Goal: Task Accomplishment & Management: Use online tool/utility

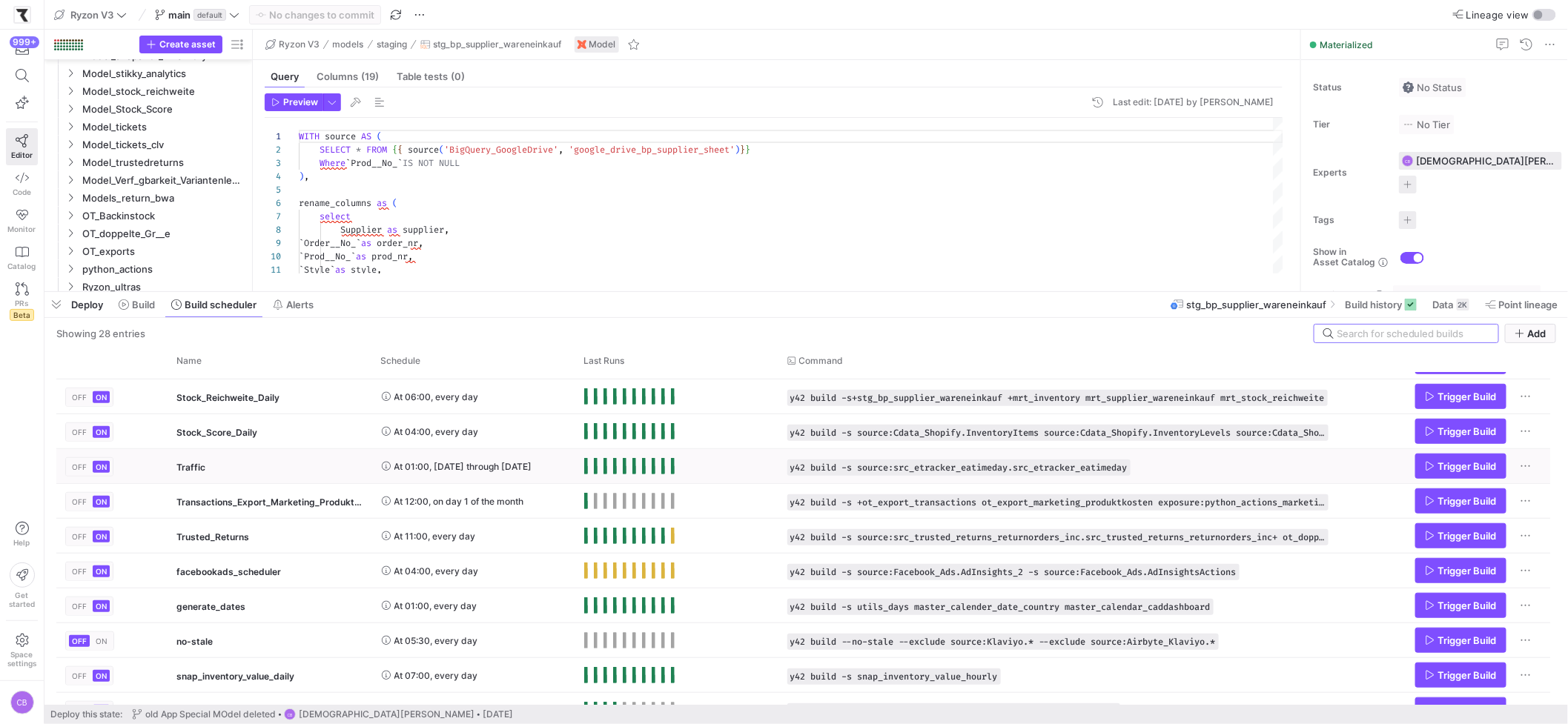
scroll to position [642, 0]
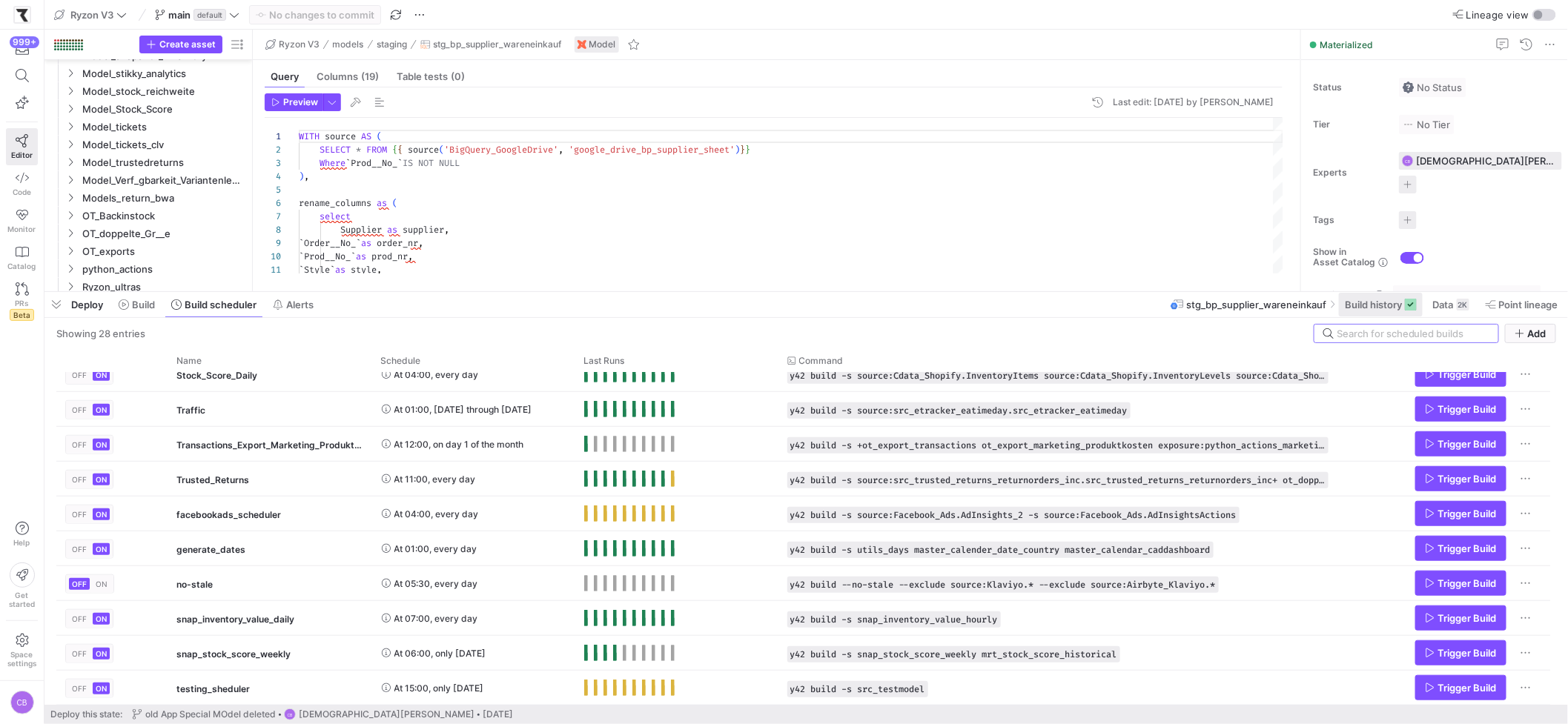
click at [1231, 303] on span "Build history" at bounding box center [1373, 304] width 57 height 12
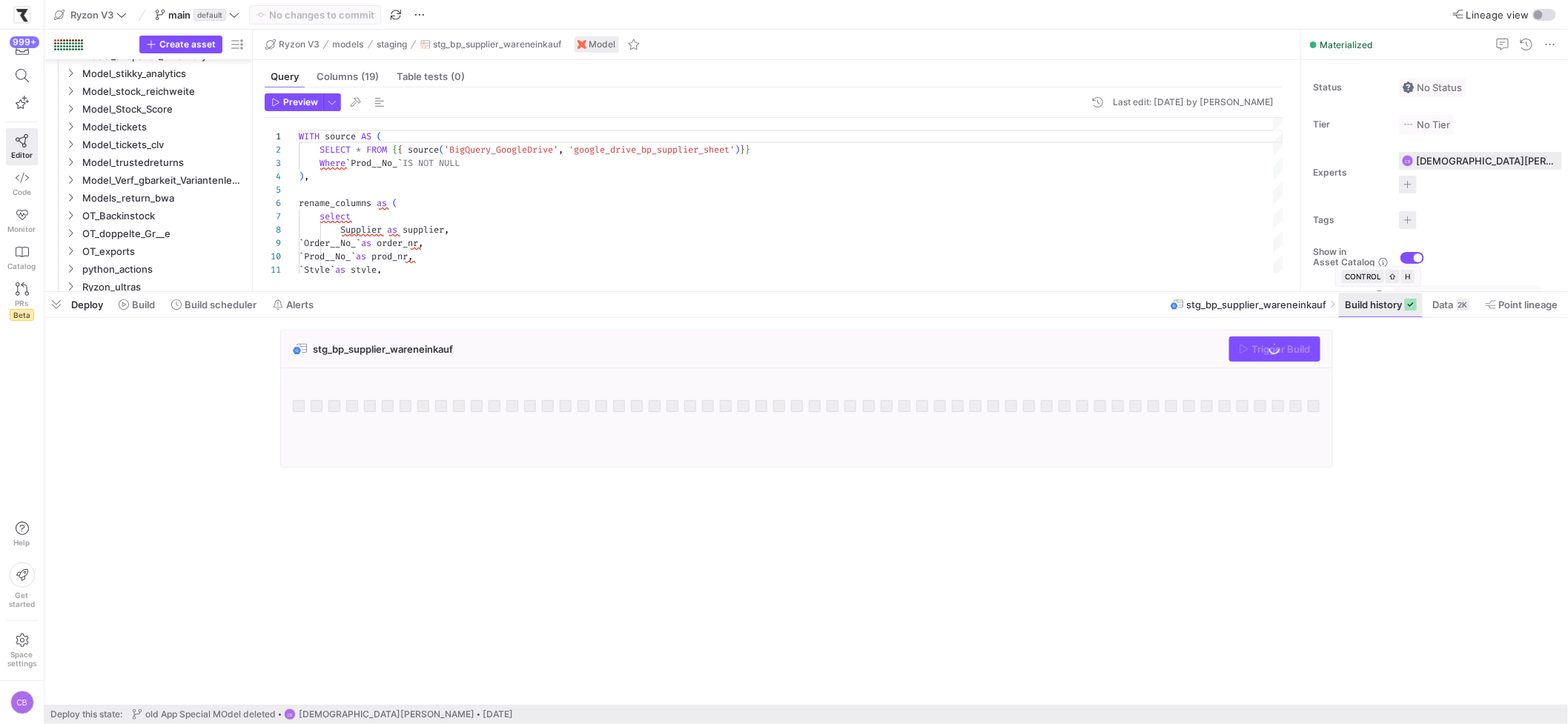
click at [1231, 304] on span "Build history" at bounding box center [1373, 304] width 57 height 12
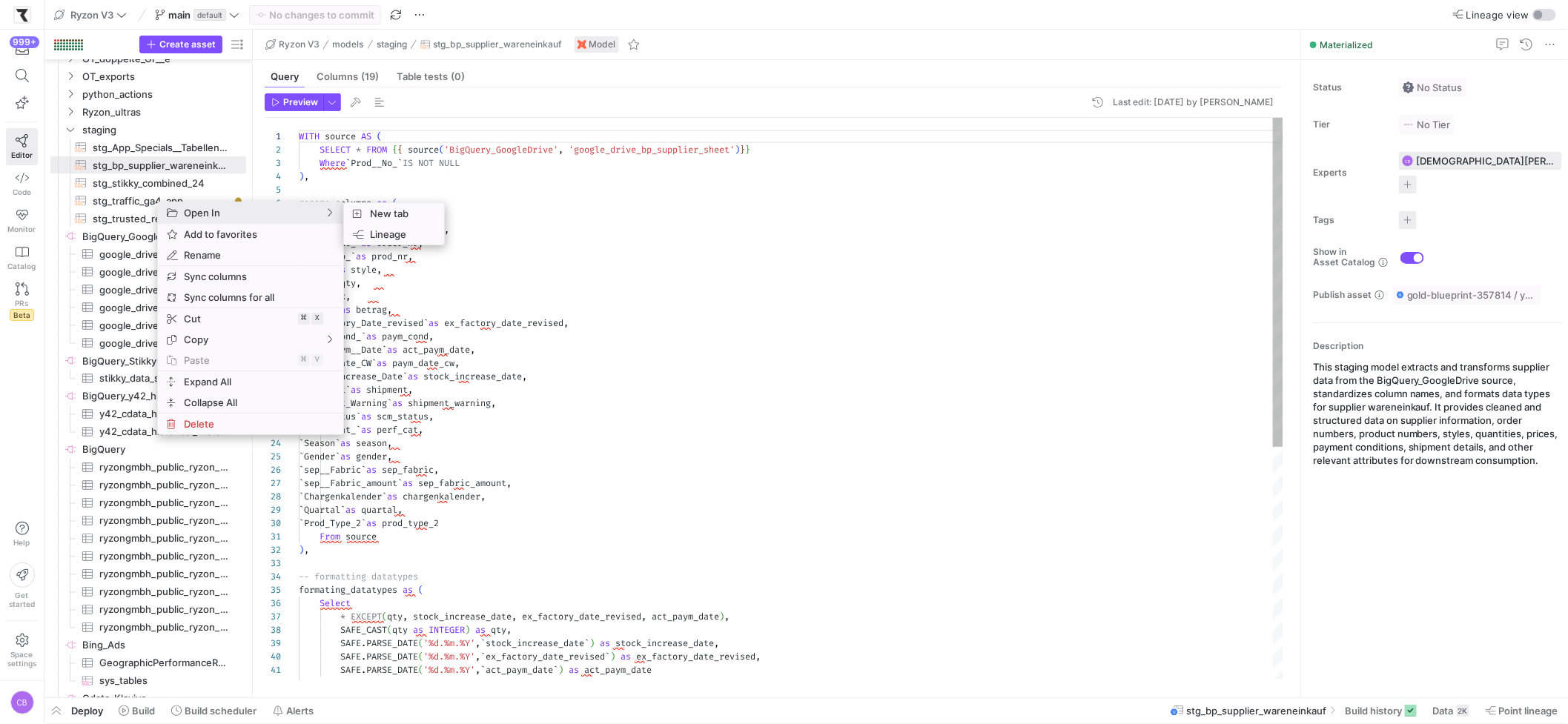
type textarea "`Style` as style, `Qty` as qty, `EK` as ek, `Betrag` as betrag, `Ex_factory_Dat…"
click at [708, 273] on div "WITH source AS ( SELECT * FROM { { source ( 'BigQuery_GoogleDrive' , 'google_dr…" at bounding box center [791, 597] width 984 height 959
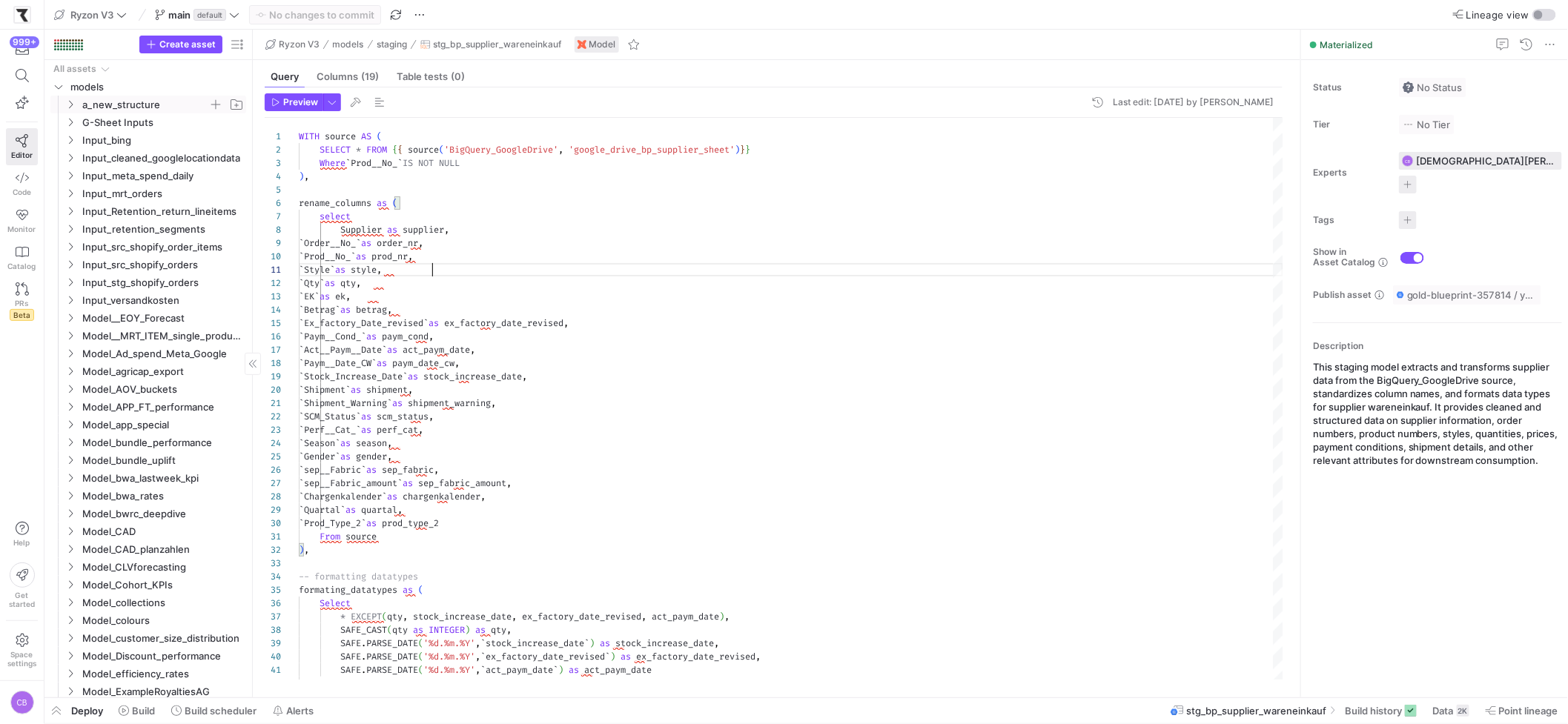
click at [70, 102] on icon "Press SPACE to select this row." at bounding box center [70, 104] width 10 height 9
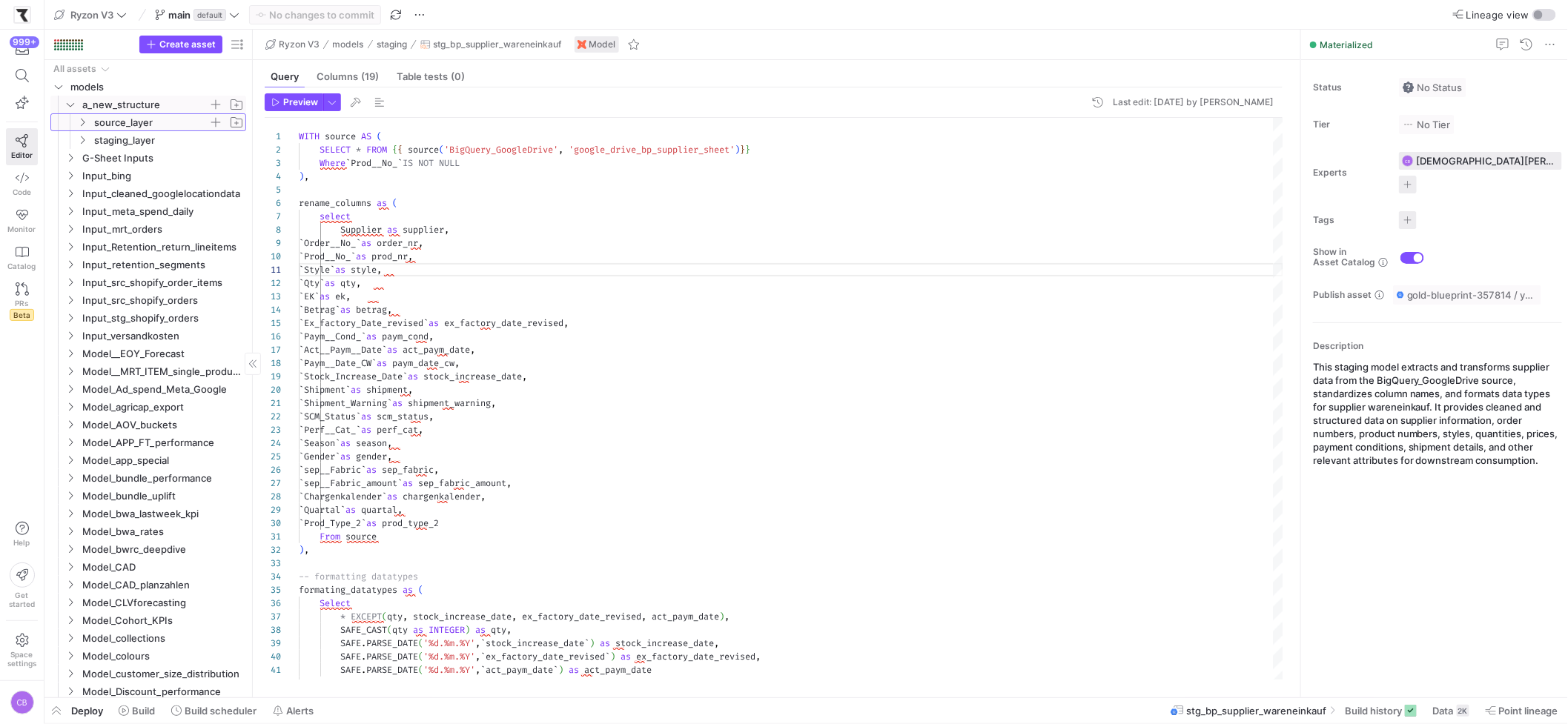
click at [97, 120] on span "source_layer" at bounding box center [150, 123] width 114 height 17
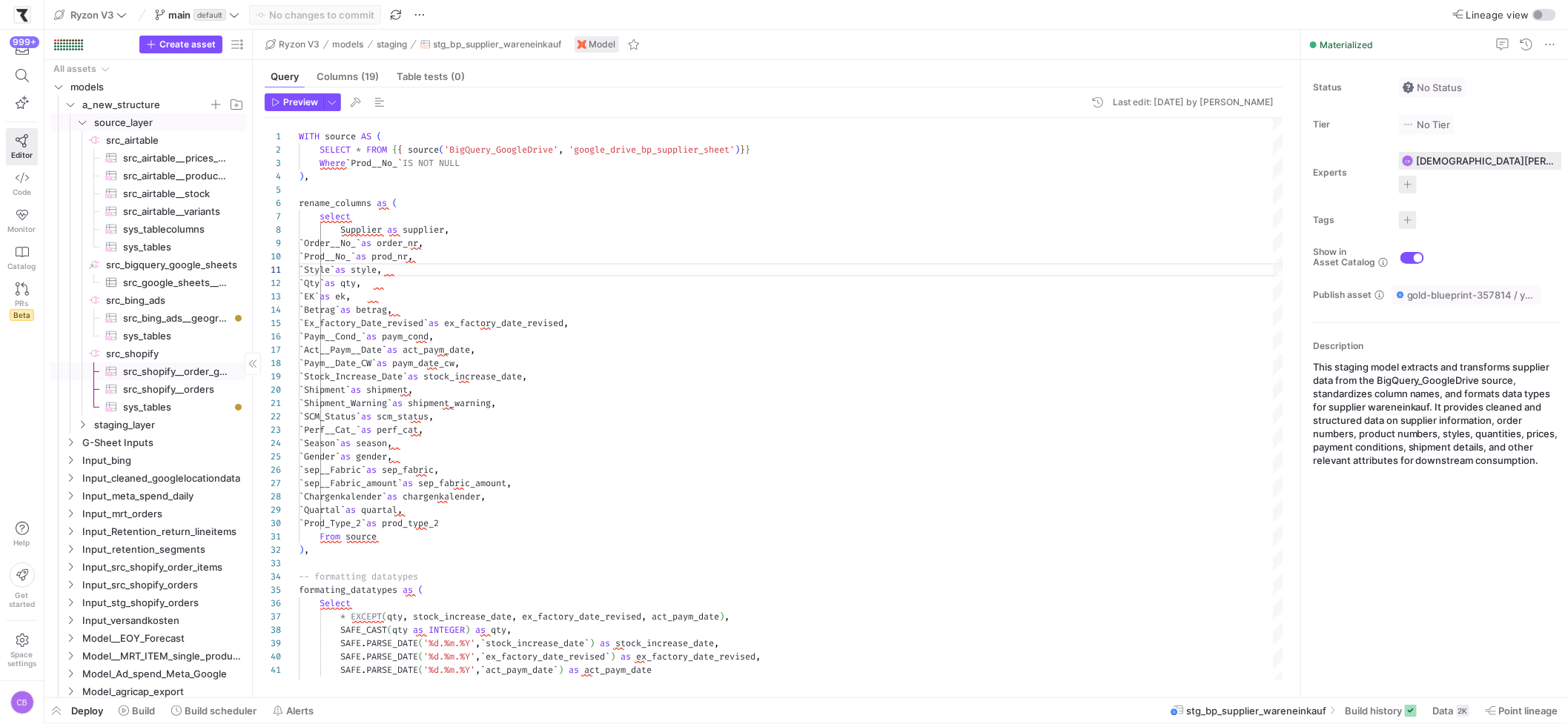
click at [192, 366] on span "src_shopify__order_gateways​​​​​​​​​" at bounding box center [176, 372] width 106 height 17
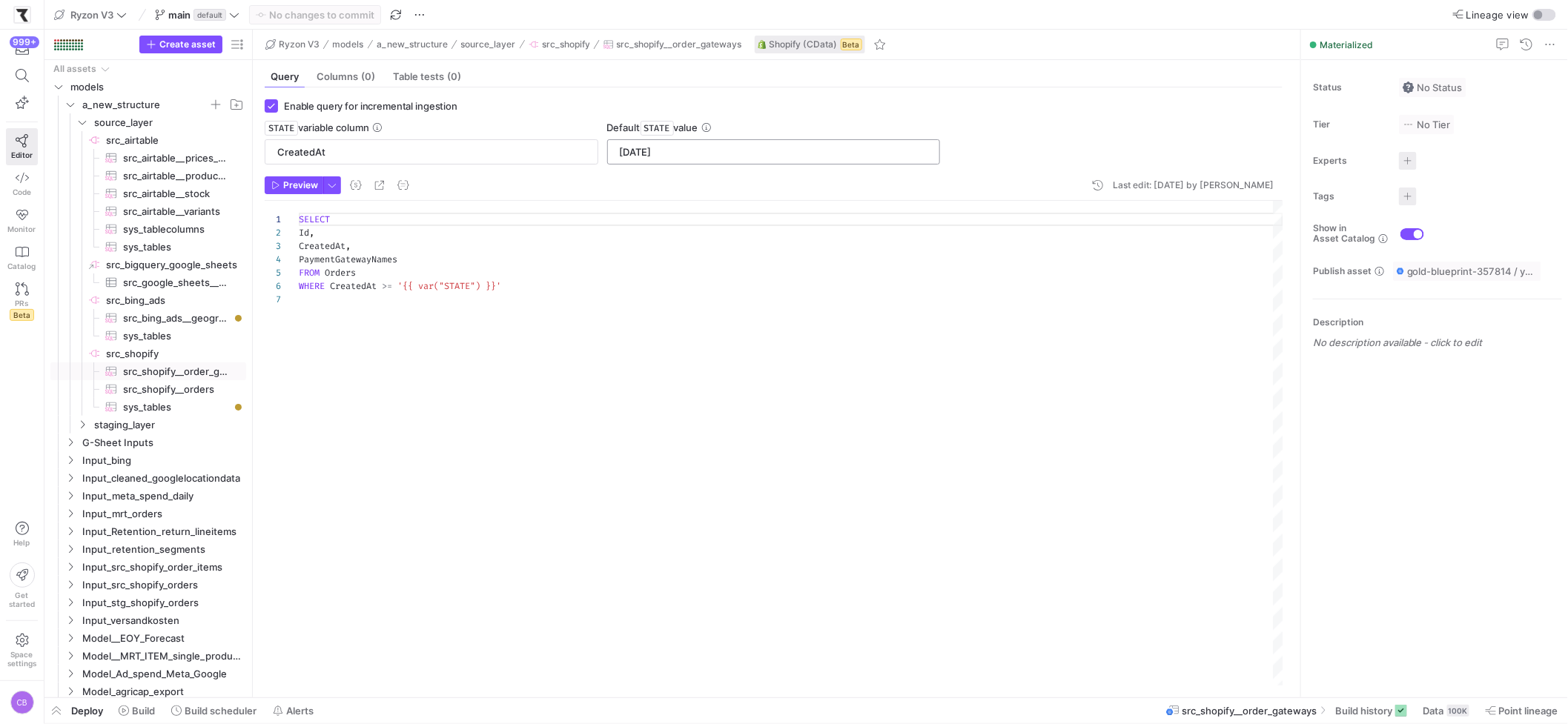
drag, startPoint x: 721, startPoint y: 153, endPoint x: 615, endPoint y: 154, distance: 106.0
click at [615, 154] on div "2025-01-01" at bounding box center [774, 151] width 334 height 25
click at [812, 402] on div "SELECT Id , CreatedAt , PaymentGatewayNames FROM Orders WHERE CreatedAt >= '{{ …" at bounding box center [791, 442] width 984 height 484
click at [1231, 619] on span "Build history" at bounding box center [1364, 711] width 57 height 12
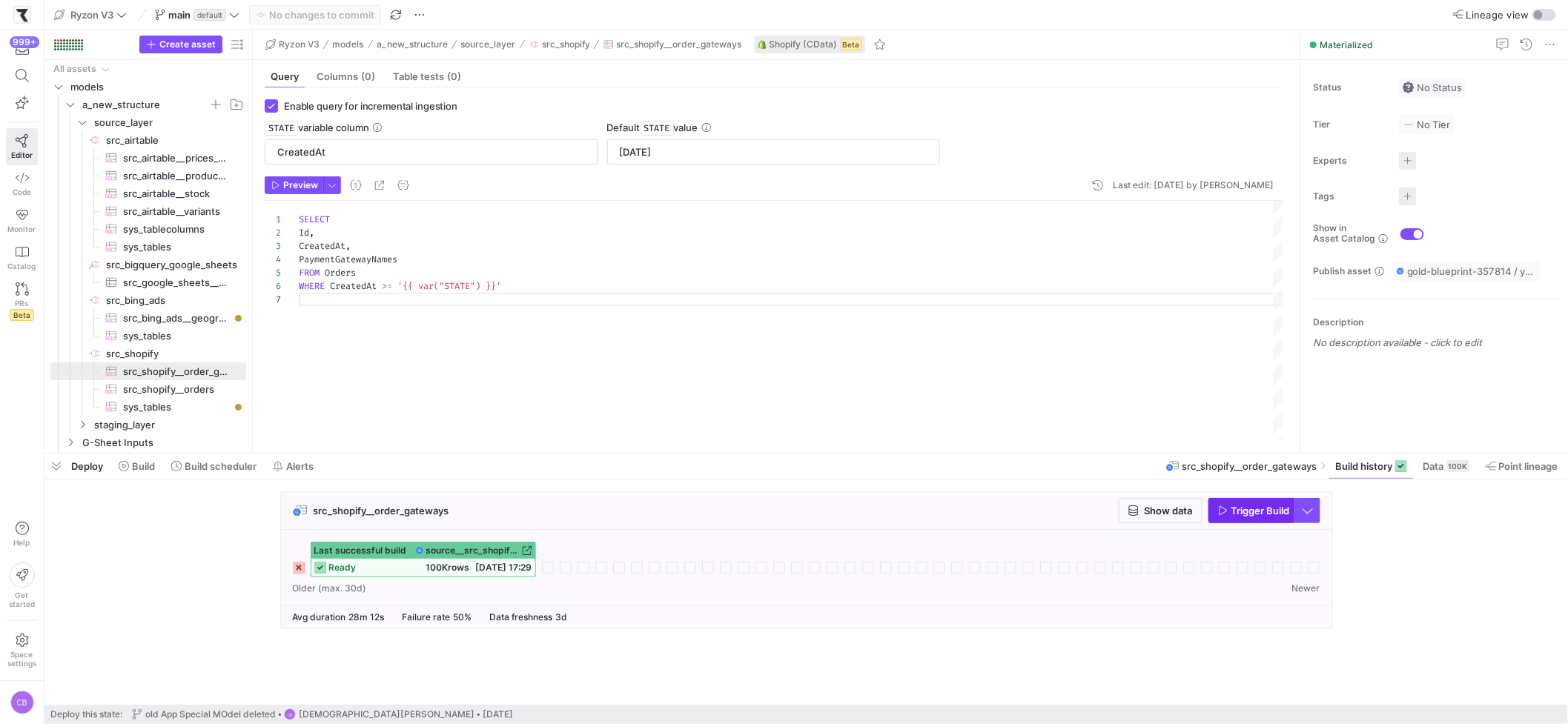
click at [1227, 506] on span "Trigger Build" at bounding box center [1253, 510] width 72 height 12
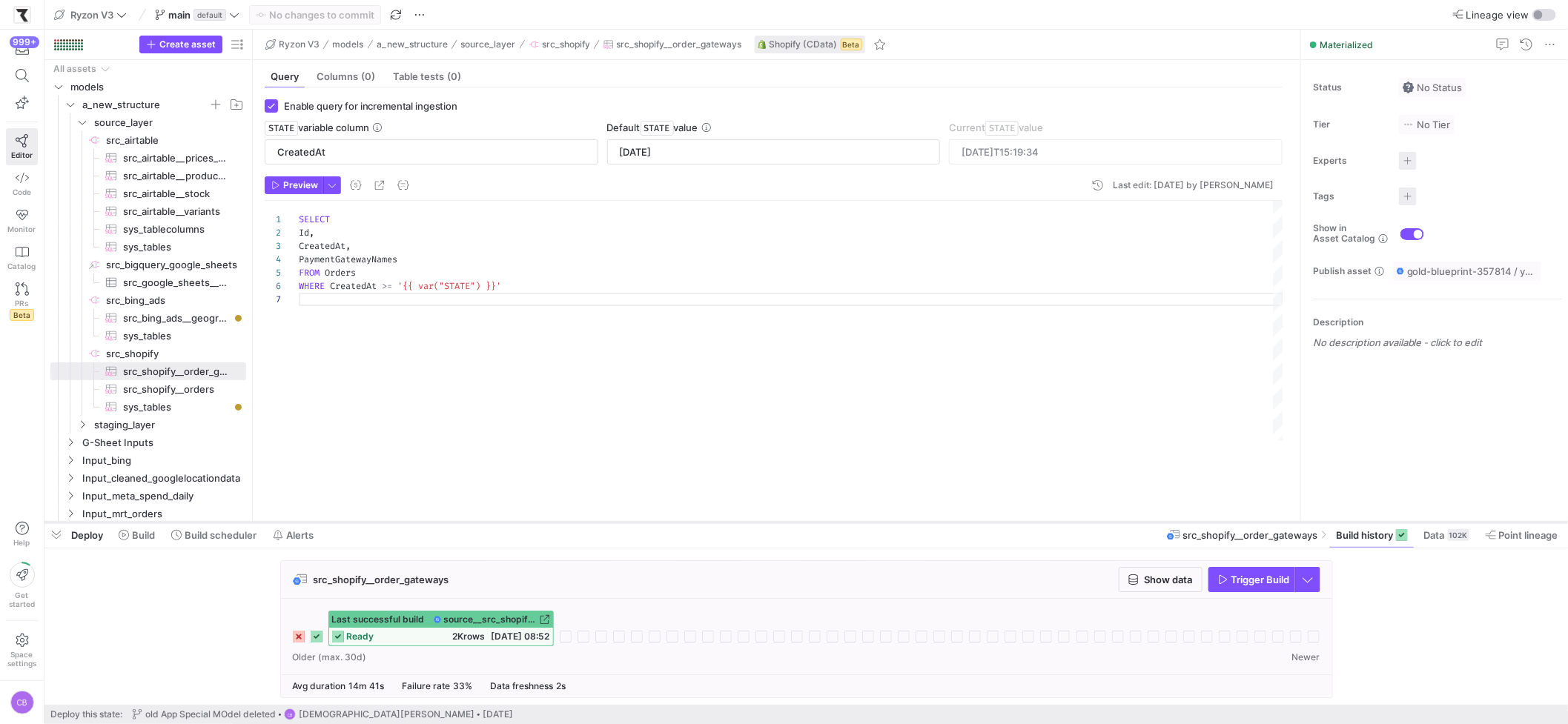
drag, startPoint x: 602, startPoint y: 454, endPoint x: 599, endPoint y: 523, distance: 69.1
click at [599, 523] on div at bounding box center [805, 521] width 1523 height 6
drag, startPoint x: 689, startPoint y: 156, endPoint x: 673, endPoint y: 153, distance: 16.3
click at [673, 153] on input "2025-01-01" at bounding box center [774, 152] width 309 height 12
click at [642, 155] on input "2025-01-01" at bounding box center [774, 152] width 309 height 12
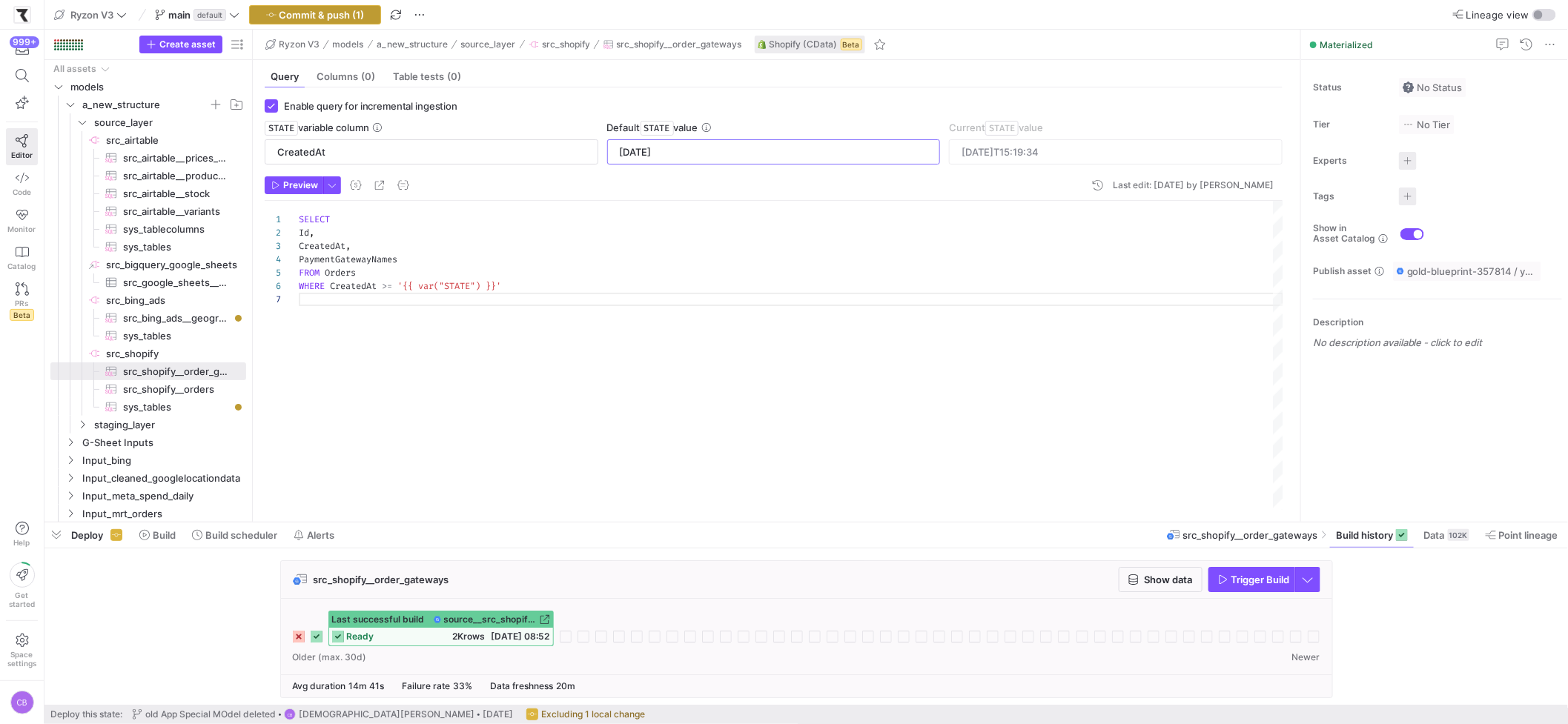
click at [296, 15] on span "Commit & push (1)" at bounding box center [322, 15] width 85 height 12
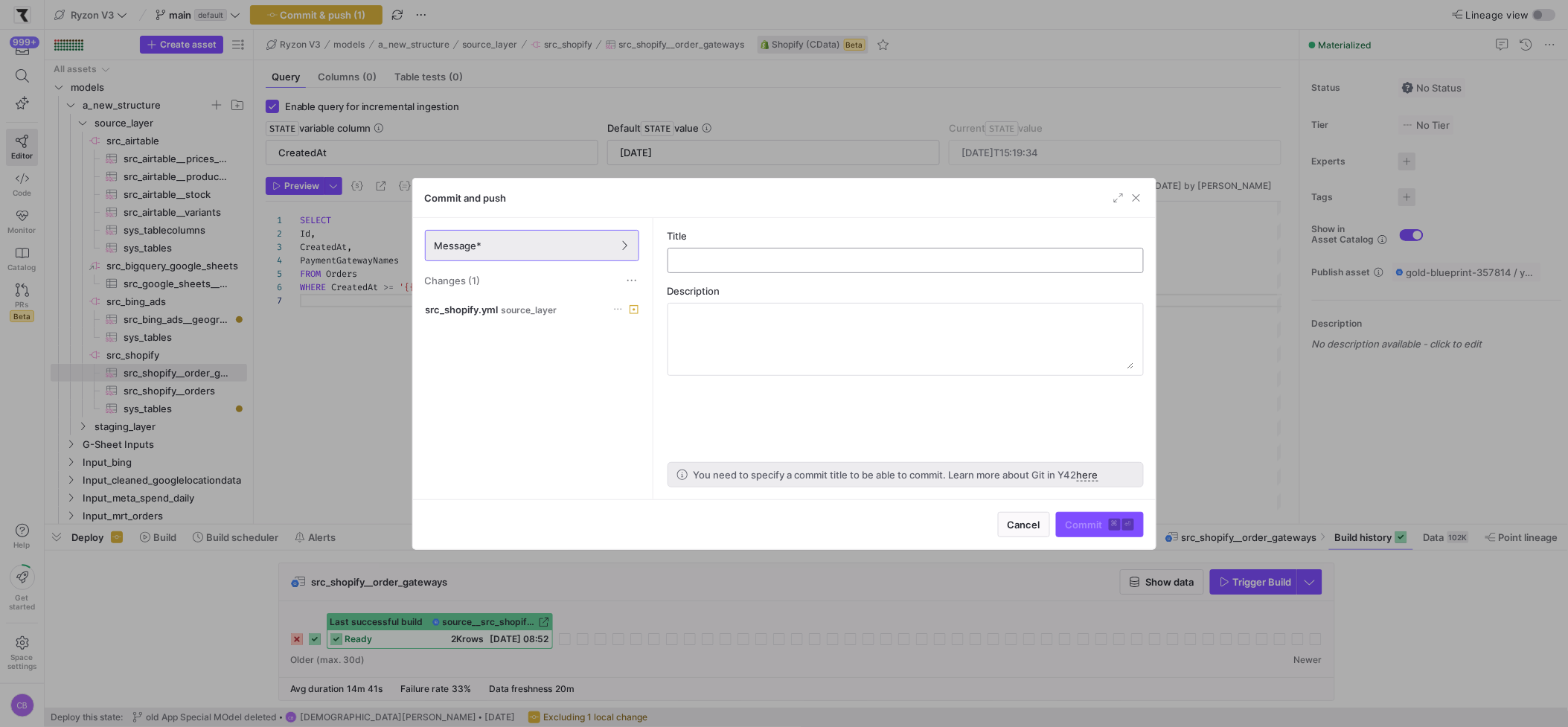
click at [744, 270] on div at bounding box center [905, 260] width 450 height 24
click at [334, 359] on div at bounding box center [784, 363] width 1568 height 727
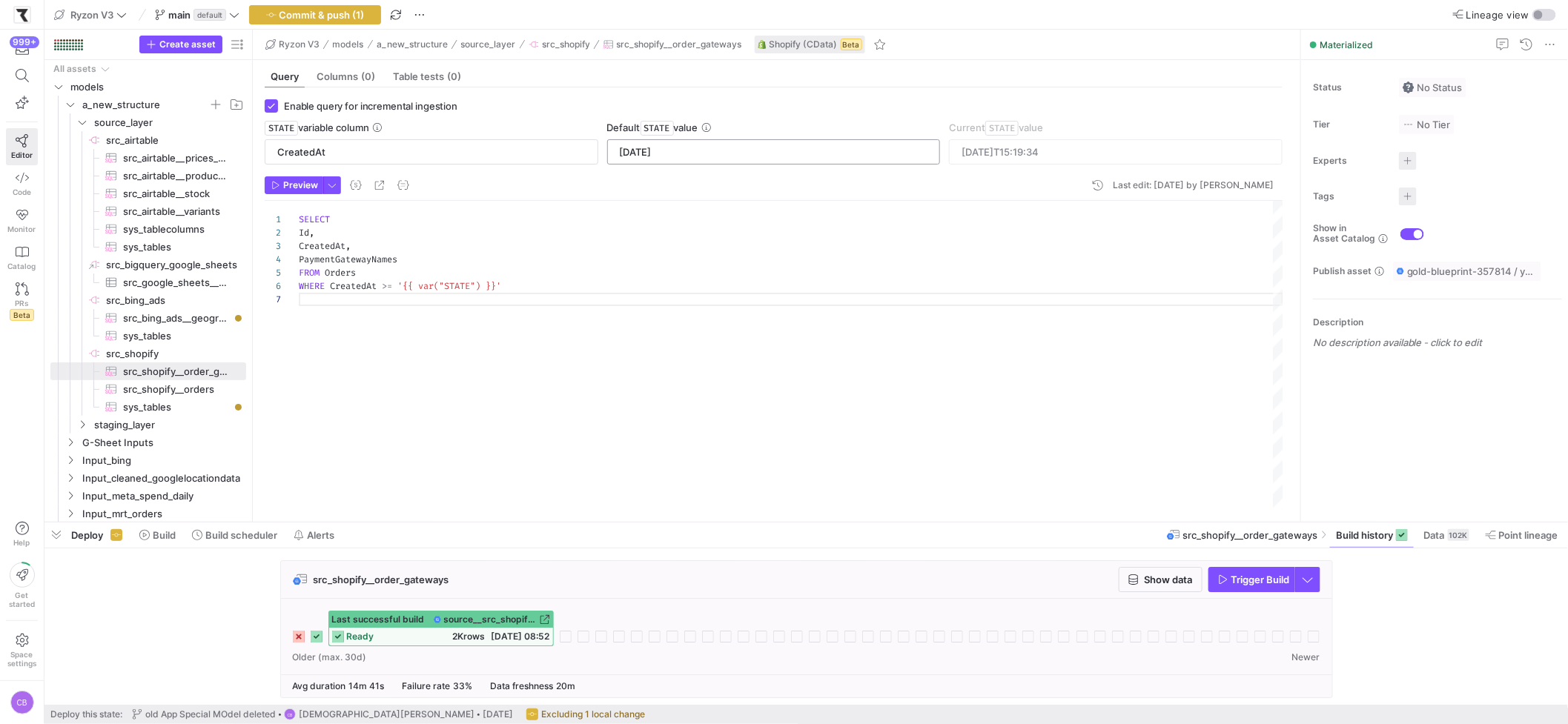
drag, startPoint x: 711, startPoint y: 163, endPoint x: 681, endPoint y: 161, distance: 30.1
click at [683, 162] on div "[DATE]" at bounding box center [774, 151] width 309 height 23
type input "2020-01-01"
click at [366, 20] on span "button" at bounding box center [315, 15] width 130 height 17
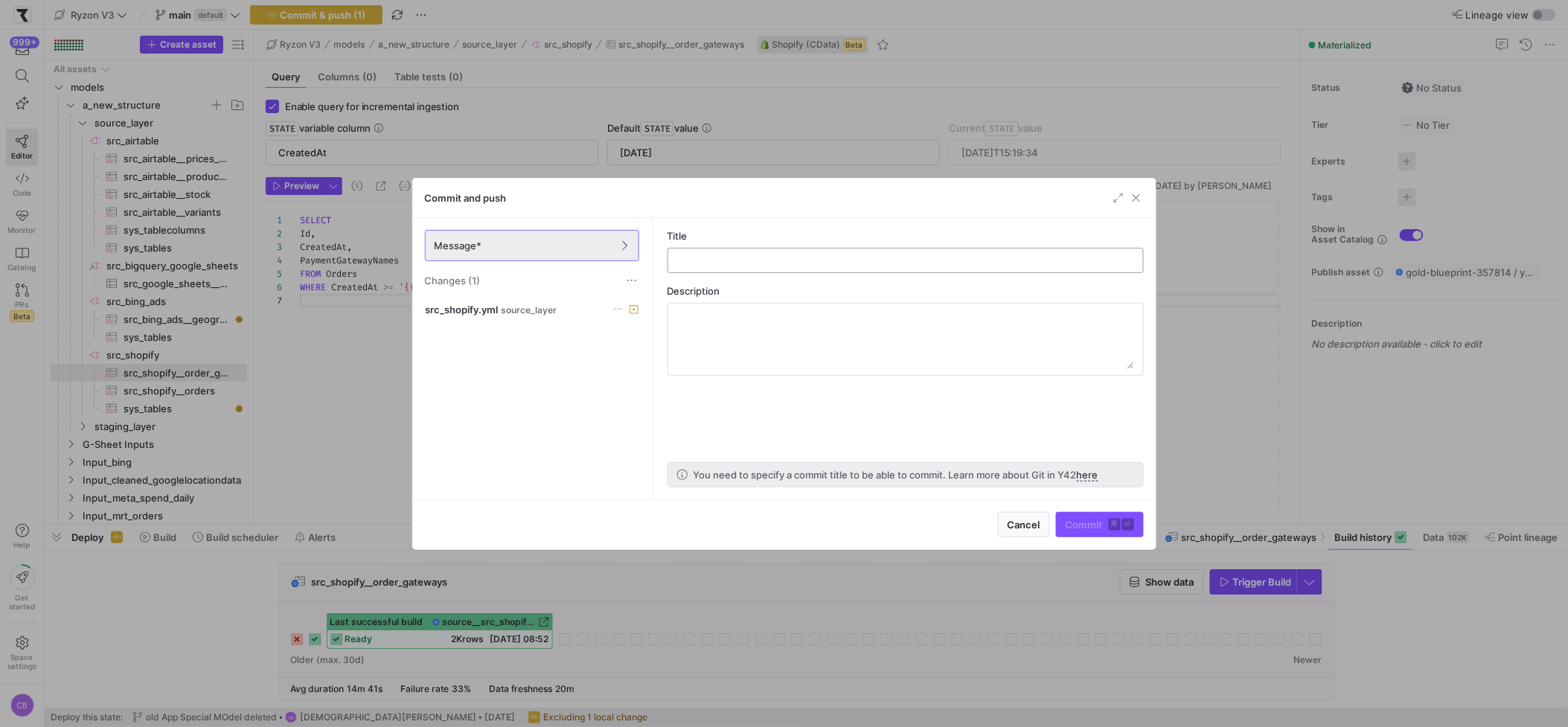
click at [727, 268] on div at bounding box center [905, 260] width 450 height 24
click at [726, 263] on input "text" at bounding box center [905, 260] width 450 height 12
type input "orders gateway"
click at [1090, 533] on span "submit" at bounding box center [1099, 524] width 86 height 24
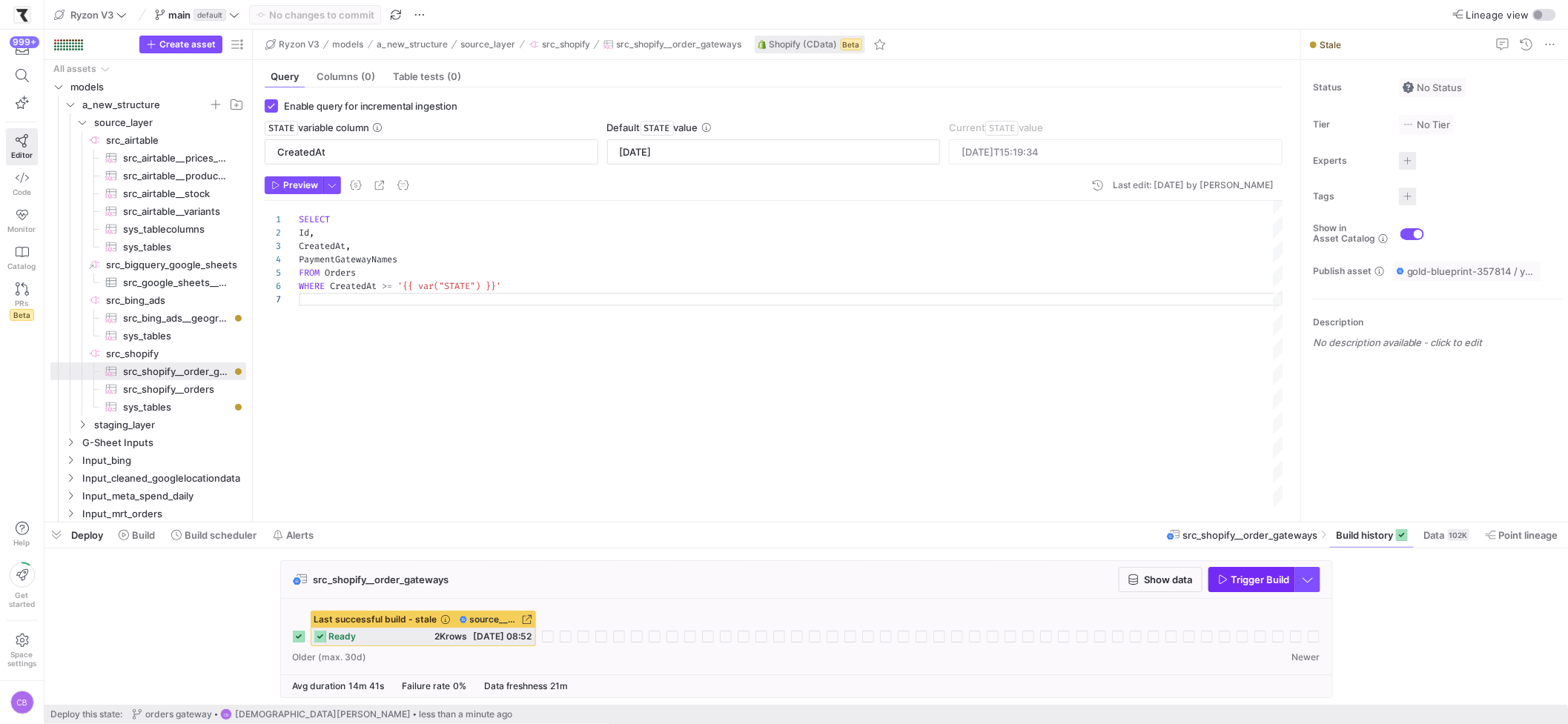
click at [1221, 579] on icon "button" at bounding box center [1223, 580] width 10 height 10
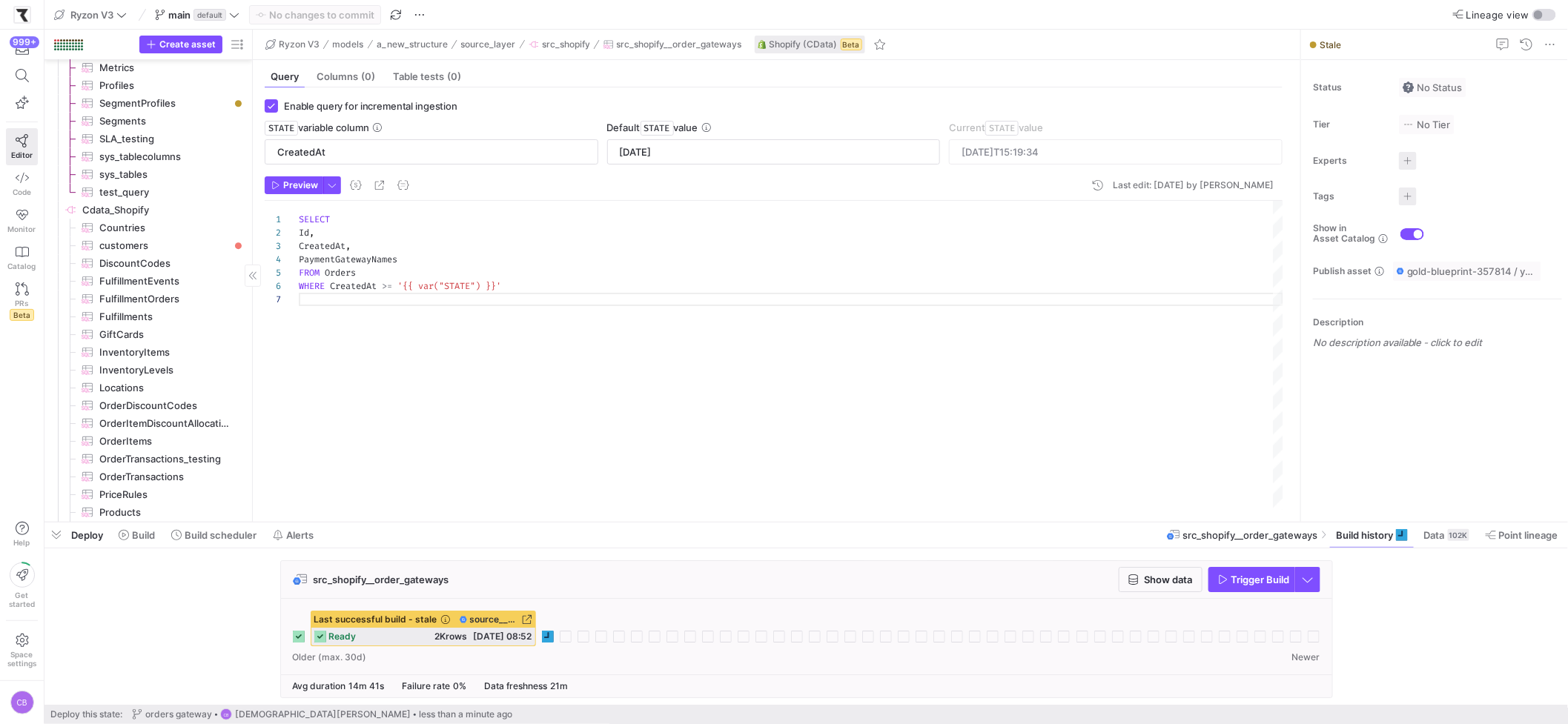
scroll to position [2324, 0]
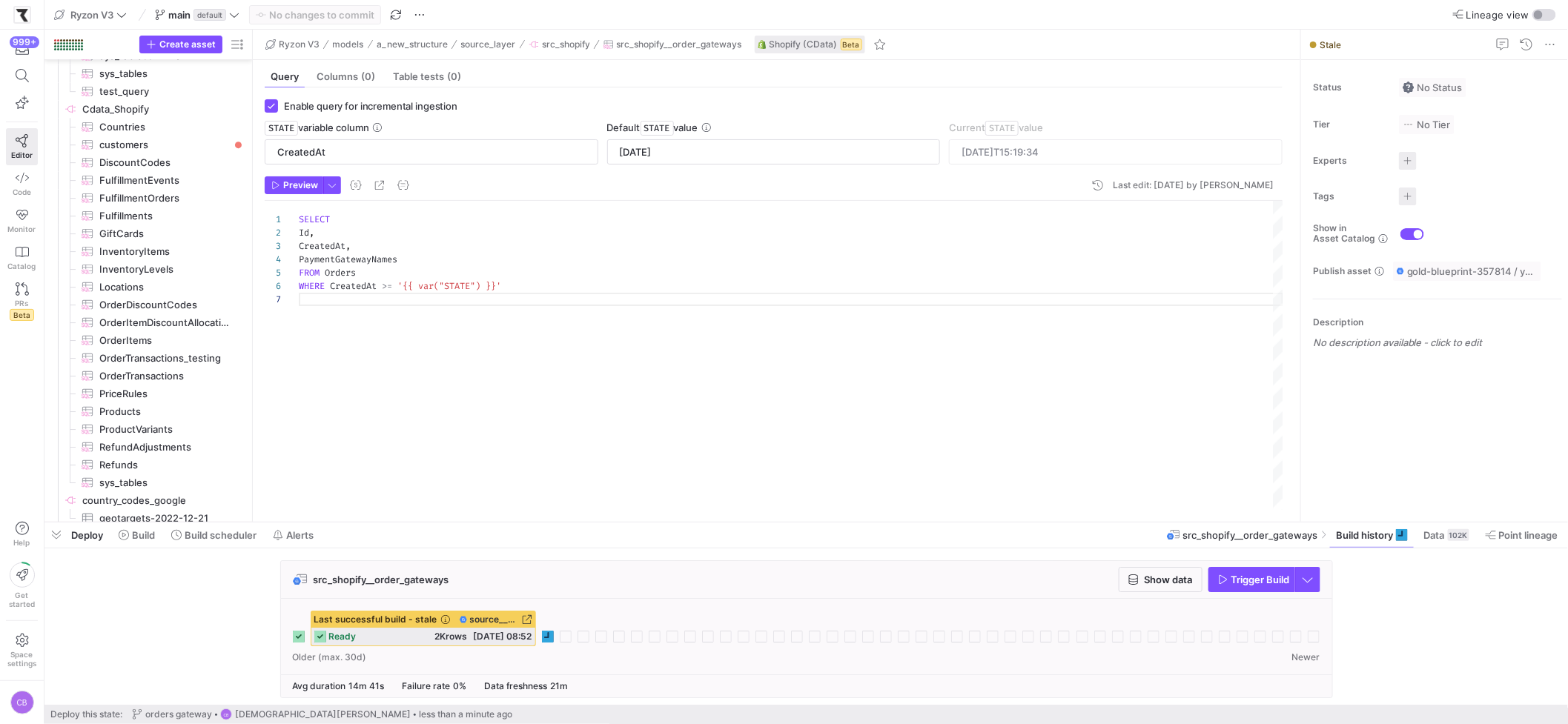
click at [551, 619] on div "Last successful build - stale source__src_shopify__src_shopify__order_gateways …" at bounding box center [806, 636] width 1051 height 76
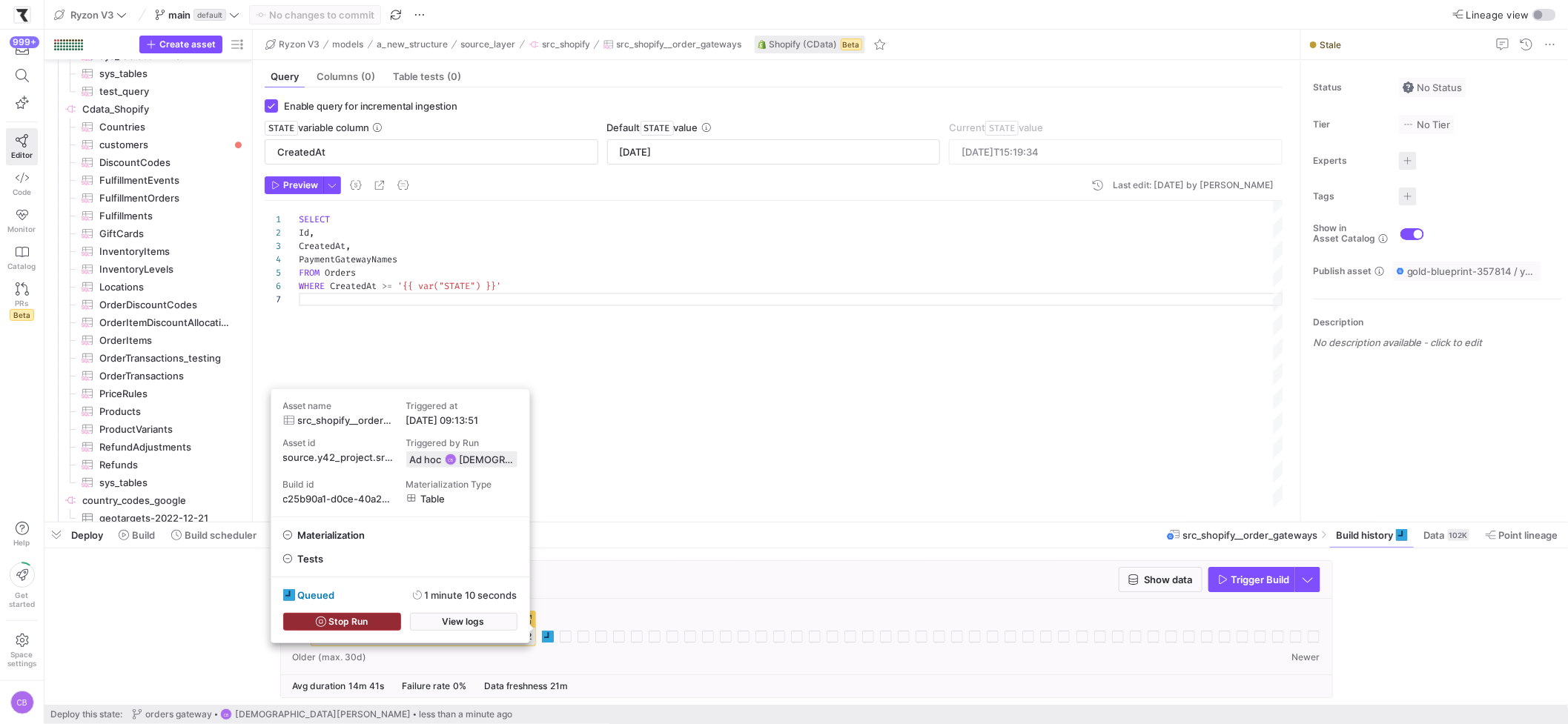
click at [338, 616] on span "Stop Run" at bounding box center [348, 621] width 39 height 10
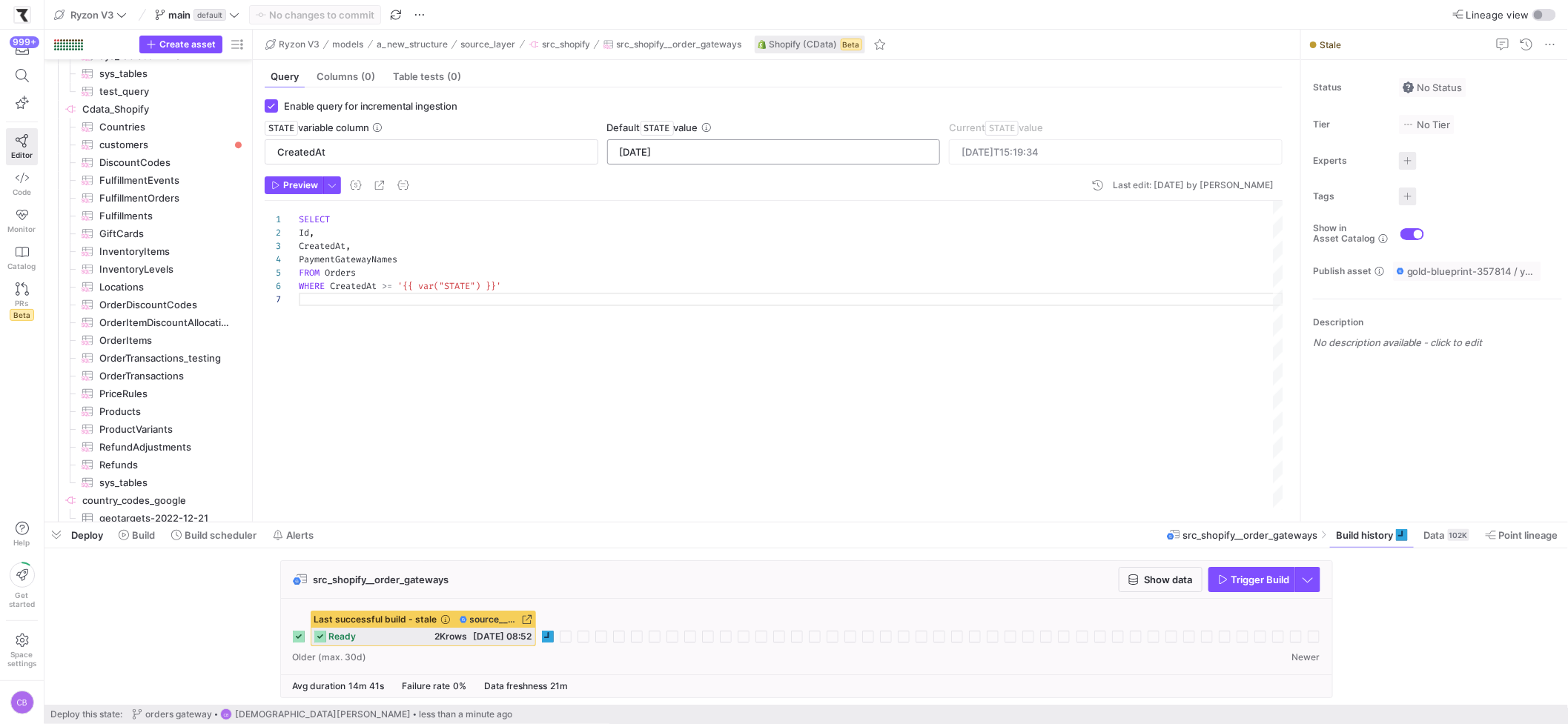
click at [685, 158] on div "2020-01-01" at bounding box center [774, 151] width 309 height 23
type input "[DATE]"
click at [336, 14] on span "Commit & push (1)" at bounding box center [322, 15] width 85 height 12
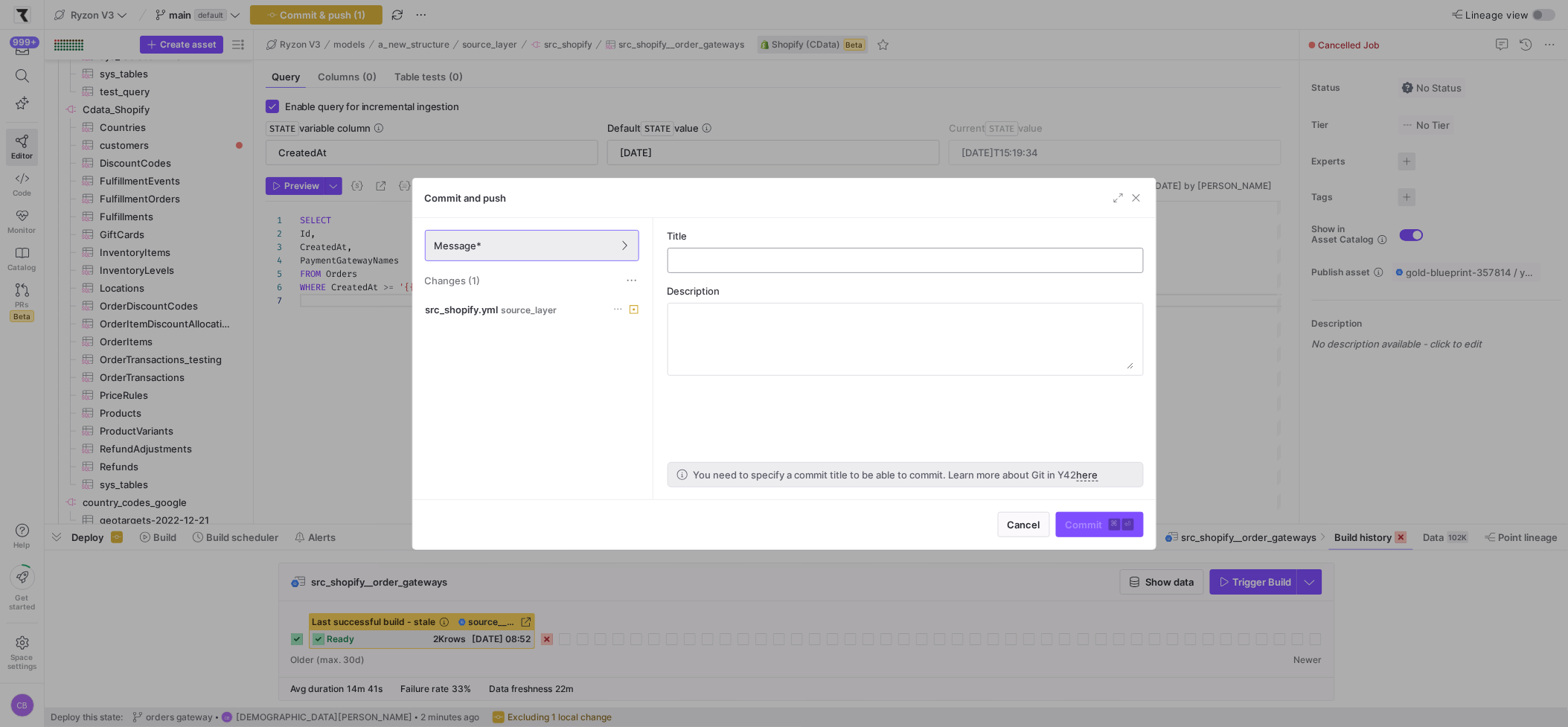
click at [814, 264] on input "text" at bounding box center [905, 260] width 450 height 12
type input "default state value changed"
click at [1085, 525] on span "Commit ⌘ ⏎" at bounding box center [1099, 525] width 68 height 12
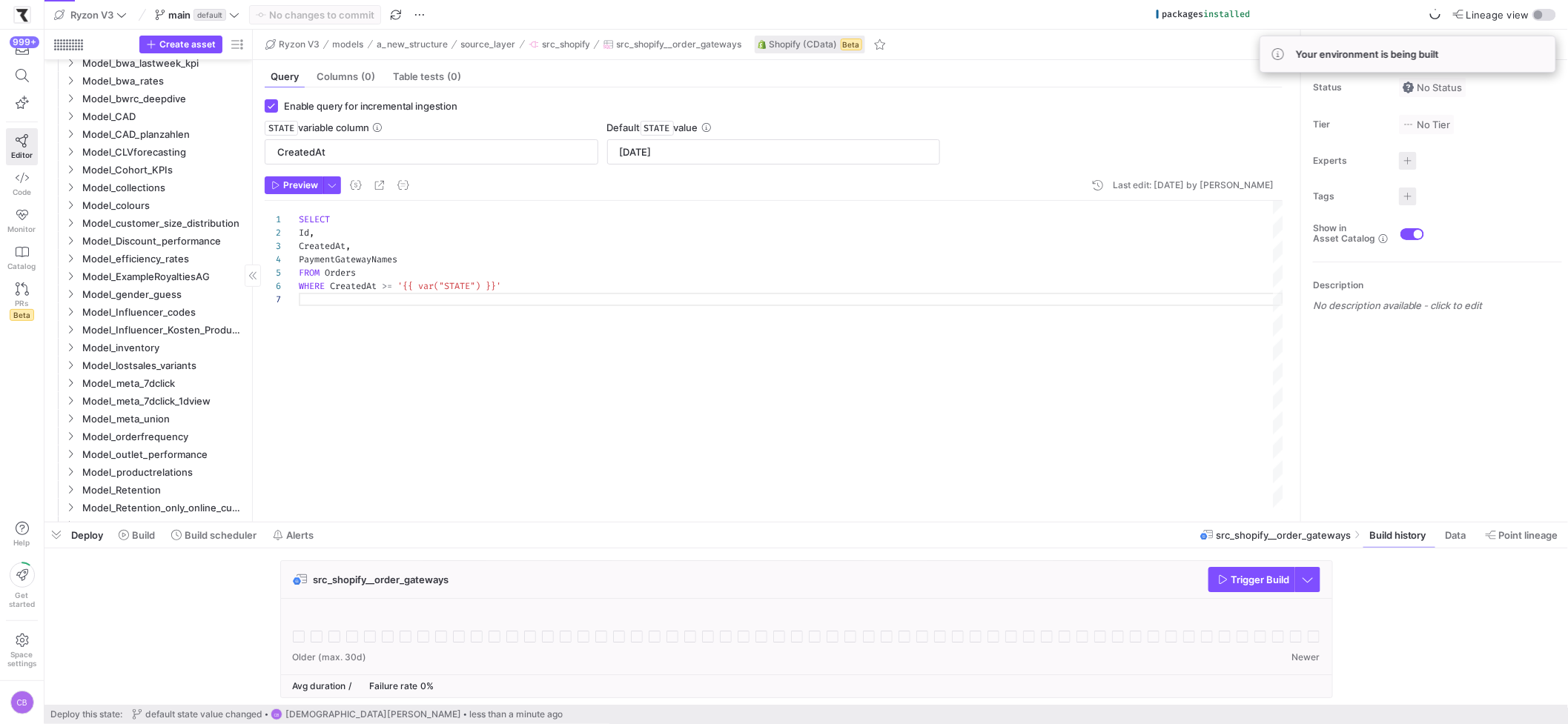
scroll to position [0, 0]
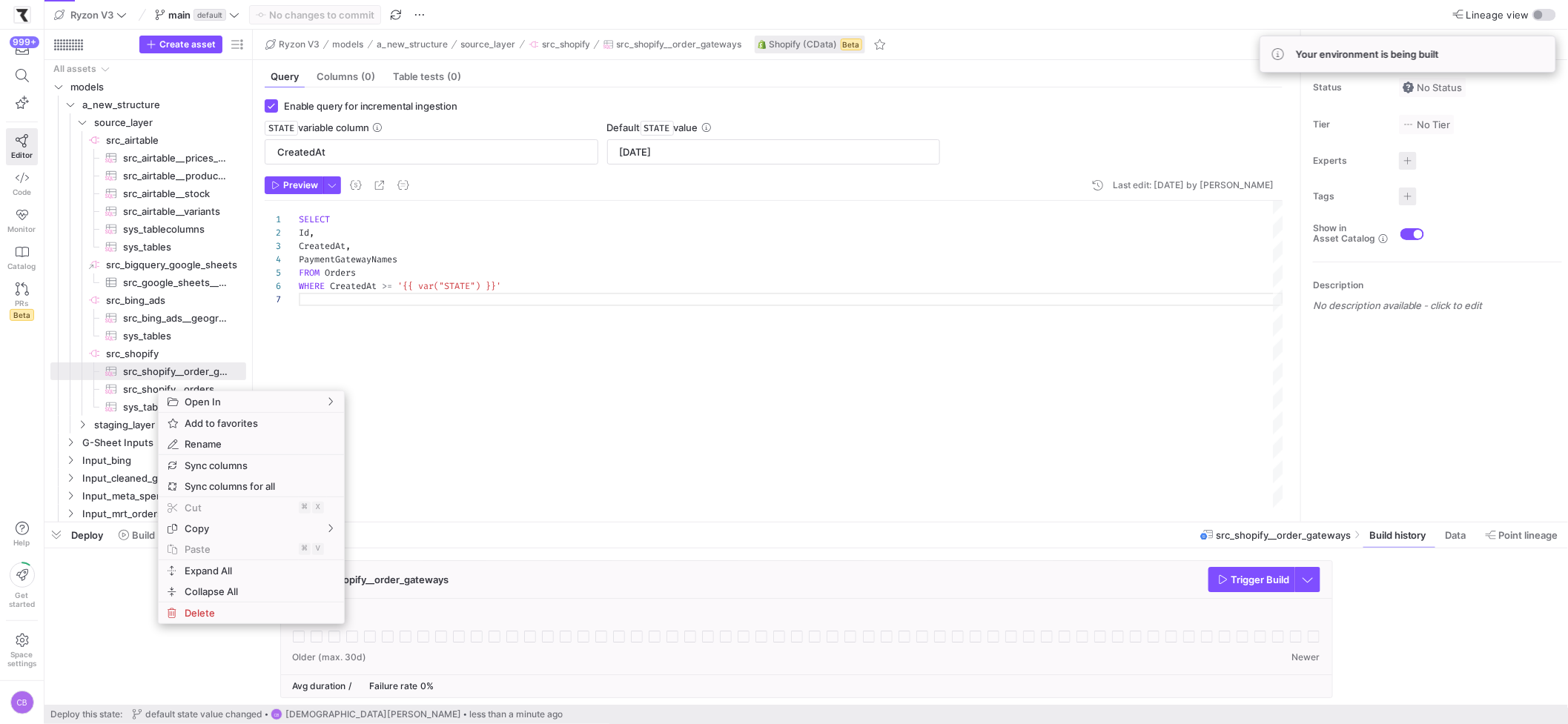
click at [574, 389] on div "SELECT Id , CreatedAt , PaymentGatewayNames FROM Orders WHERE CreatedAt >= '{{ …" at bounding box center [791, 355] width 984 height 309
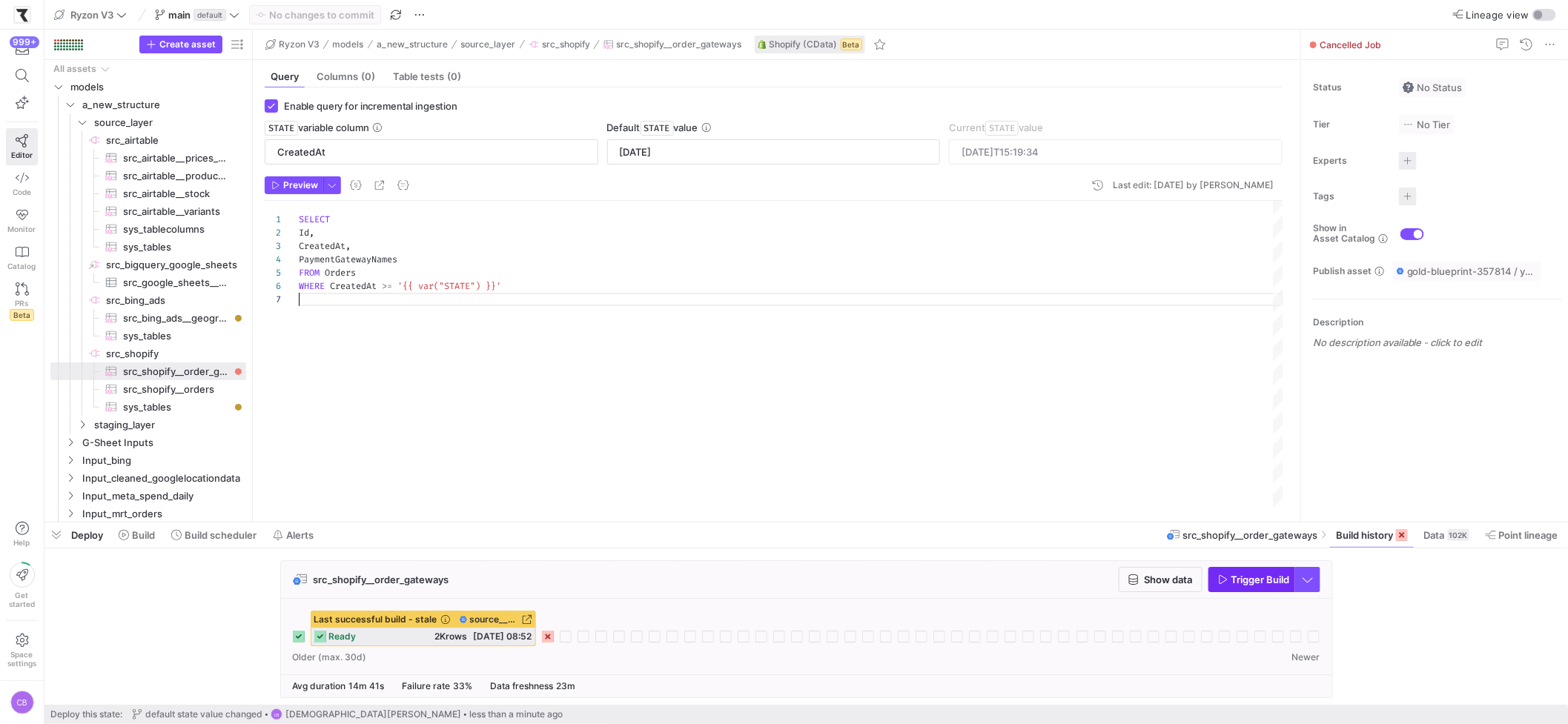
click at [1231, 579] on span "Trigger Build" at bounding box center [1260, 580] width 58 height 12
click at [371, 249] on div "SELECT Id , CreatedAt , PaymentGatewayNames FROM Orders WHERE CreatedAt >= '{{ …" at bounding box center [791, 355] width 984 height 309
click at [187, 389] on span "src_shopify__orders​​​​​​​​​" at bounding box center [176, 389] width 106 height 17
checkbox input "false"
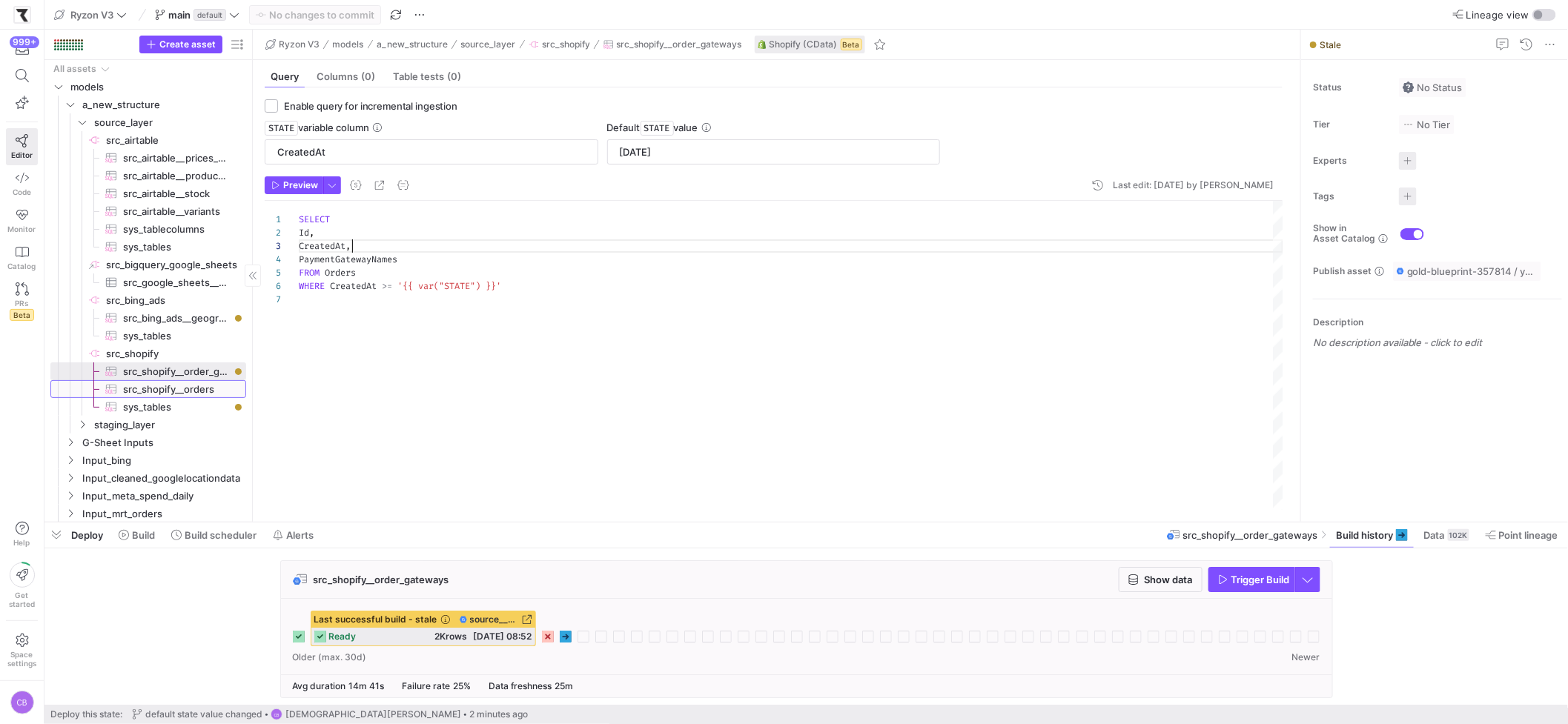
type textarea "Select * From Orders Where CreatedAt > '2025-08-05'"
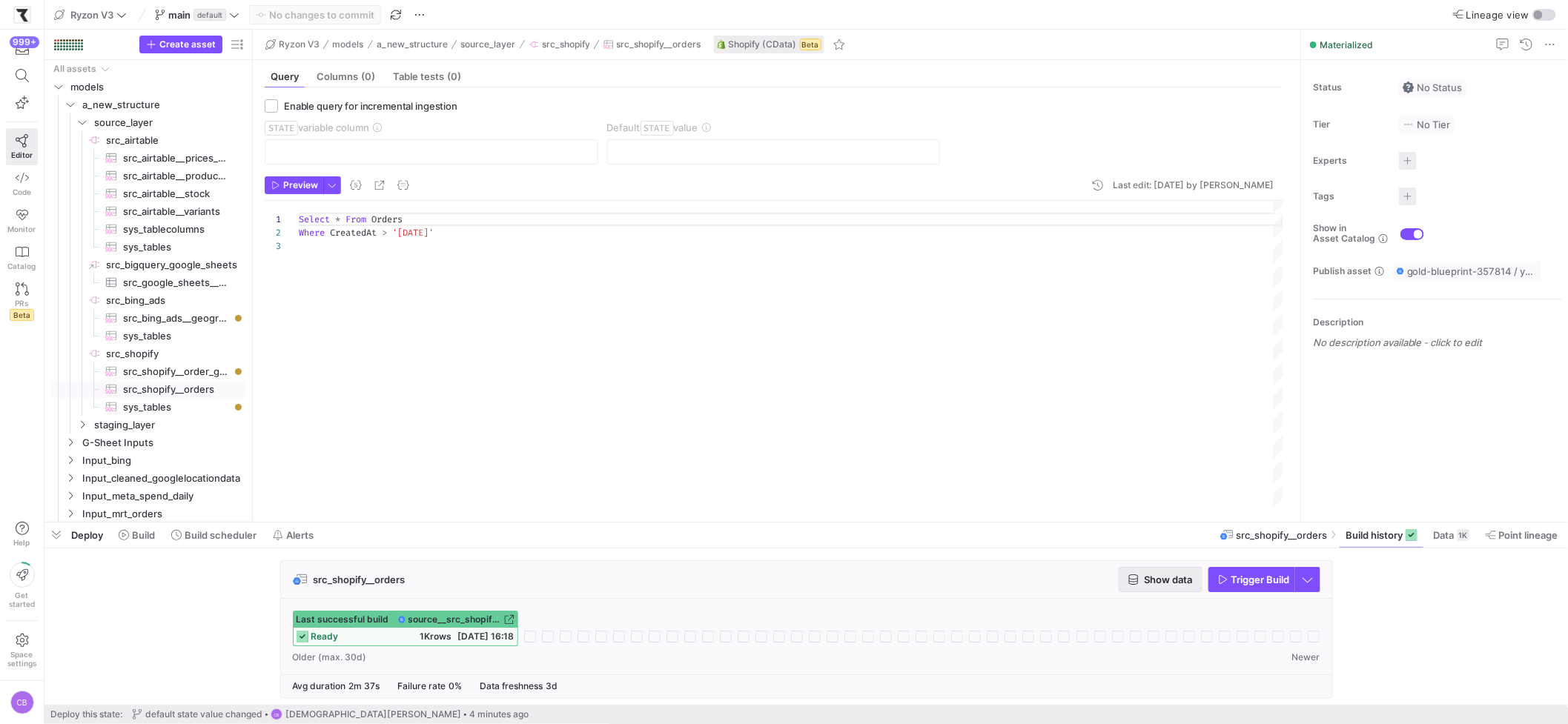
click at [1135, 580] on icon "button" at bounding box center [1133, 580] width 10 height 10
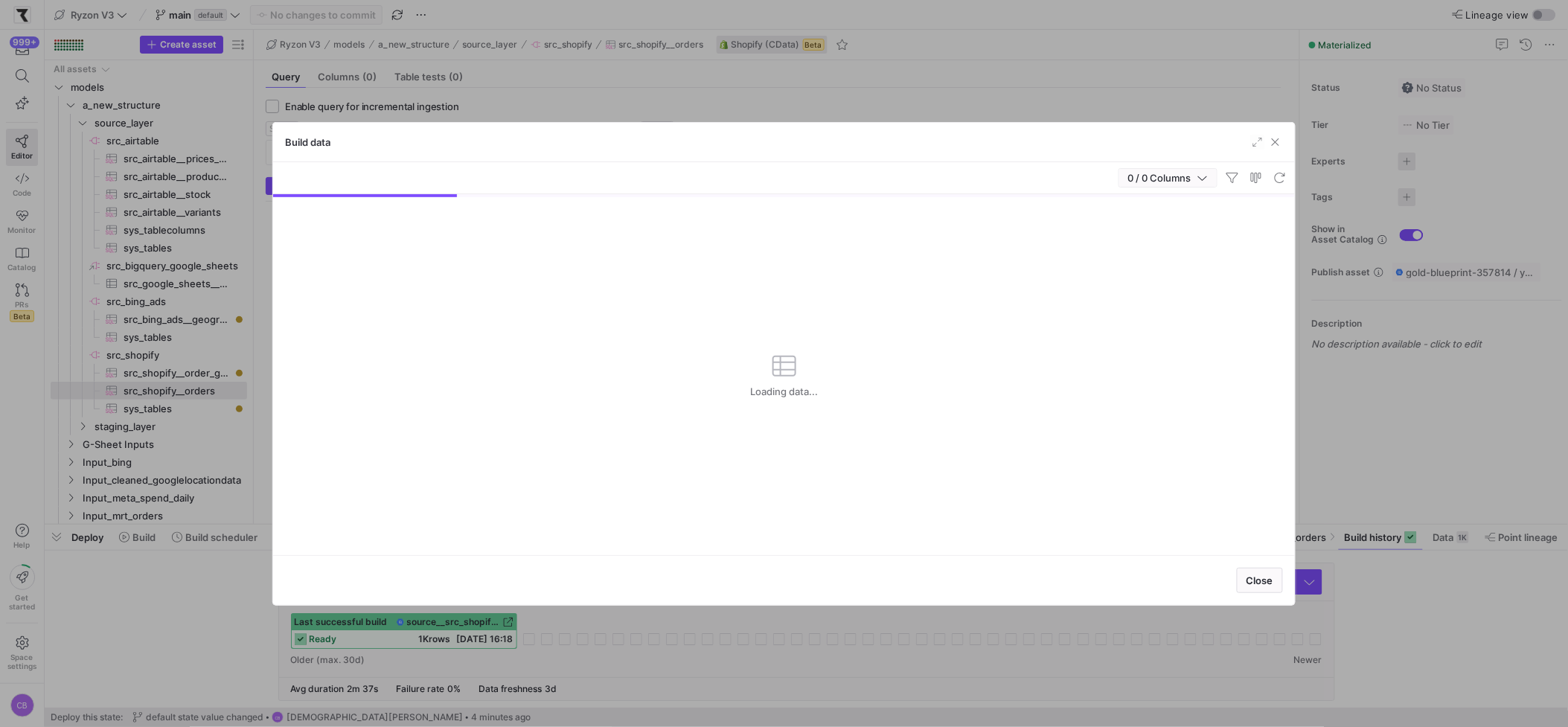
click at [1210, 175] on span "button" at bounding box center [1168, 177] width 98 height 17
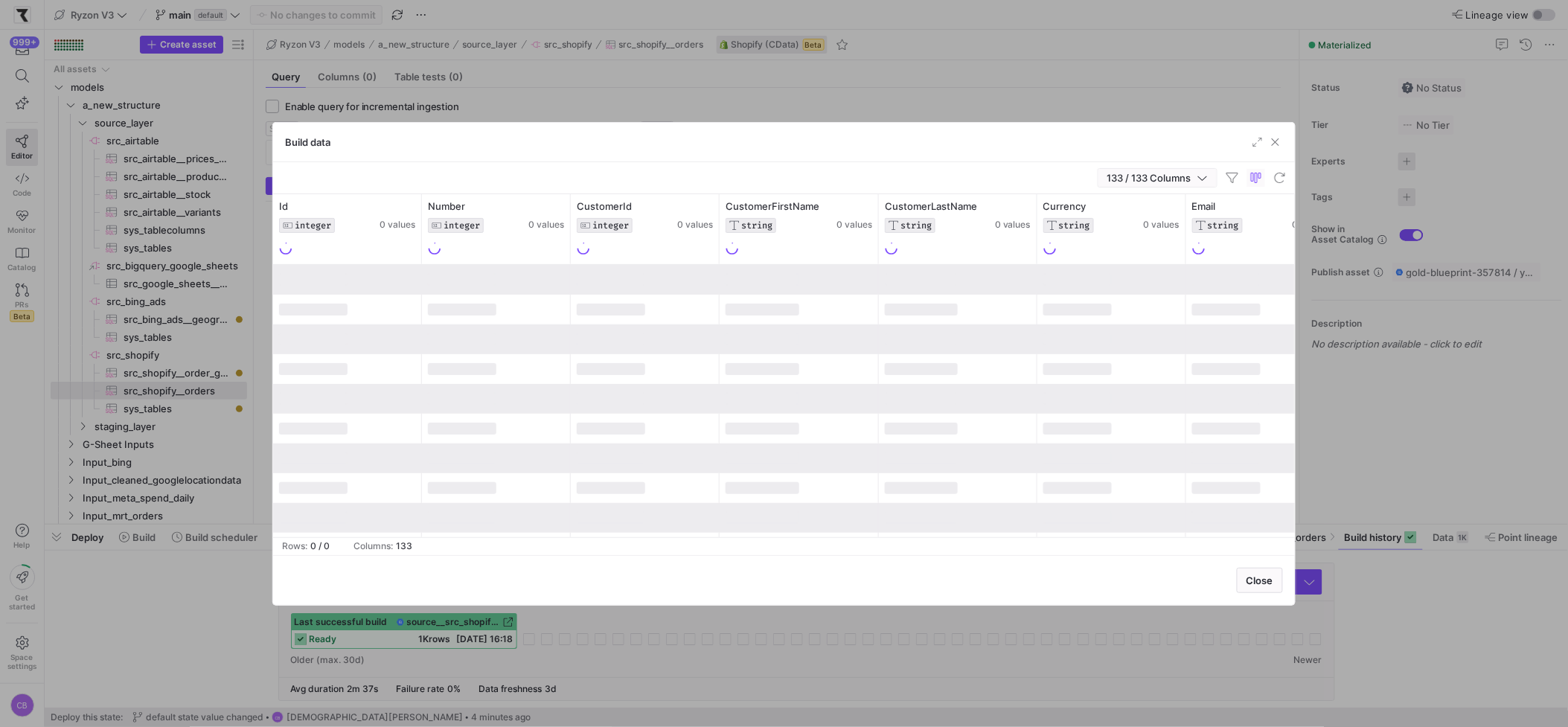
click at [1202, 179] on icon "button" at bounding box center [1202, 178] width 10 height 10
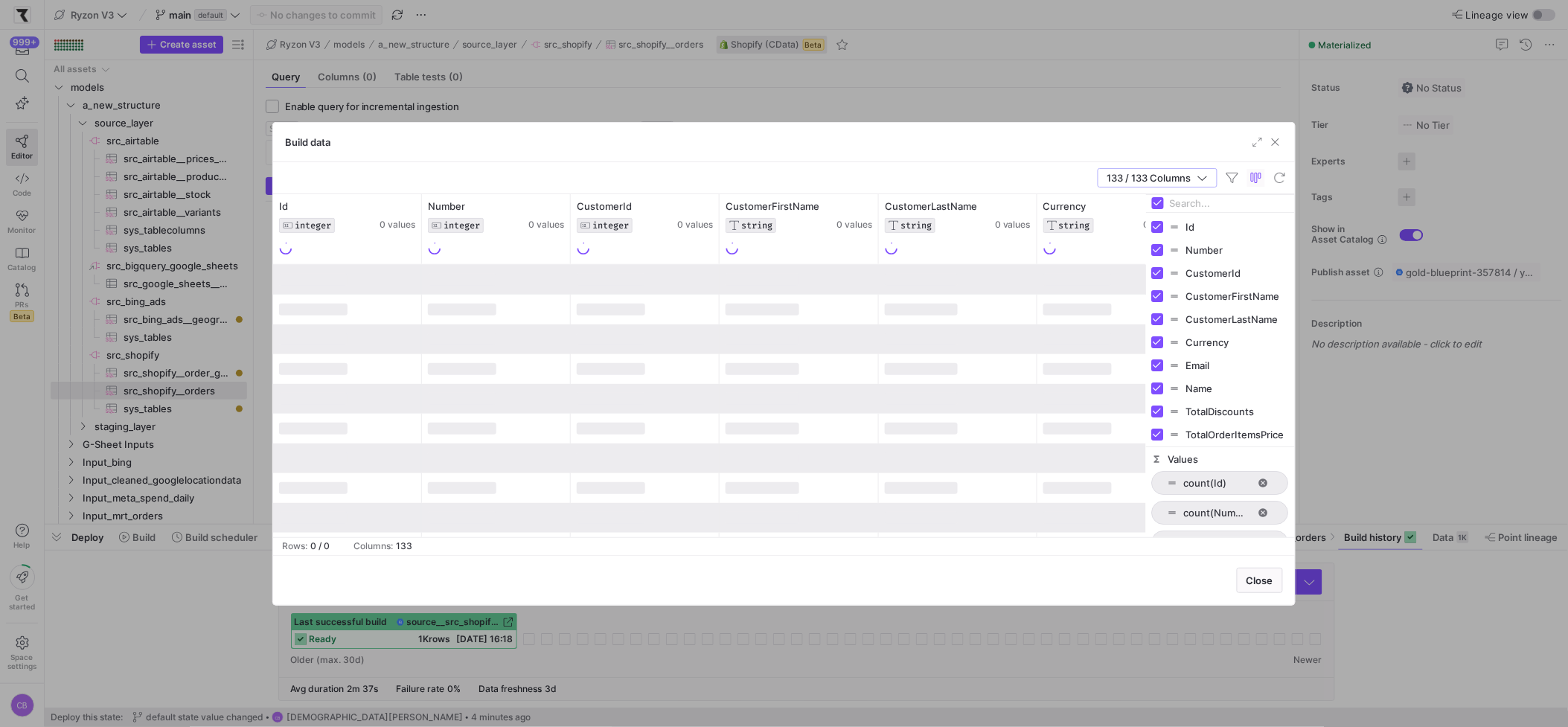
click at [1192, 211] on input "Filter Columns Input" at bounding box center [1229, 203] width 119 height 30
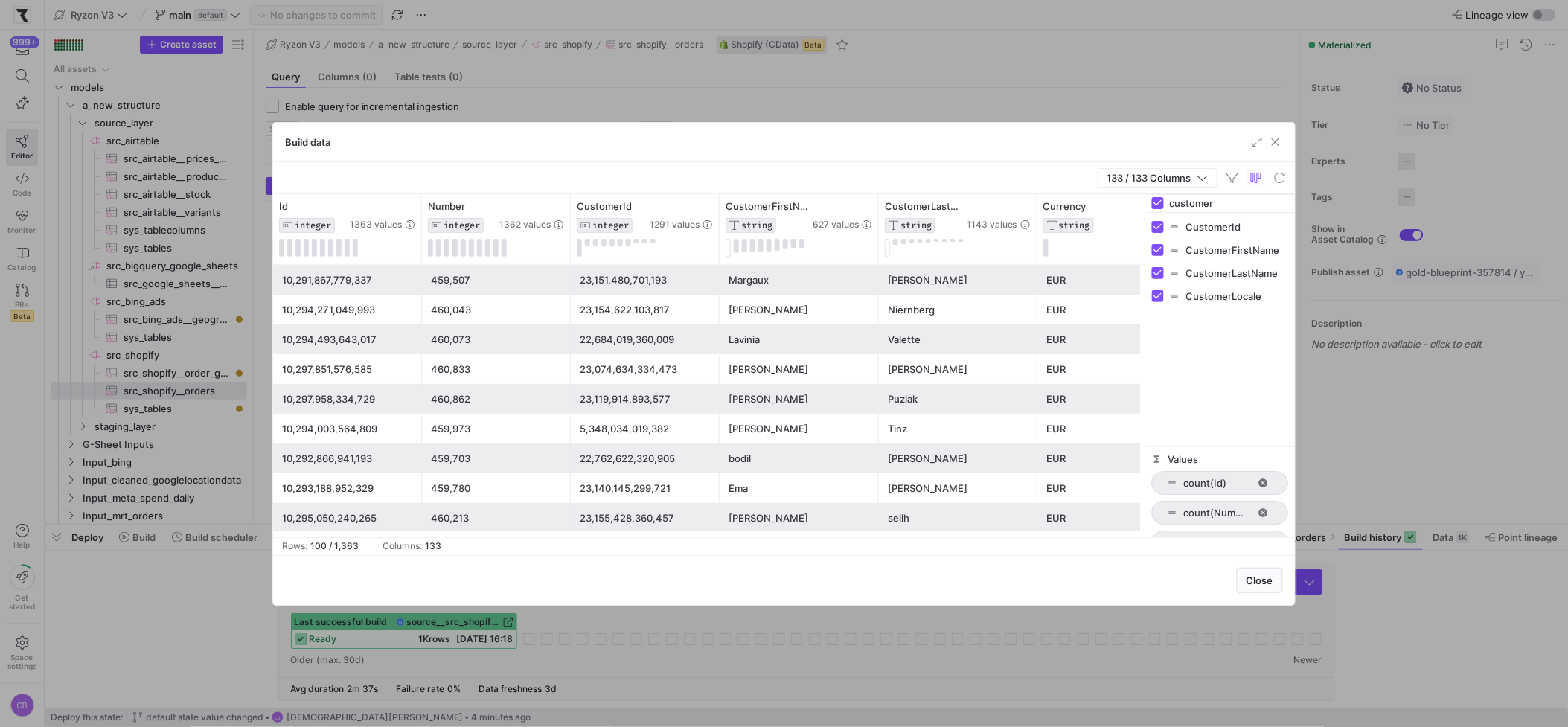
type input "customer"
drag, startPoint x: 1145, startPoint y: 315, endPoint x: 1121, endPoint y: 315, distance: 24.0
click at [1121, 315] on div at bounding box center [1121, 365] width 3 height 343
click at [1236, 138] on span "button" at bounding box center [1275, 141] width 15 height 15
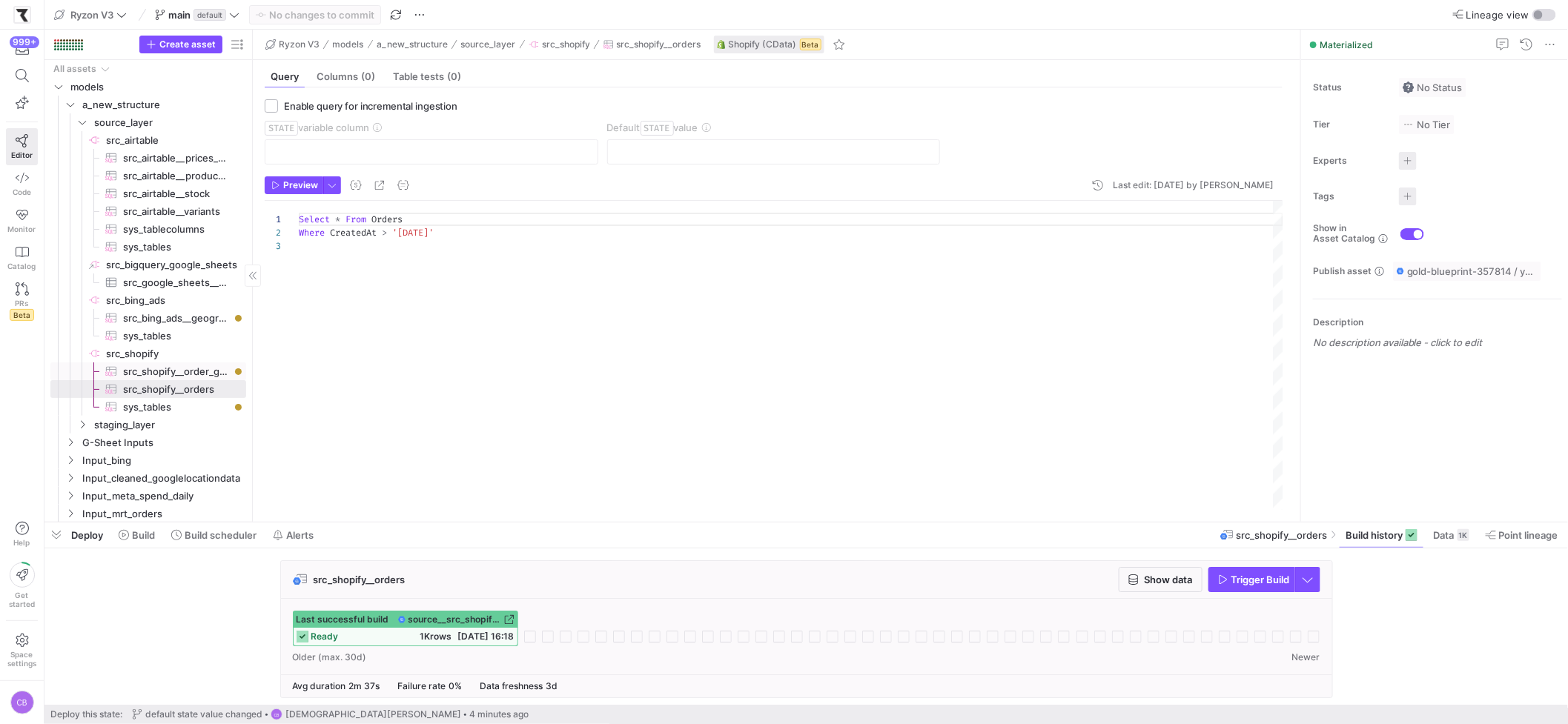
click at [212, 371] on span "src_shopify__order_gateways​​​​​​​​​" at bounding box center [176, 372] width 106 height 17
checkbox input "true"
type input "CreatedAt"
type input "[DATE]"
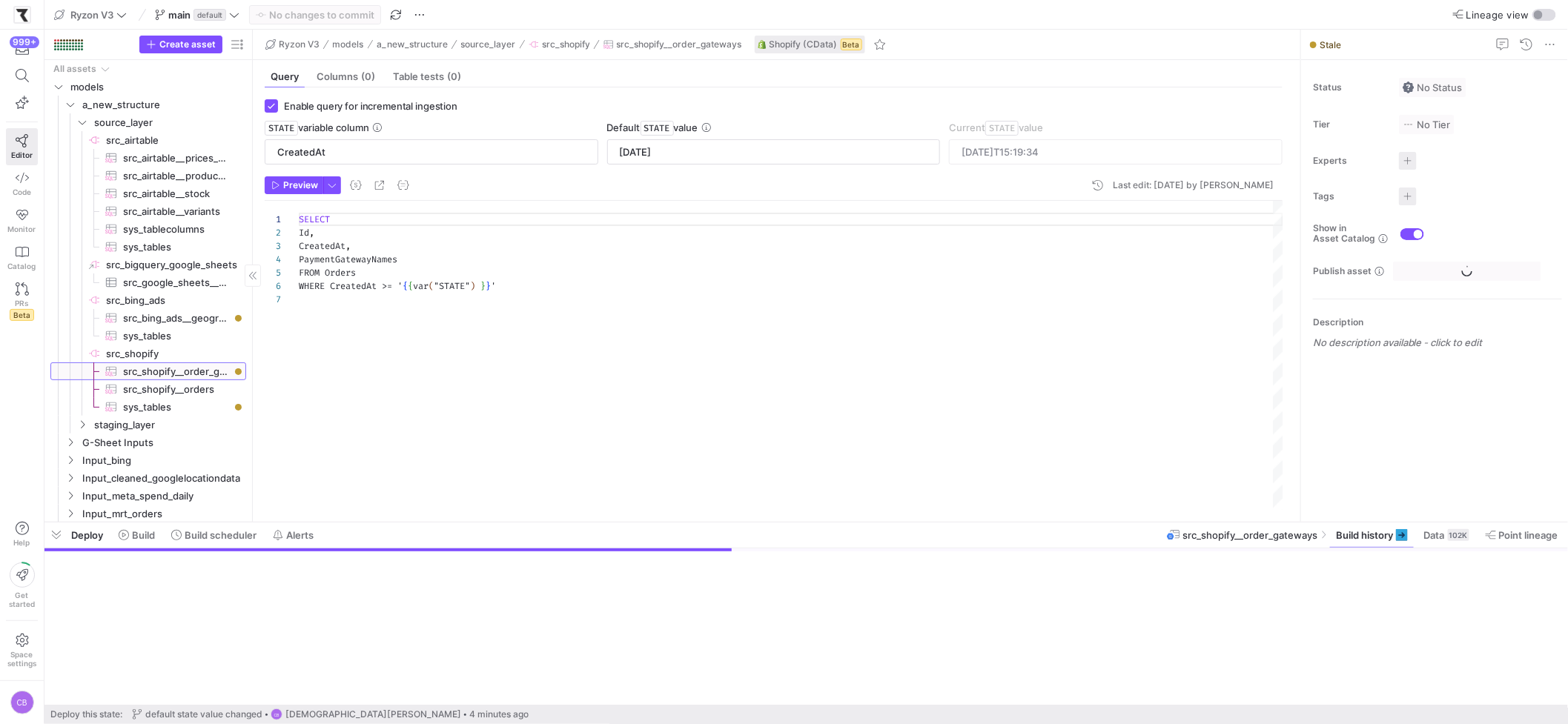
scroll to position [79, 0]
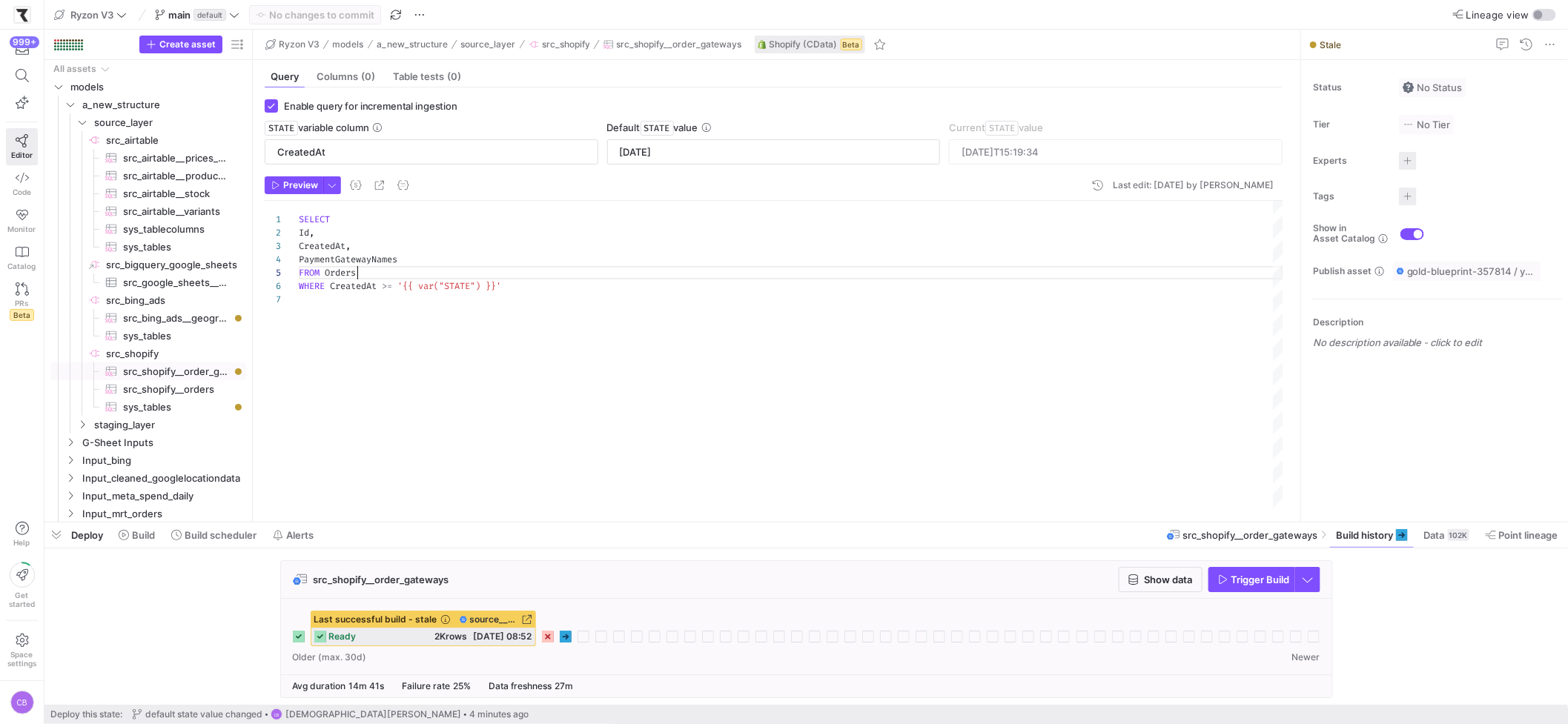
click at [370, 267] on div "SELECT Id , CreatedAt , PaymentGatewayNames FROM Orders WHERE CreatedAt >= '{{ …" at bounding box center [791, 355] width 984 height 309
click at [404, 254] on div "SELECT Id , CreatedAt , PaymentGatewayNames FROM Orders WHERE CreatedAt >= '{{ …" at bounding box center [791, 355] width 984 height 309
click at [414, 261] on div "SELECT Id , CreatedAt , PaymentGatewayNames FROM Orders WHERE CreatedAt >= '{{ …" at bounding box center [791, 355] width 984 height 309
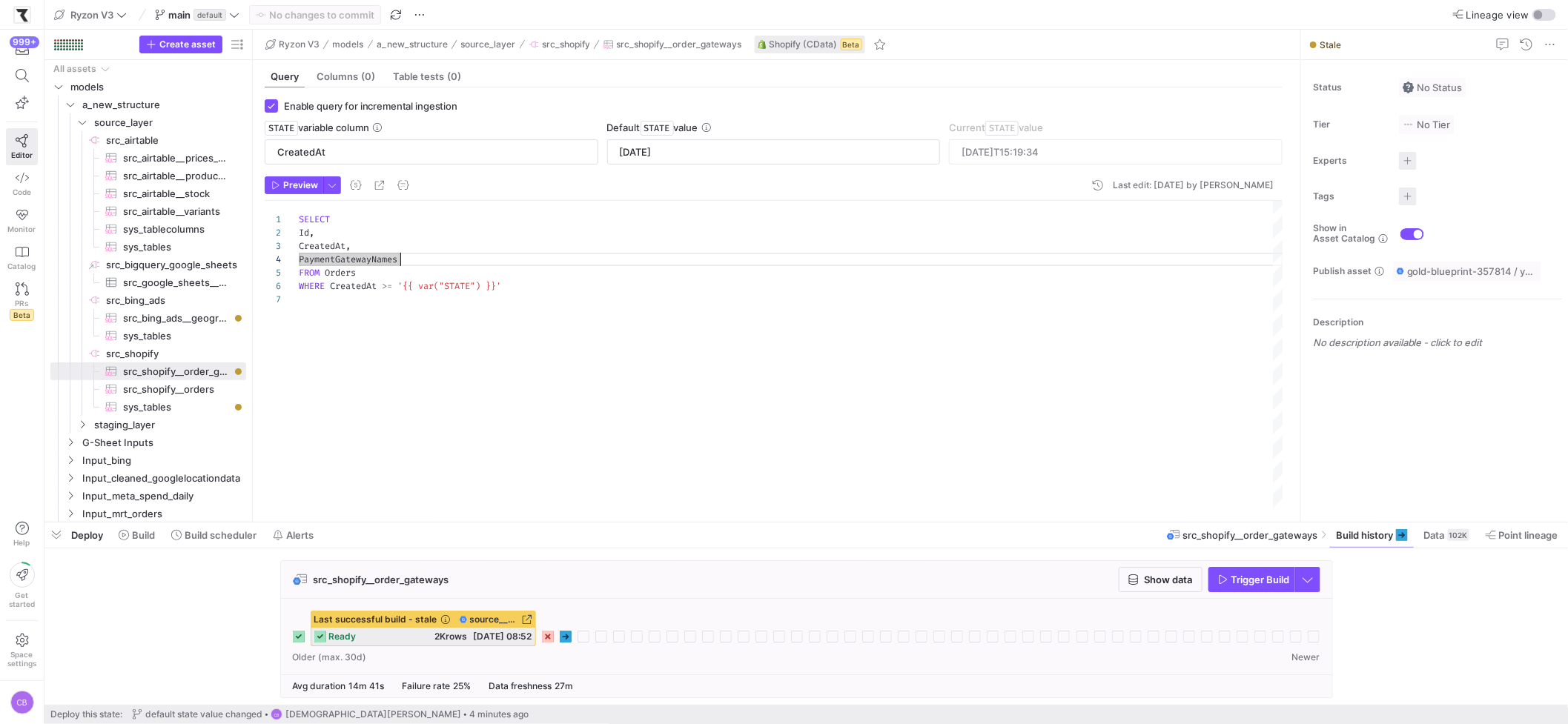
click at [344, 232] on div "SELECT Id , CreatedAt , PaymentGatewayNames FROM Orders WHERE CreatedAt >= '{{ …" at bounding box center [791, 355] width 984 height 309
type textarea "SELECT Id, CustomerId, CreatedAt, PaymentGatewayNames FROM Orders WHERE Created…"
click at [206, 386] on span "src_shopify__orders​​​​​​​​​" at bounding box center [176, 389] width 106 height 17
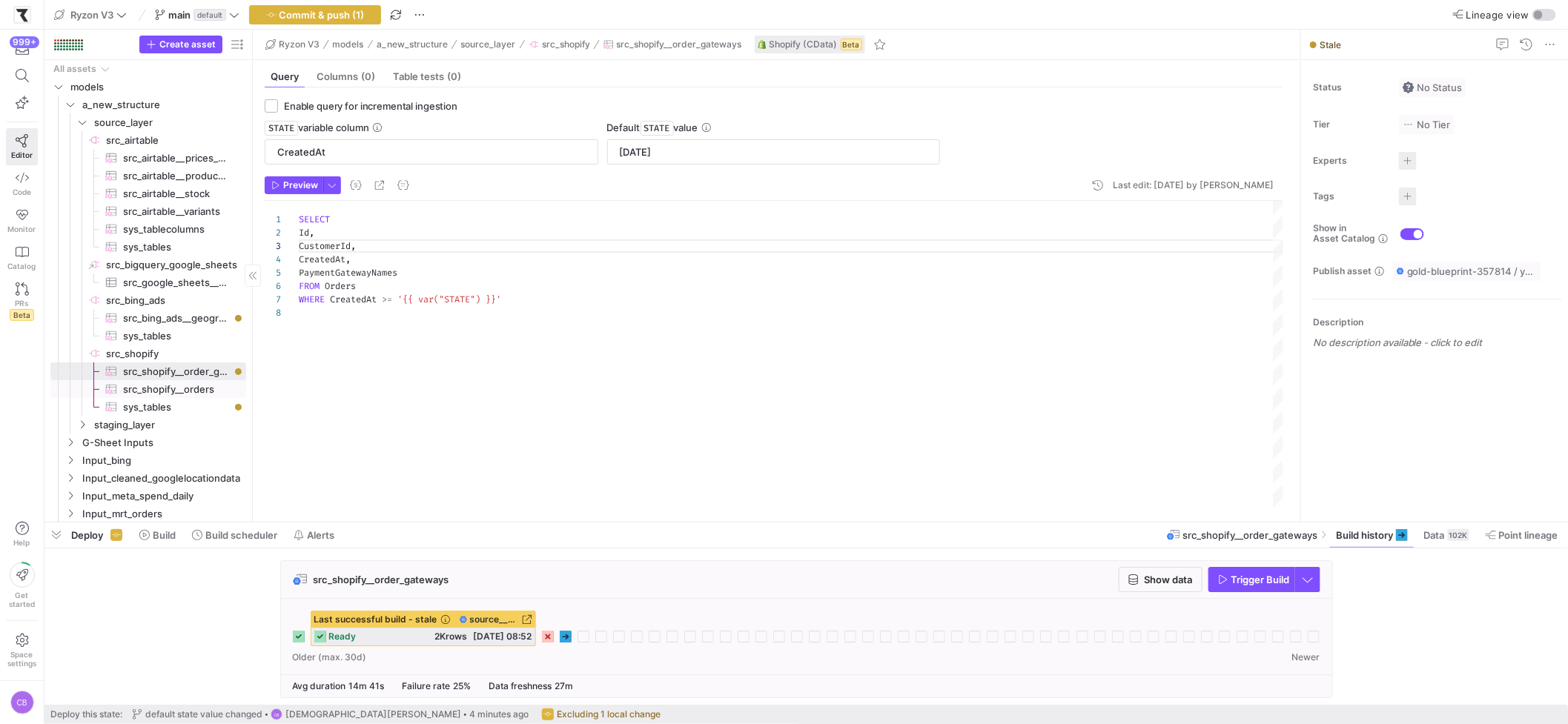
checkbox input "false"
type textarea "Select * From Orders Where CreatedAt > '2025-08-05'"
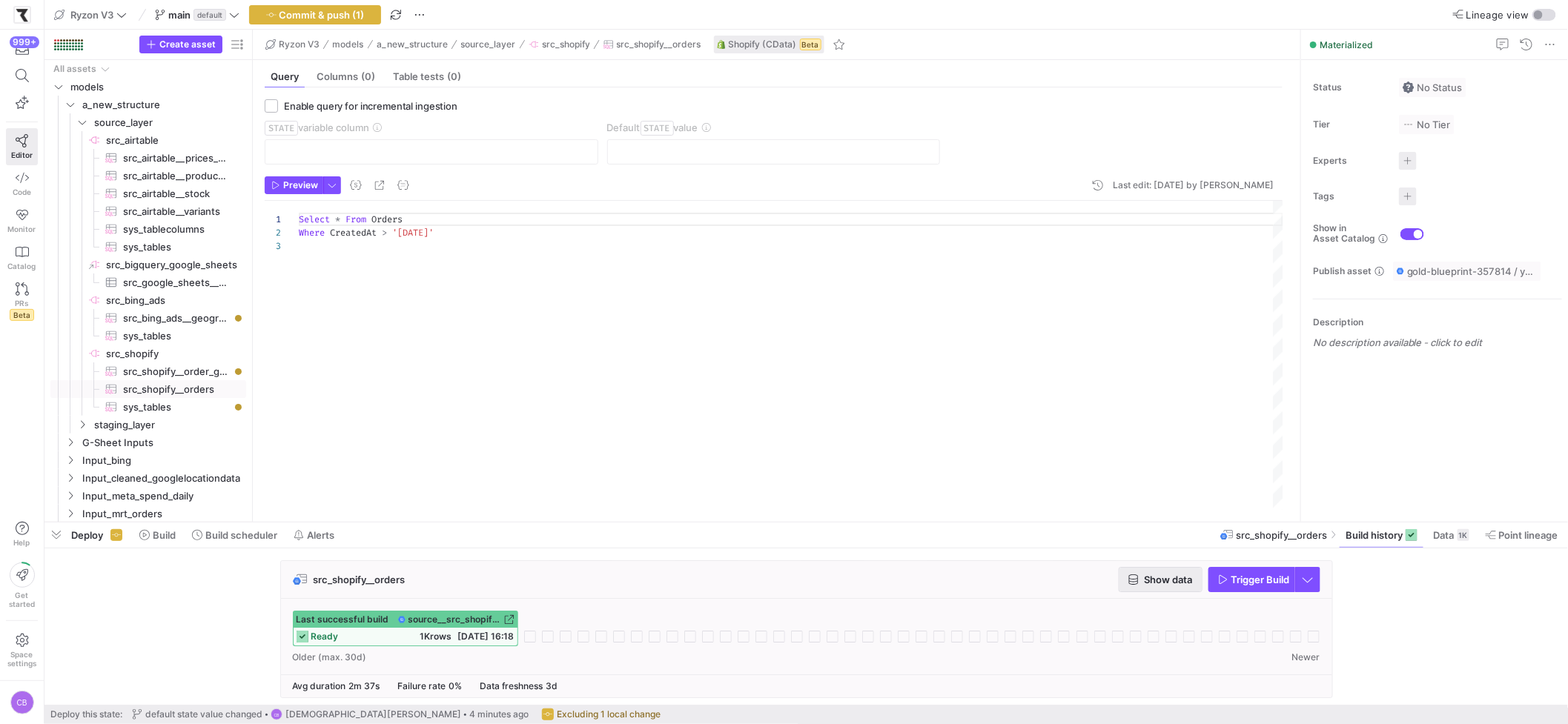
click at [1164, 588] on span "button" at bounding box center [1160, 579] width 83 height 23
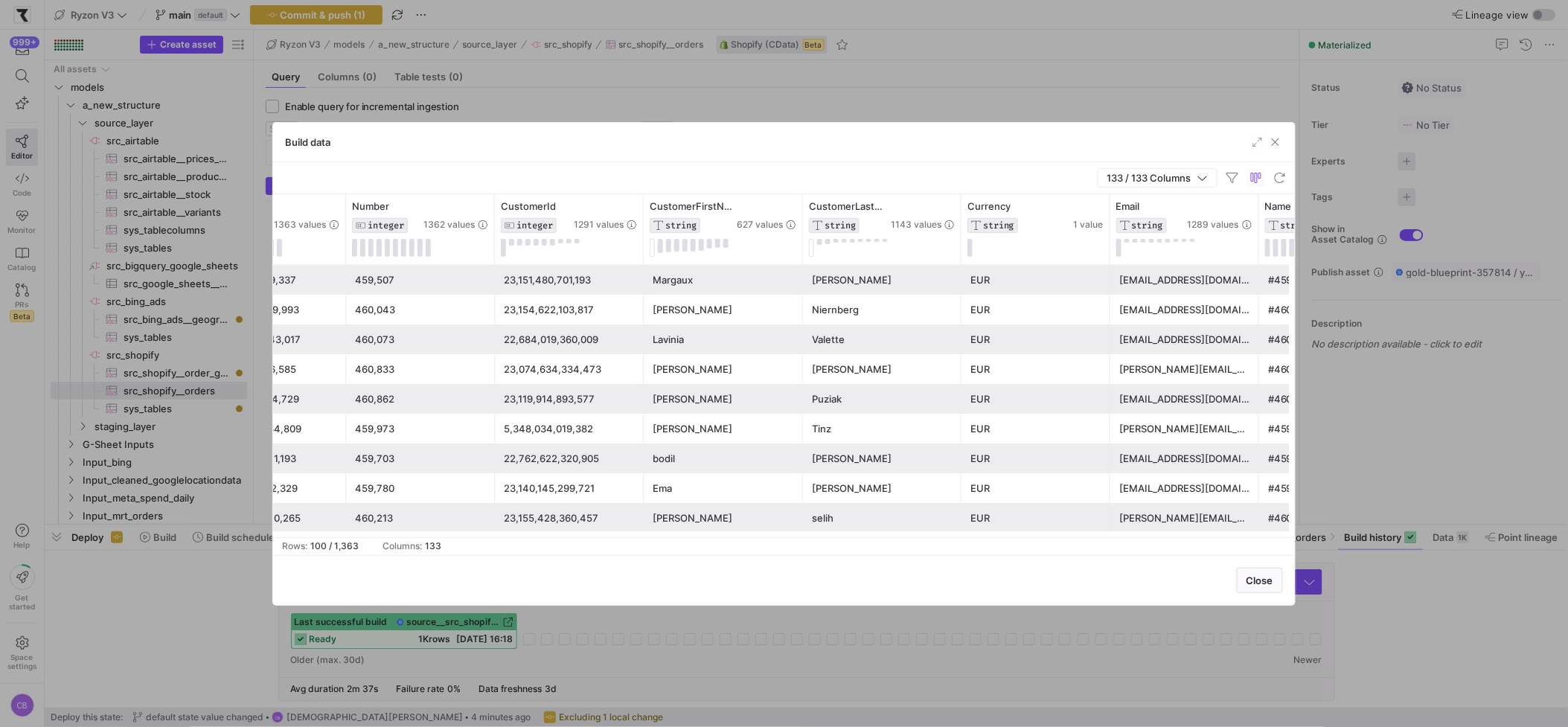
scroll to position [0, 152]
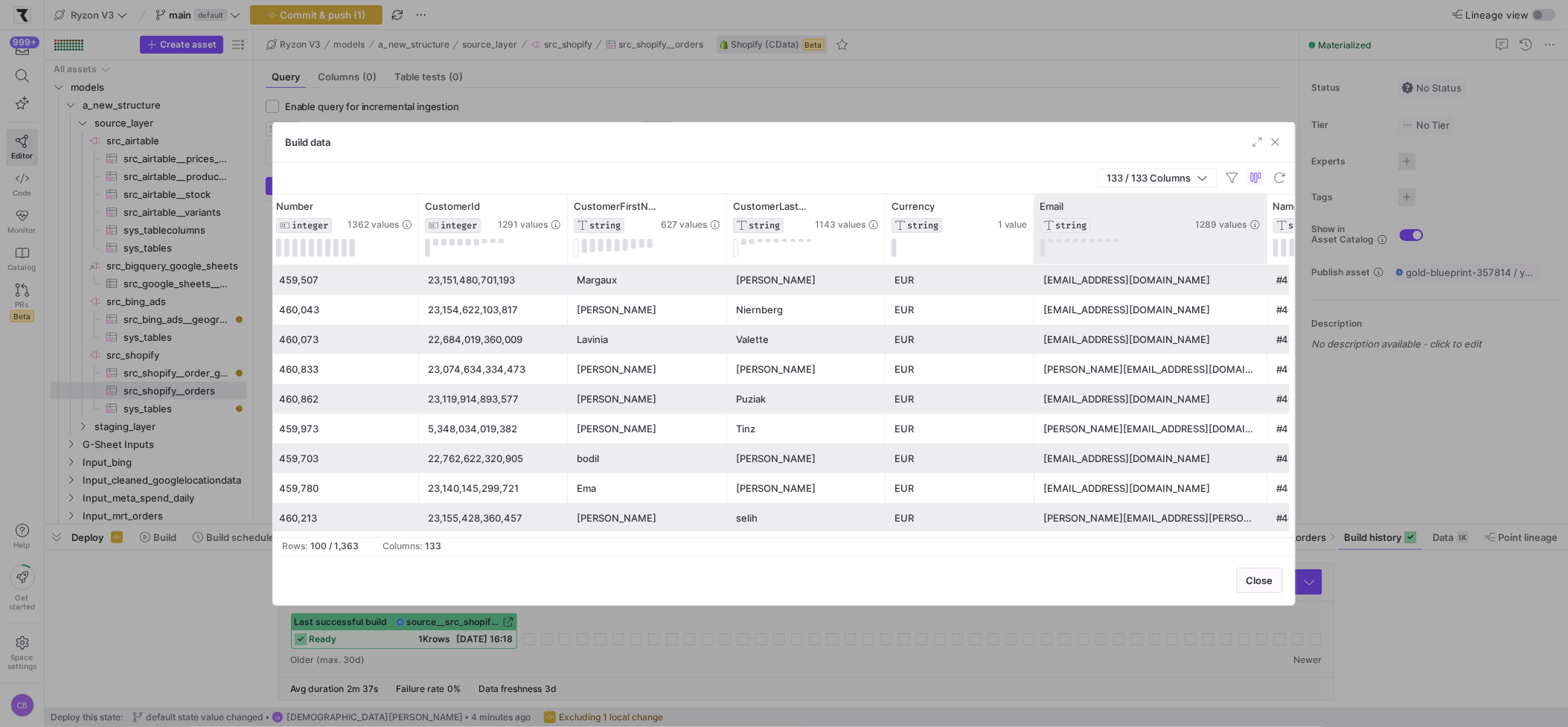
drag, startPoint x: 1181, startPoint y: 238, endPoint x: 1267, endPoint y: 250, distance: 86.8
click at [1236, 250] on div at bounding box center [1266, 229] width 6 height 70
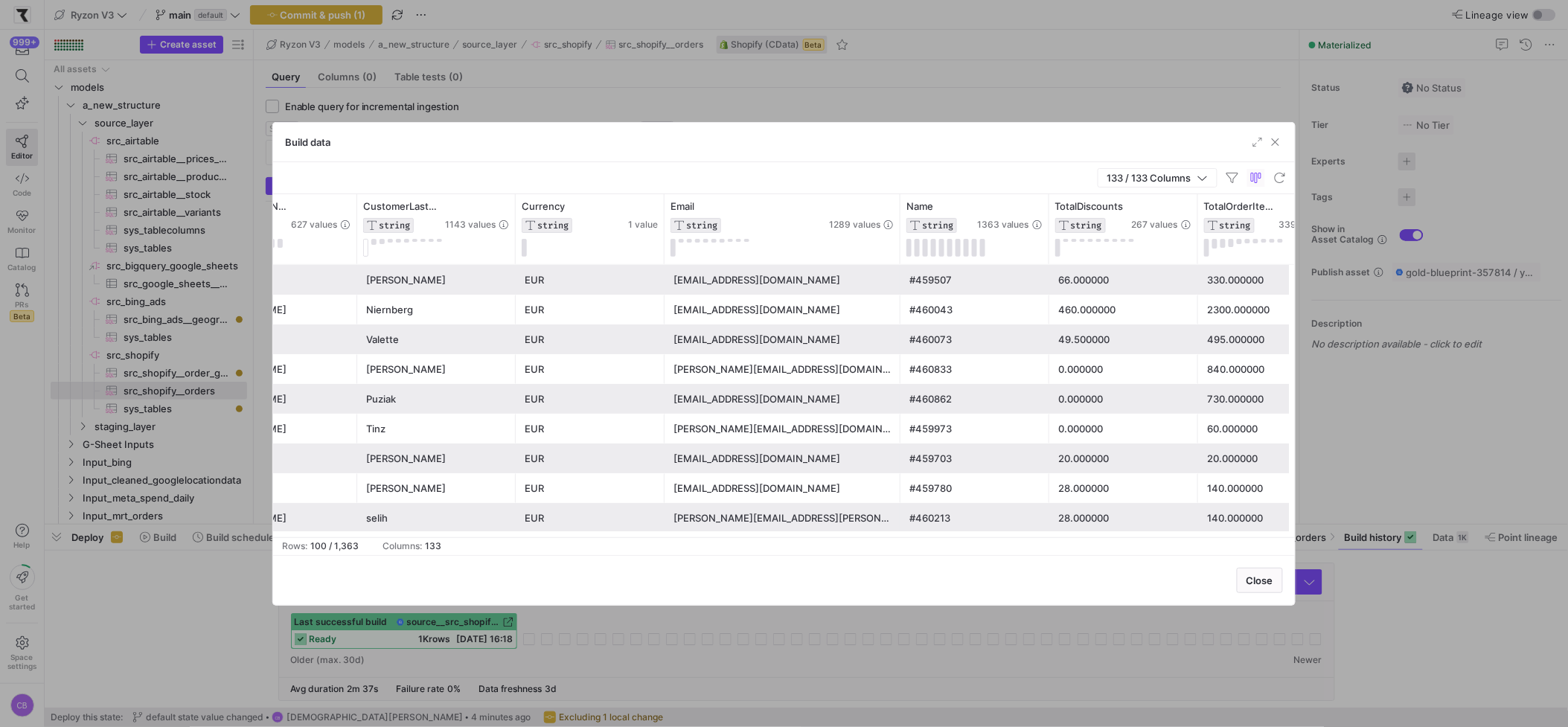
click at [1236, 140] on span "button" at bounding box center [1275, 141] width 15 height 15
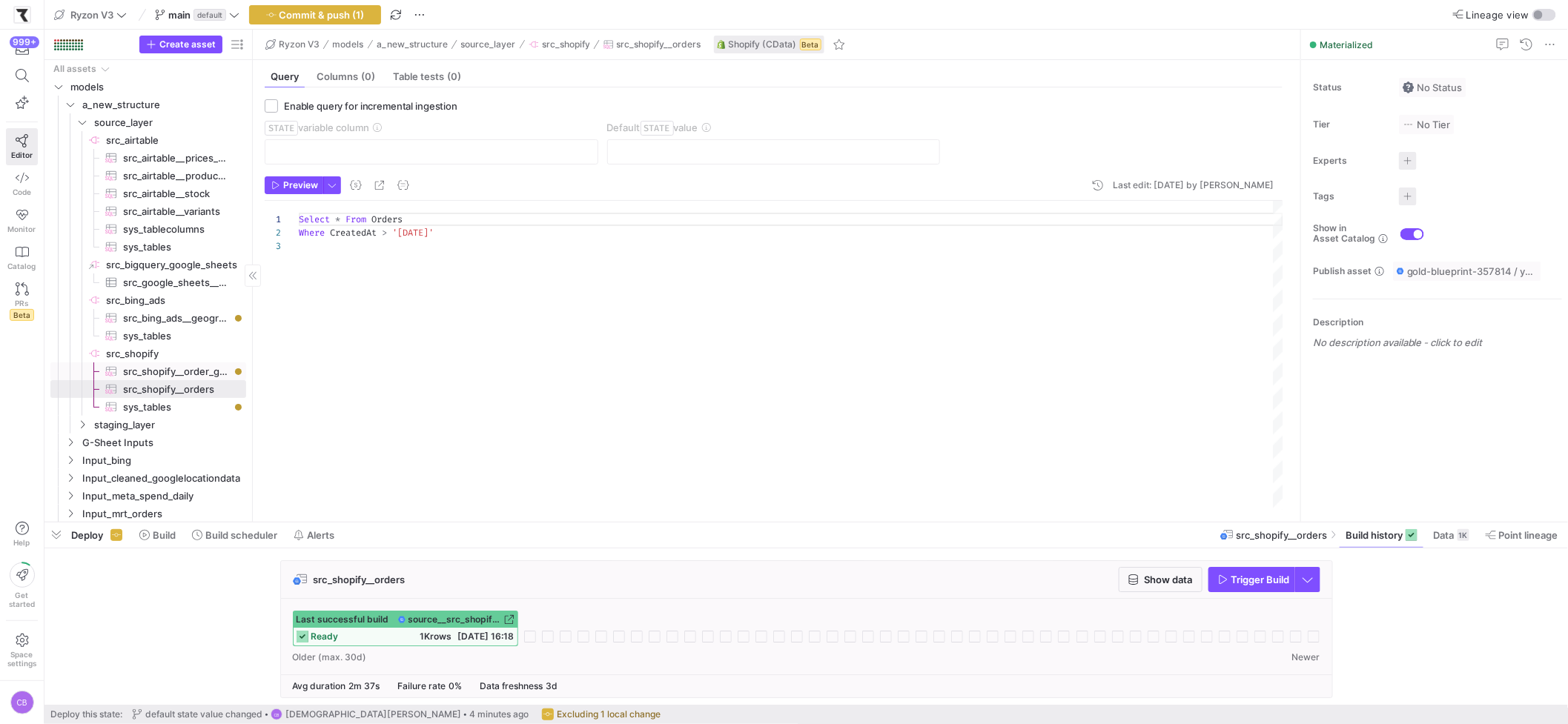
click at [197, 372] on span "src_shopify__order_gateways​​​​​​​​​" at bounding box center [176, 372] width 106 height 17
checkbox input "true"
type input "CreatedAt"
type input "[DATE]"
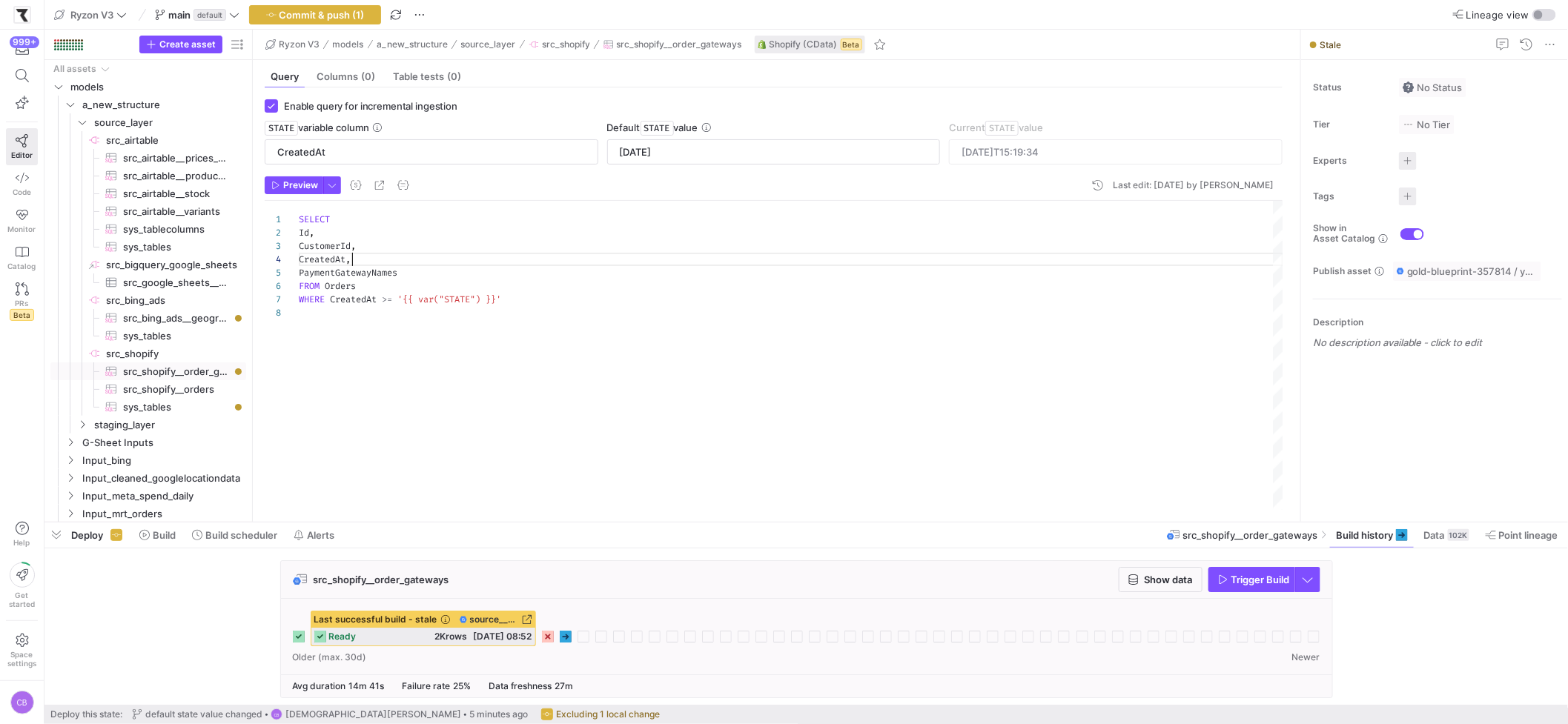
click at [399, 263] on div "SELECT Id , CustomerId , CreatedAt , PaymentGatewayNames FROM Orders WHERE Crea…" at bounding box center [791, 355] width 984 height 309
click at [410, 269] on div "SELECT Id , CustomerId , CreatedAt , PaymentGatewayNames FROM Orders WHERE Crea…" at bounding box center [791, 355] width 984 height 309
click at [368, 247] on div "SELECT Id , CustomerId , CreatedAt , PaymentGatewayNames , FROM Orders WHERE Cr…" at bounding box center [791, 355] width 984 height 309
click at [399, 278] on div "SELECT Id , CustomerId , CreatedAt , PaymentGatewayNames , FROM Orders WHERE Cr…" at bounding box center [791, 355] width 984 height 309
click at [425, 289] on div "SELECT Id , CustomerId , CreatedAt , PaymentGatewayNames , FROM Orders WHERE Cr…" at bounding box center [791, 355] width 984 height 309
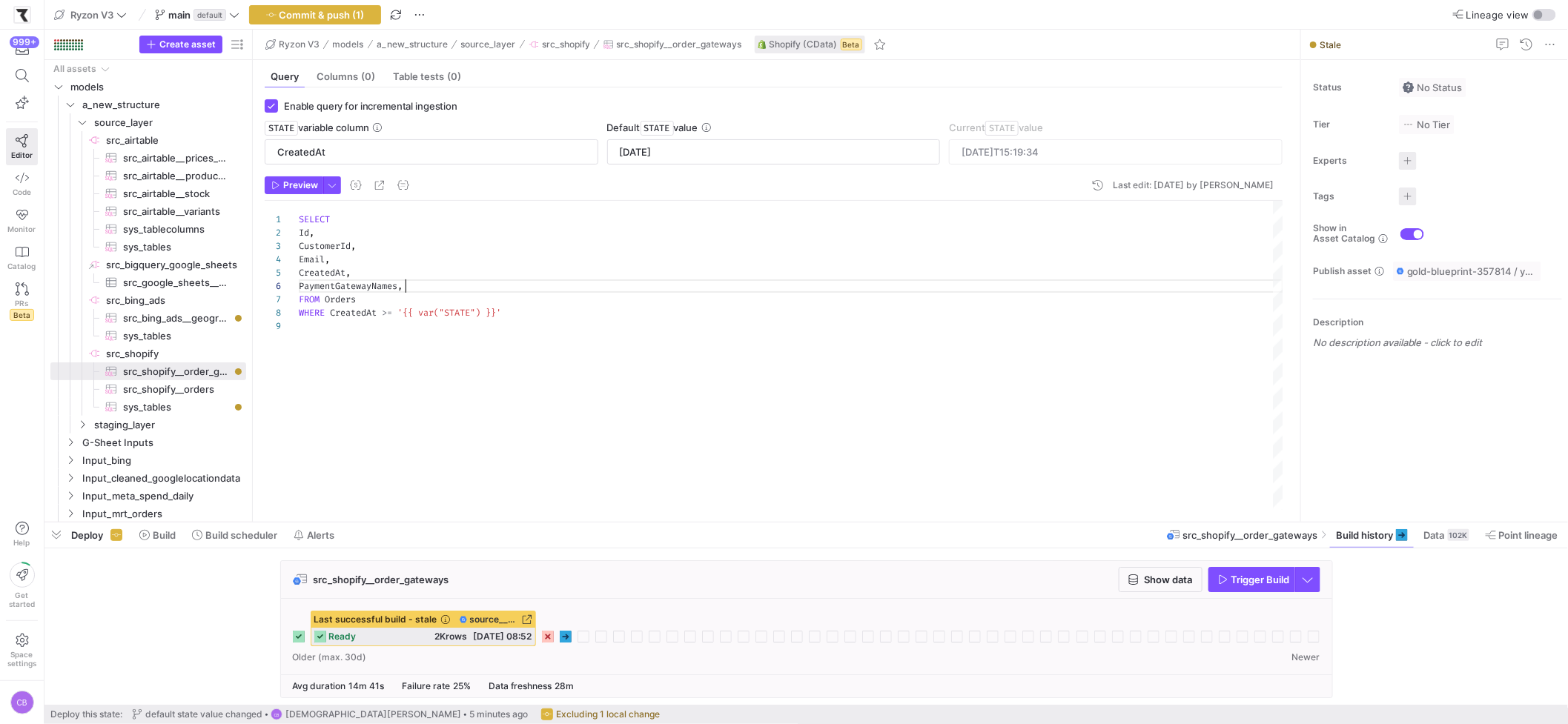
type textarea "SELECT Id, CustomerId, Email, CreatedAt, PaymentGatewayNames FROM Orders WHERE …"
click at [360, 20] on span "Commit & push (1)" at bounding box center [322, 15] width 85 height 12
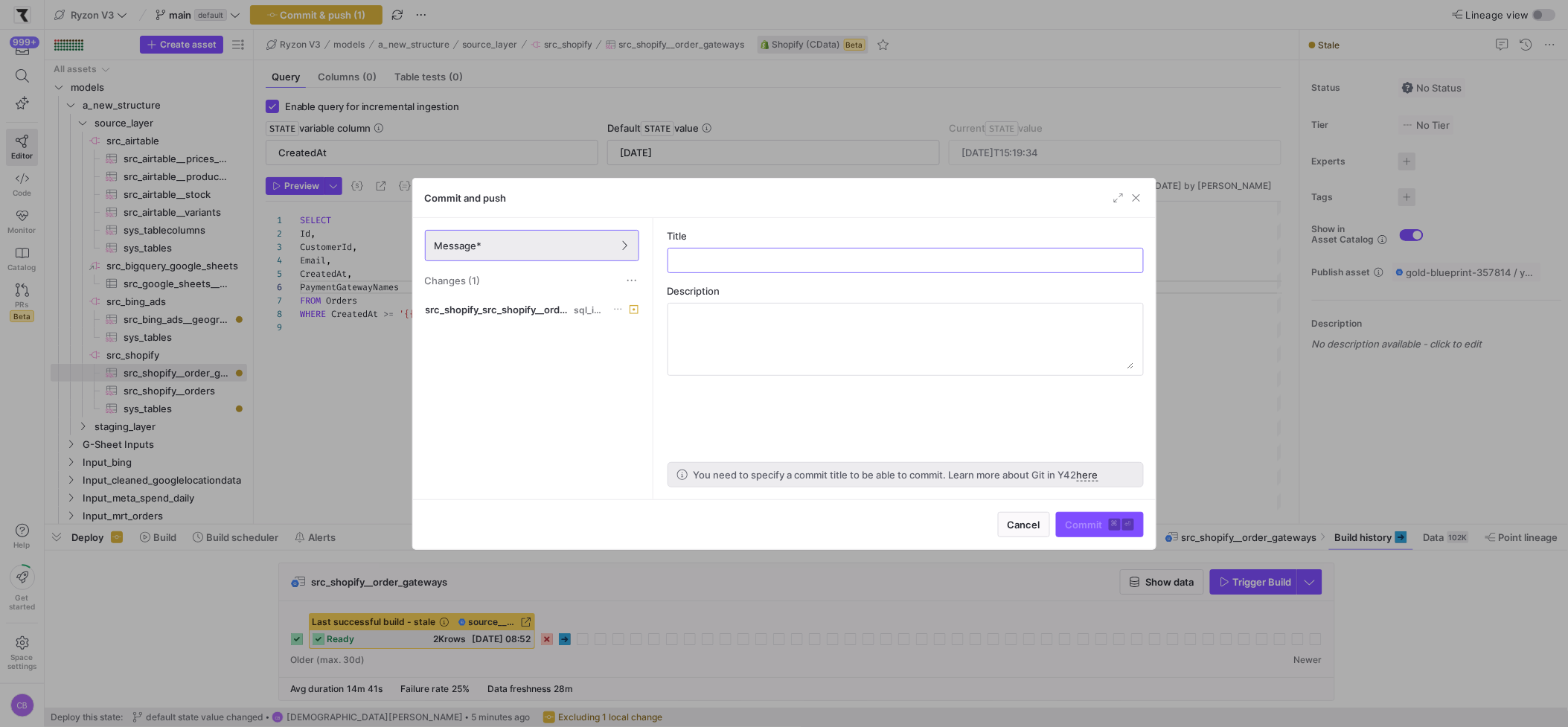
click at [732, 279] on as-split-area "Title Description You need to specify a commit title to be able to commit. Lear…" at bounding box center [905, 359] width 500 height 281
click at [734, 270] on div at bounding box center [905, 260] width 450 height 24
type input "order gateway"
click at [1076, 530] on span "Commit ⌘ ⏎" at bounding box center [1099, 525] width 68 height 12
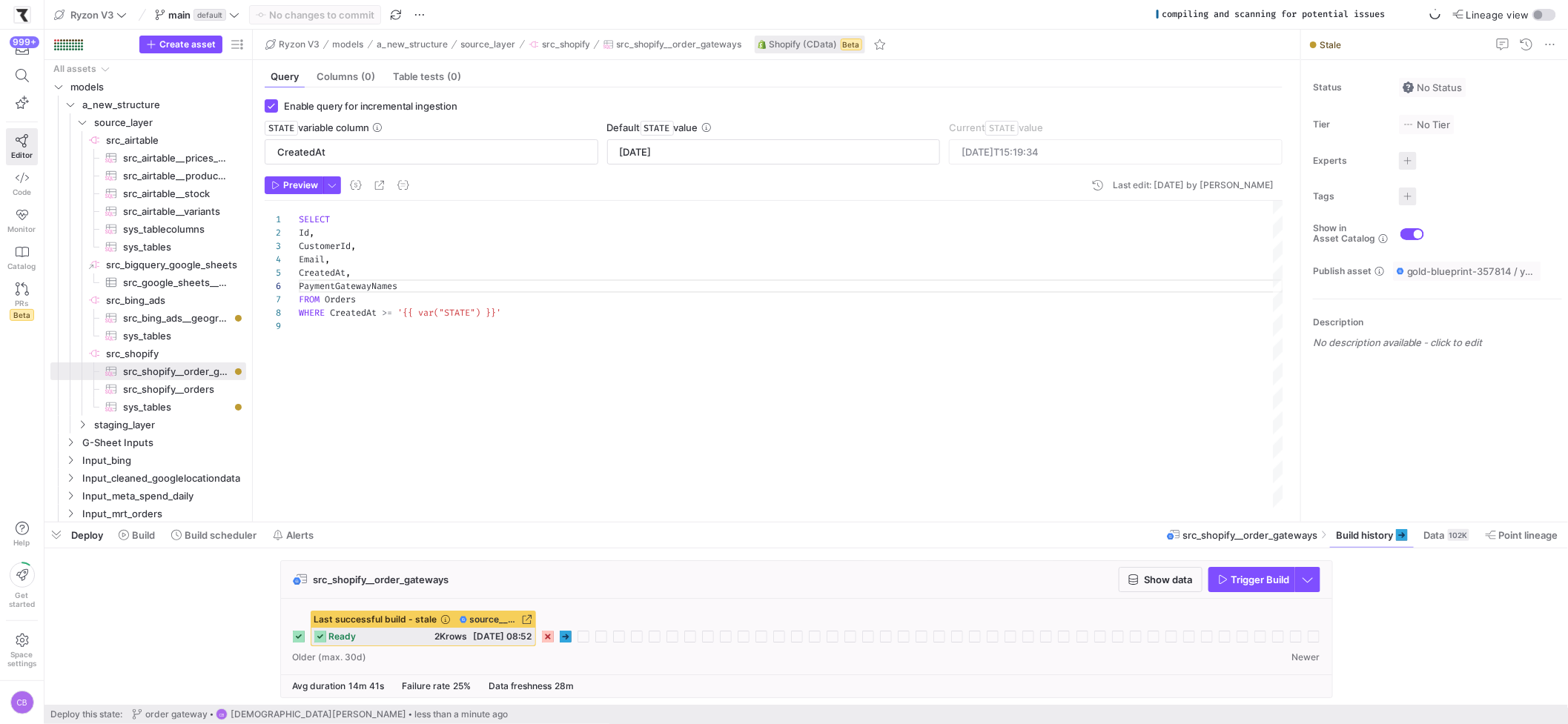
click at [568, 619] on icon at bounding box center [565, 636] width 12 height 12
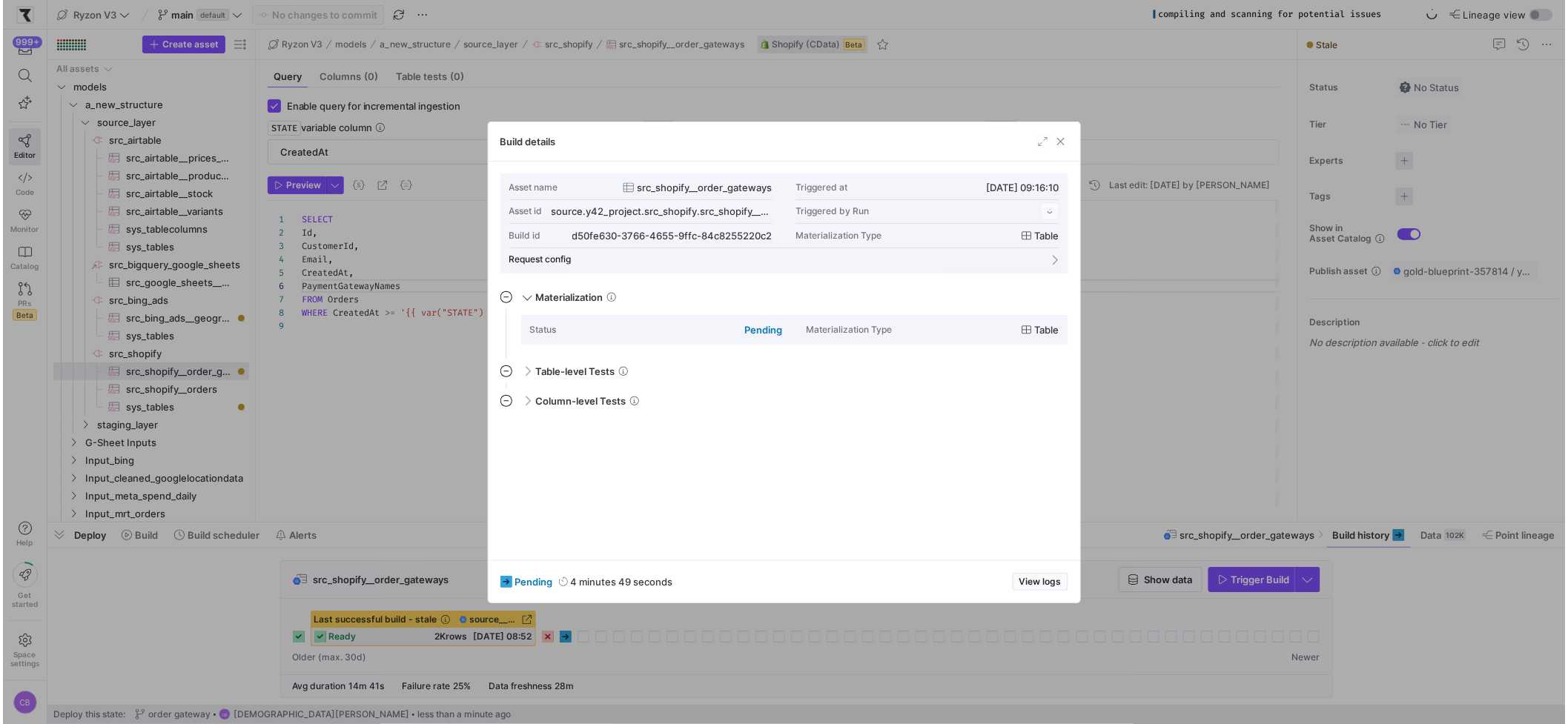
scroll to position [133, 0]
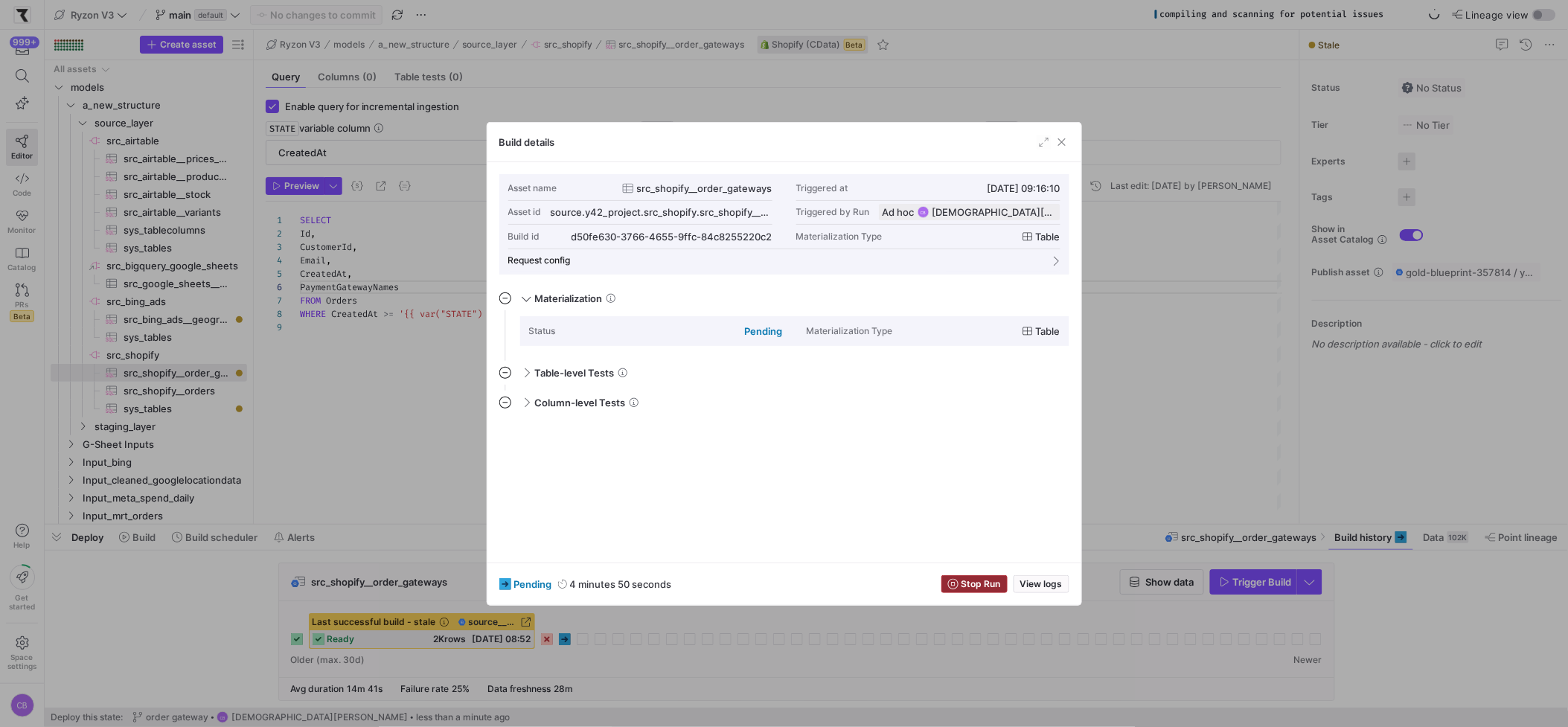
click at [970, 580] on span "Stop Run" at bounding box center [980, 584] width 39 height 10
click at [1146, 462] on div at bounding box center [784, 363] width 1568 height 727
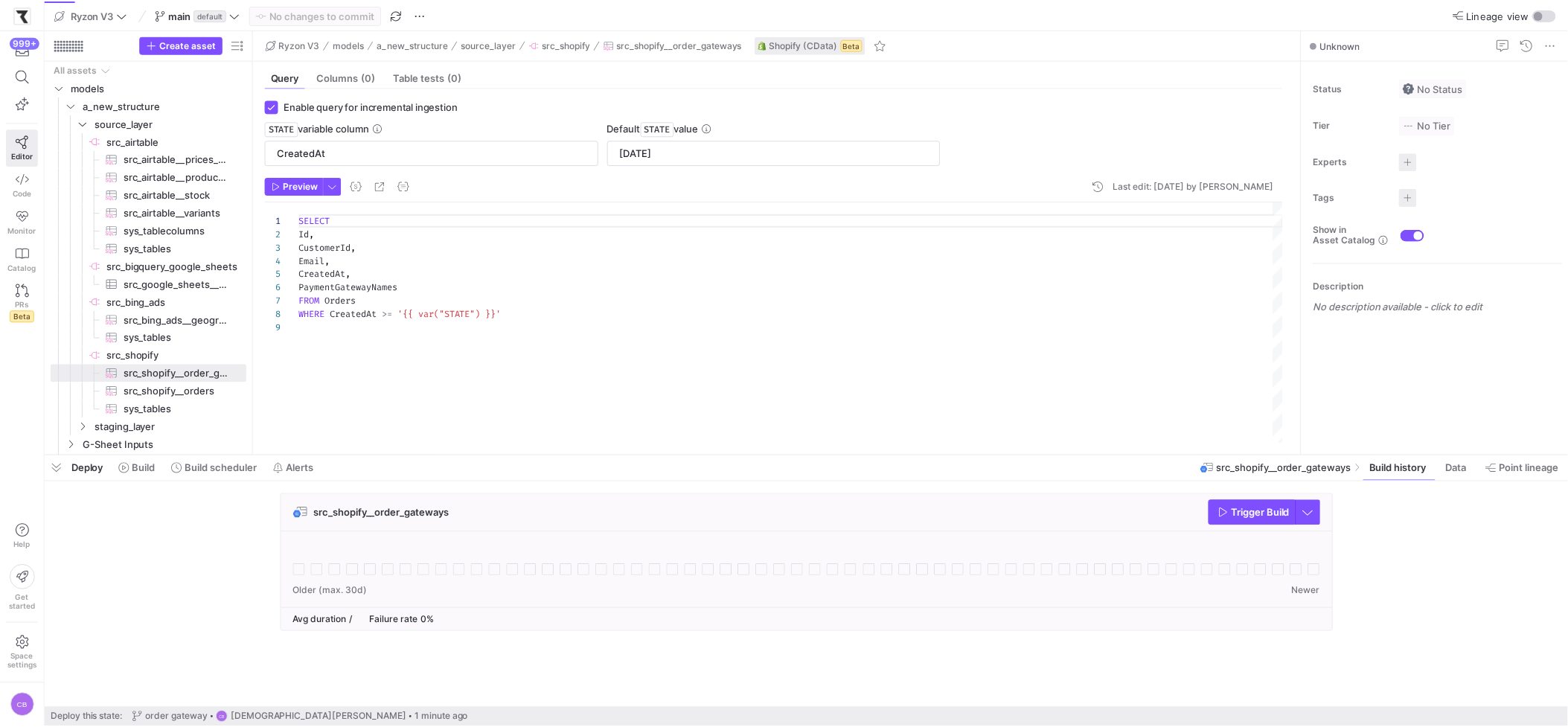
scroll to position [107, 0]
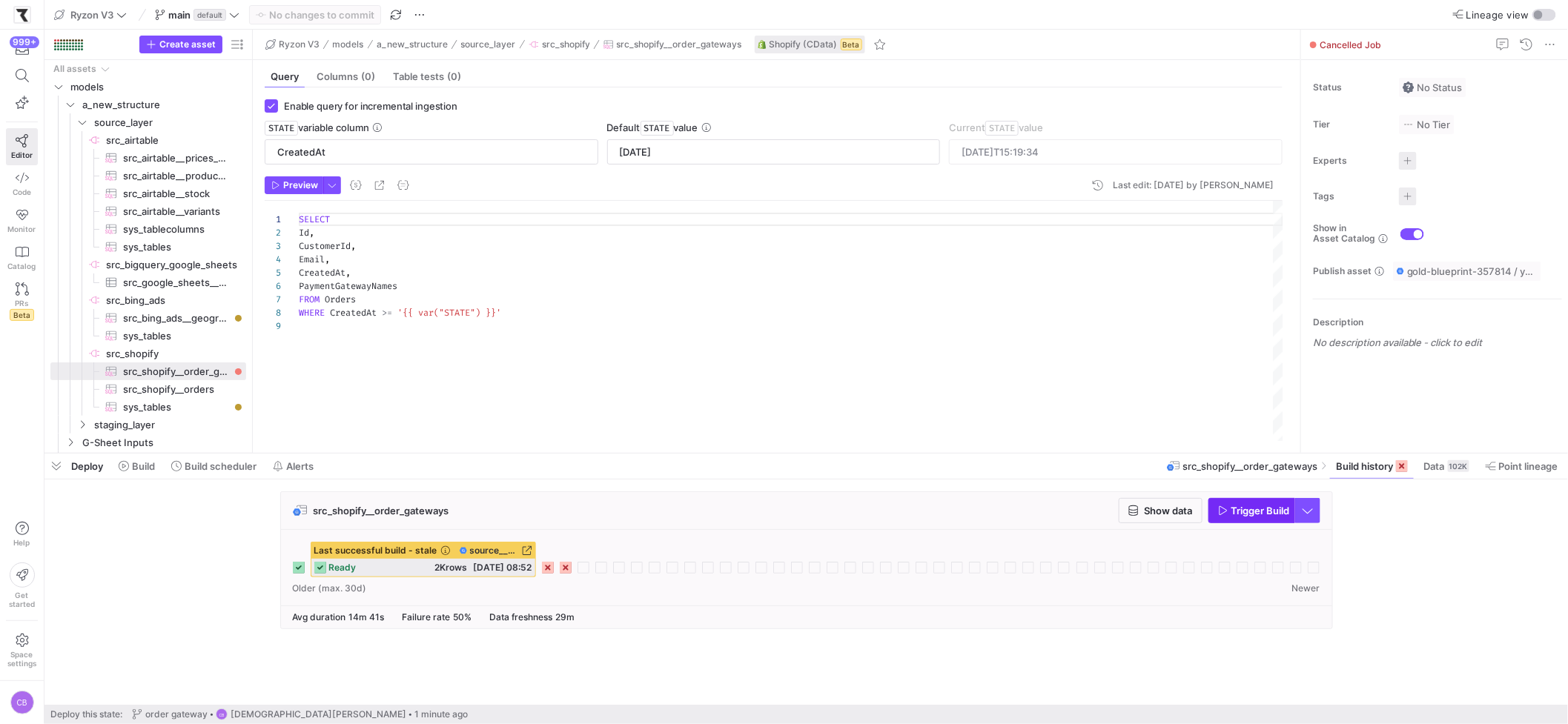
click at [1267, 509] on span "Trigger Build" at bounding box center [1260, 510] width 58 height 12
click at [597, 579] on div "Last successful build - stale source__src_shopify__src_shopify__order_gateways …" at bounding box center [806, 567] width 1051 height 76
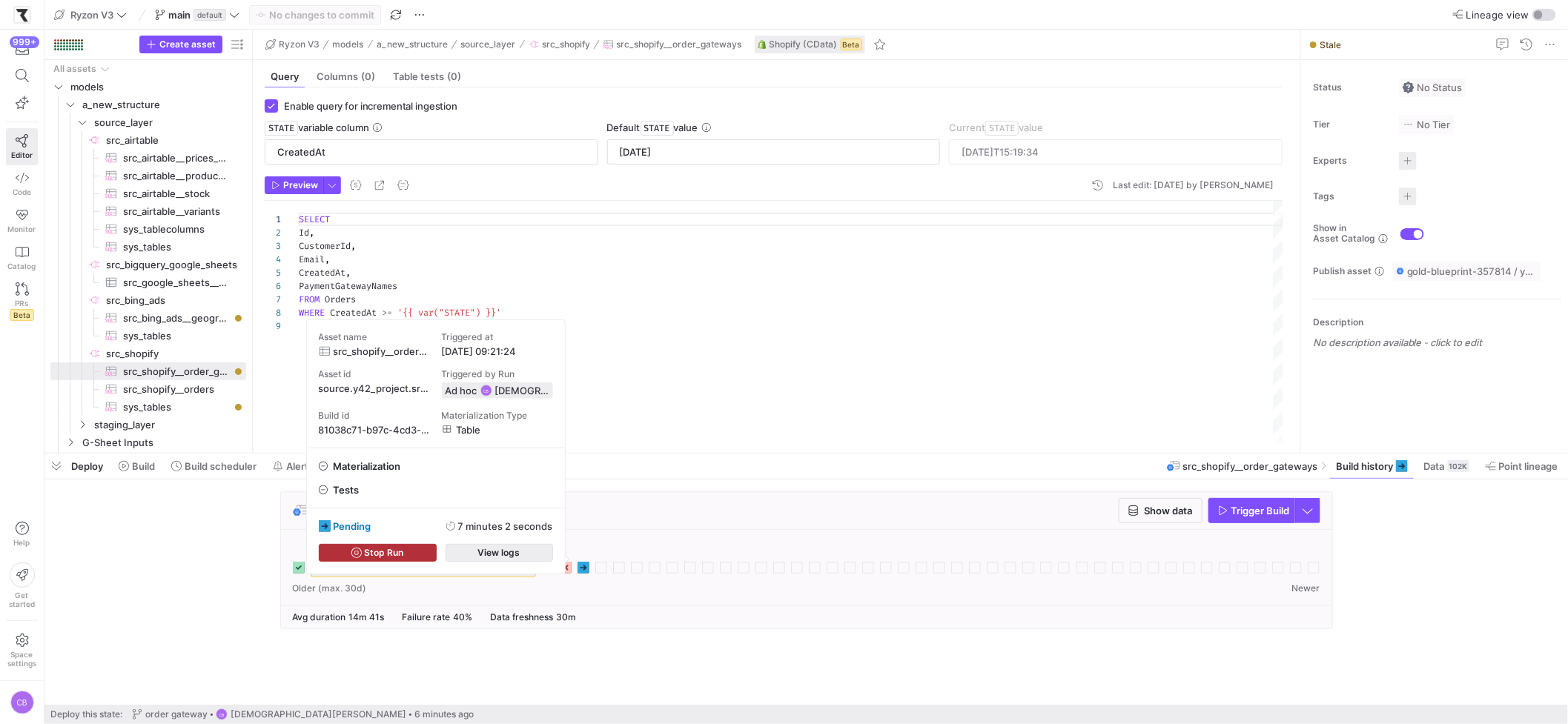
click at [538, 548] on span "button" at bounding box center [499, 552] width 106 height 17
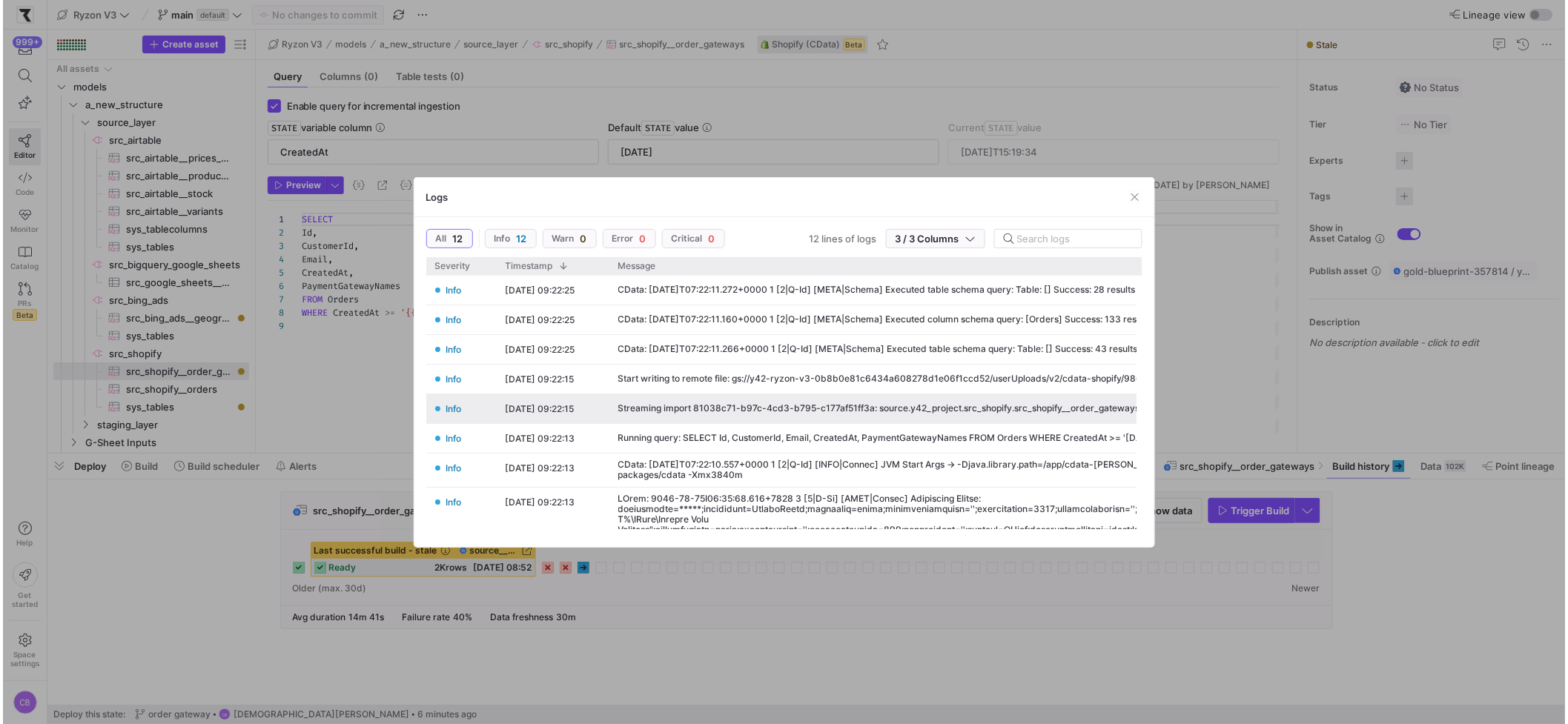
scroll to position [0, 197]
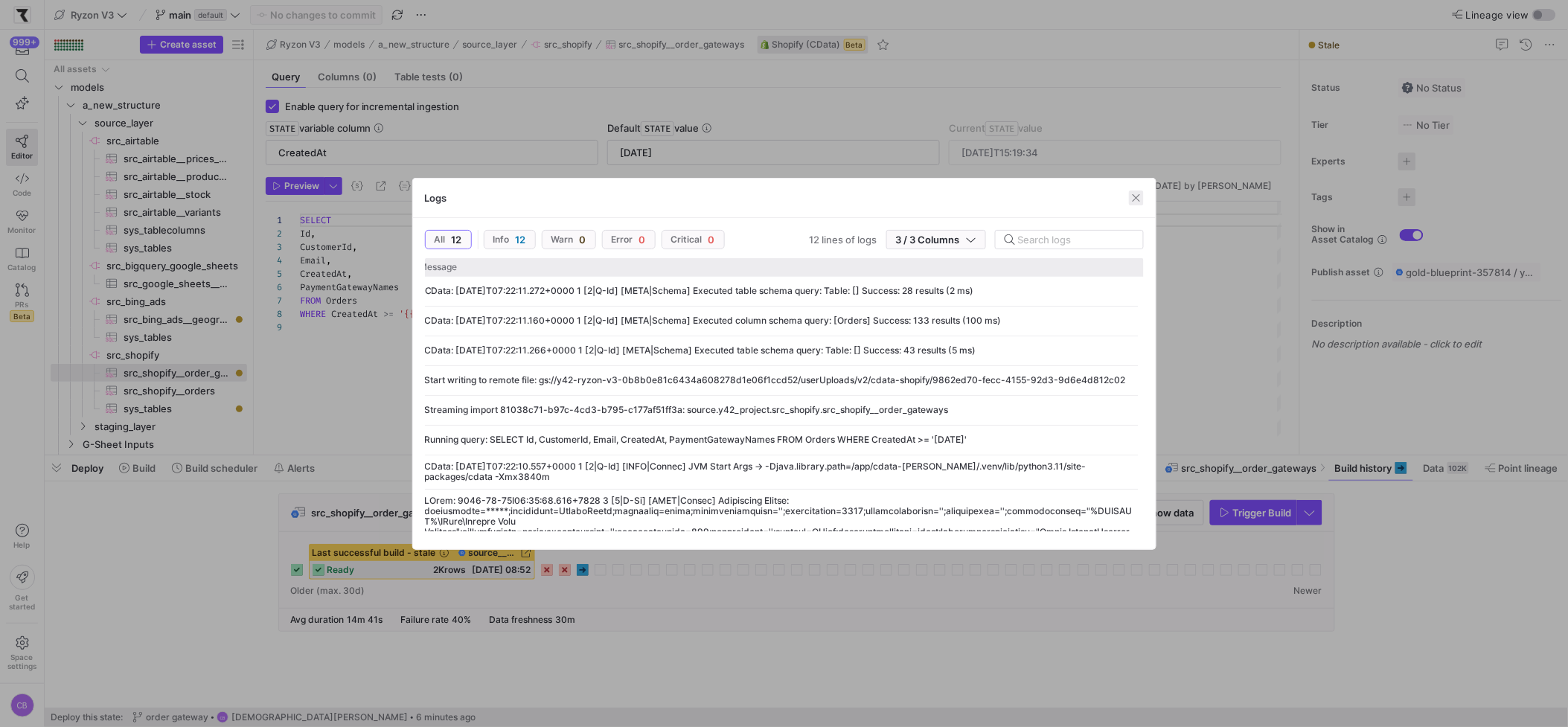
click at [1133, 199] on span "button" at bounding box center [1136, 197] width 15 height 15
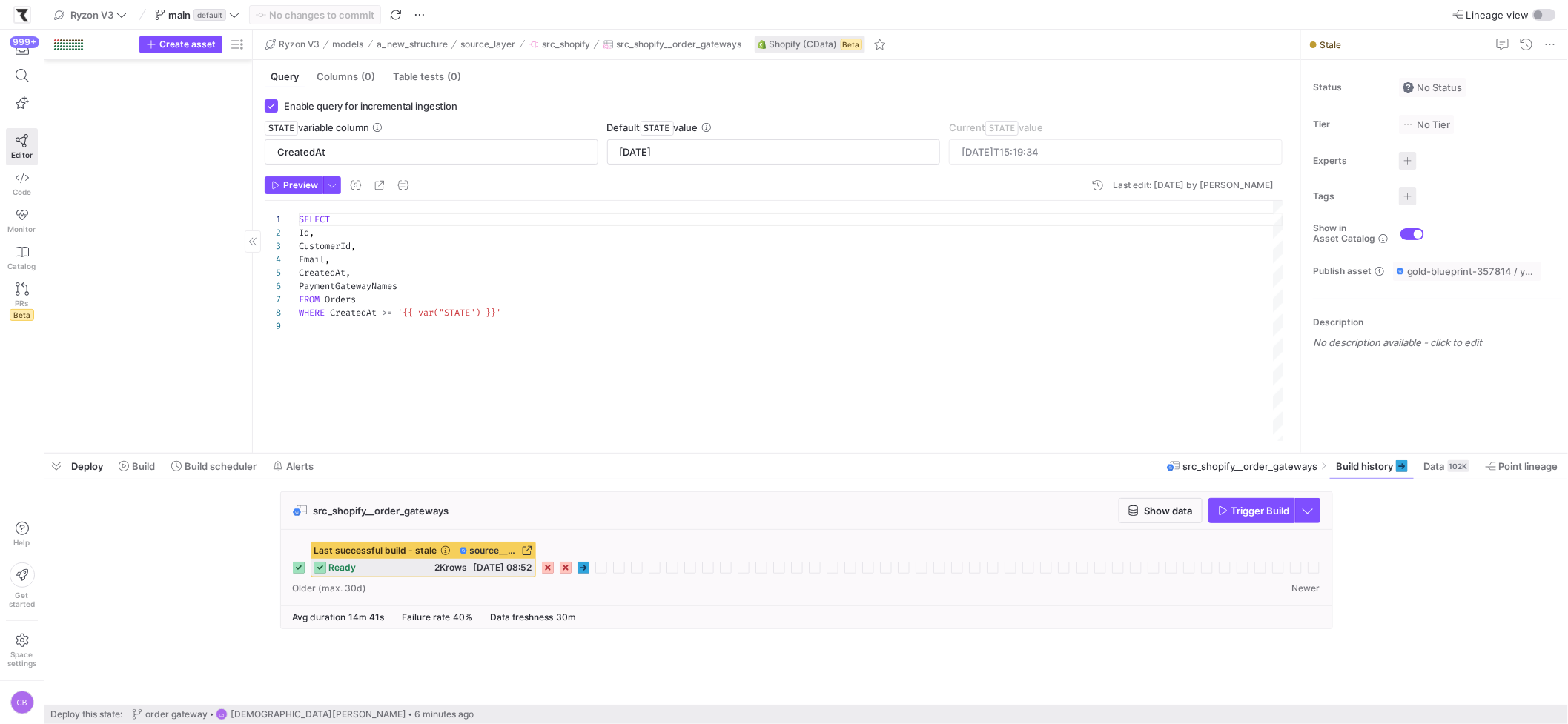
scroll to position [0, 0]
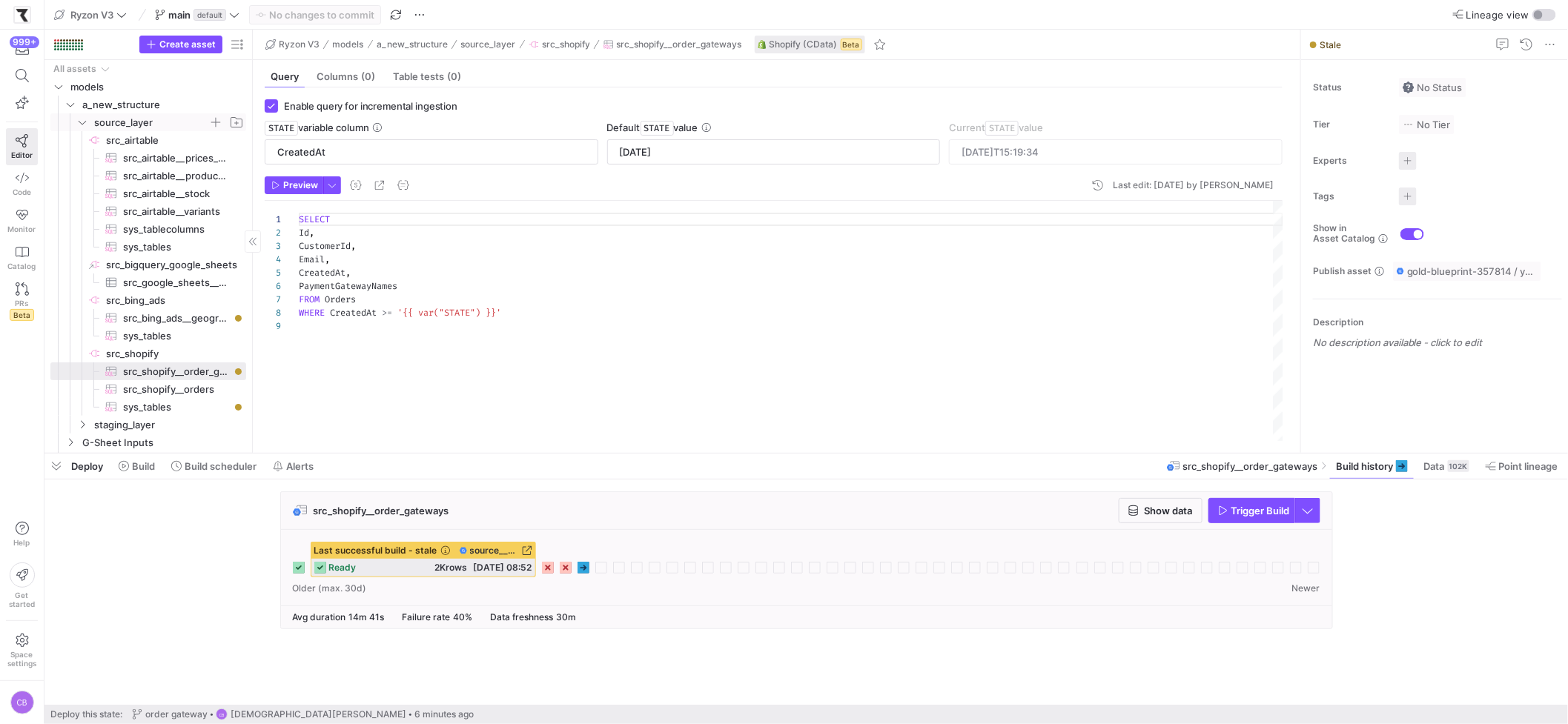
click at [86, 127] on y42-icon "Press SPACE to select this row." at bounding box center [83, 123] width 12 height 12
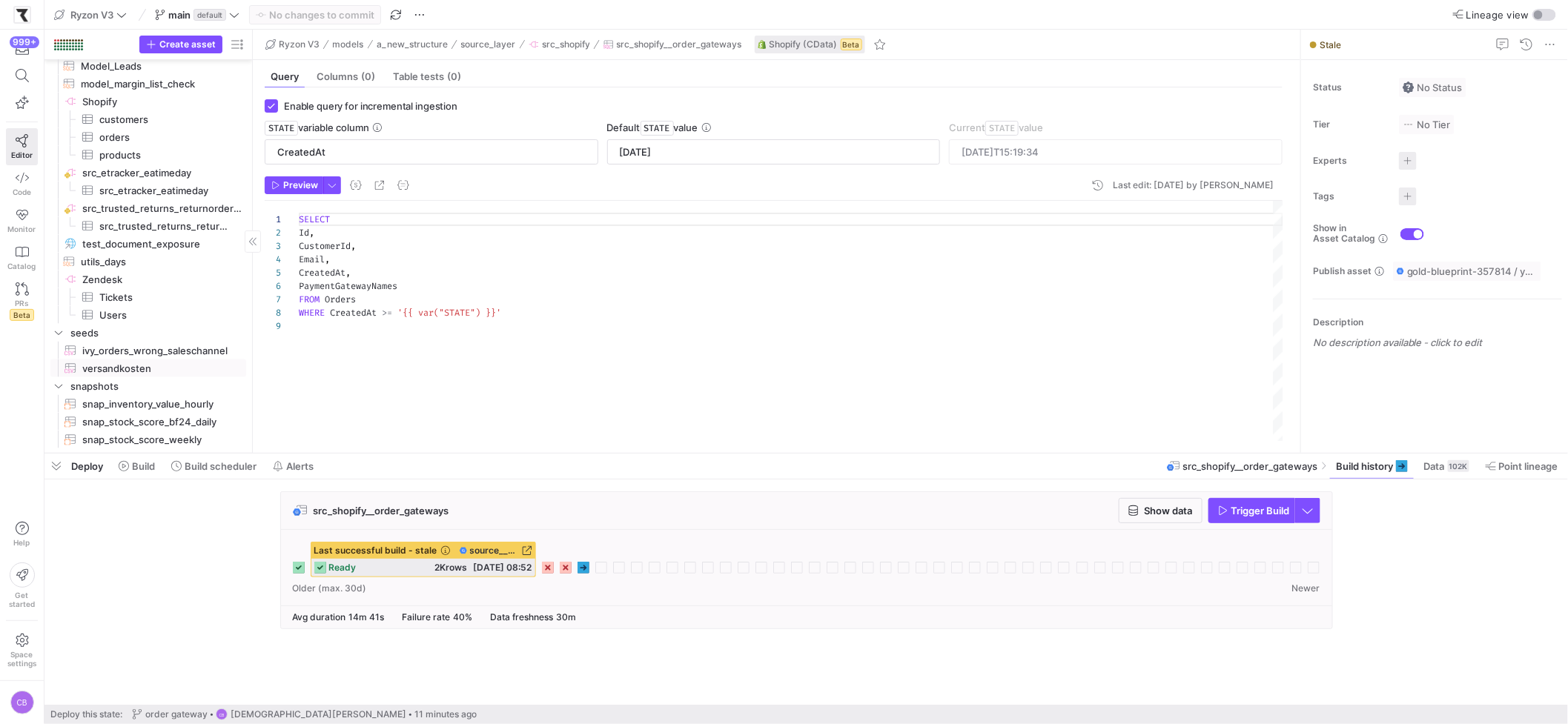
scroll to position [3642, 0]
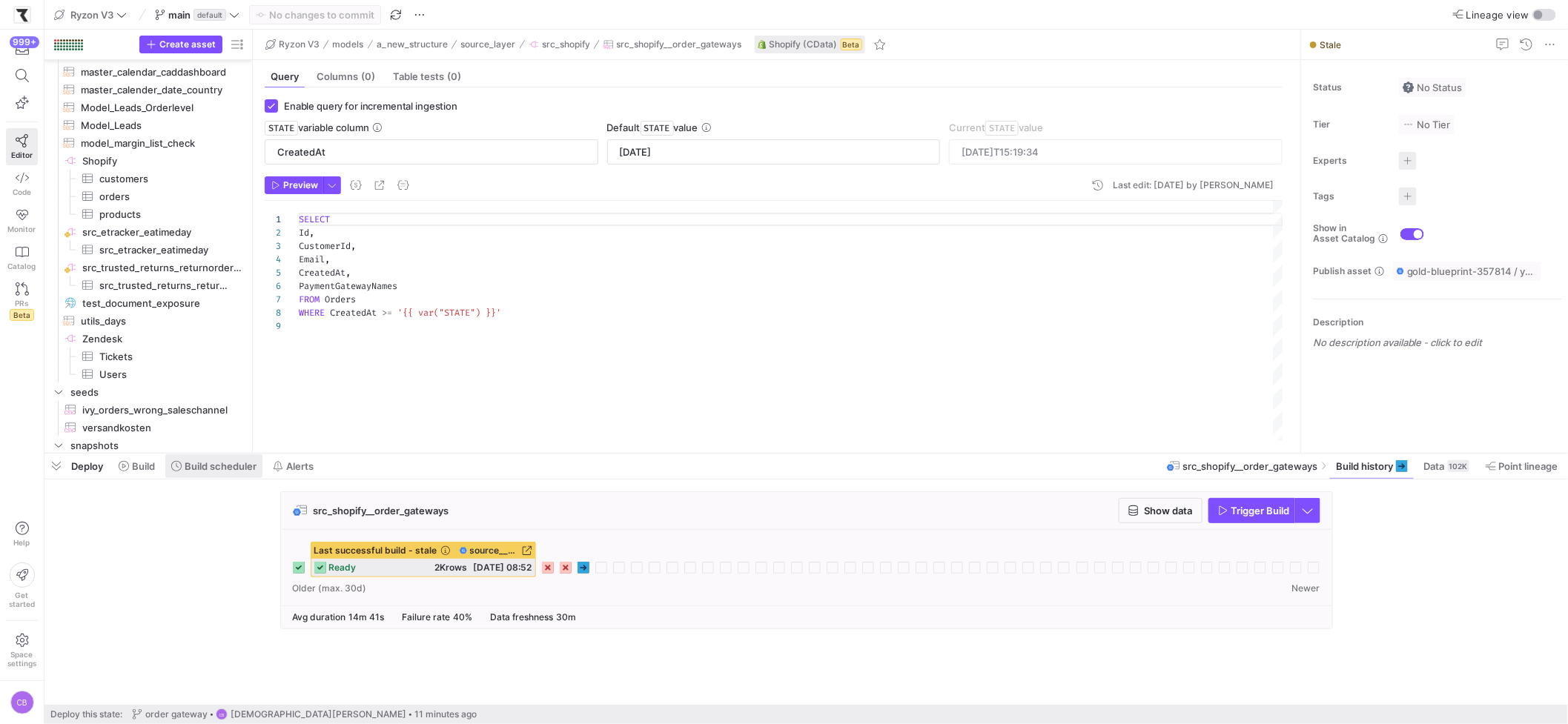
click at [210, 468] on span "Build scheduler" at bounding box center [220, 466] width 72 height 12
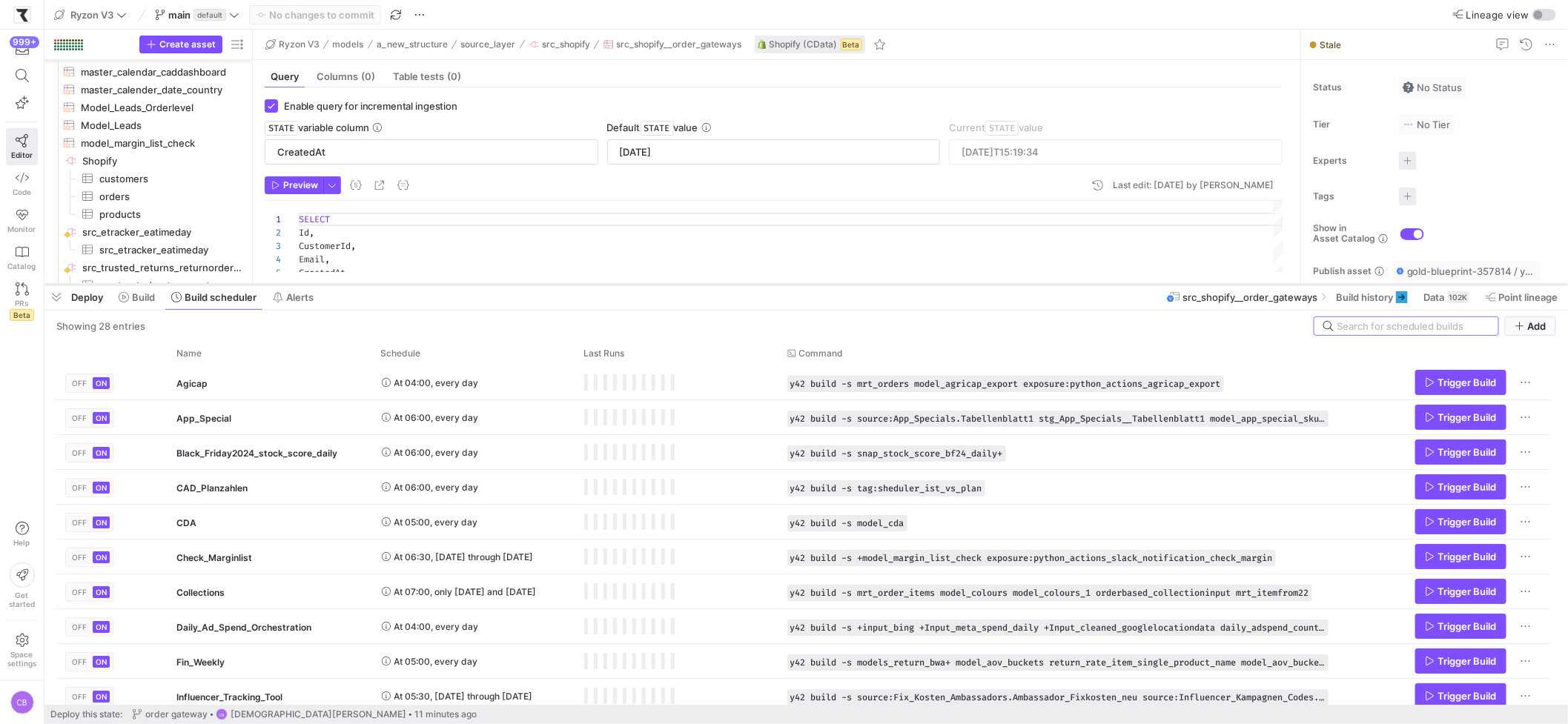
drag, startPoint x: 443, startPoint y: 453, endPoint x: 480, endPoint y: 283, distance: 174.0
click at [480, 283] on div at bounding box center [805, 284] width 1523 height 6
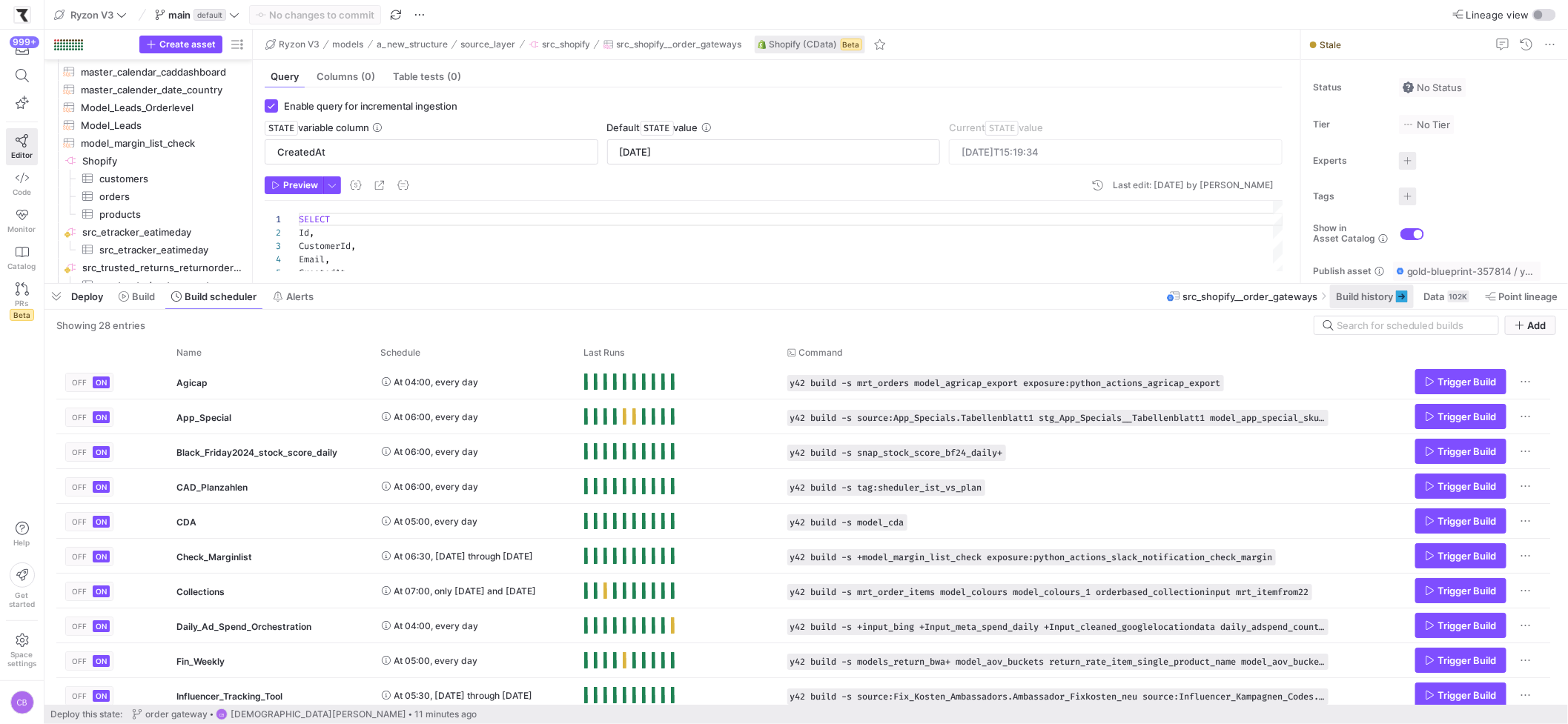
click at [1351, 289] on span at bounding box center [1371, 296] width 83 height 23
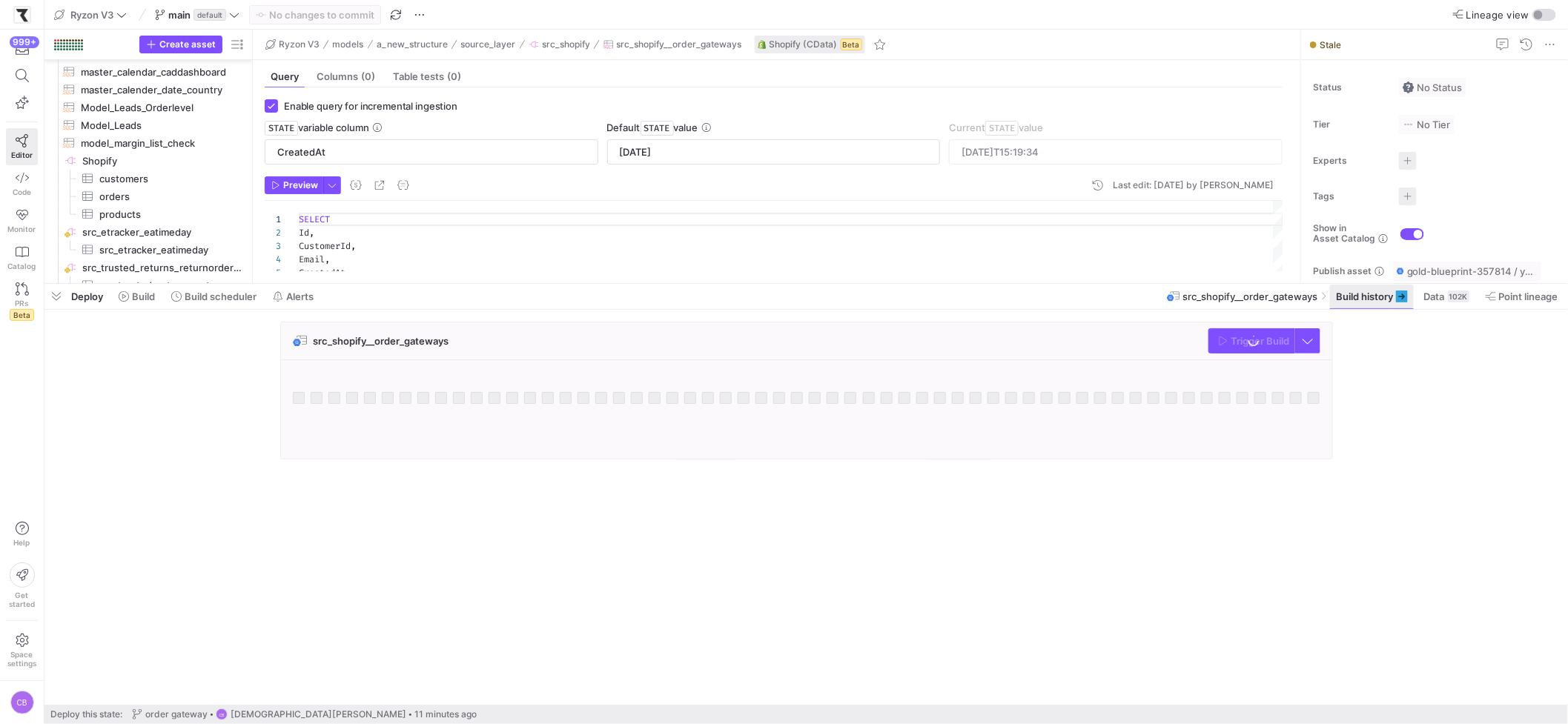
click at [1351, 289] on span at bounding box center [1371, 296] width 83 height 23
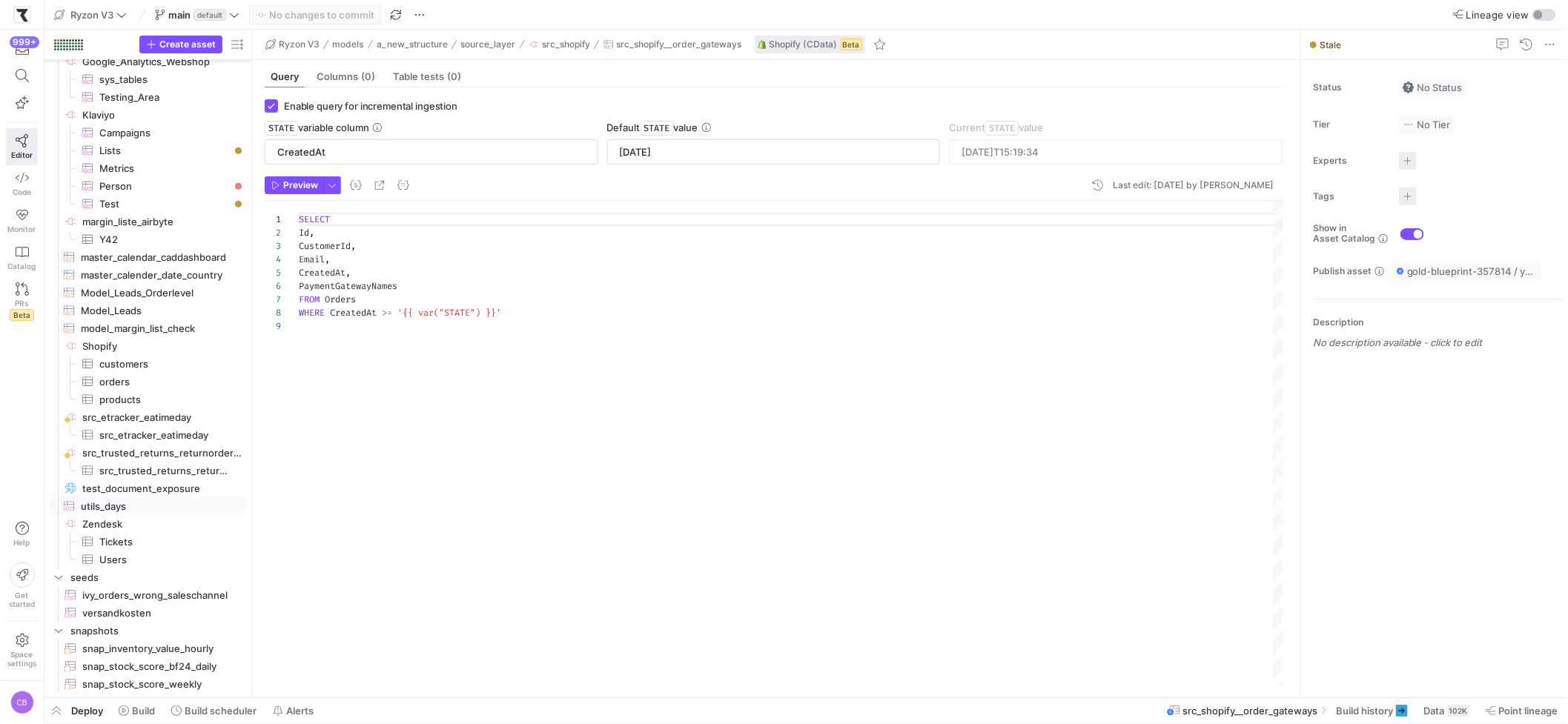
scroll to position [3451, 0]
click at [620, 519] on div "SELECT Id , CustomerId , Email , CreatedAt , PaymentGatewayNames FROM Orders WH…" at bounding box center [791, 442] width 984 height 484
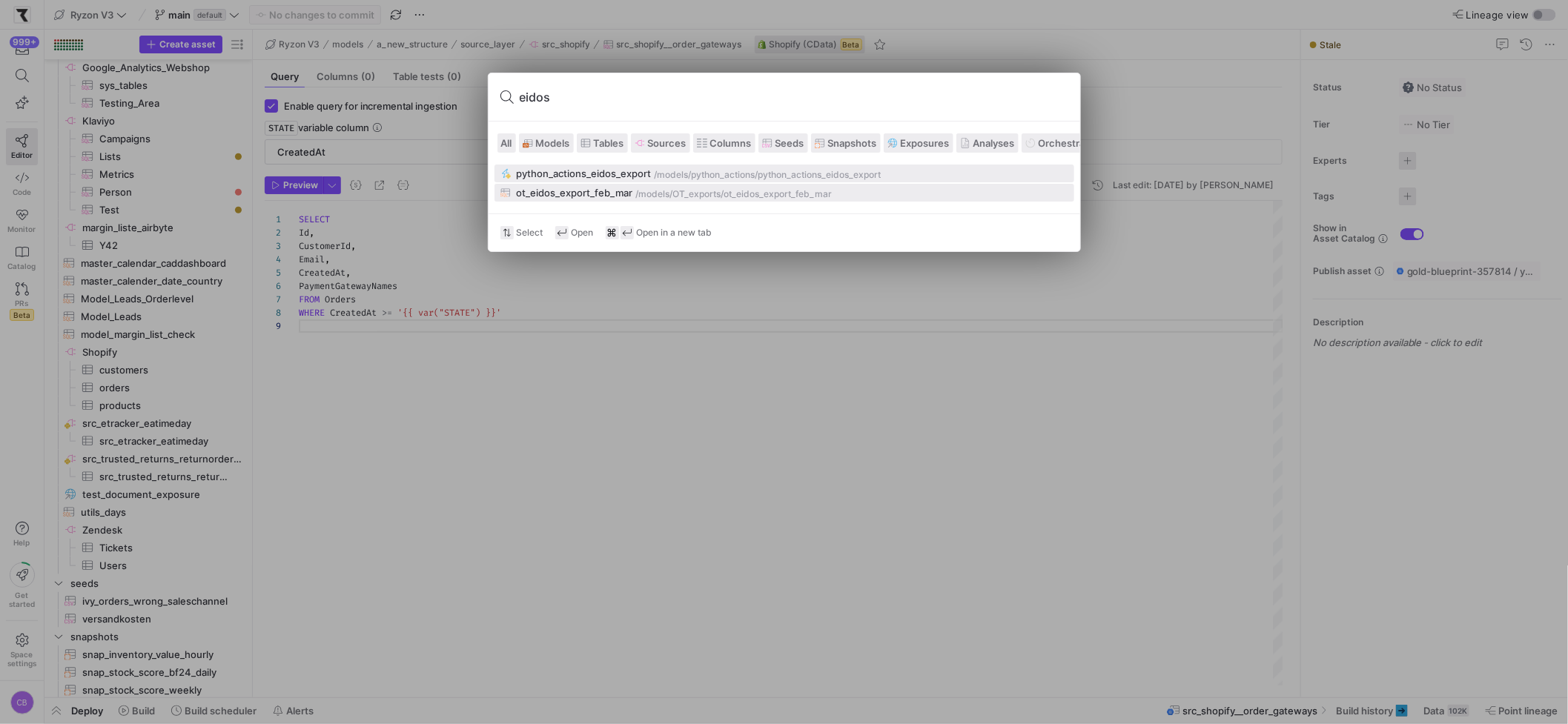
type input "eidos"
click at [657, 190] on div "/models/" at bounding box center [654, 194] width 37 height 10
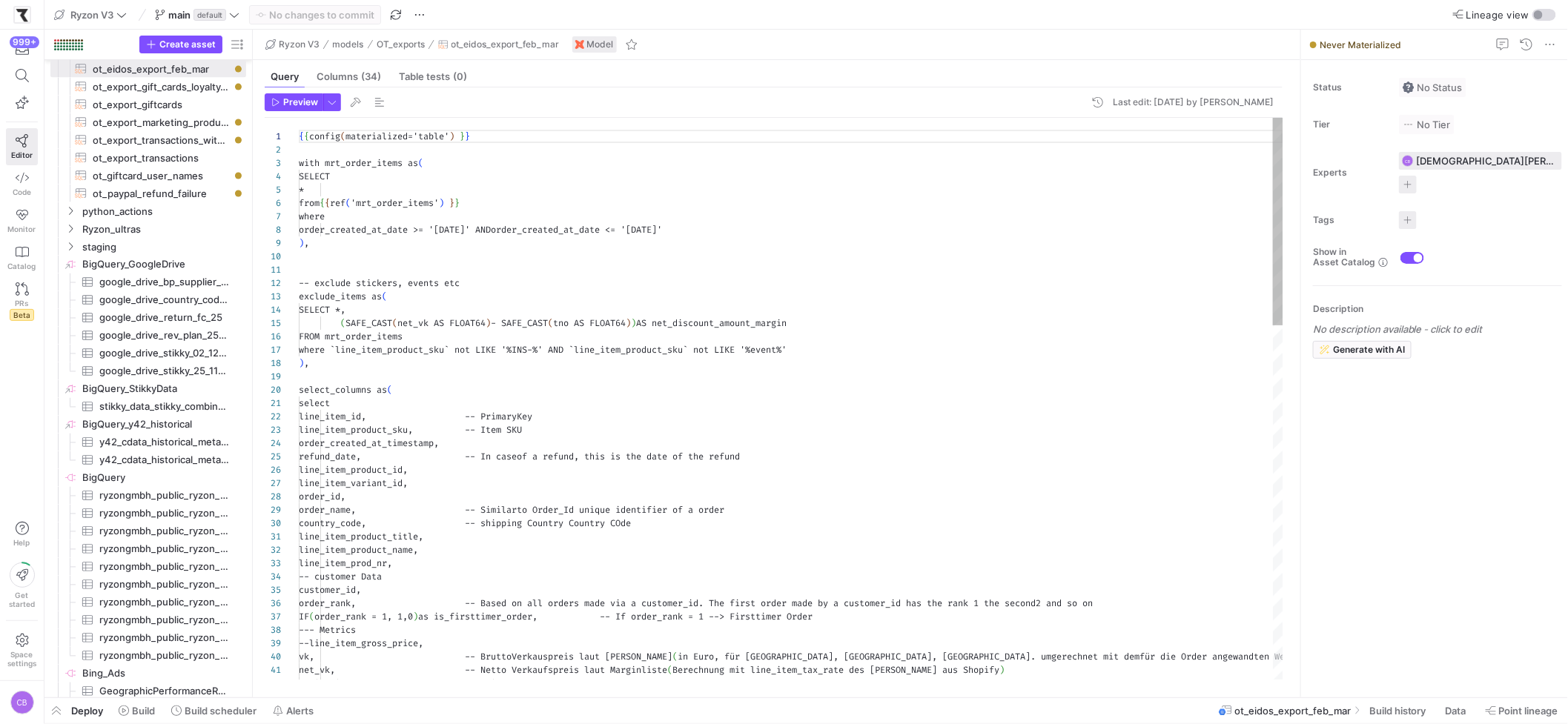
scroll to position [133, 0]
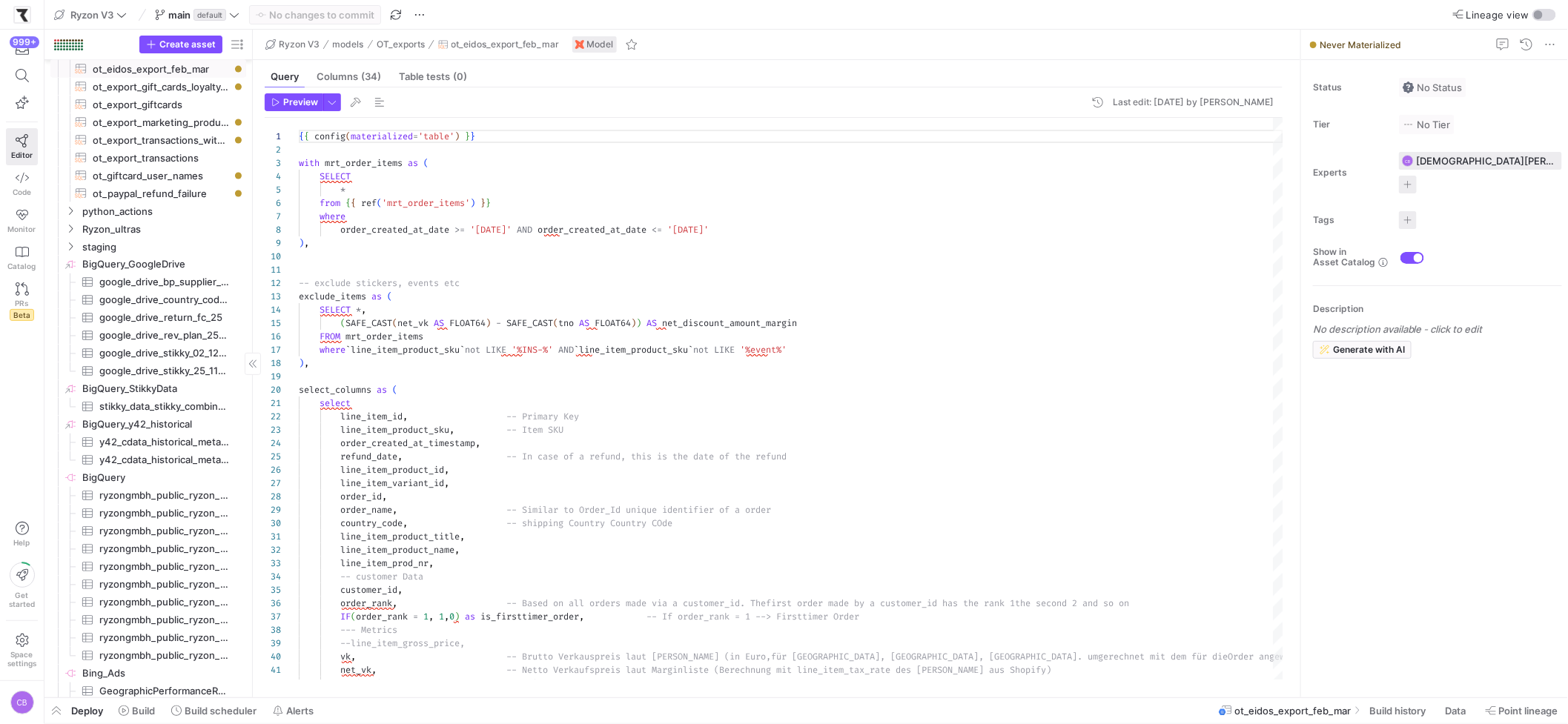
click at [170, 69] on span "ot_eidos_export_feb_mar​​​​​​​​​​" at bounding box center [161, 70] width 137 height 17
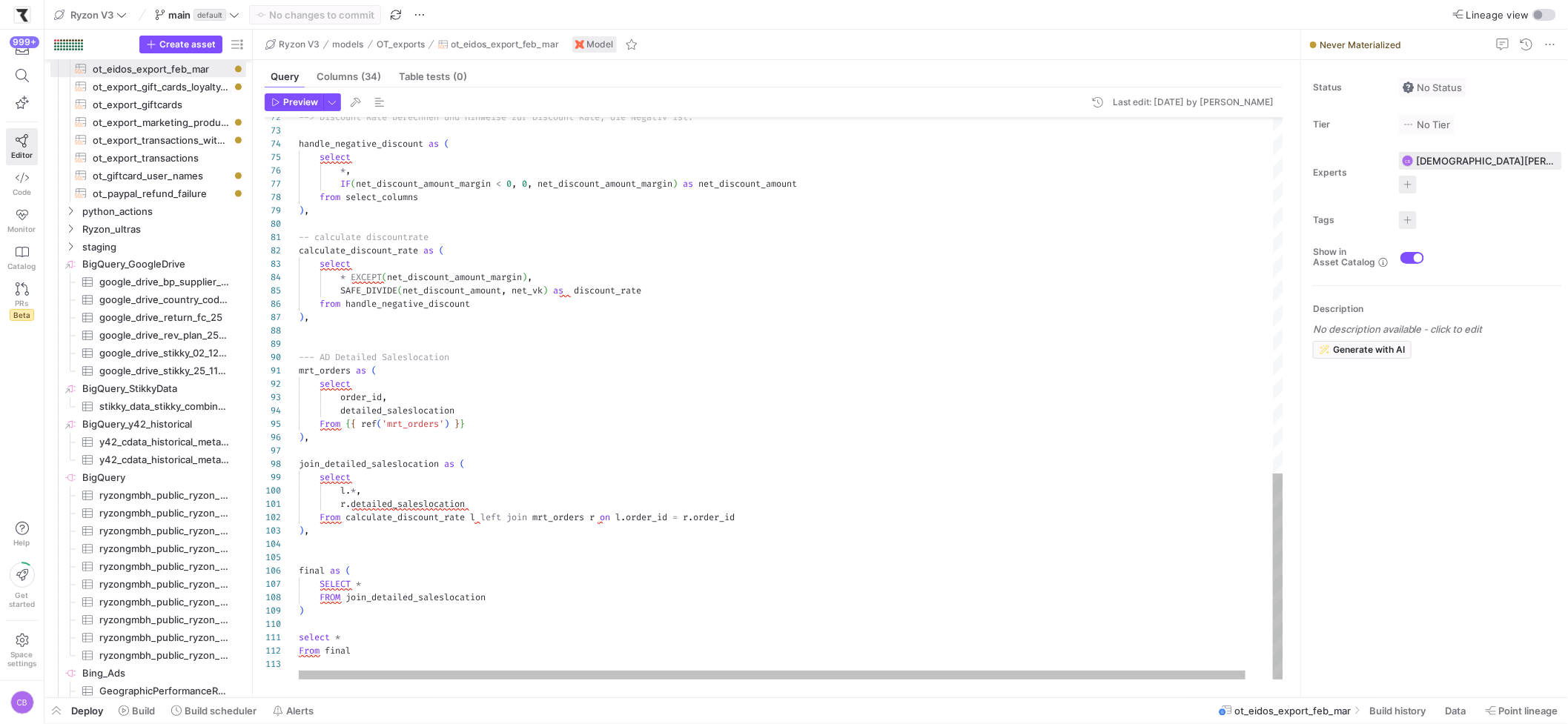
type textarea "r.detailed_saleslocation From calculate_discount_rate l left join mrt_orders r …"
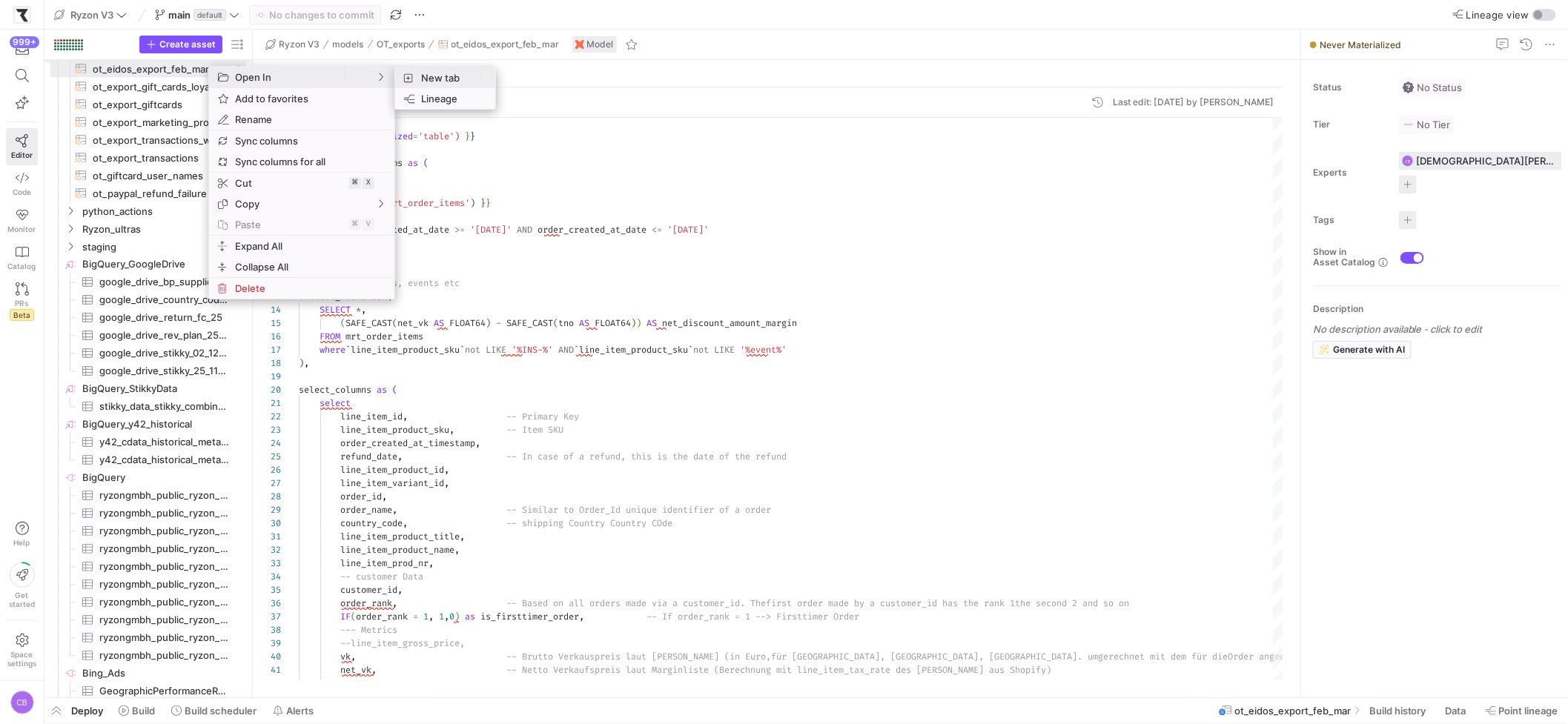
click at [467, 72] on span "New tab" at bounding box center [449, 78] width 68 height 21
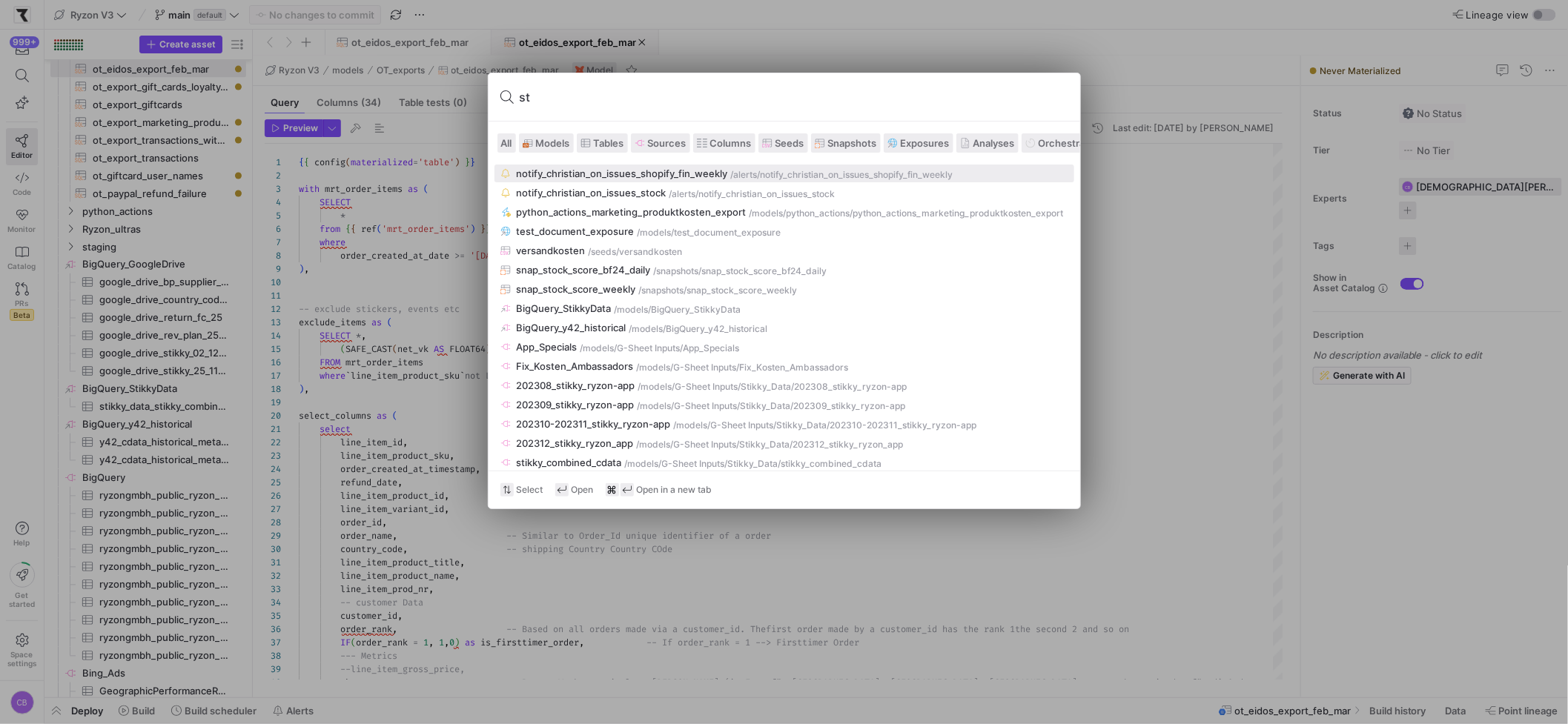
type input "s"
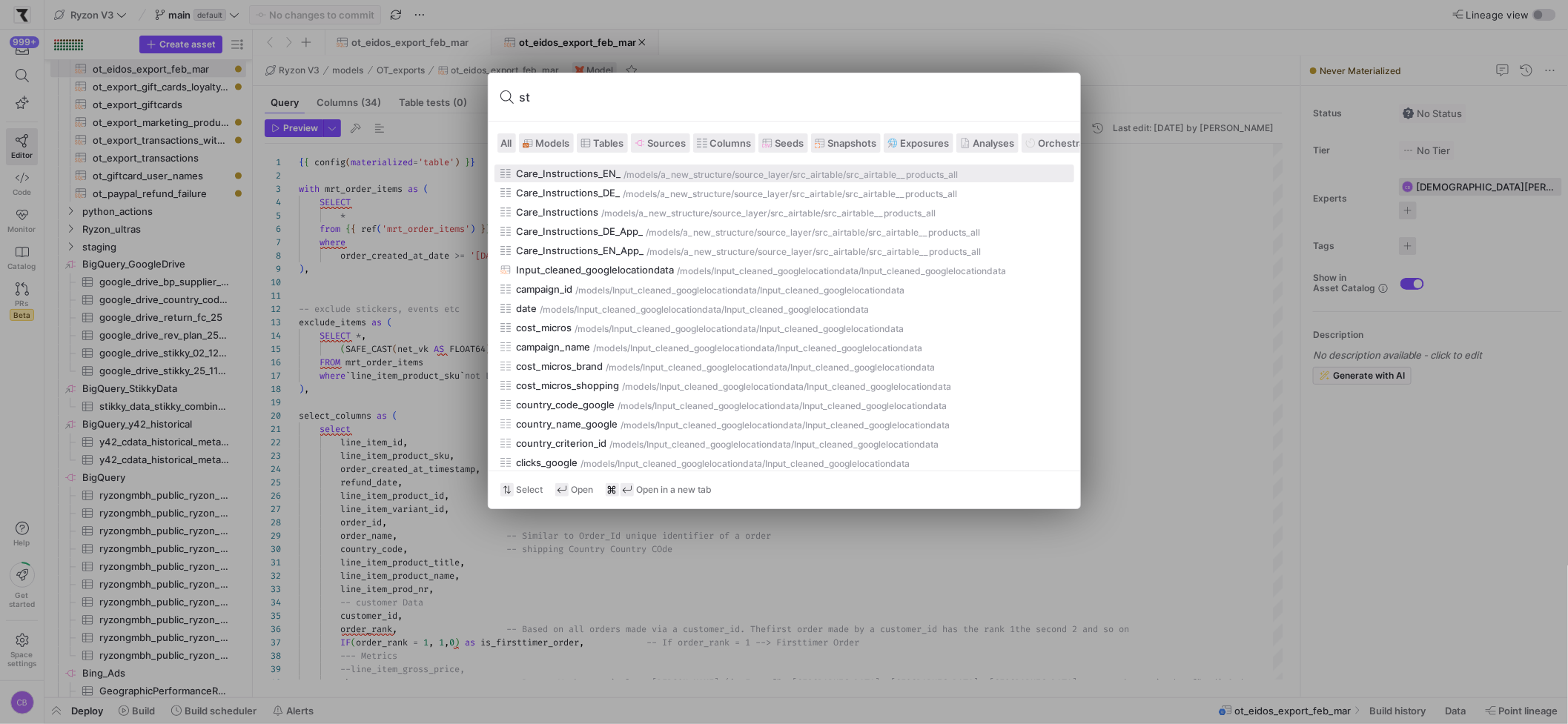
type input "s"
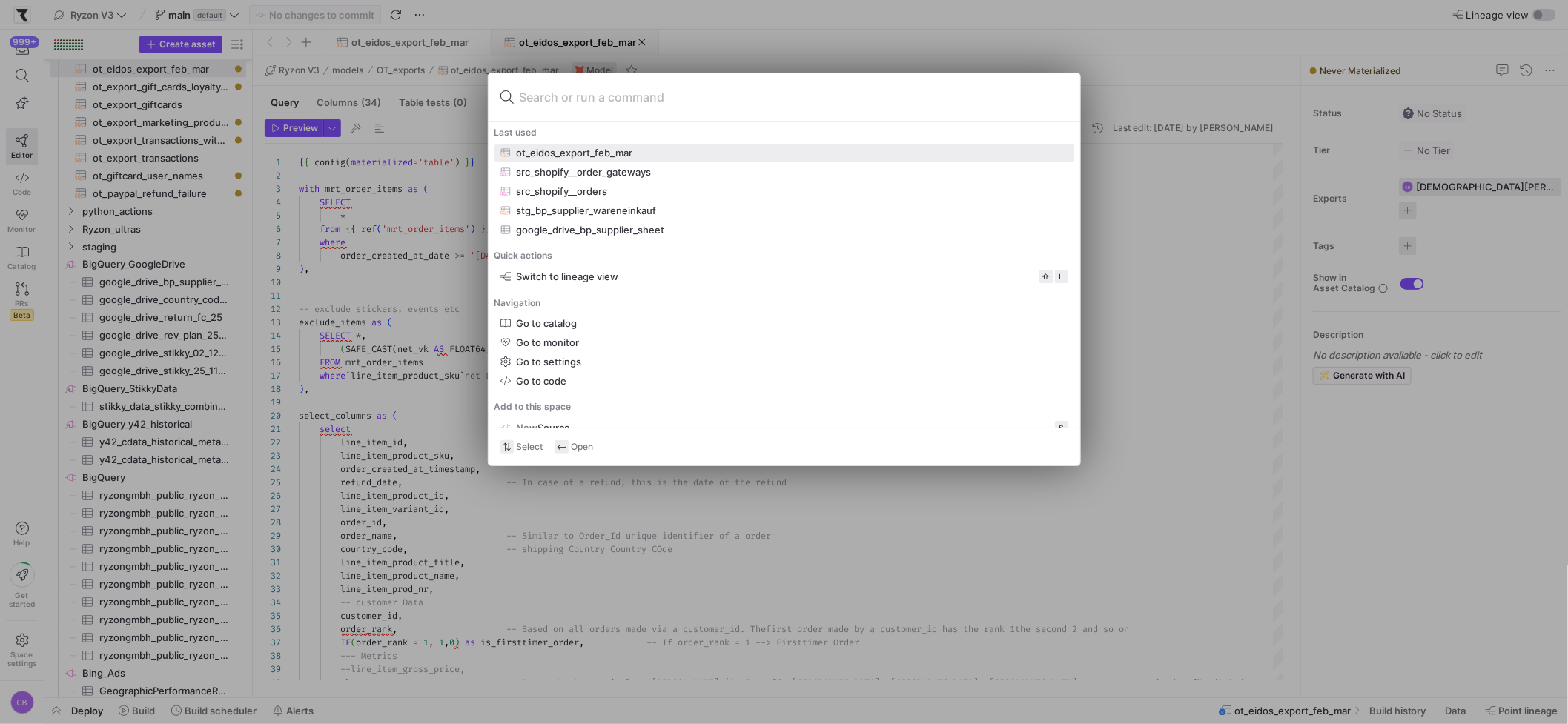
click at [598, 529] on div at bounding box center [784, 362] width 1568 height 724
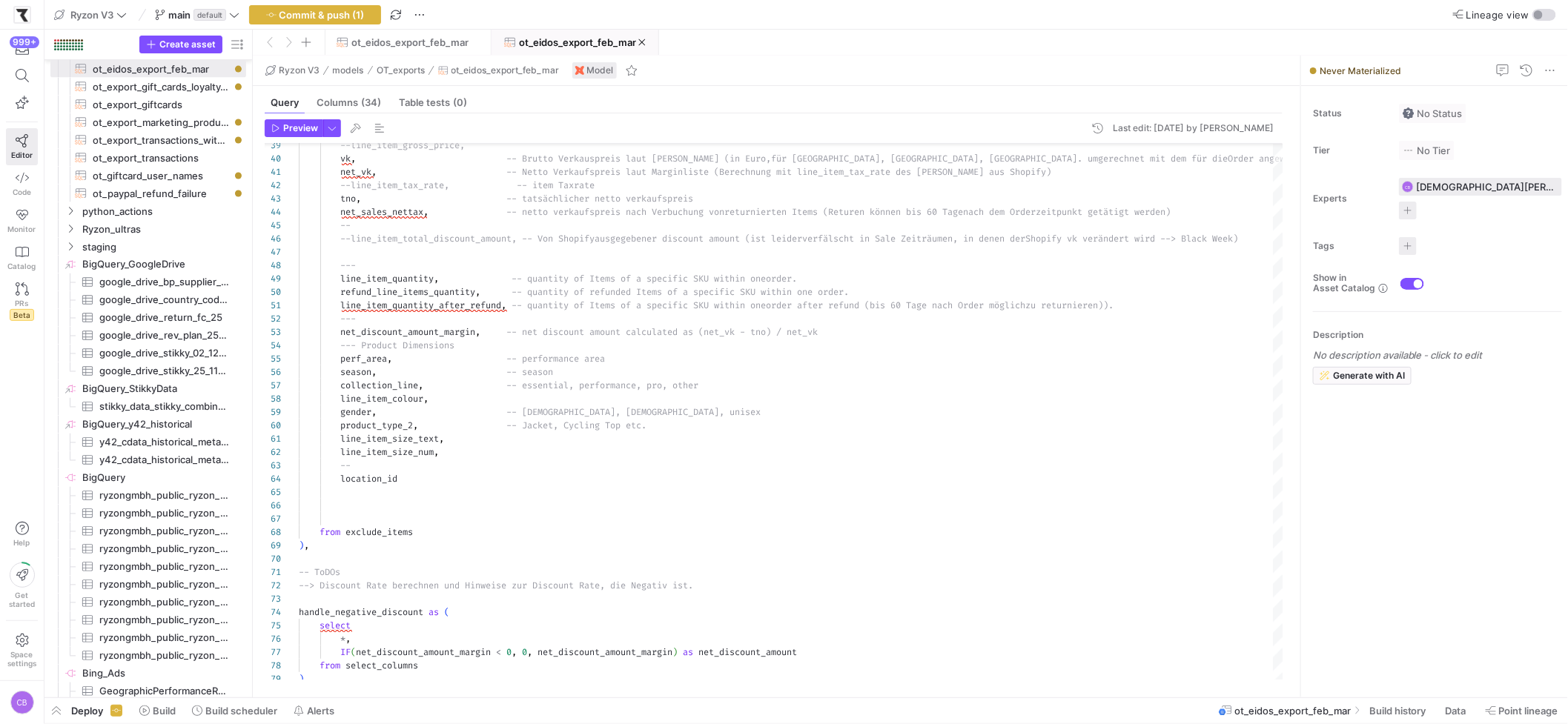
type textarea "{{ config(materialized='table') }} with mrt_order_items as ( SELECT * from {{ r…"
click at [338, 23] on y42-top-nav "Ryzon V3 main default Commit & push (1) Lineage view" at bounding box center [805, 15] width 1523 height 30
click at [344, 14] on span "Commit & push (1)" at bounding box center [322, 15] width 85 height 12
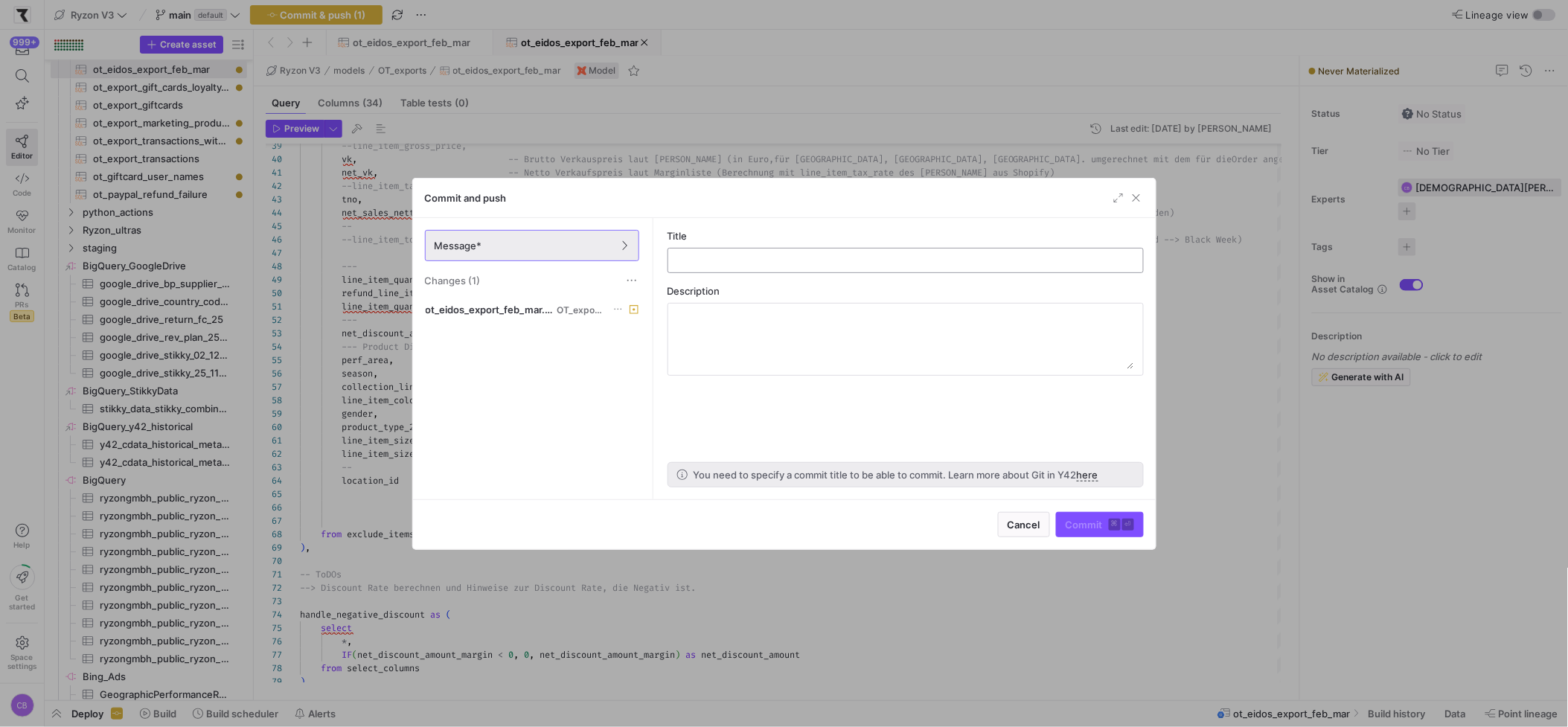
click at [760, 257] on input "text" at bounding box center [905, 260] width 450 height 12
type input "Ot_EIdos 2023"
click at [1105, 522] on span "Commit ⌘ ⏎" at bounding box center [1099, 525] width 68 height 12
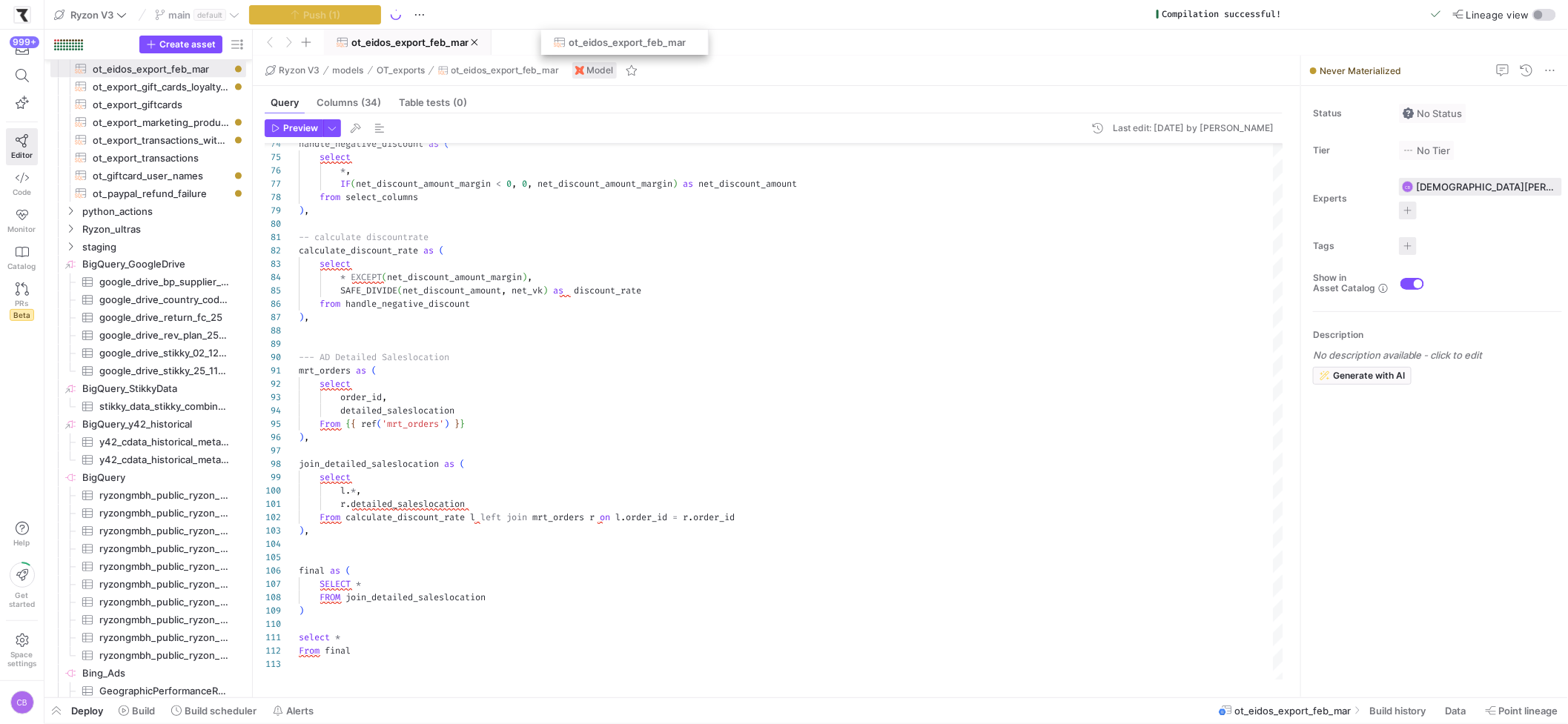
drag, startPoint x: 382, startPoint y: 37, endPoint x: 599, endPoint y: 57, distance: 217.9
click at [599, 50] on span at bounding box center [575, 42] width 165 height 23
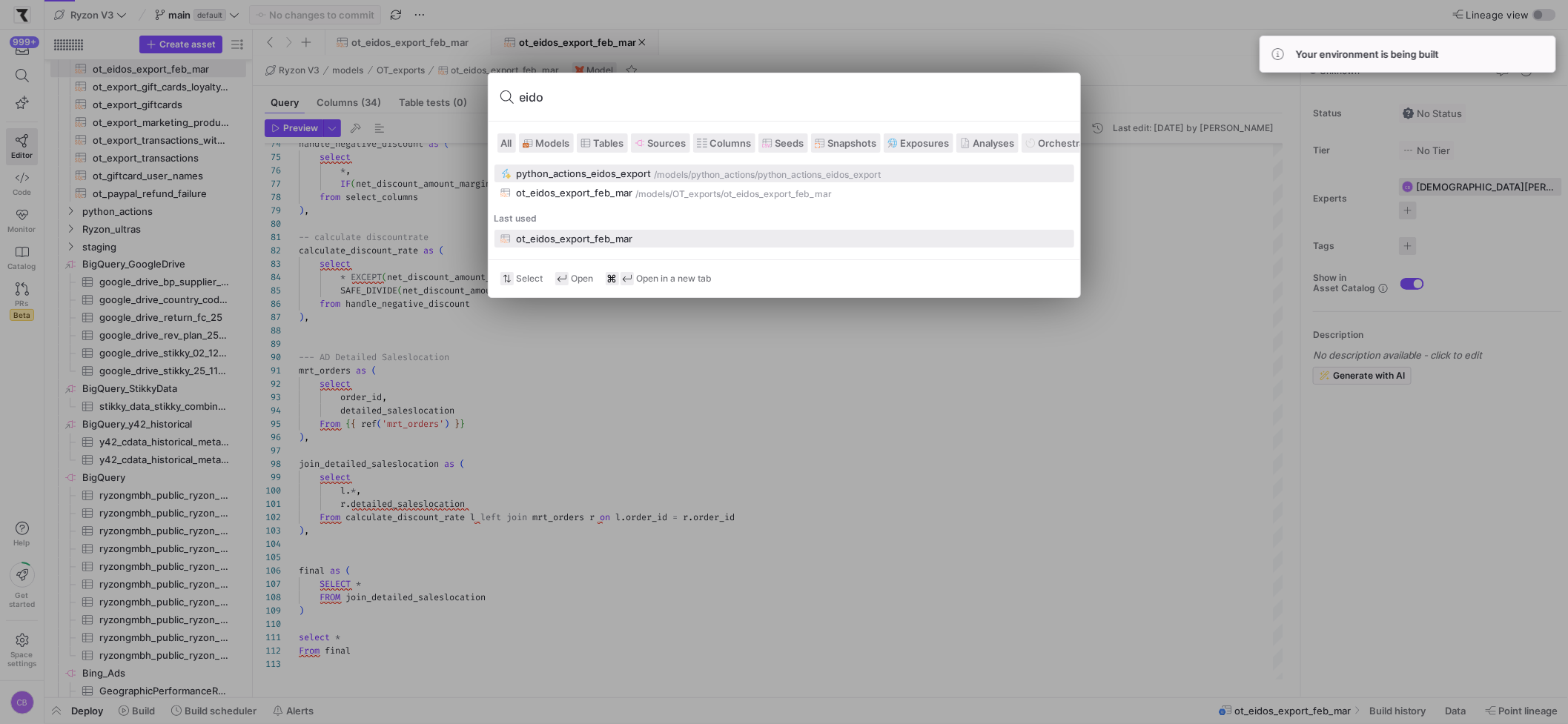
type input "eidos"
click at [644, 171] on div "python_actions_eidos_export" at bounding box center [584, 174] width 135 height 12
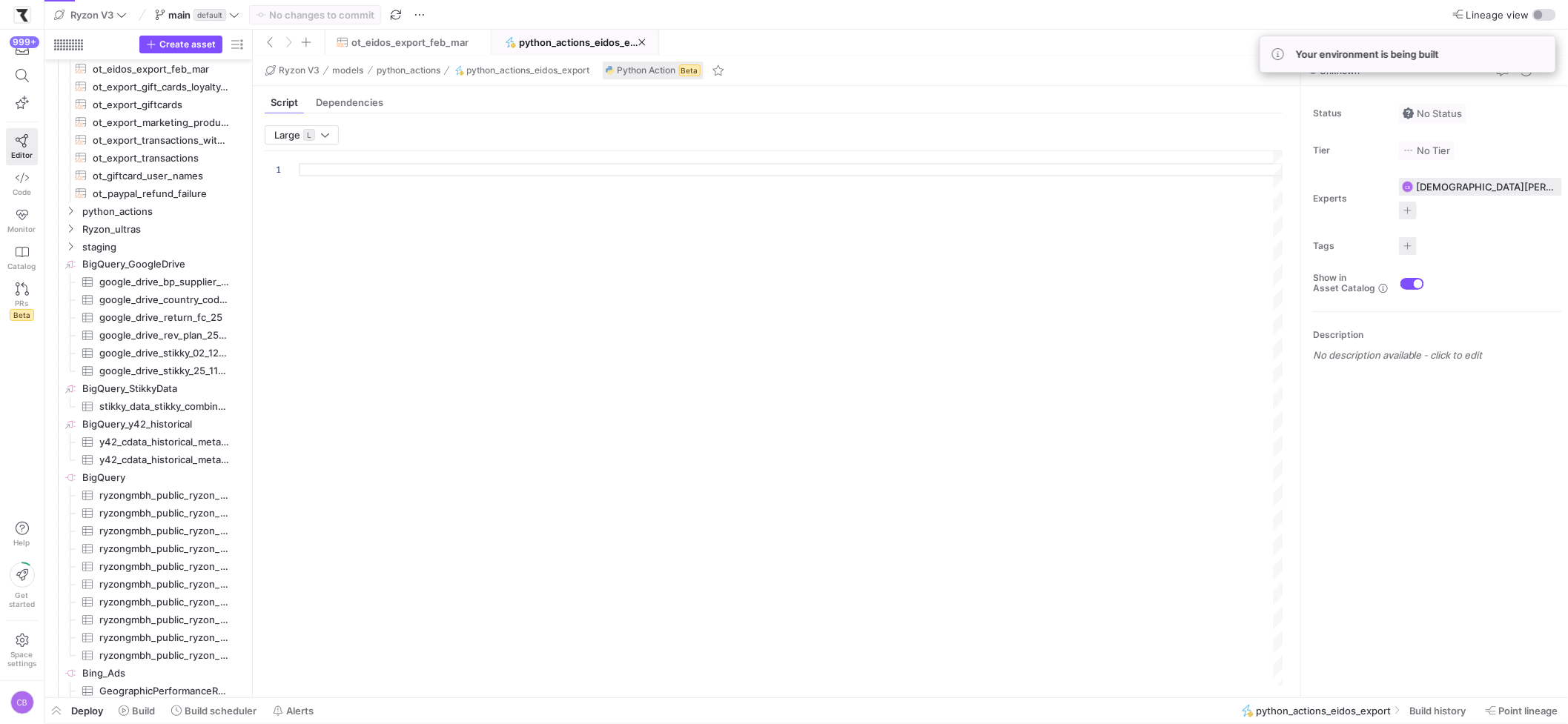
type textarea "import json import logging import pandas as pd import requests import jwt impor…"
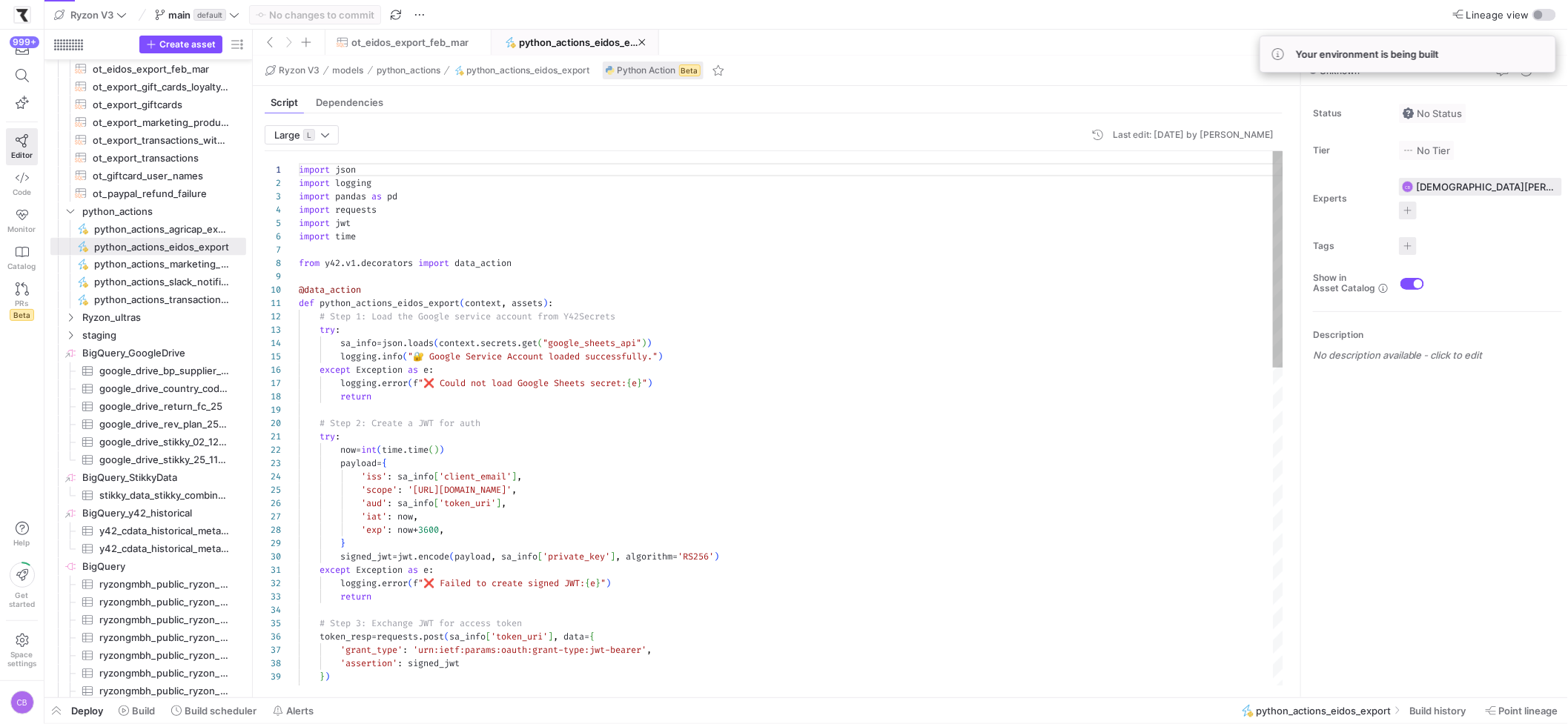
scroll to position [133, 0]
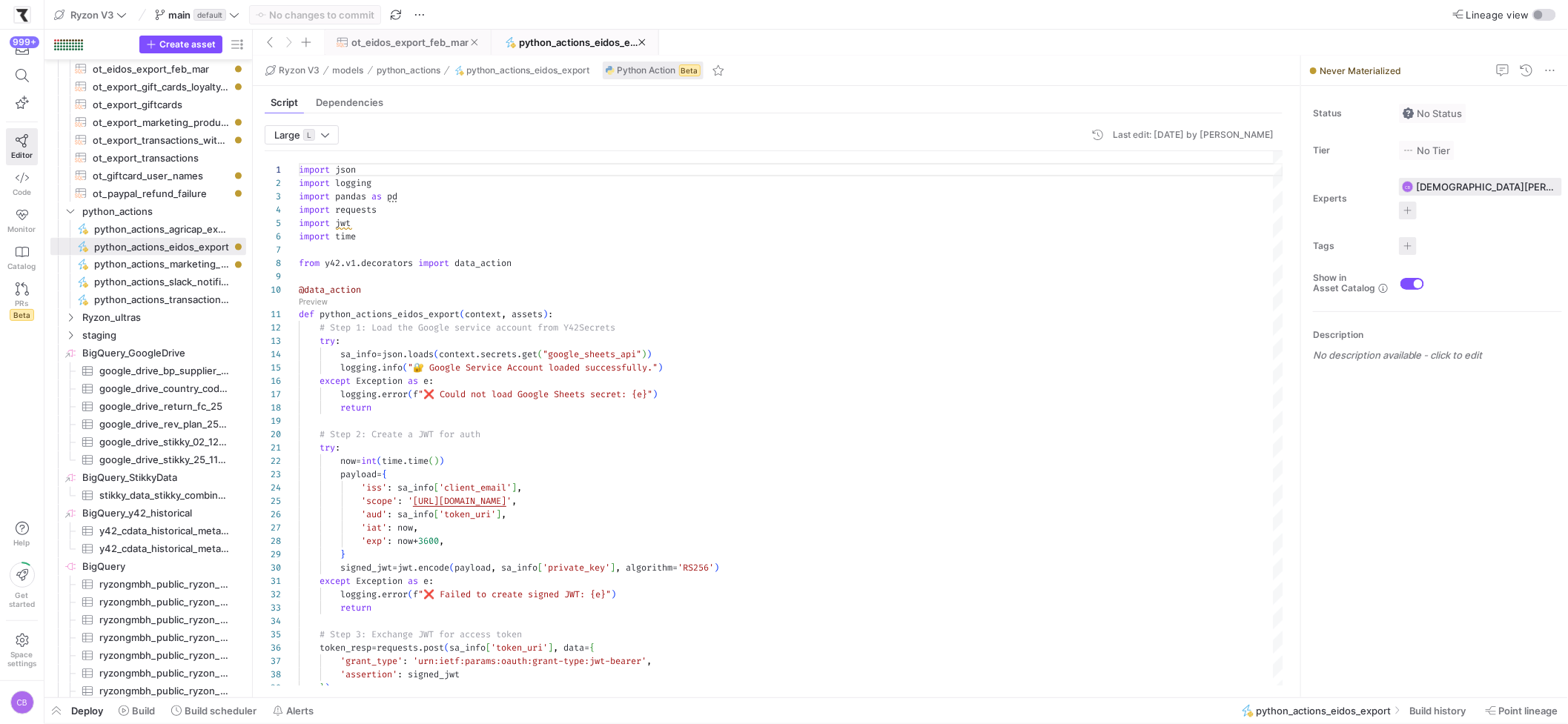
click at [373, 45] on span "ot_eidos_export_feb_mar" at bounding box center [410, 43] width 117 height 12
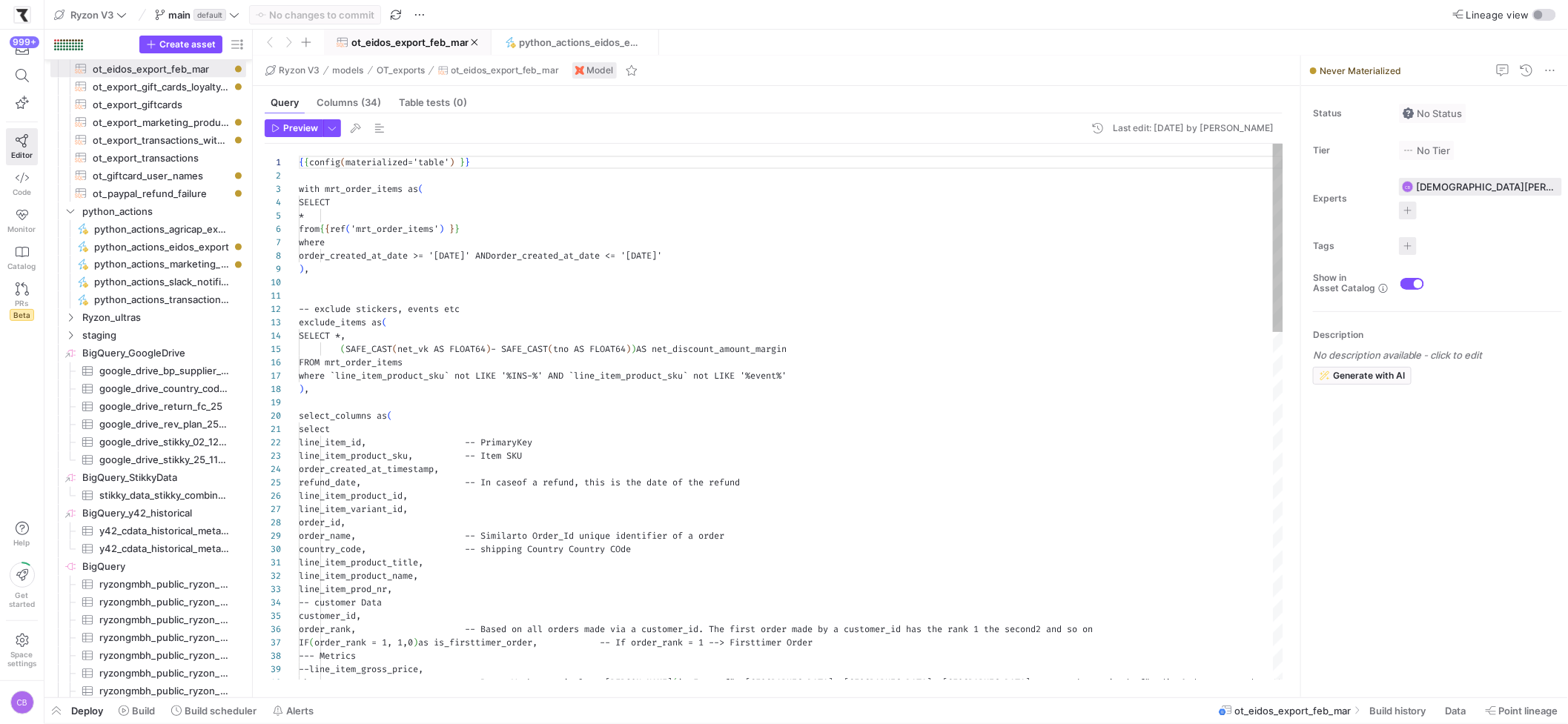
scroll to position [133, 0]
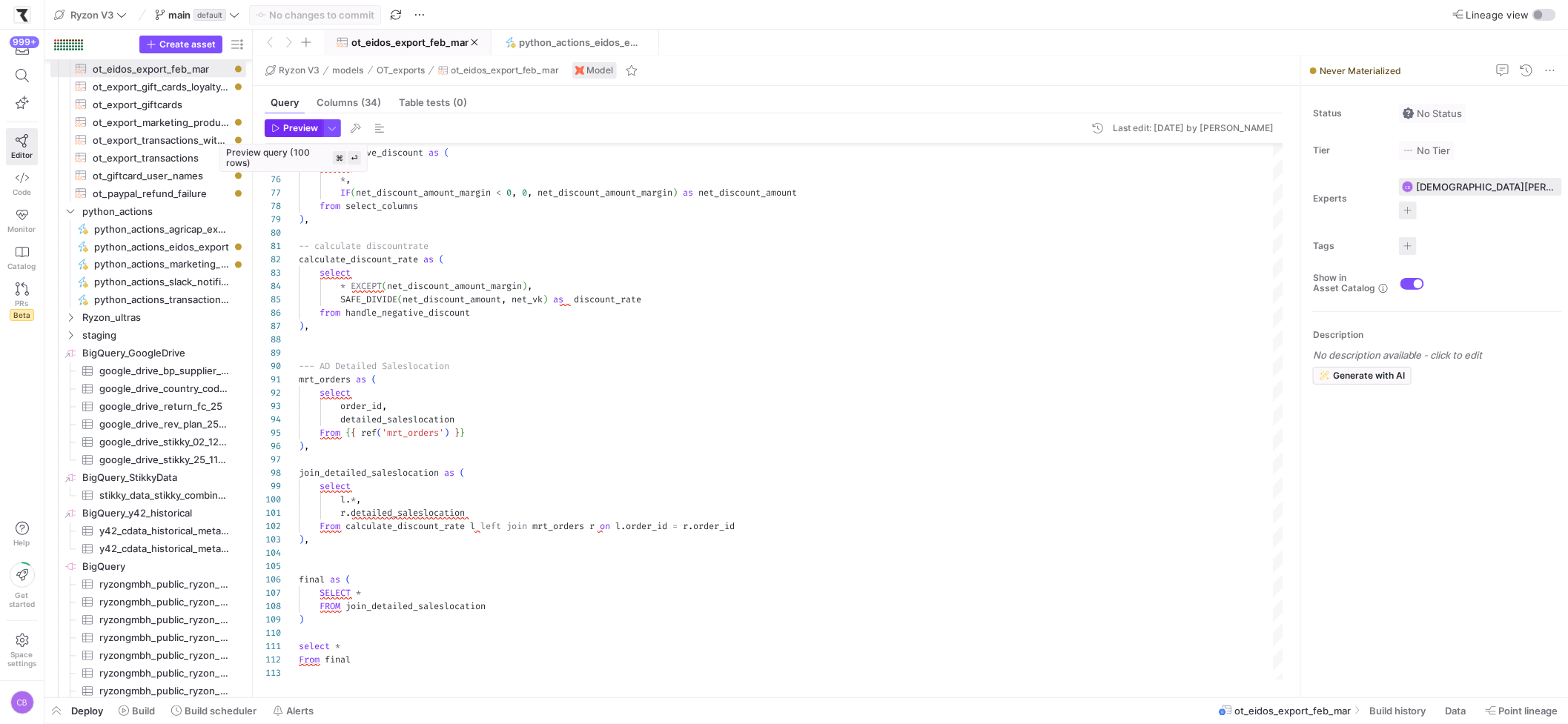
click at [298, 126] on span "Preview" at bounding box center [301, 128] width 35 height 10
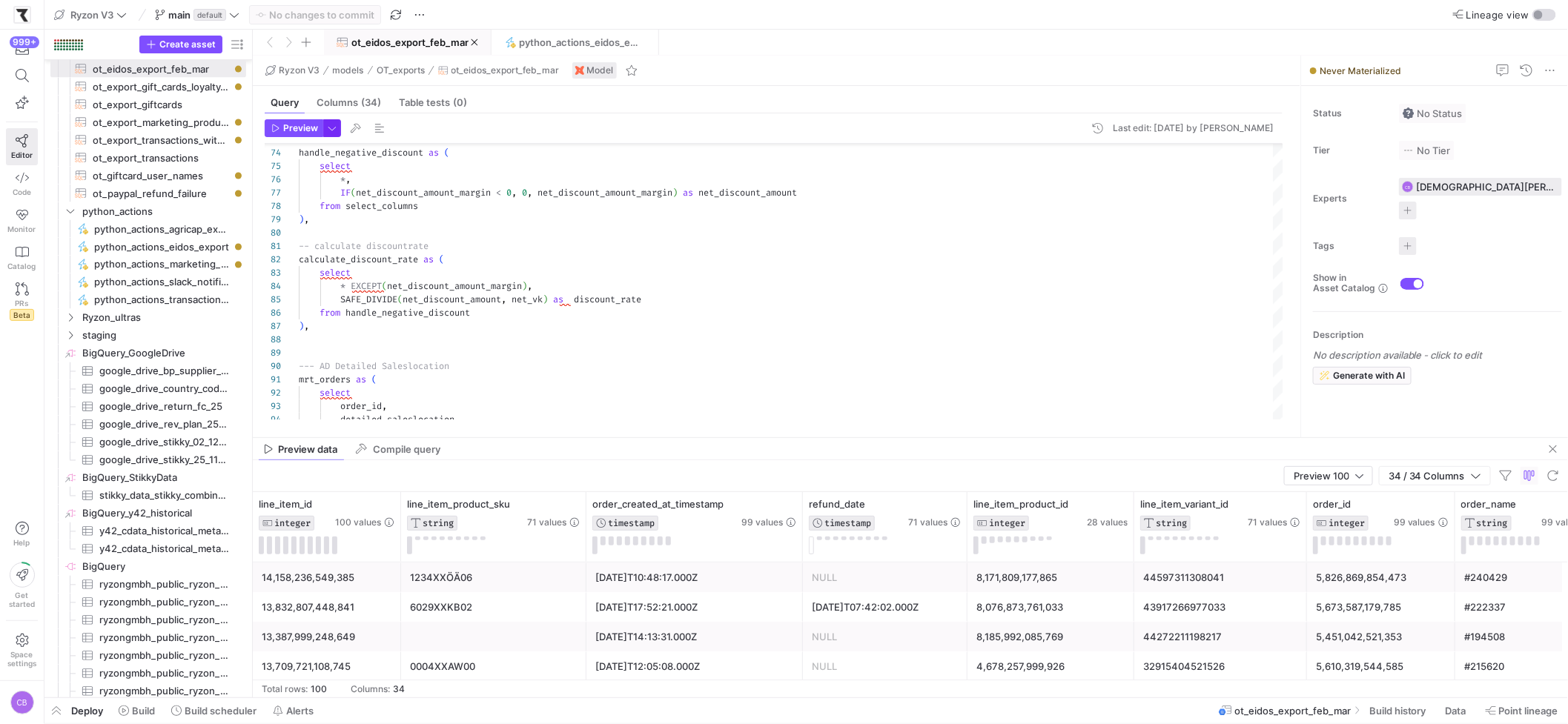
click at [330, 133] on span "button" at bounding box center [331, 128] width 17 height 17
click at [204, 235] on p "Slower but complete preview" at bounding box center [237, 233] width 129 height 10
click at [166, 231] on input "Full Preview Slower but complete preview" at bounding box center [160, 225] width 12 height 12
radio input "true"
click at [298, 129] on div at bounding box center [784, 362] width 1568 height 724
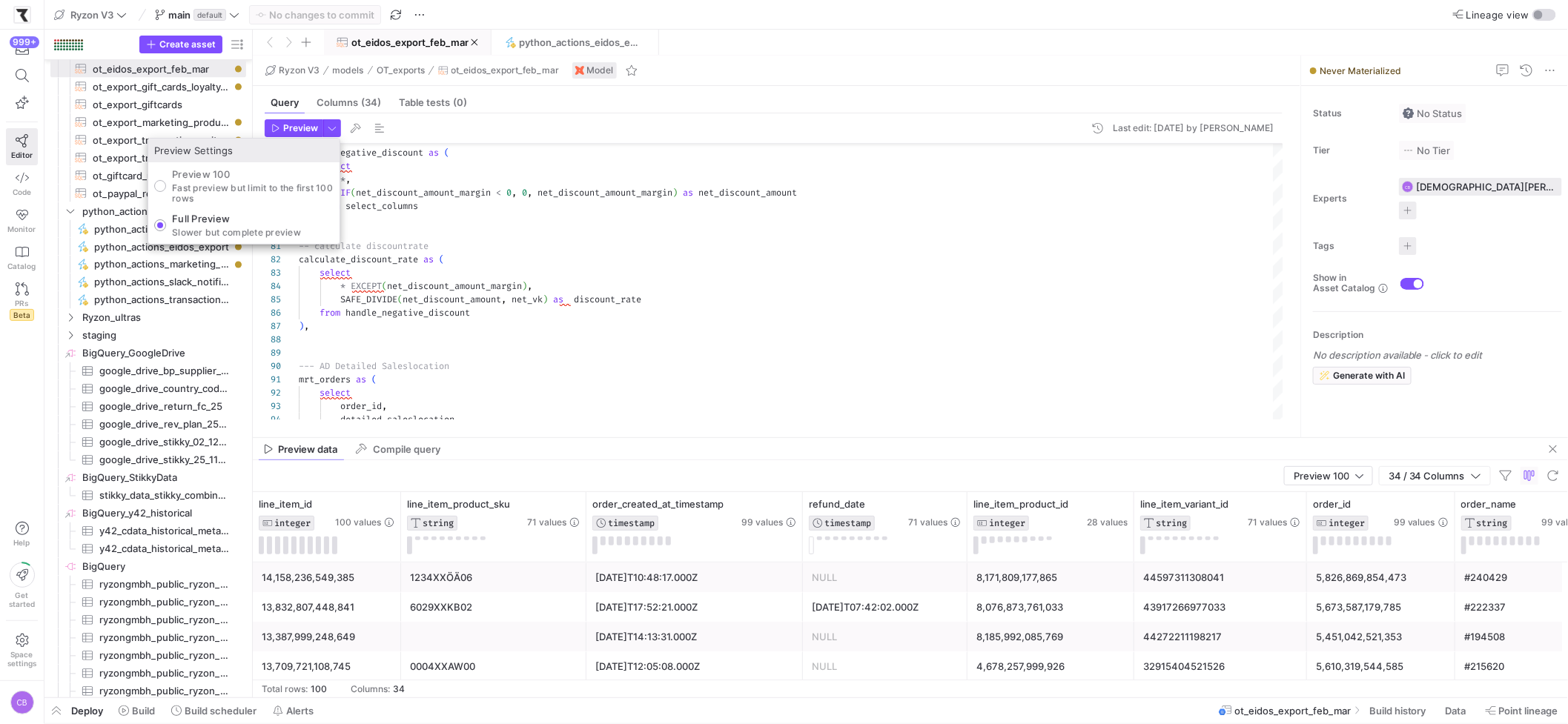
click at [298, 129] on span "Preview" at bounding box center [301, 128] width 35 height 10
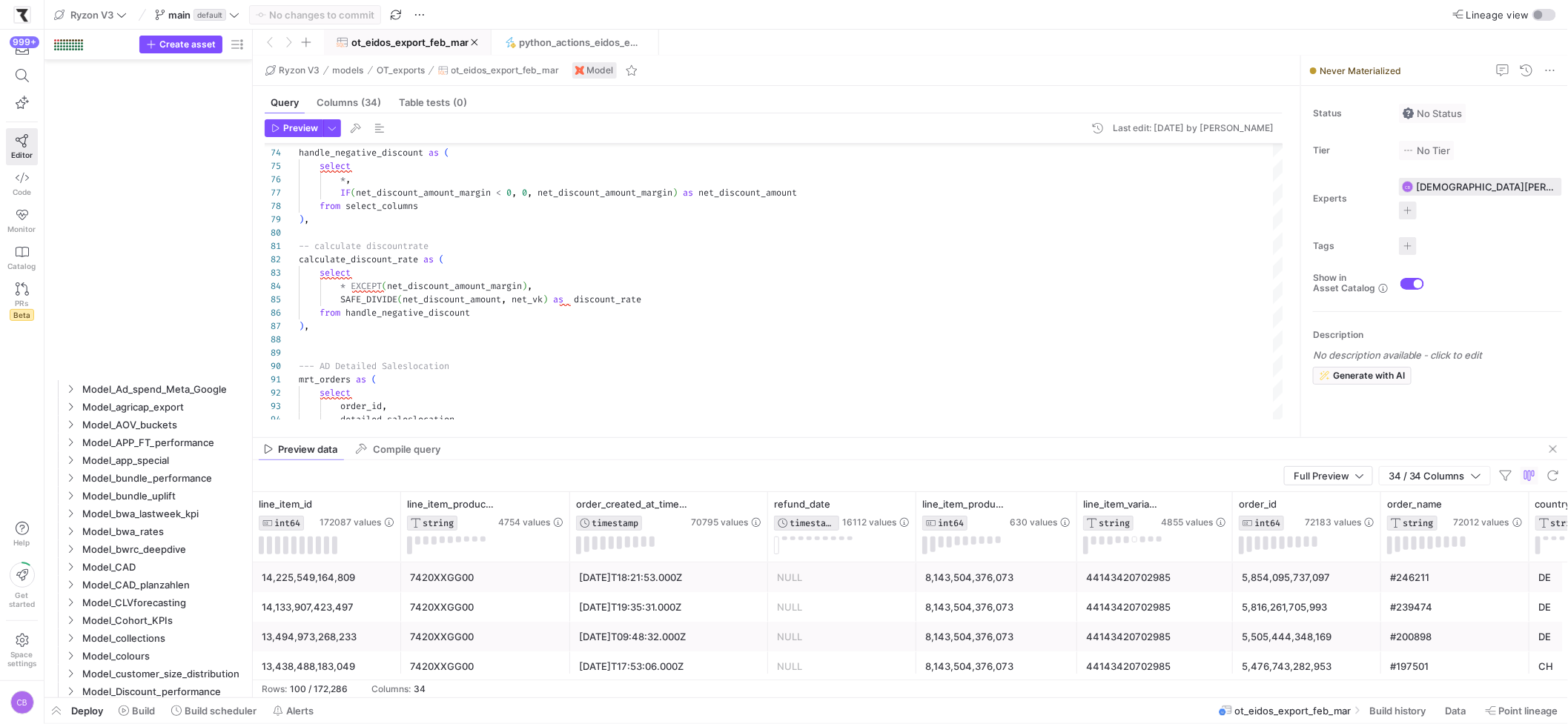
scroll to position [133, 0]
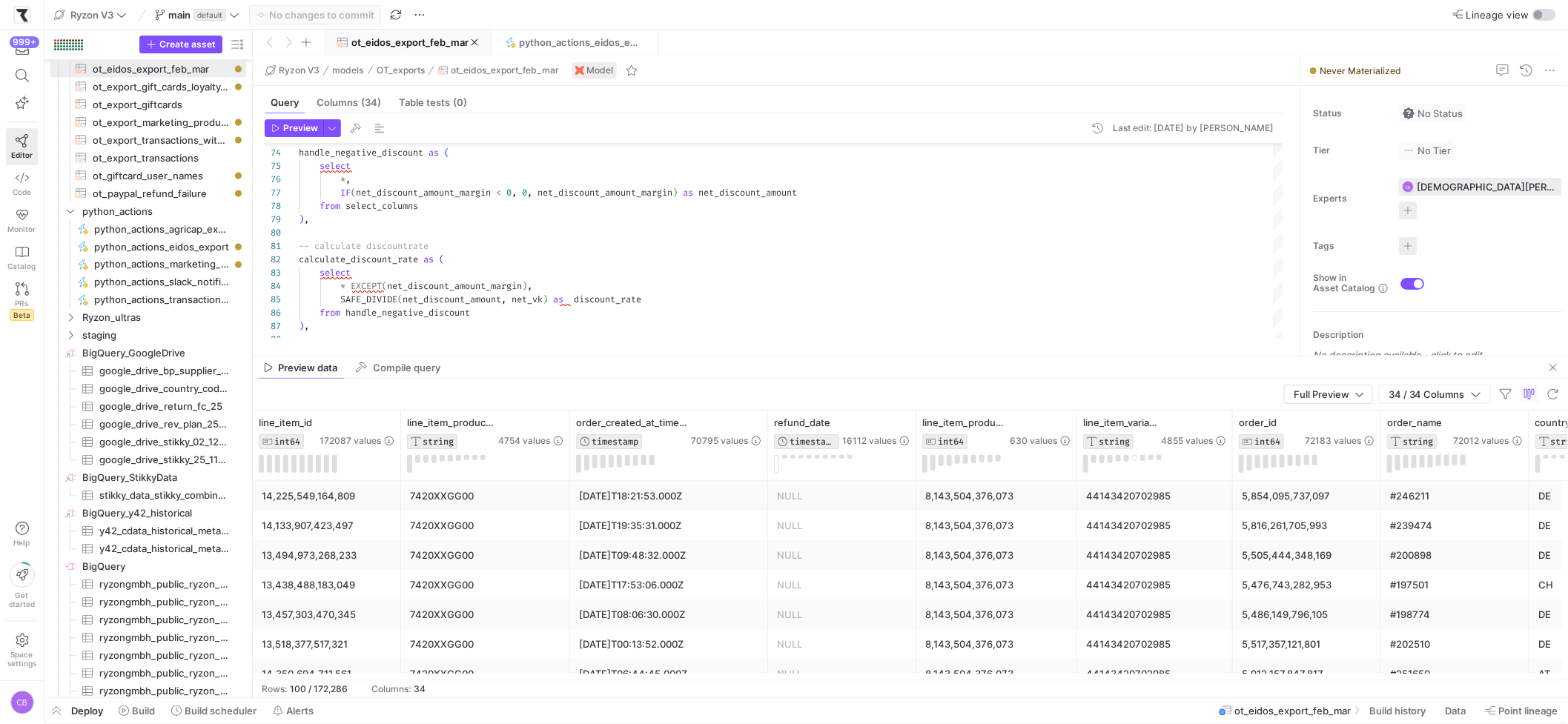
drag, startPoint x: 449, startPoint y: 439, endPoint x: 464, endPoint y: 358, distance: 82.4
click at [464, 358] on as-split "Ryzon V3 models OT_exports ot_eidos_export_feb_mar Model Query Columns (34) Tab…" at bounding box center [911, 376] width 1315 height 641
click at [566, 37] on span "python_actions_eidos_export" at bounding box center [578, 43] width 119 height 12
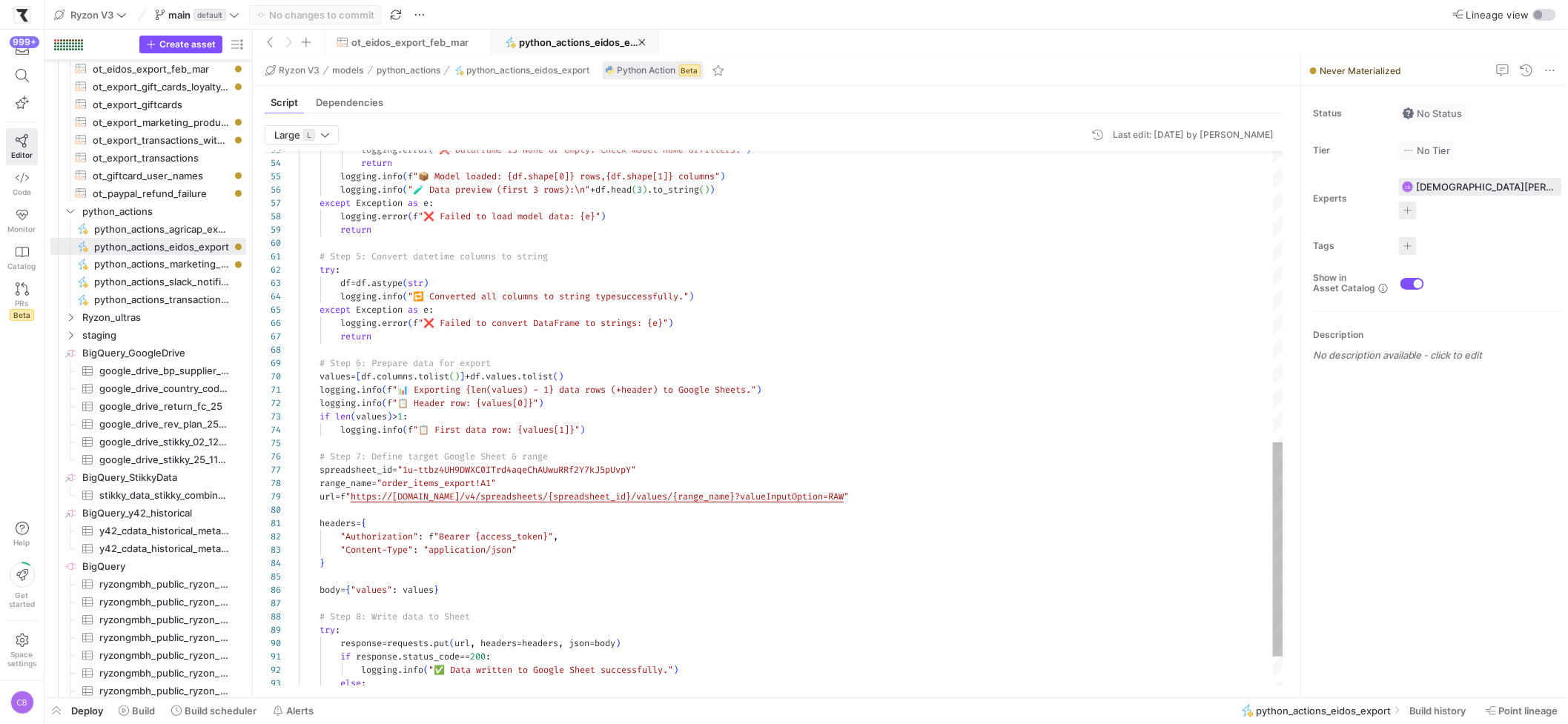
scroll to position [93, 191]
click at [490, 485] on div "logging . error ( f "❌ Failed to load model data: {e}" ) return # Step 5: Conve…" at bounding box center [791, 91] width 984 height 1330
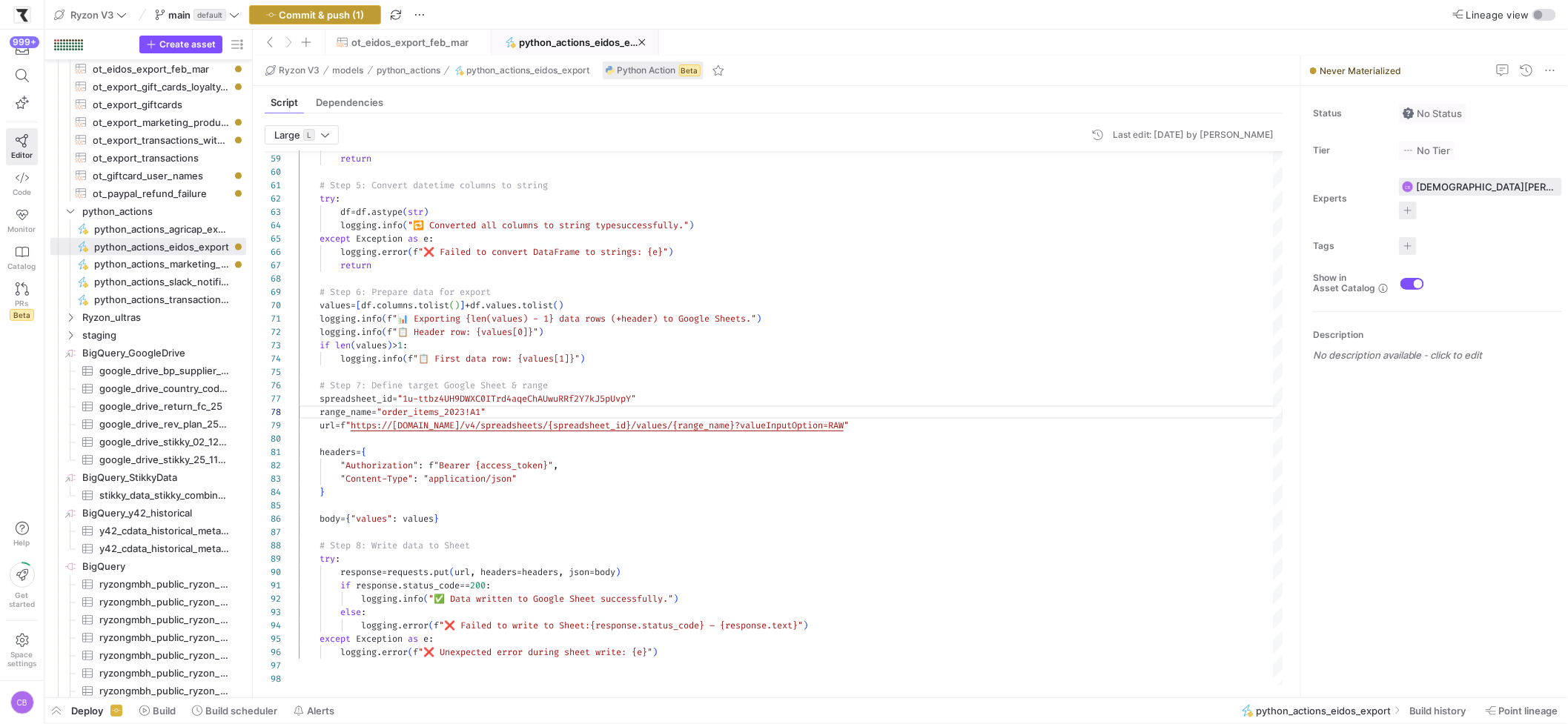
type textarea "logging.info(f"📊 Exporting {len(values) - 1} data rows (+ header) to Google She…"
click at [312, 23] on span "button" at bounding box center [315, 15] width 130 height 17
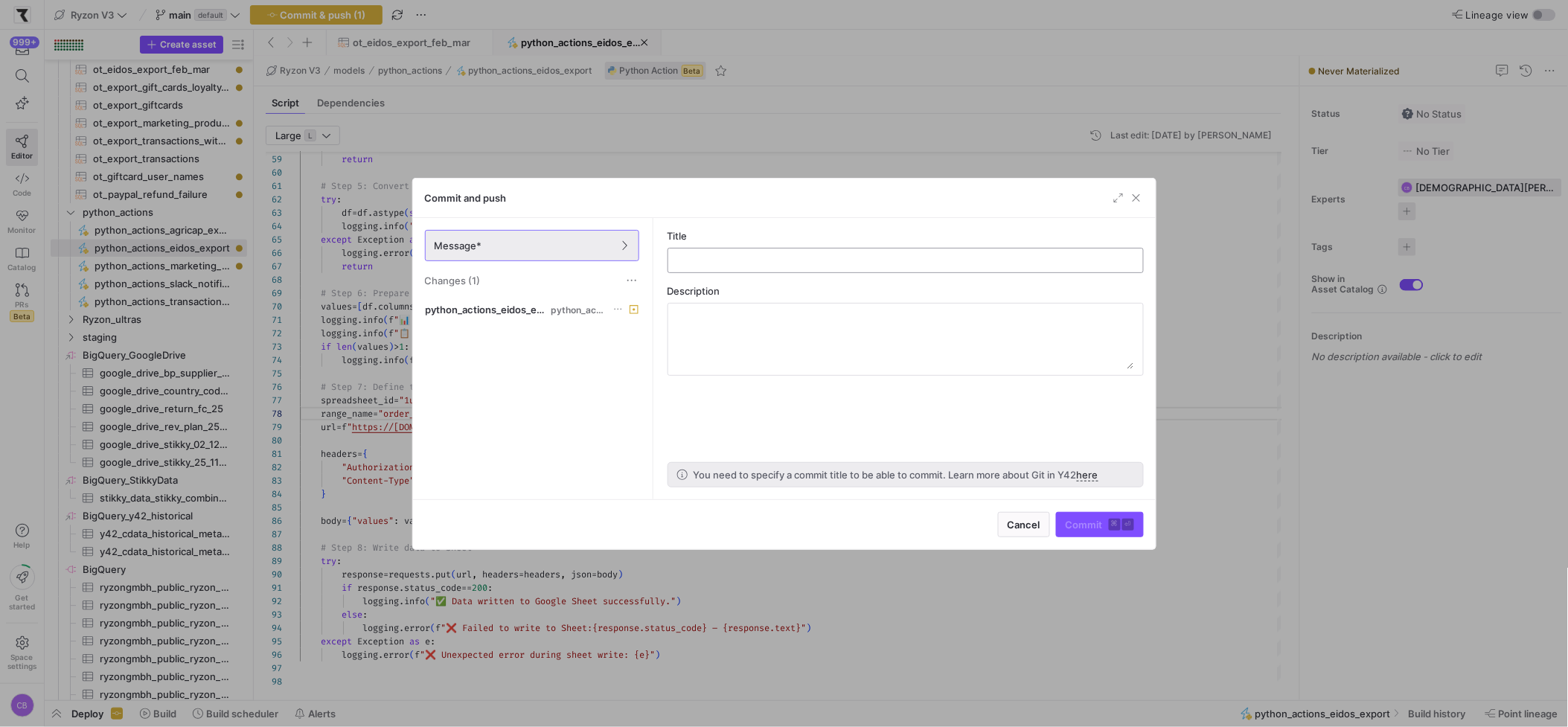
click at [680, 264] on input "text" at bounding box center [905, 260] width 450 height 12
type input "python actions gsheet page changed"
click at [1097, 535] on span "submit" at bounding box center [1099, 524] width 86 height 24
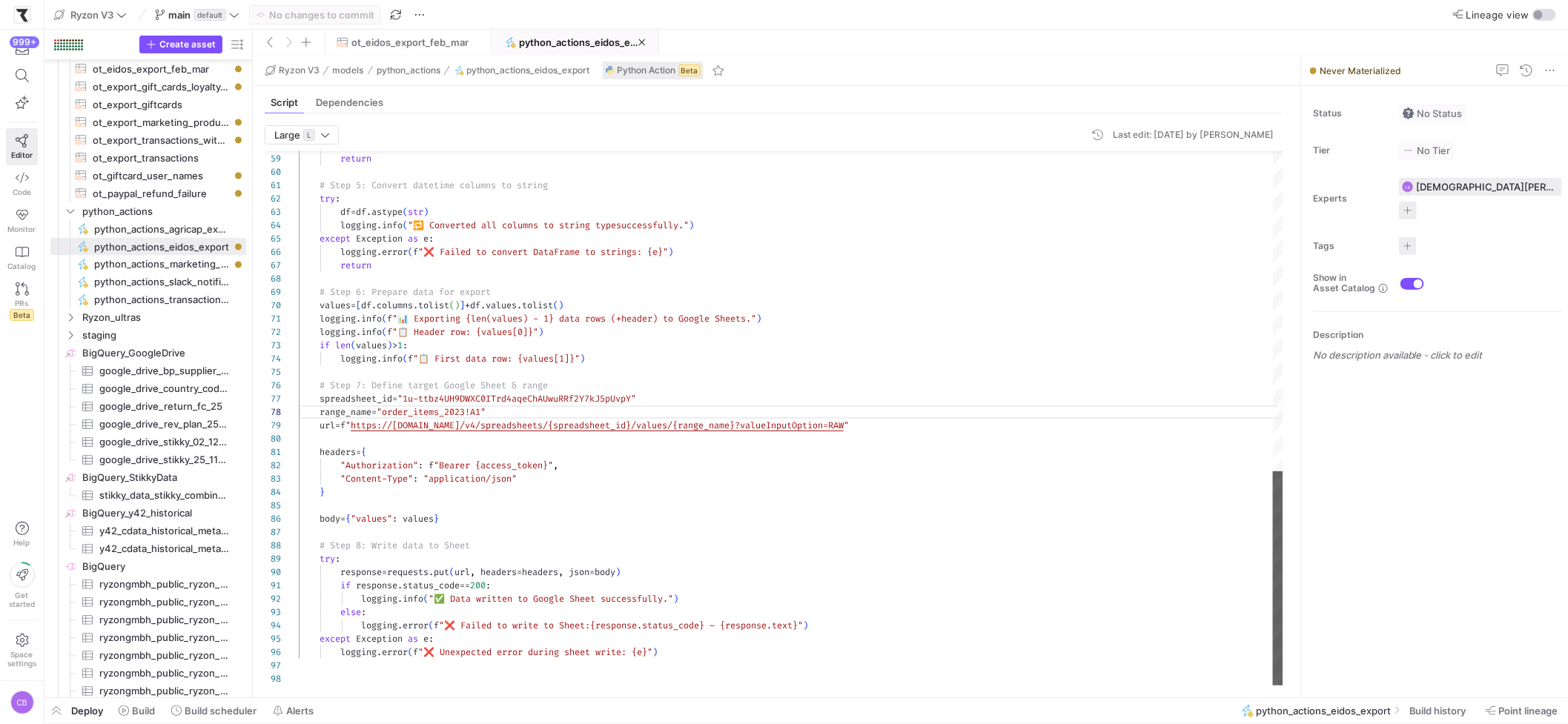
click at [1283, 685] on div at bounding box center [1278, 578] width 10 height 214
click at [364, 35] on span at bounding box center [407, 42] width 165 height 23
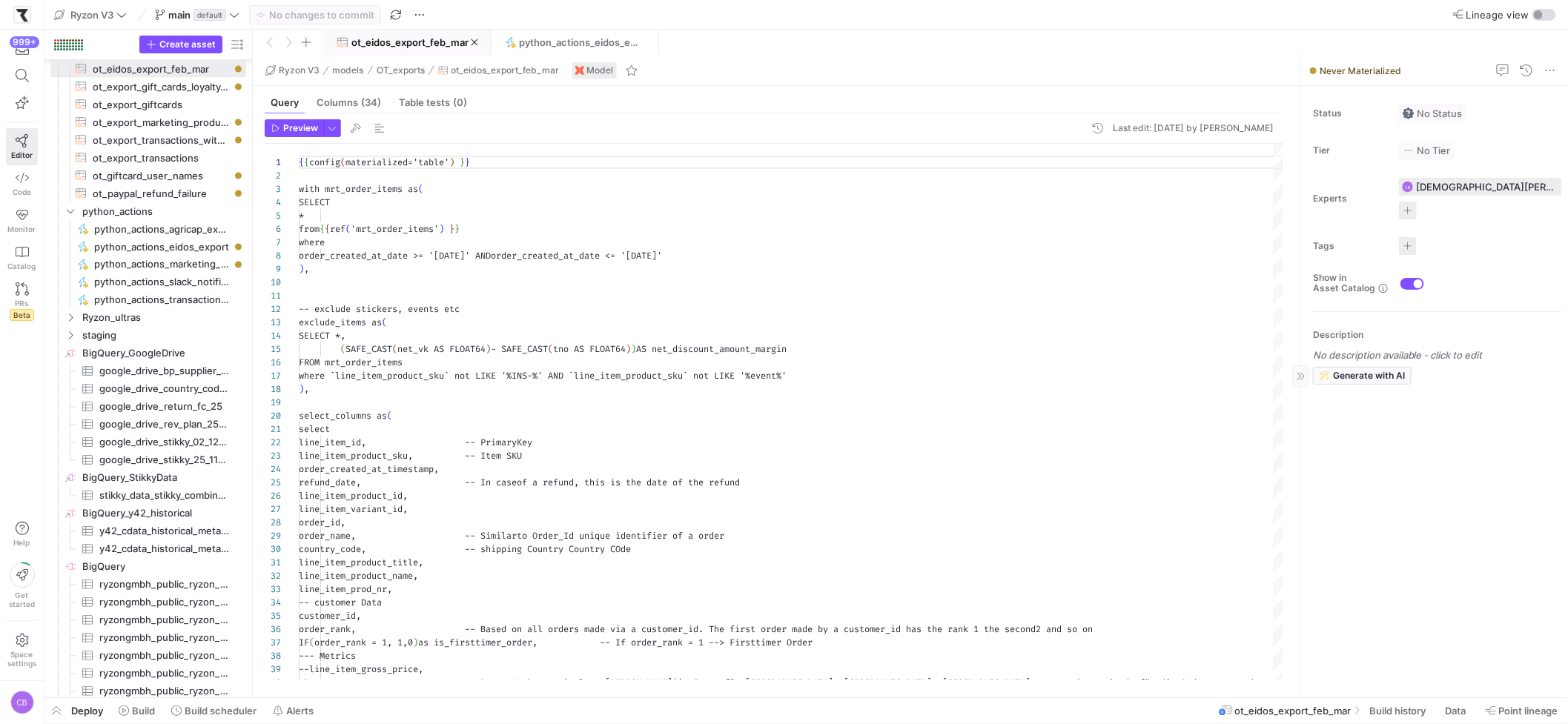
scroll to position [133, 0]
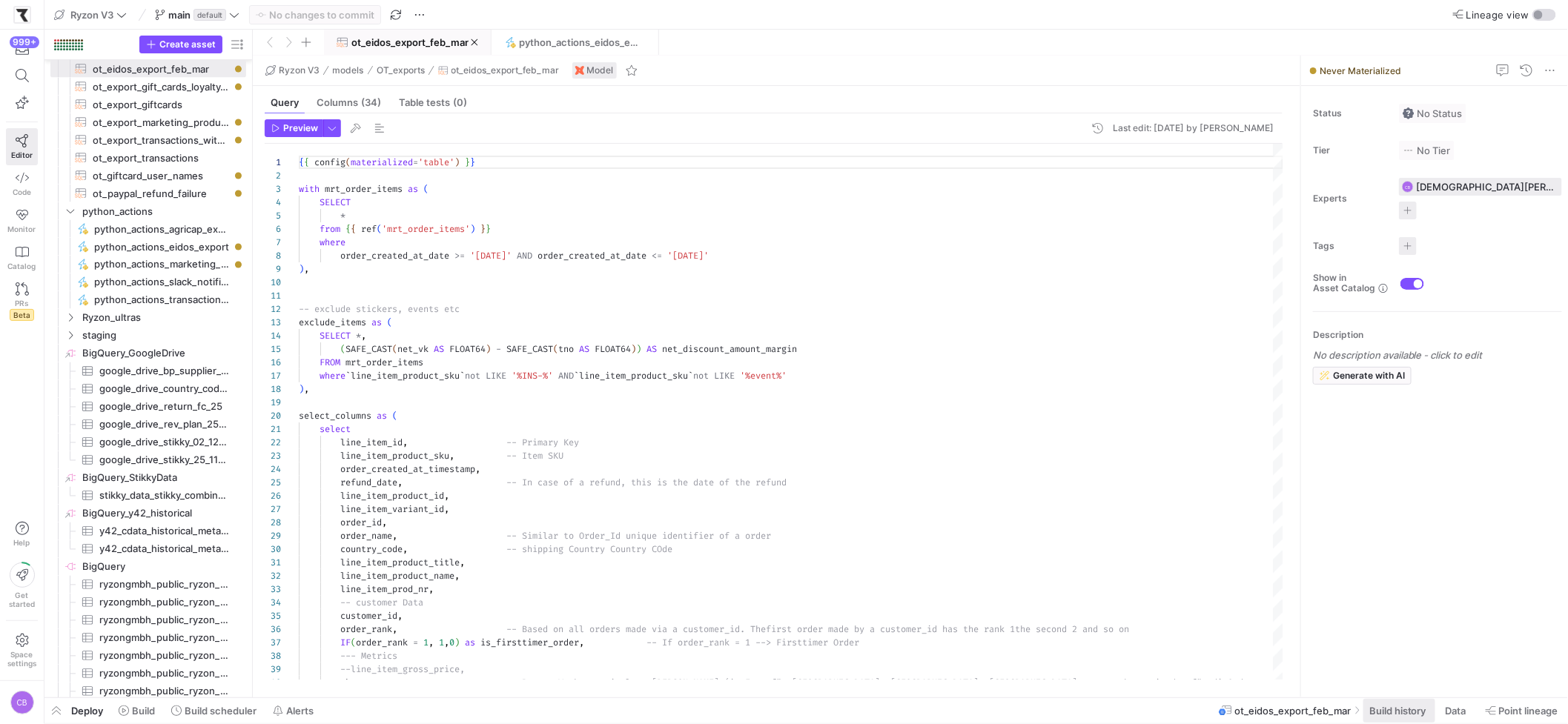
click at [1378, 709] on span "Build history" at bounding box center [1398, 711] width 57 height 12
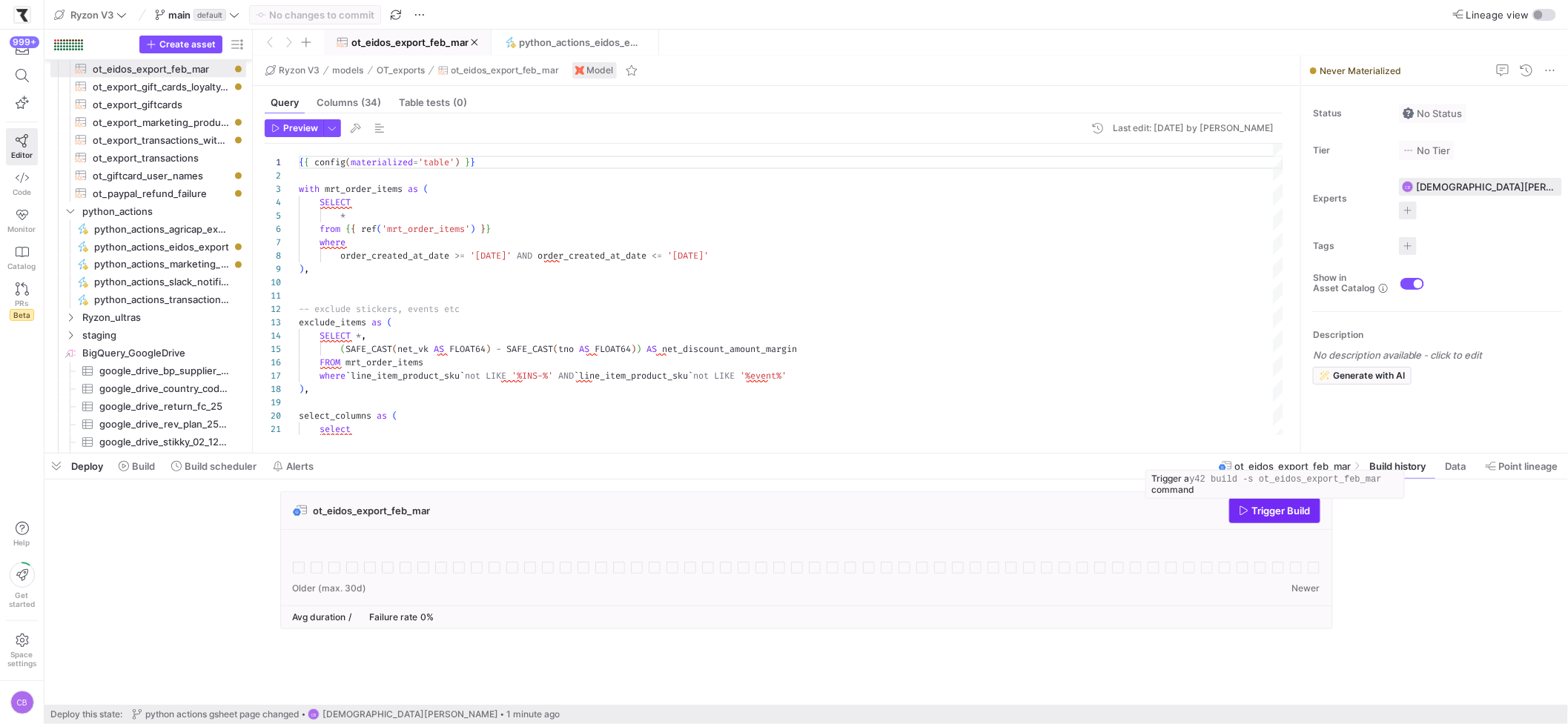
click at [1271, 509] on span "Trigger Build" at bounding box center [1281, 510] width 58 height 12
click at [598, 44] on span "python_actions_eidos_export" at bounding box center [578, 43] width 119 height 12
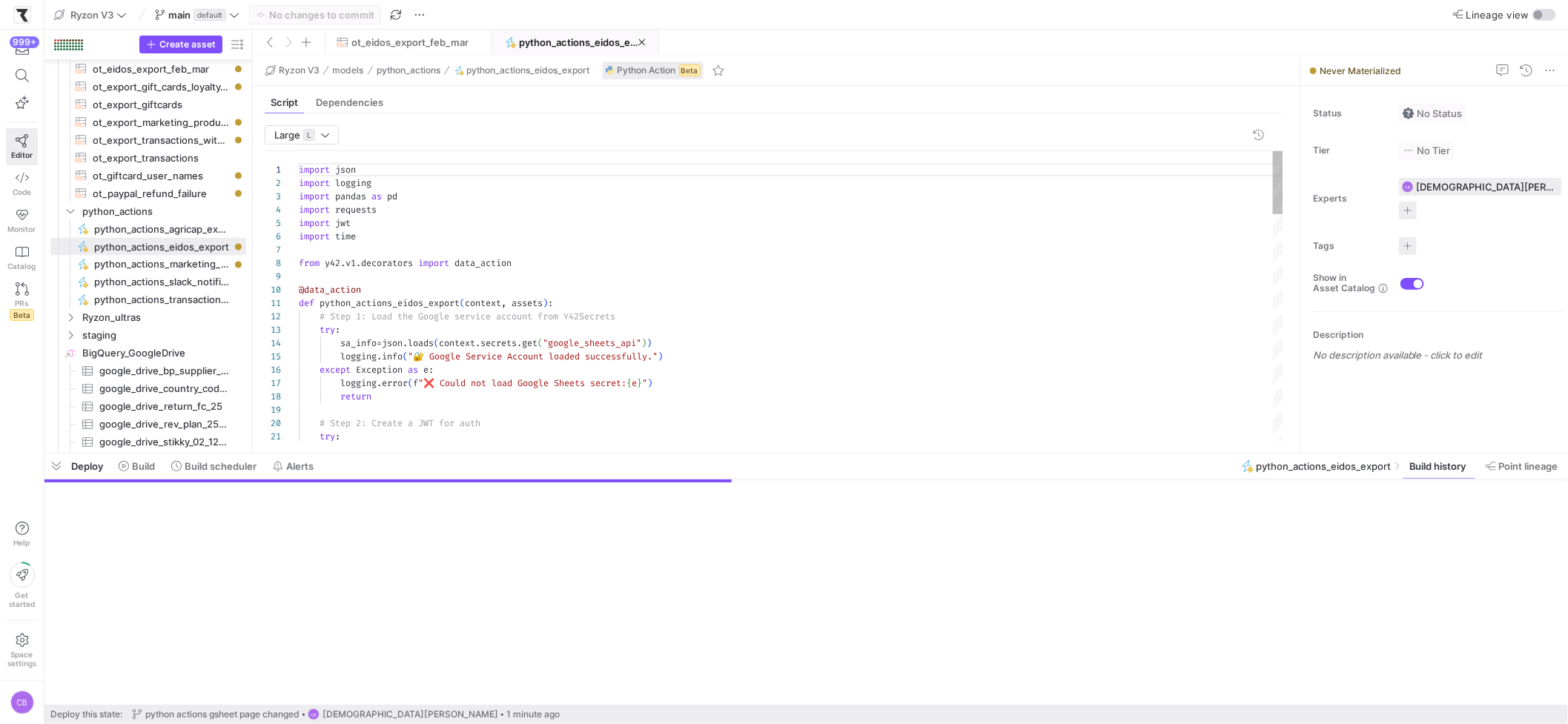
scroll to position [133, 0]
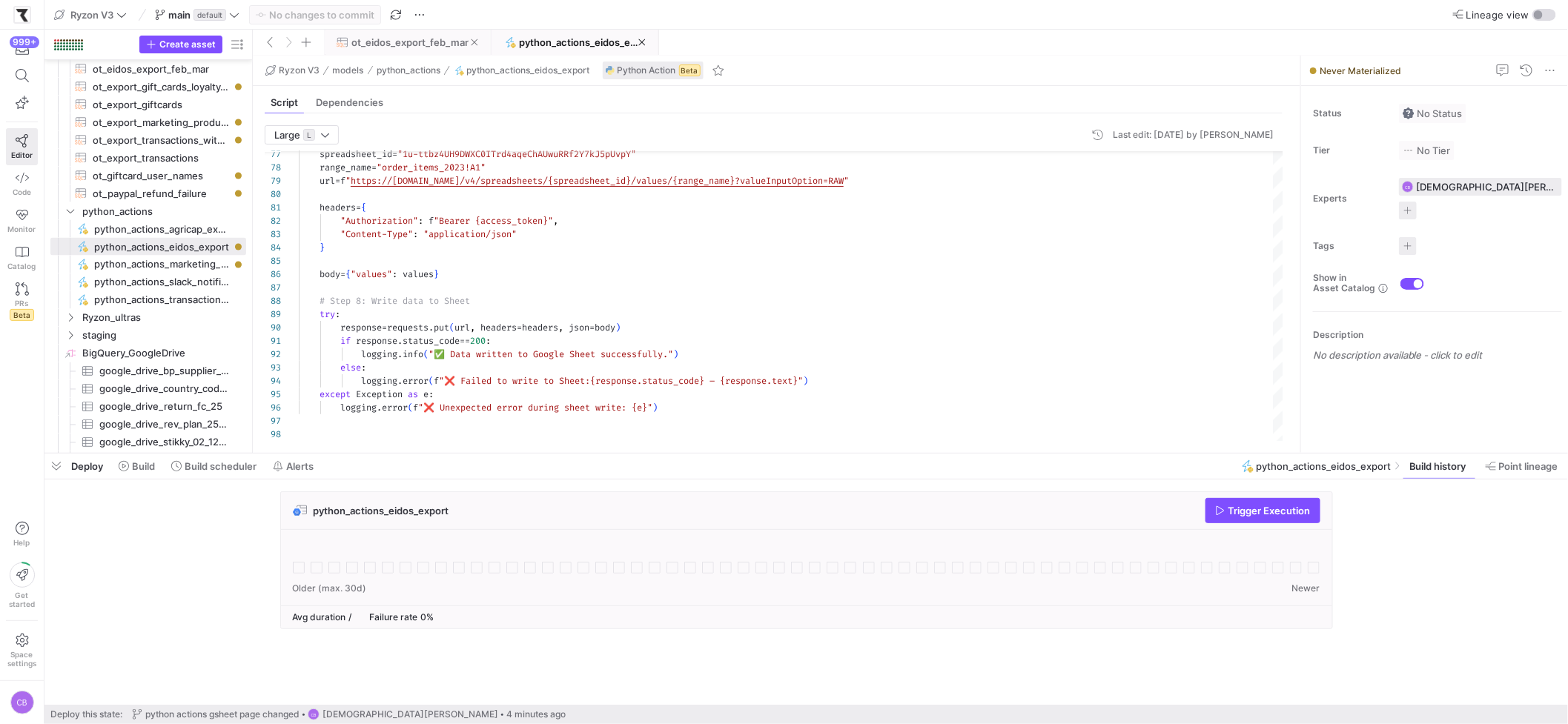
click at [395, 31] on span at bounding box center [407, 42] width 165 height 23
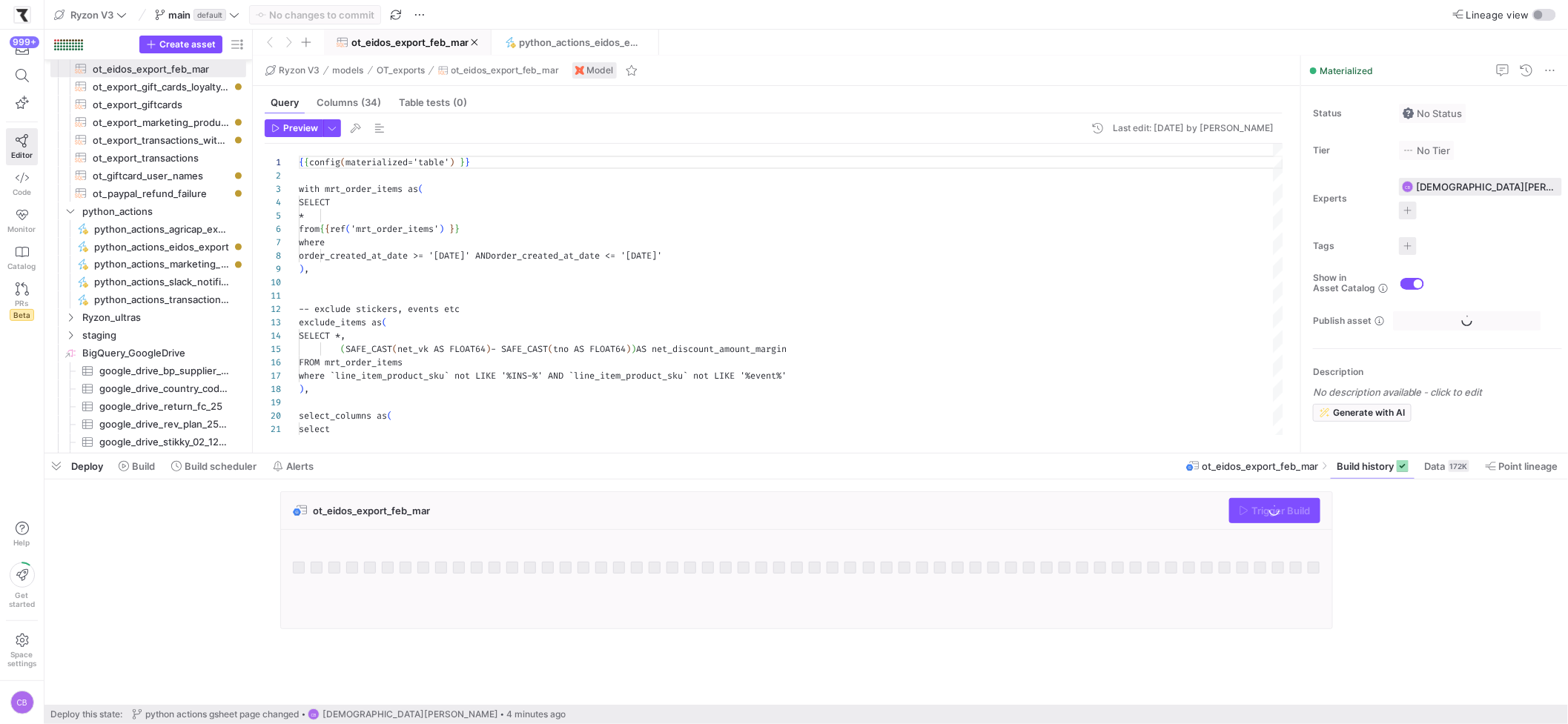
scroll to position [133, 0]
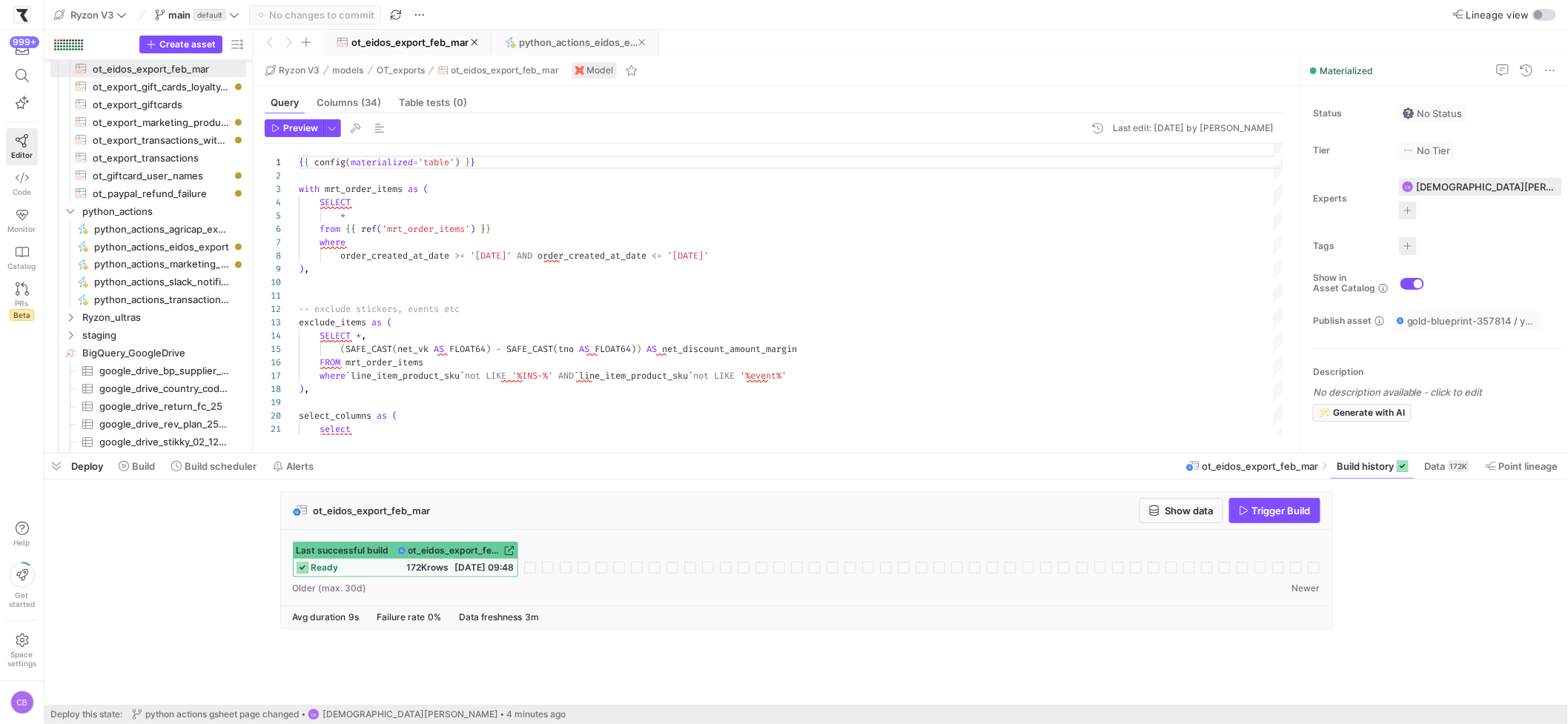
click at [537, 43] on span "python_actions_eidos_export" at bounding box center [578, 43] width 119 height 12
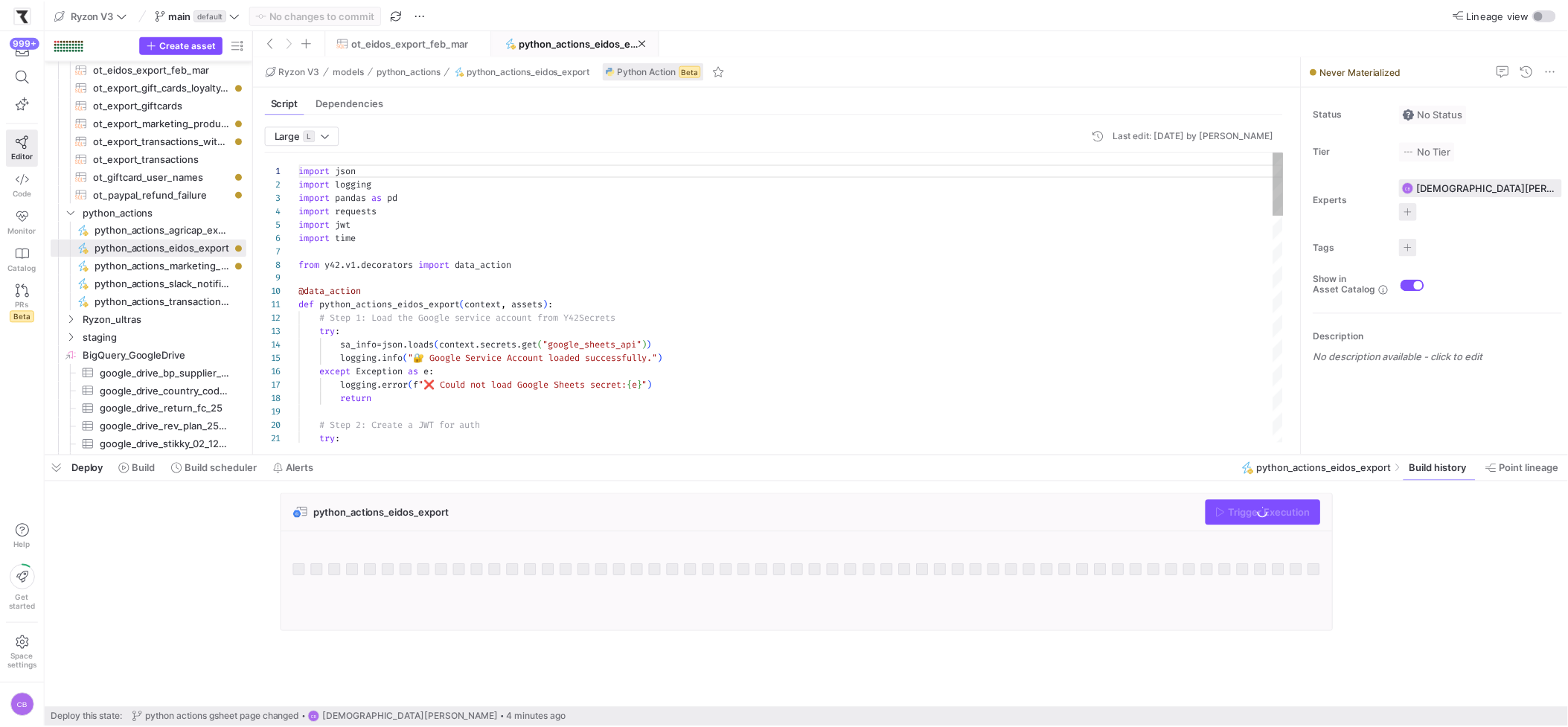
scroll to position [134, 0]
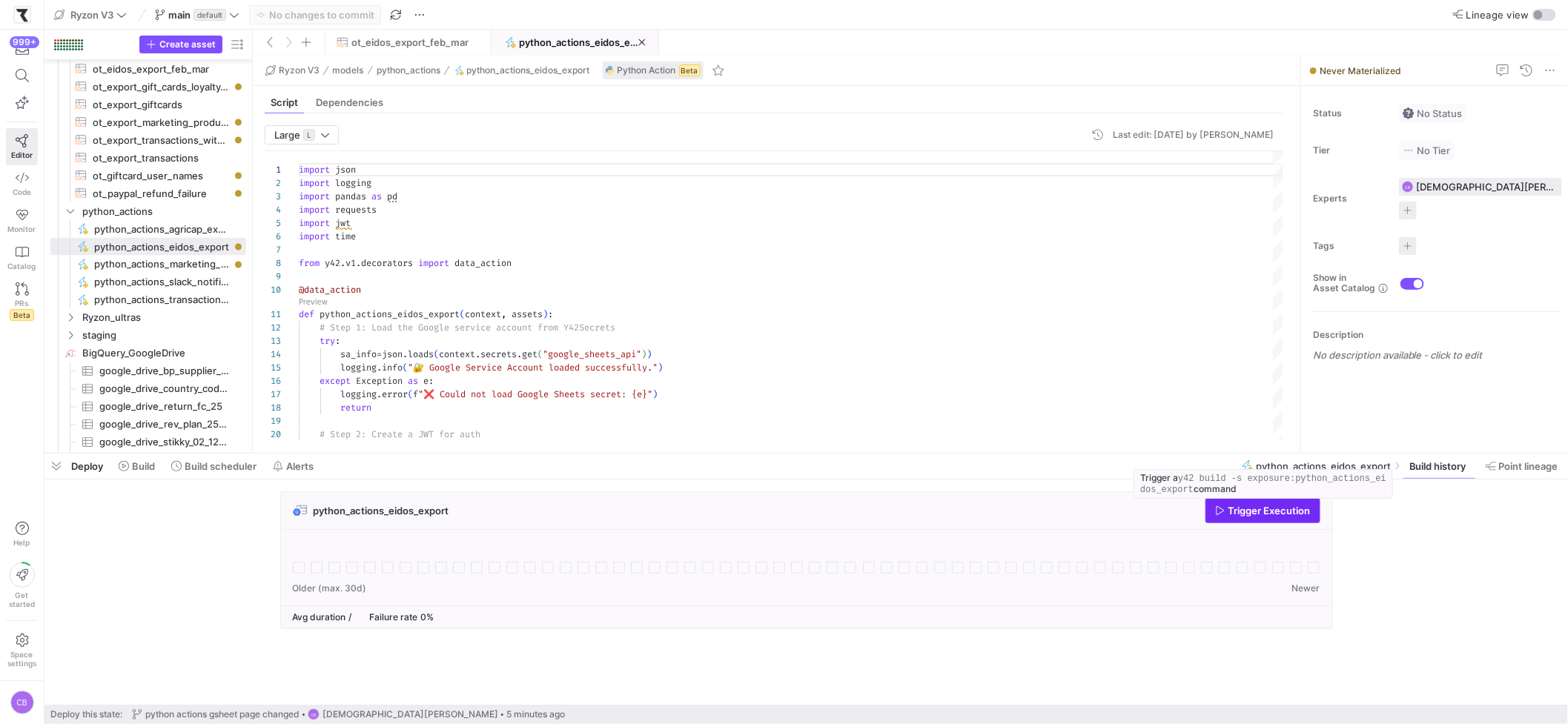
click at [1243, 511] on span "Trigger Execution" at bounding box center [1269, 510] width 83 height 12
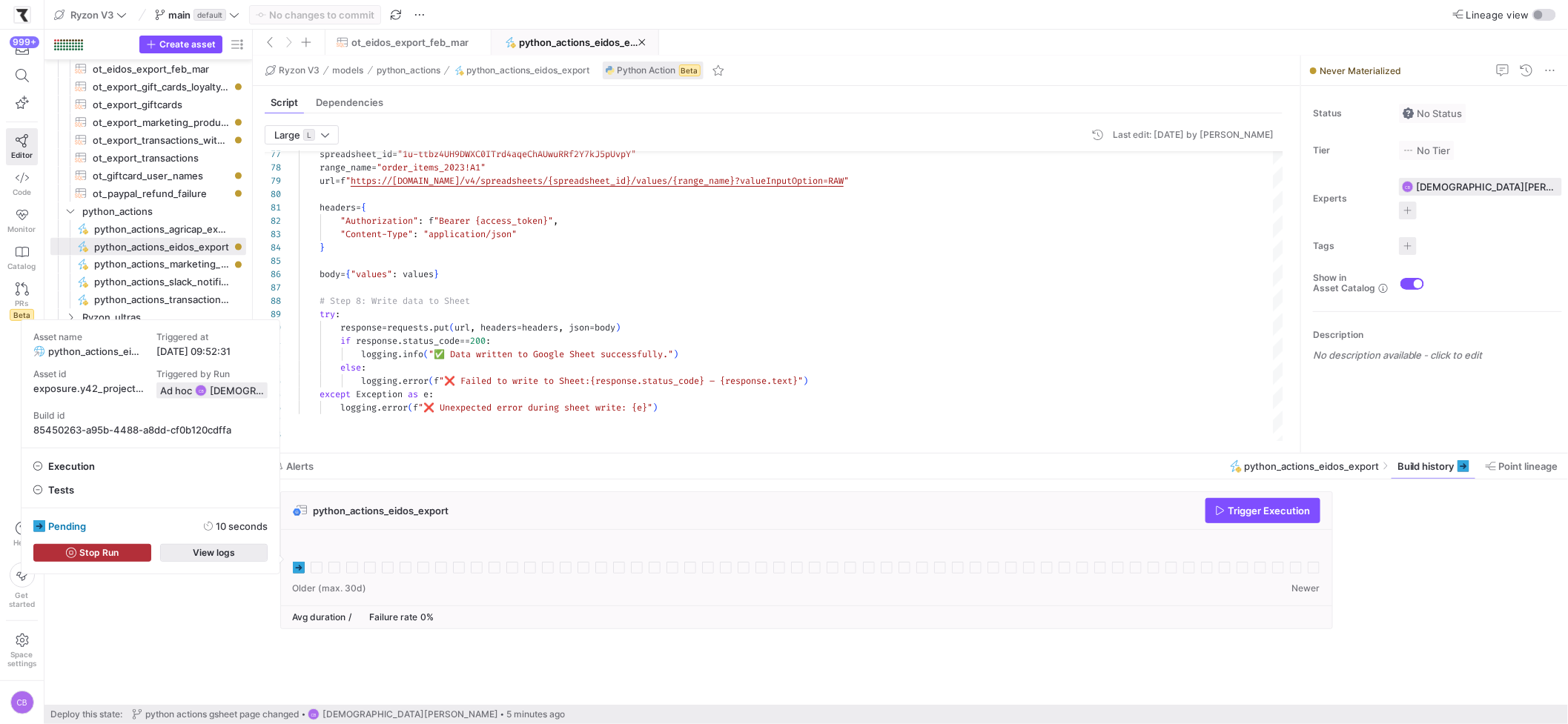
click at [230, 552] on span "View logs" at bounding box center [214, 553] width 43 height 10
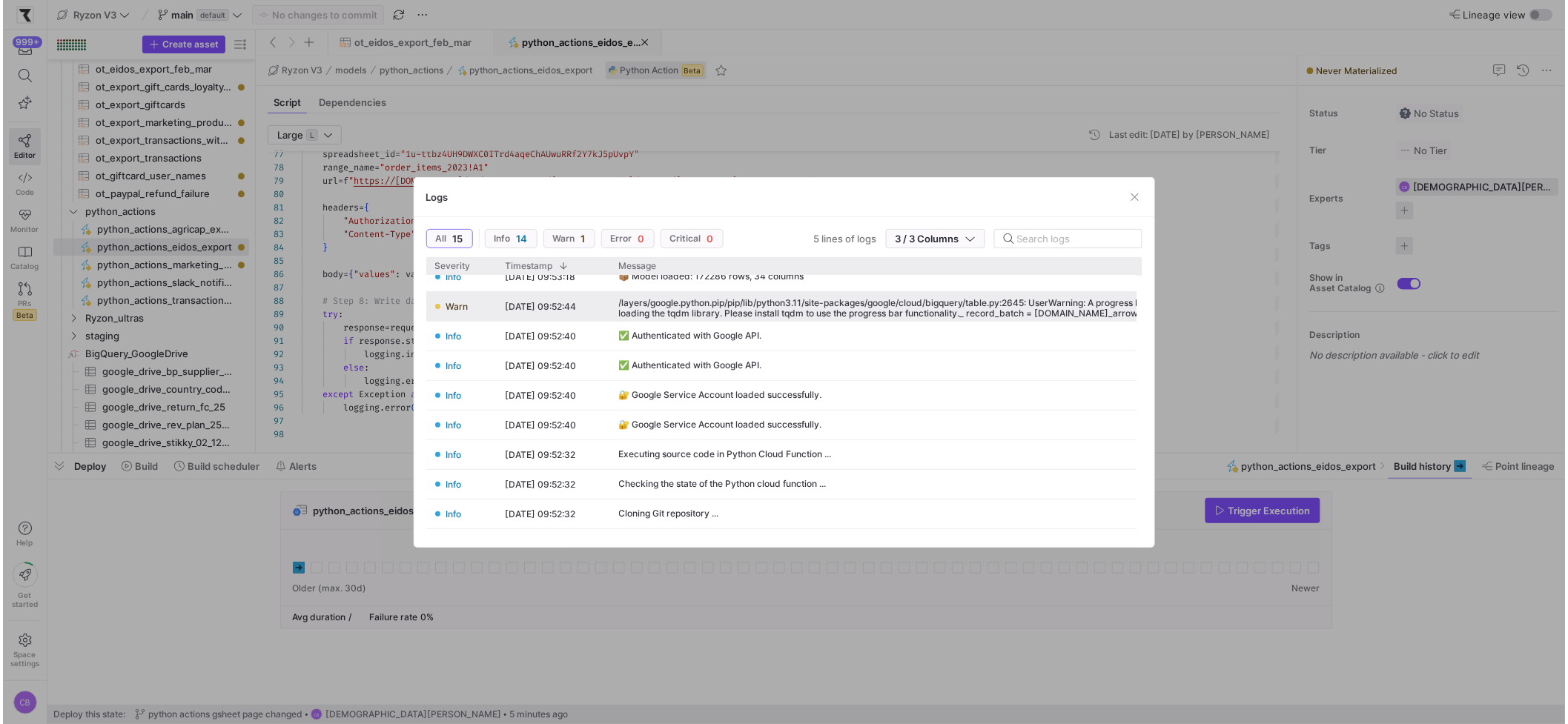
scroll to position [335, 0]
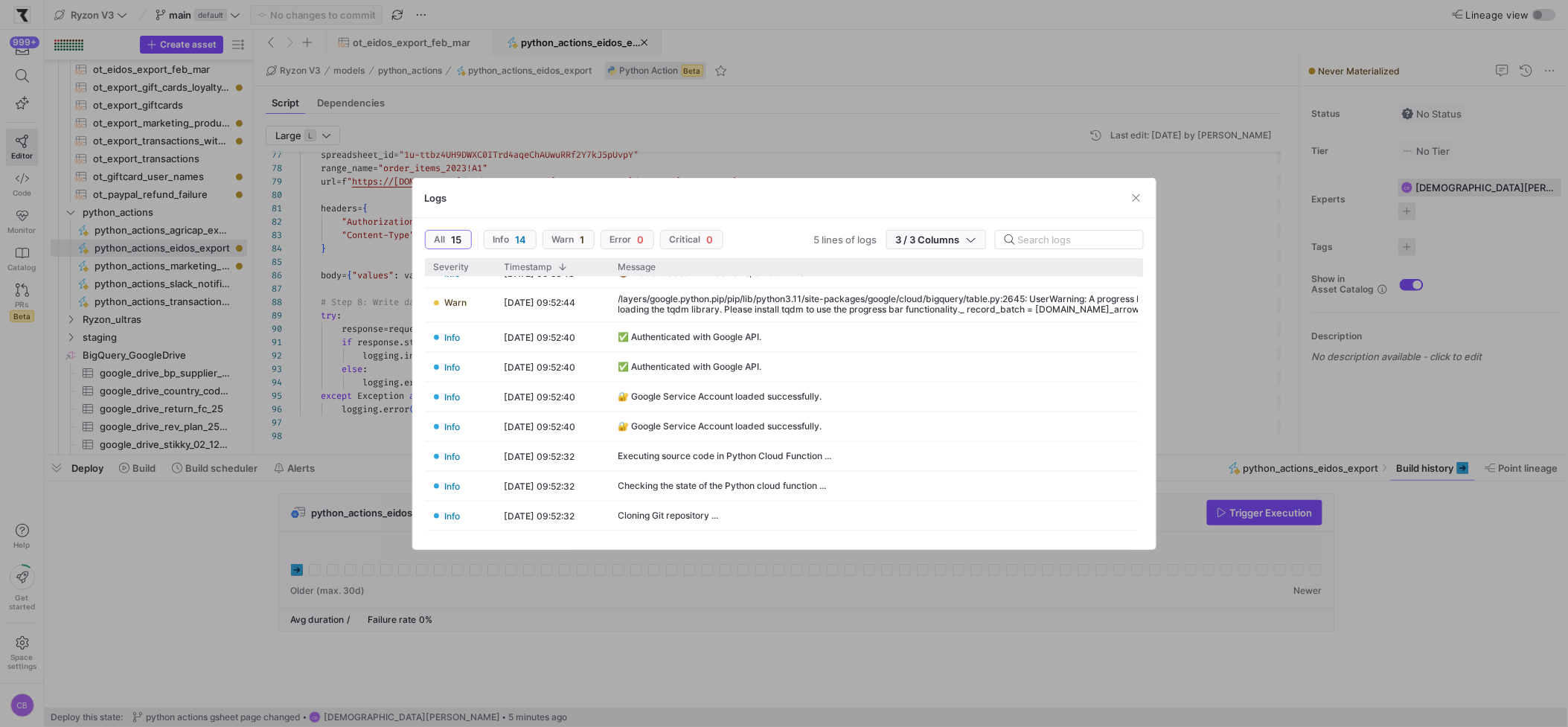
click at [712, 654] on div at bounding box center [784, 363] width 1568 height 727
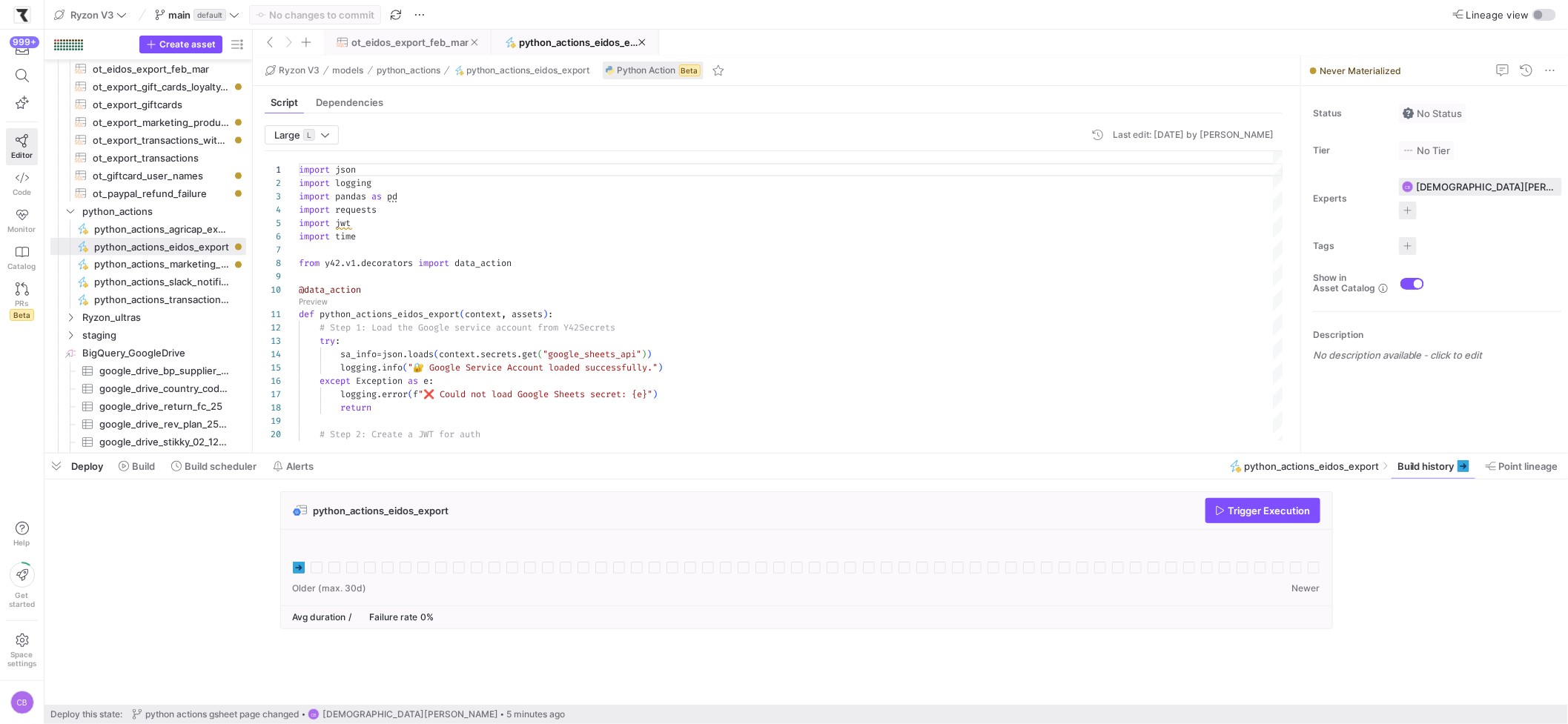
click at [375, 50] on span at bounding box center [407, 42] width 165 height 23
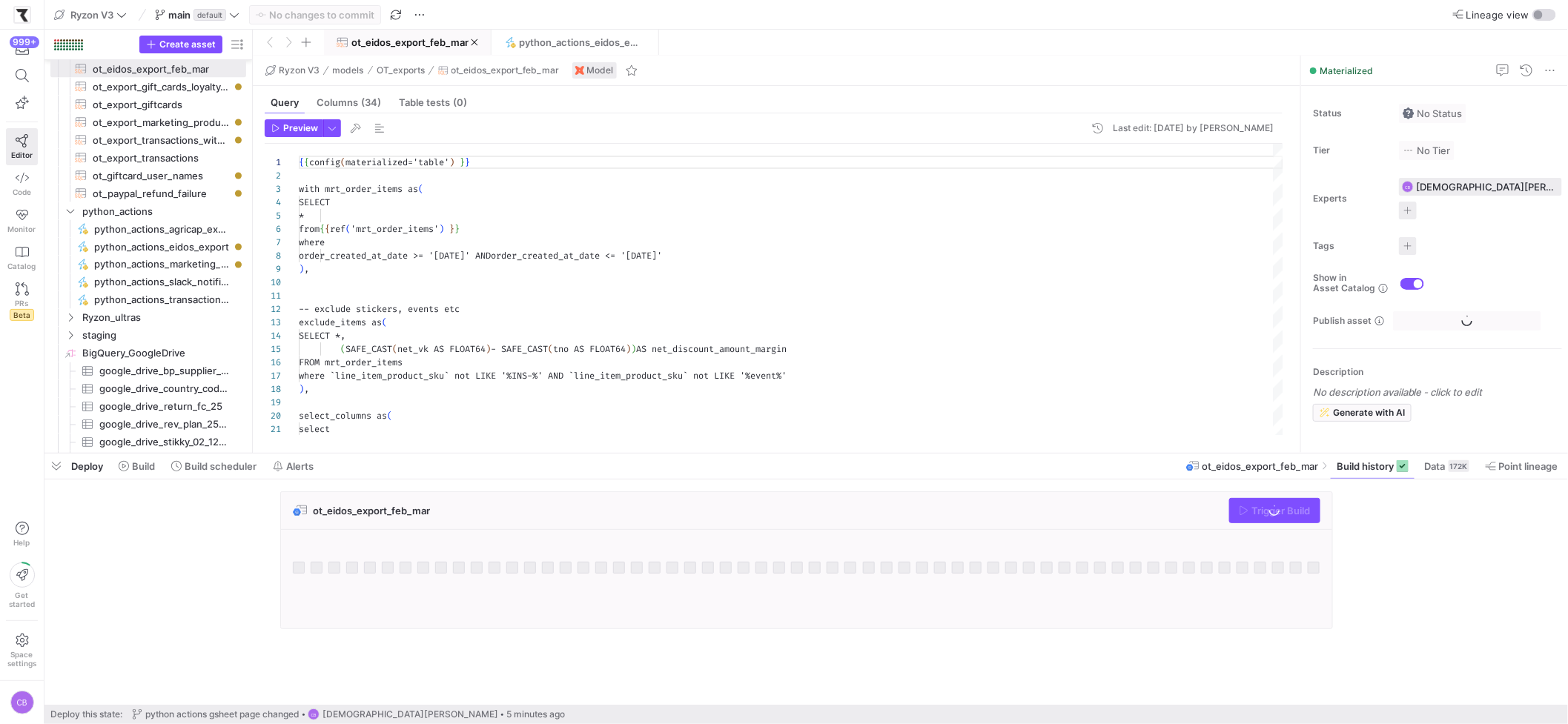
scroll to position [133, 0]
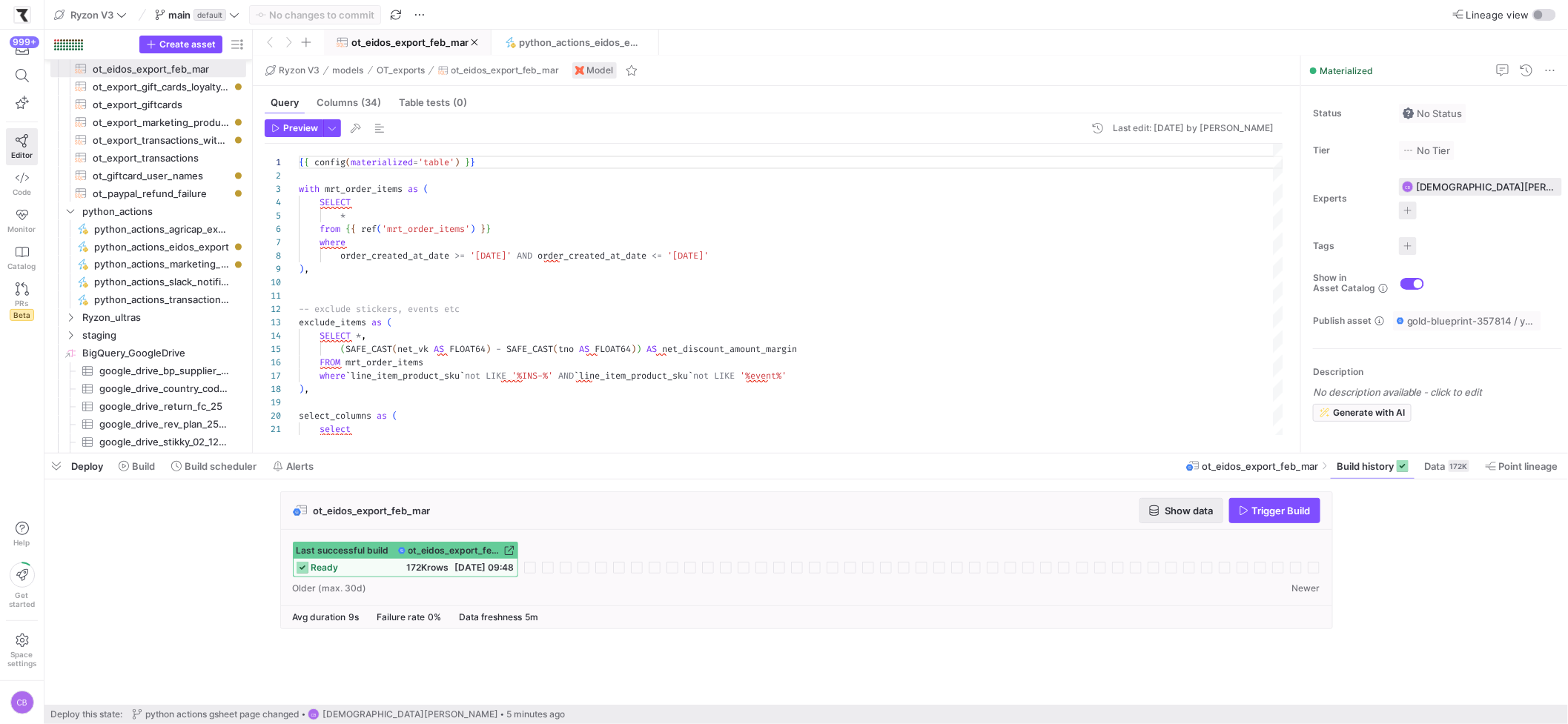
click at [1210, 514] on span "Show data" at bounding box center [1189, 510] width 48 height 12
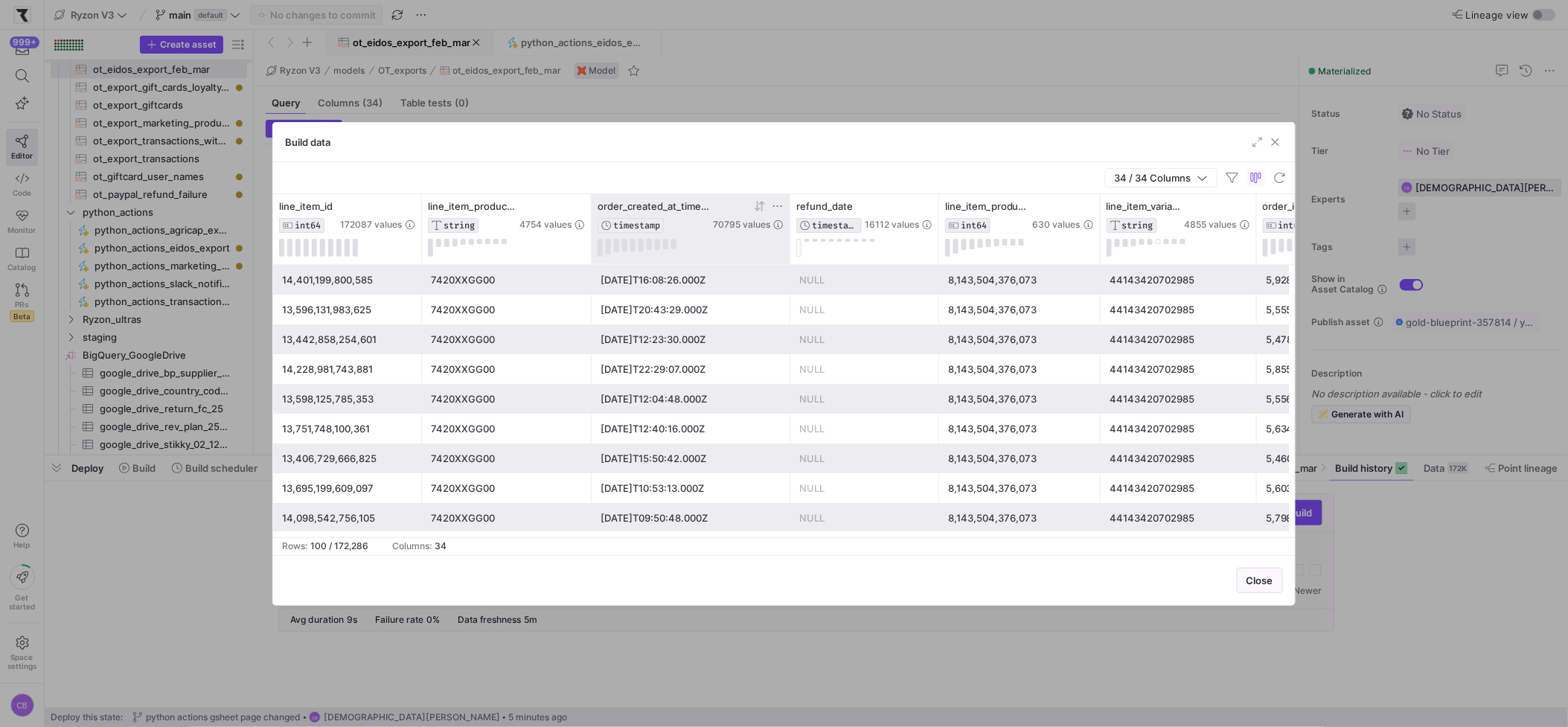
click at [764, 205] on icon at bounding box center [761, 206] width 5 height 10
click at [758, 211] on icon at bounding box center [760, 206] width 12 height 12
click at [1275, 145] on span "button" at bounding box center [1275, 141] width 15 height 15
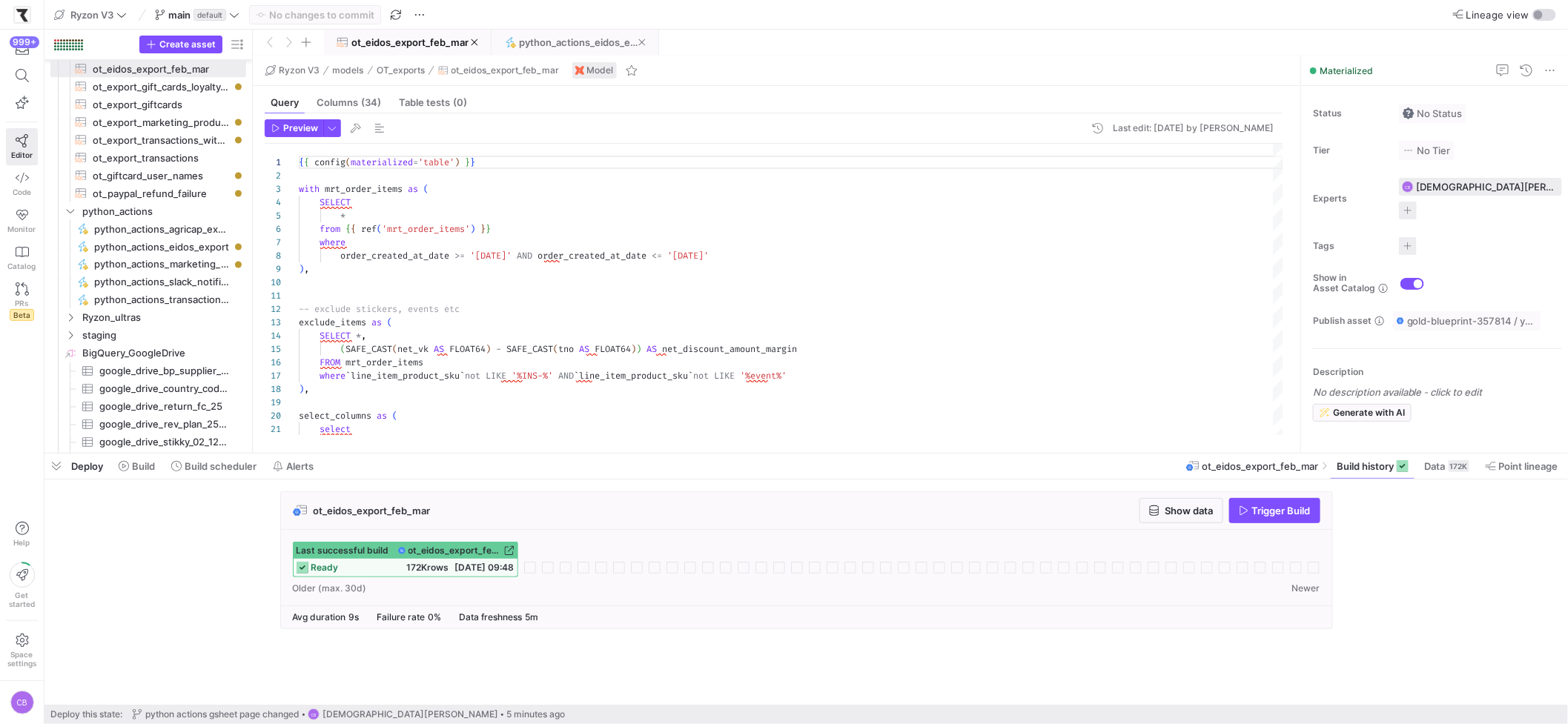
click at [577, 43] on span "python_actions_eidos_export" at bounding box center [578, 43] width 119 height 12
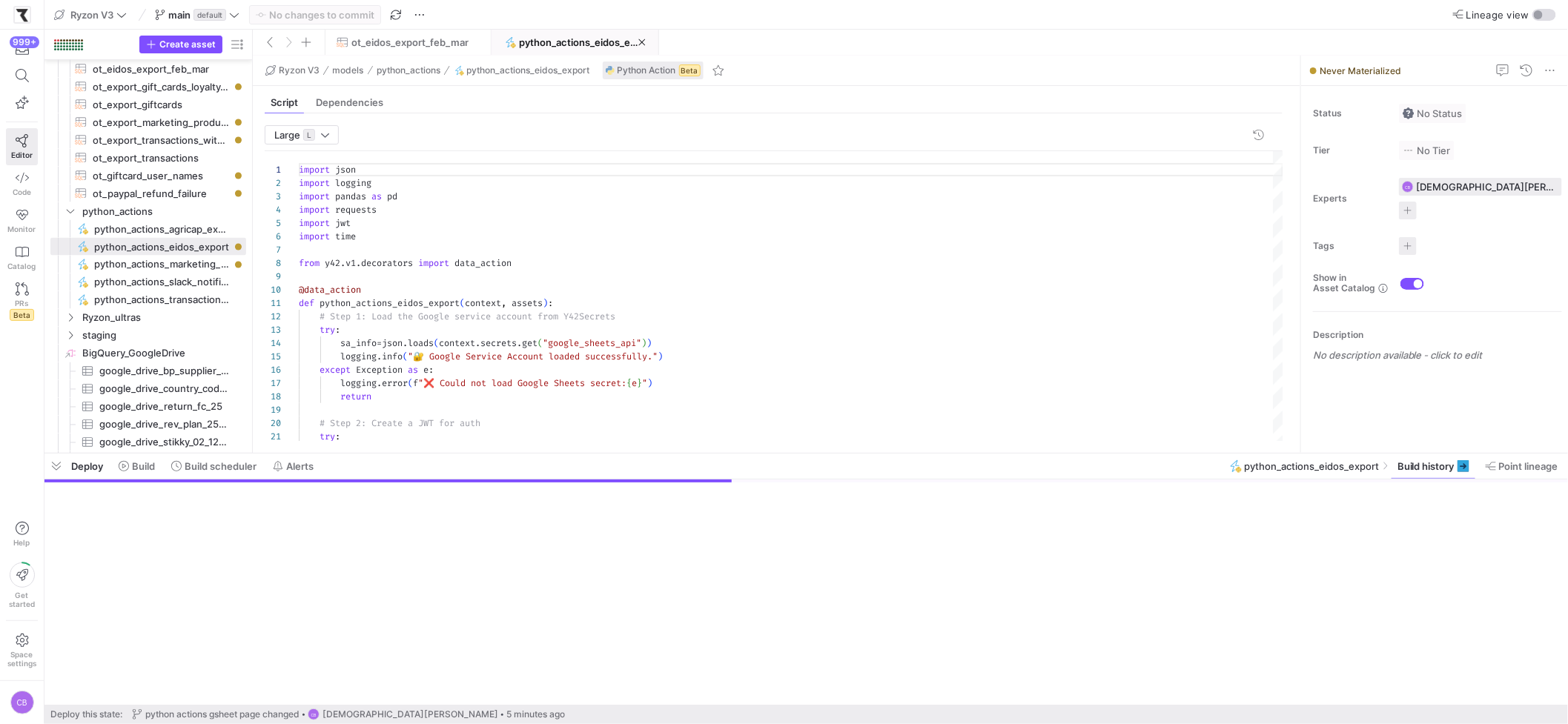
scroll to position [133, 0]
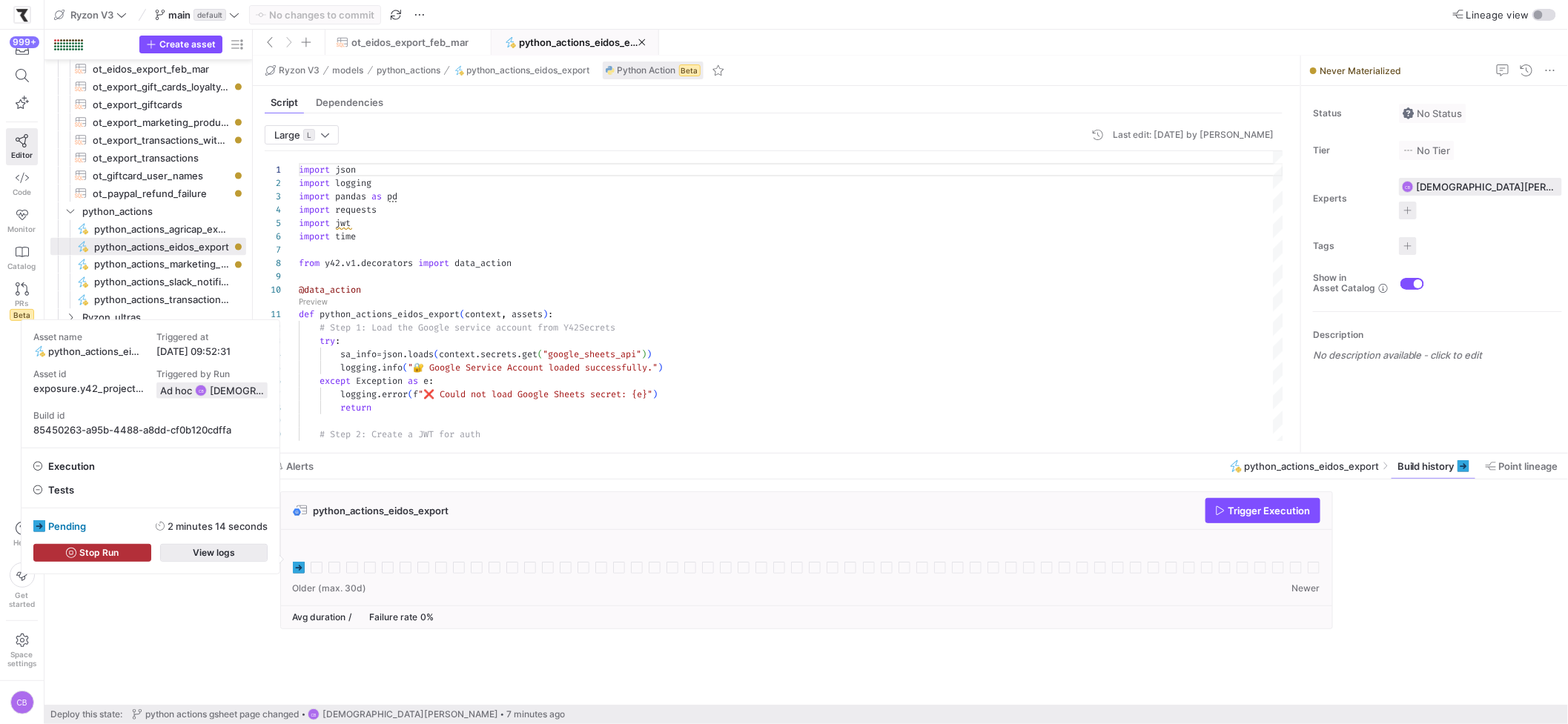
click at [238, 549] on span "button" at bounding box center [214, 552] width 106 height 17
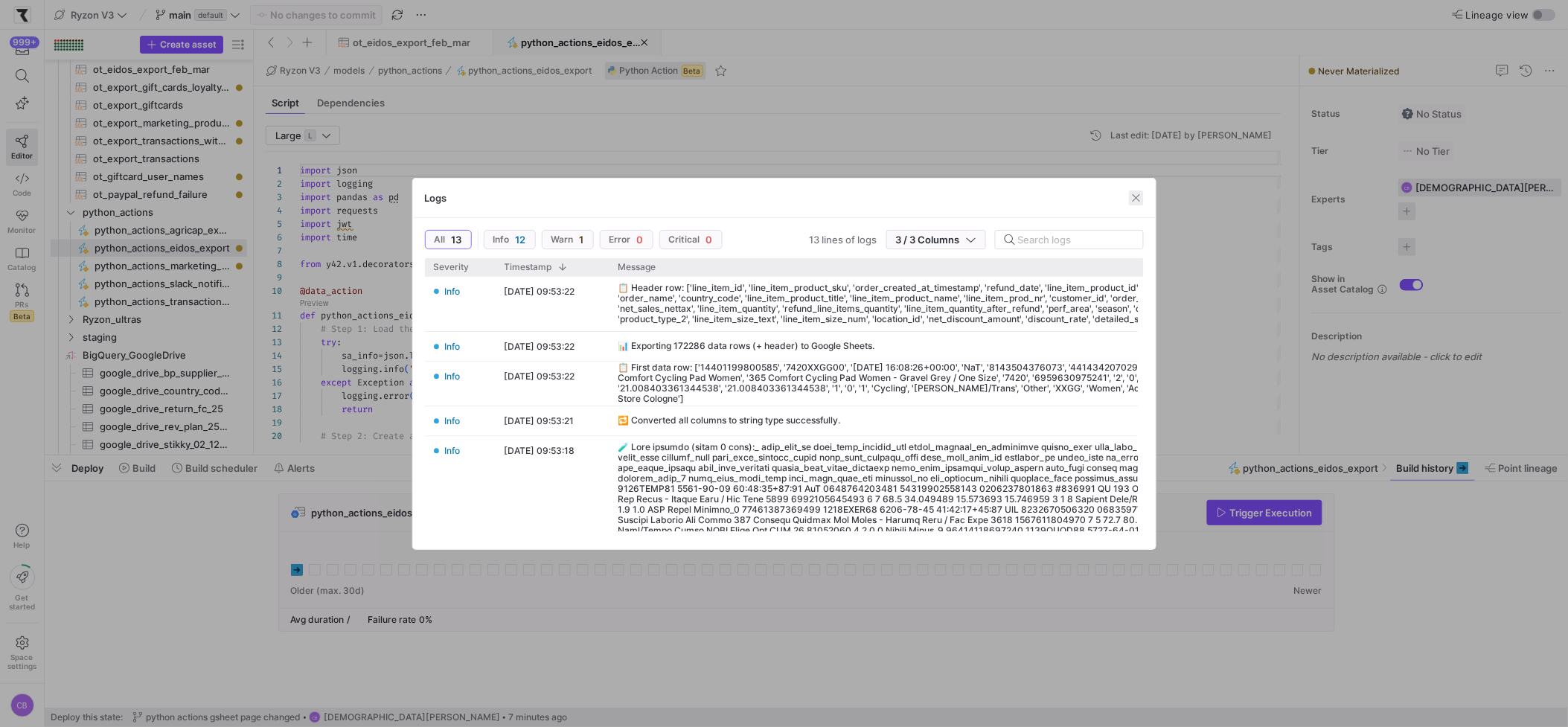
click at [1138, 201] on span "button" at bounding box center [1136, 197] width 15 height 15
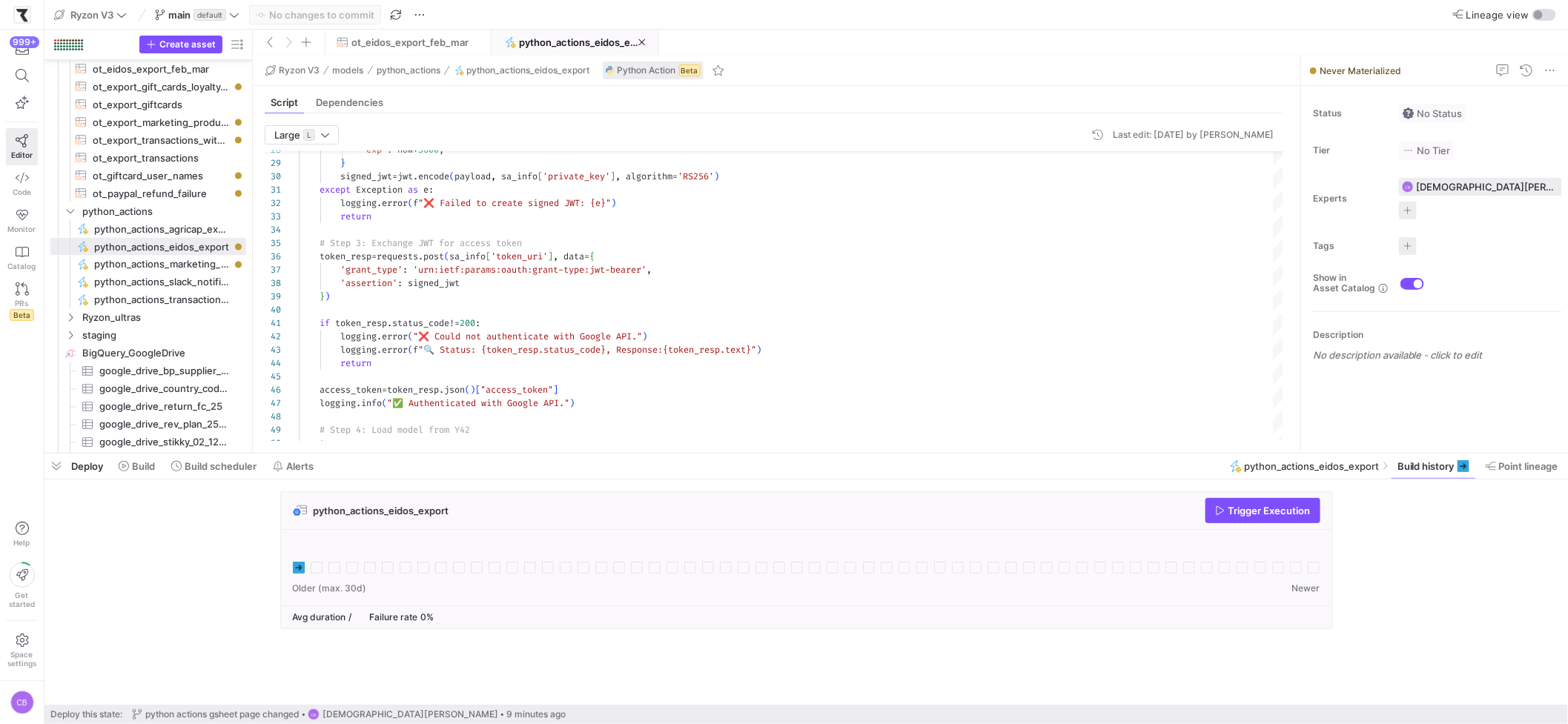
click at [308, 621] on span "Avg duration" at bounding box center [319, 616] width 53 height 11
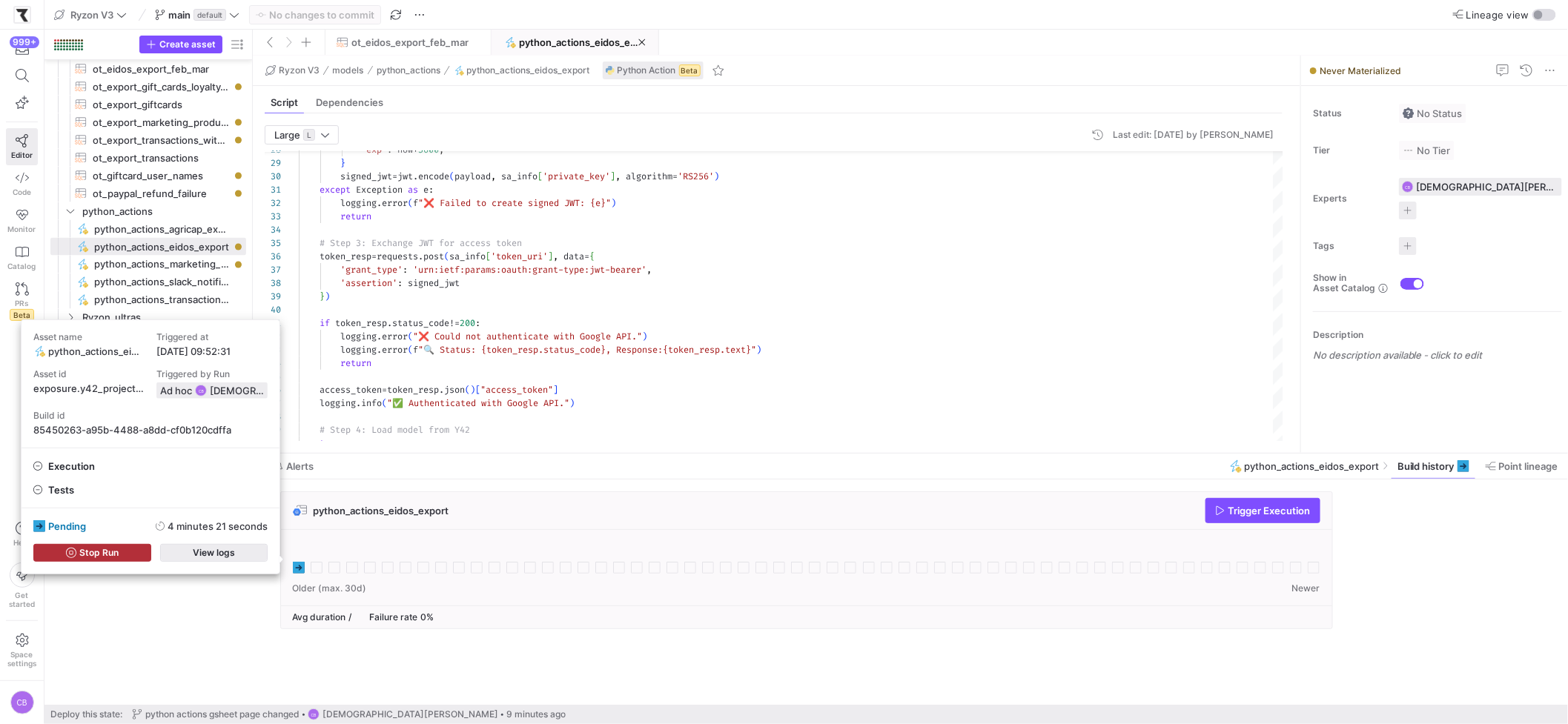
click at [227, 551] on span "View logs" at bounding box center [214, 553] width 43 height 10
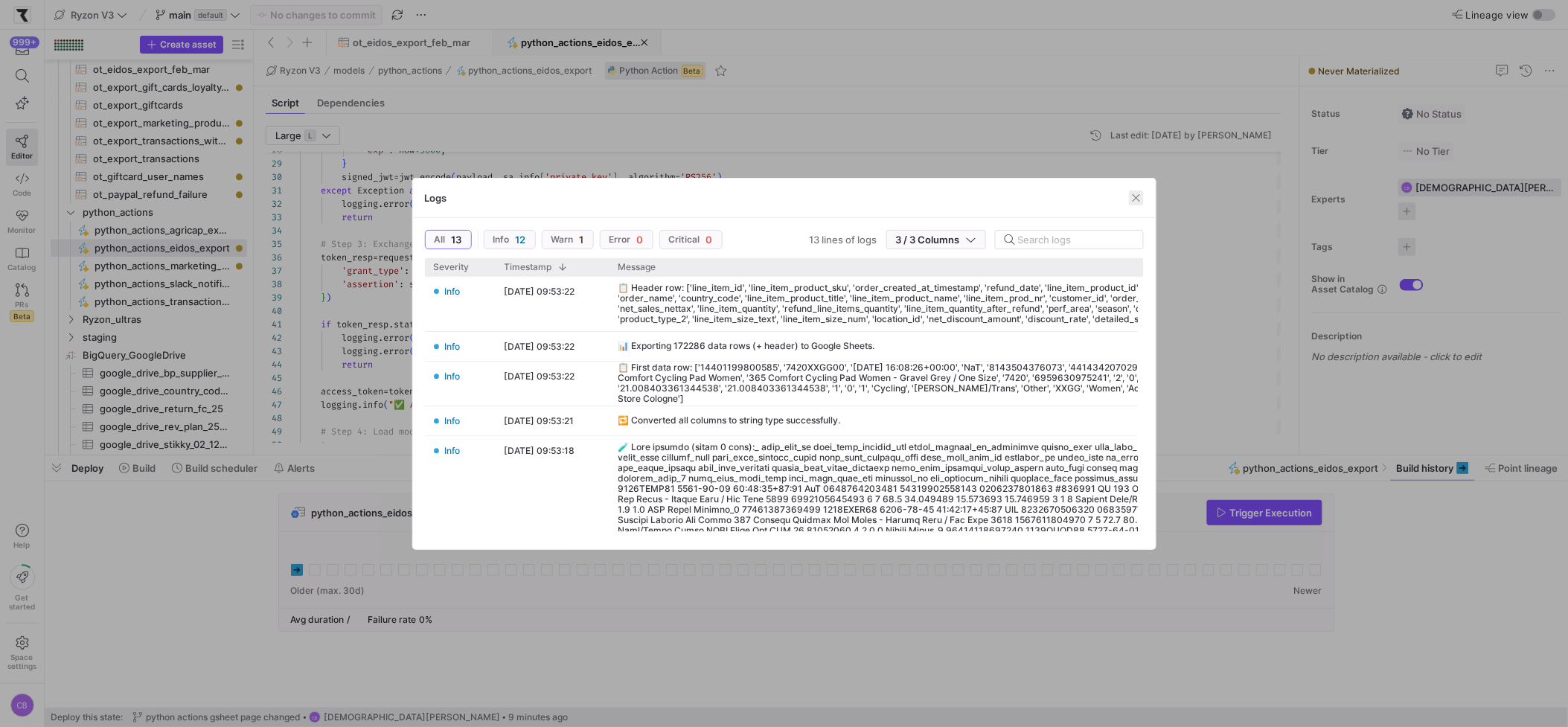
click at [1138, 200] on span "button" at bounding box center [1136, 197] width 15 height 15
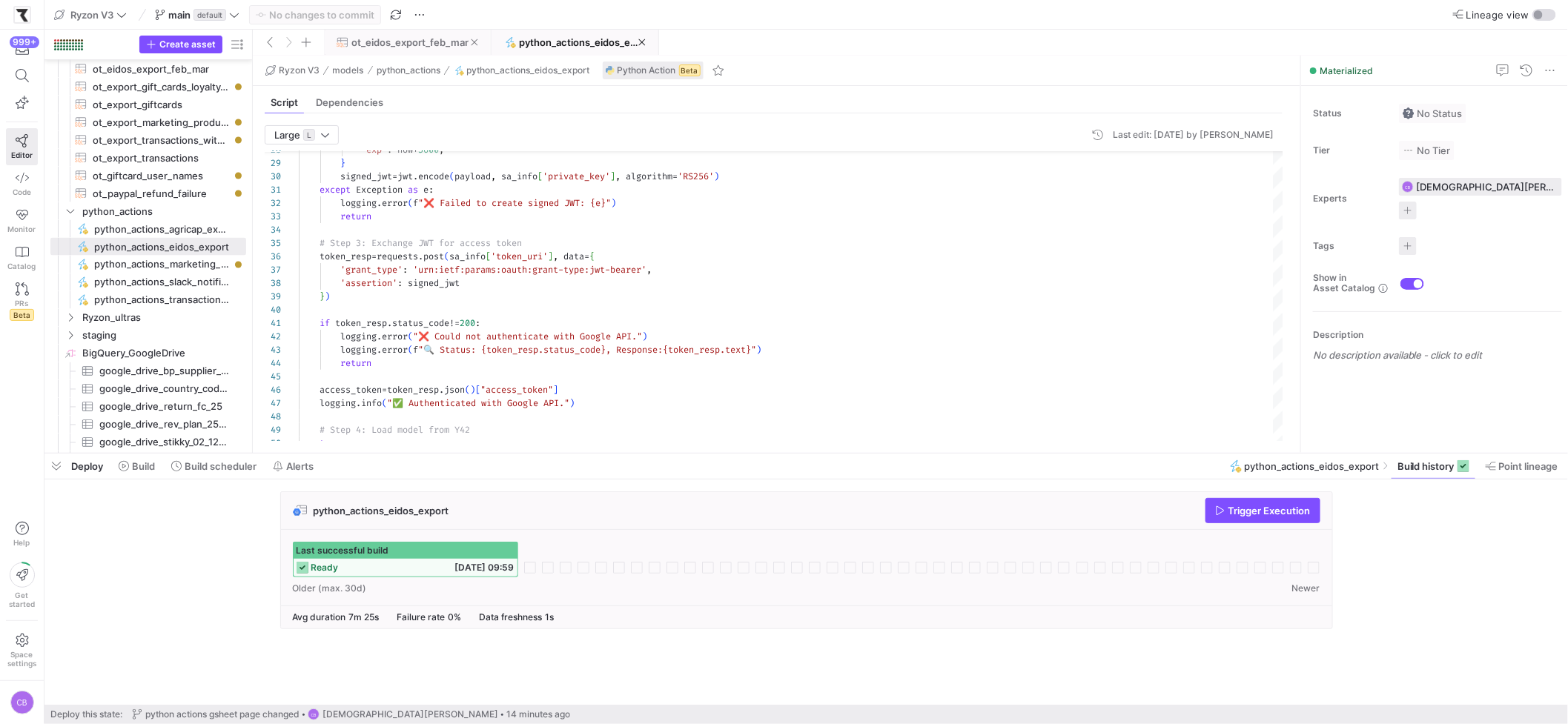
click at [405, 30] on span at bounding box center [407, 42] width 165 height 23
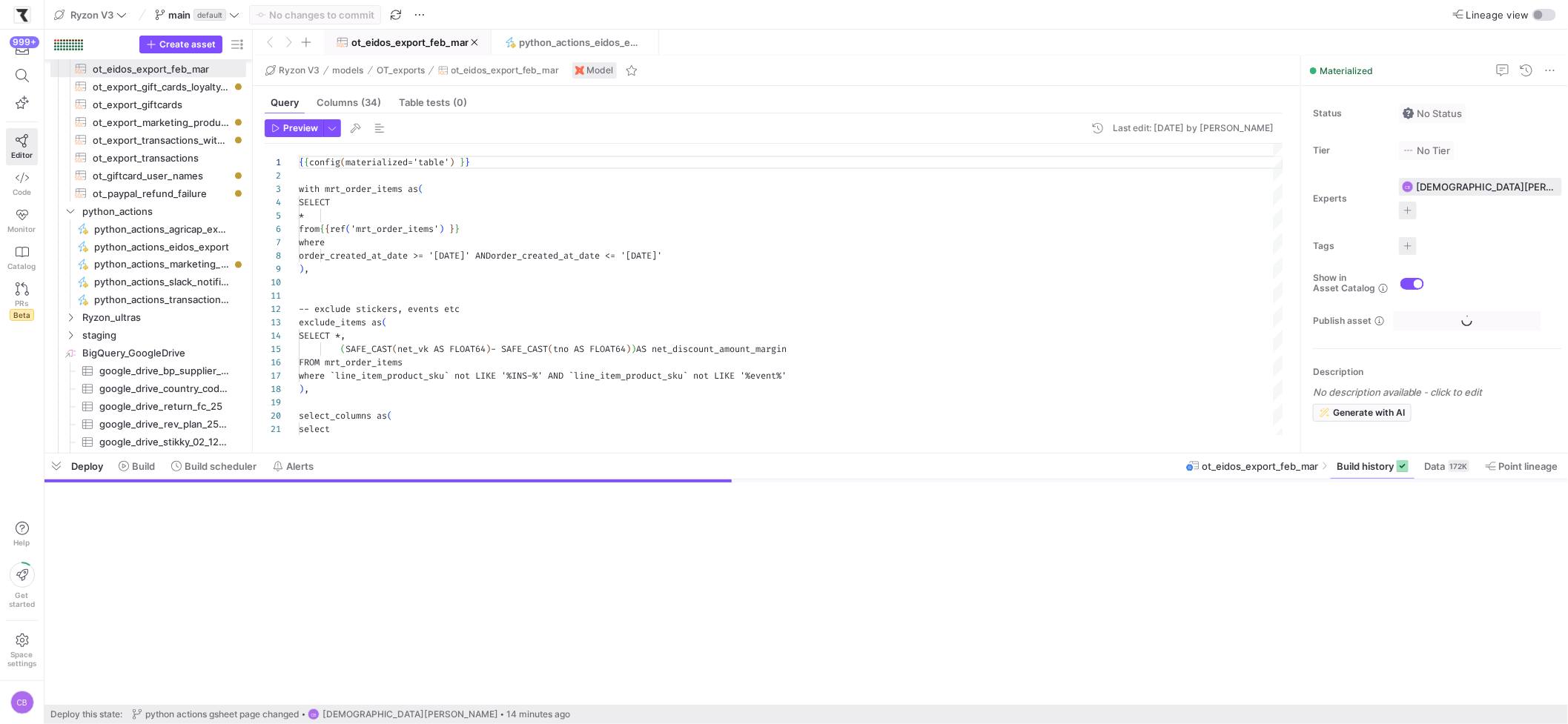
scroll to position [133, 0]
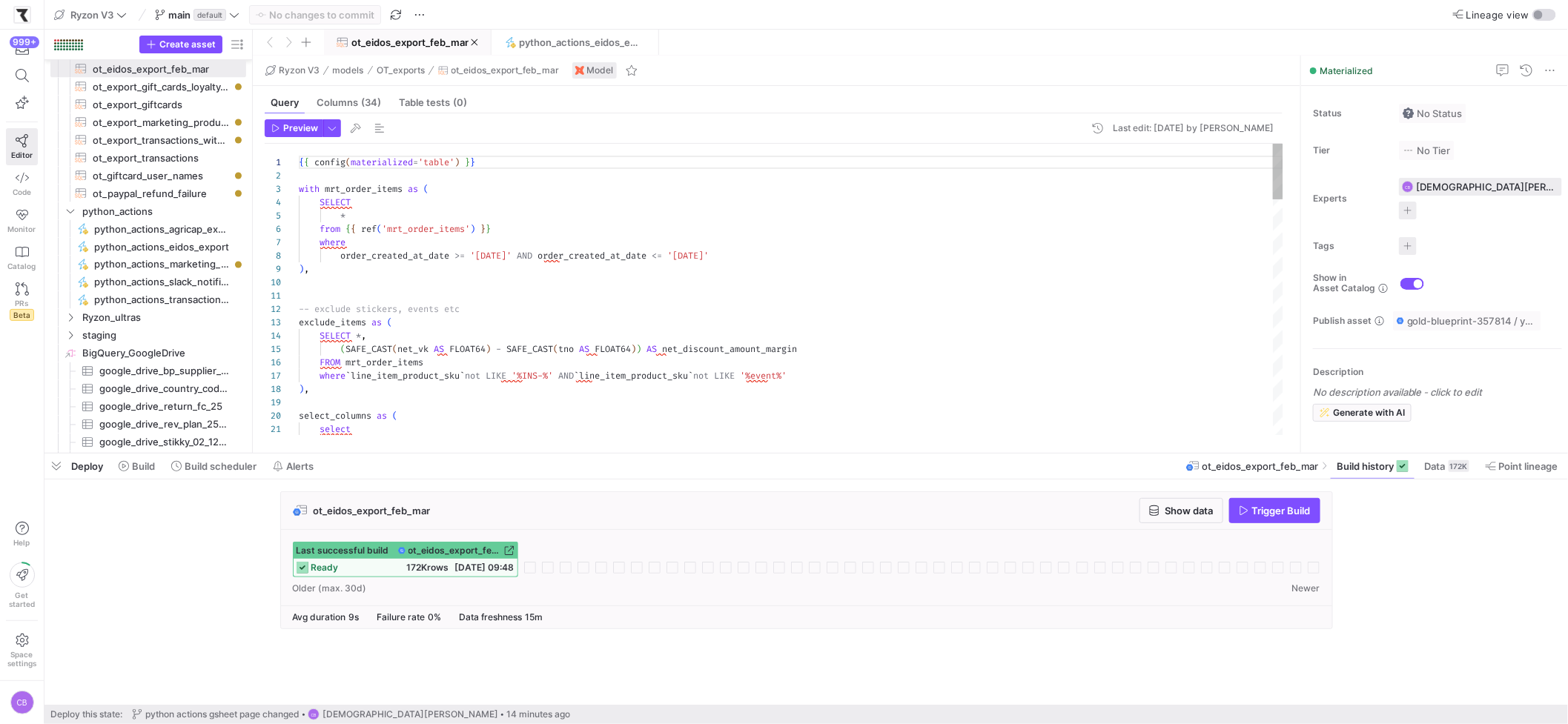
type textarea "{{ config(materialized='table') }} with mrt_order_items as ( SELECT * from {{ r…"
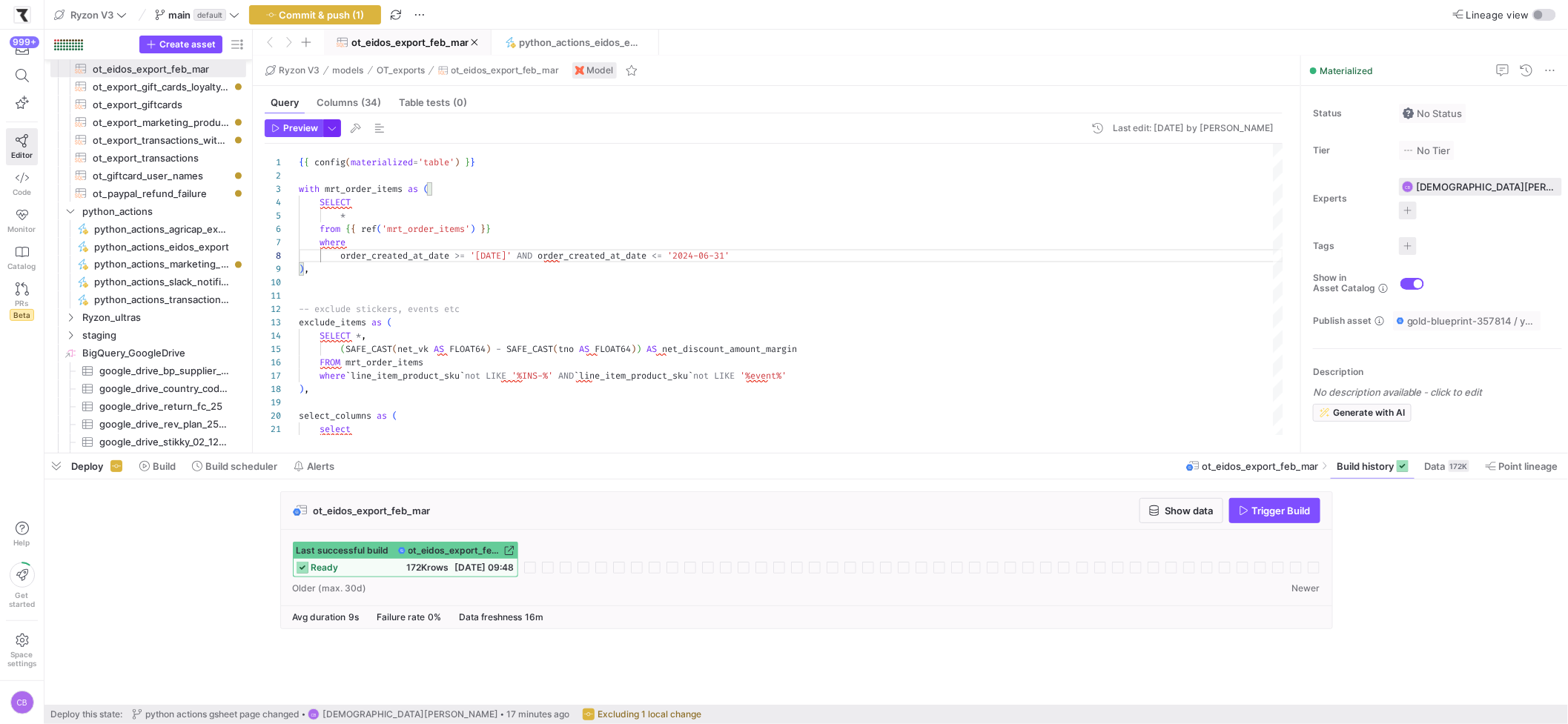
click at [333, 133] on span "button" at bounding box center [331, 128] width 17 height 17
click at [213, 220] on p "Full Preview" at bounding box center [237, 219] width 129 height 12
click at [166, 220] on input "Full Preview Slower but complete preview" at bounding box center [160, 225] width 12 height 12
radio input "true"
click at [294, 123] on div at bounding box center [784, 362] width 1568 height 724
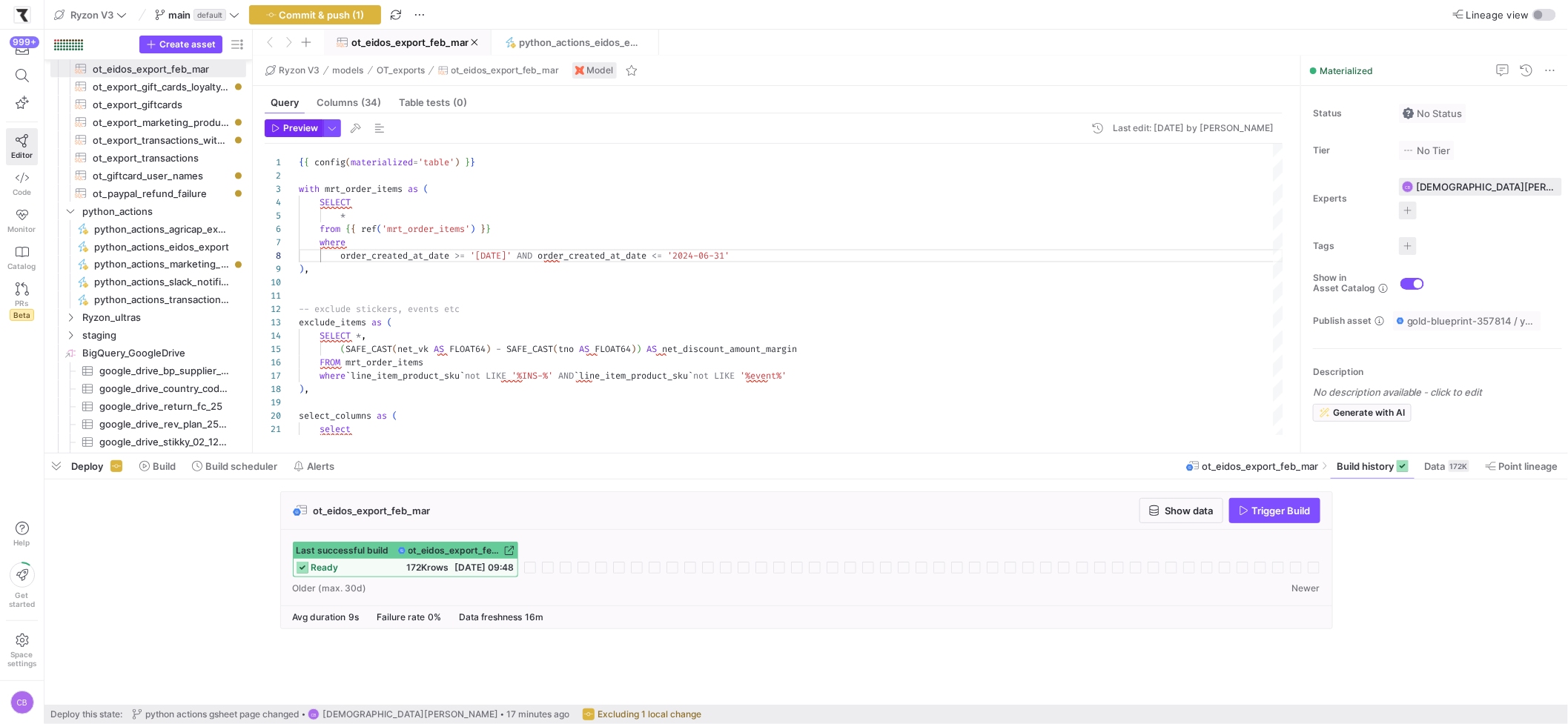
click at [294, 125] on span "Preview" at bounding box center [301, 128] width 35 height 10
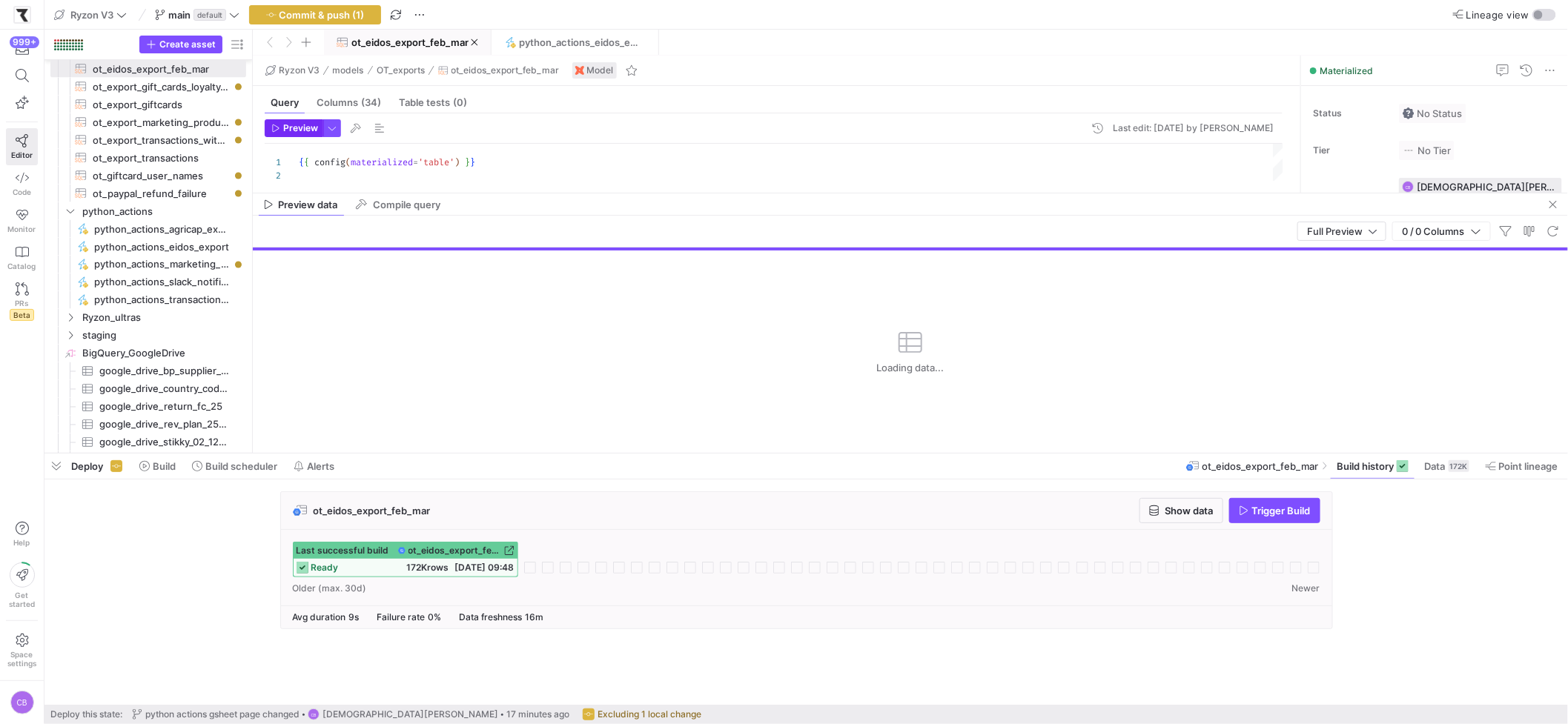
click at [317, 131] on span "button" at bounding box center [294, 128] width 57 height 17
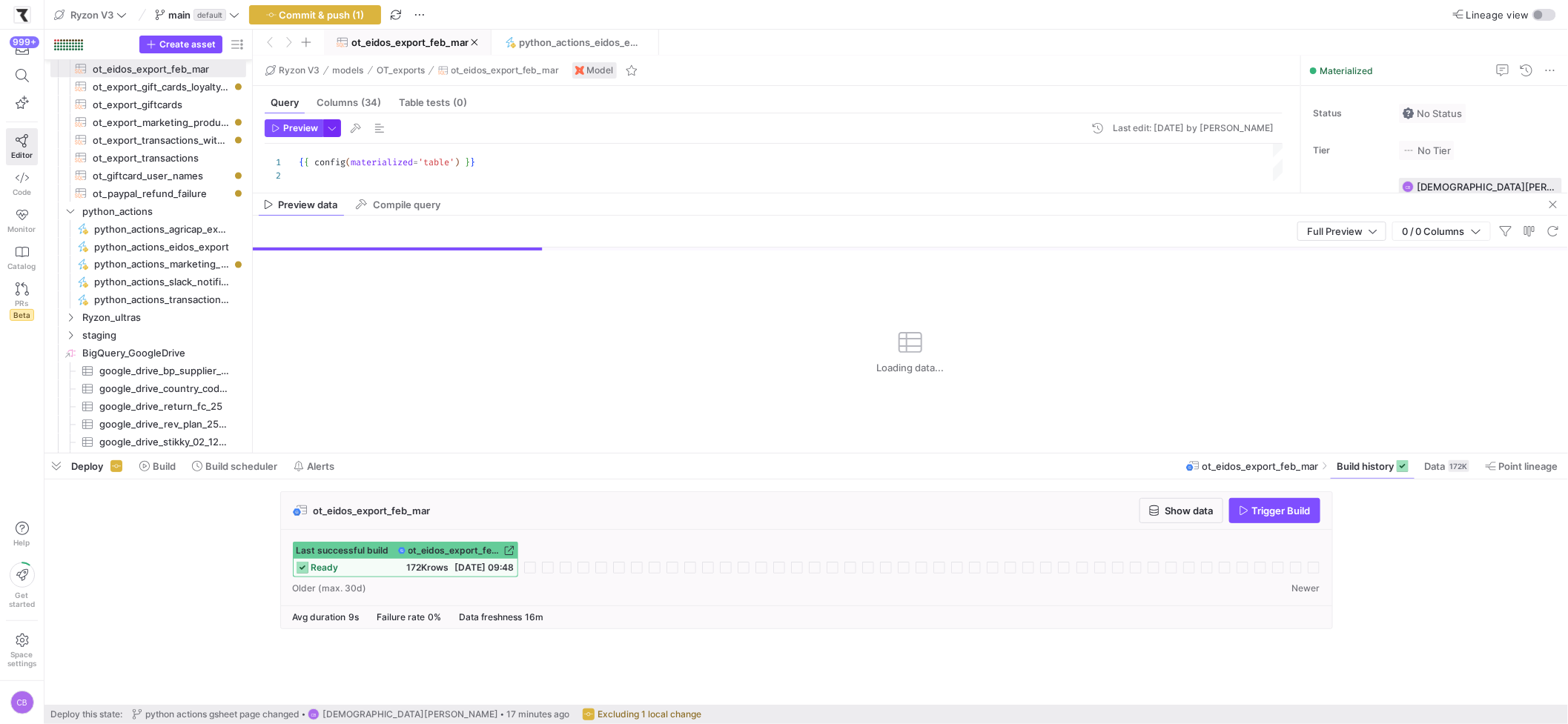
click at [333, 130] on span "button" at bounding box center [331, 128] width 17 height 17
click at [333, 130] on div at bounding box center [784, 362] width 1568 height 724
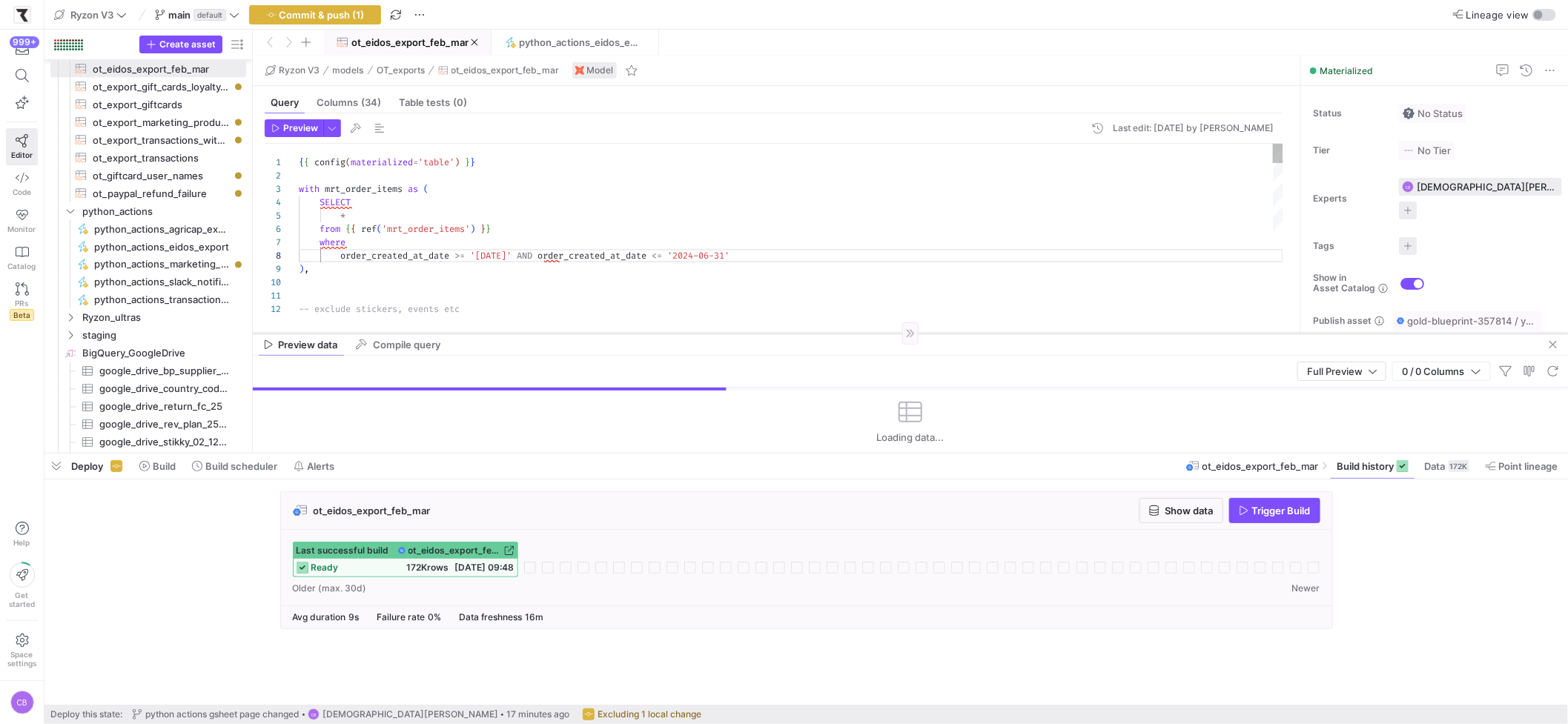
drag, startPoint x: 558, startPoint y: 193, endPoint x: 601, endPoint y: 334, distance: 147.4
click at [601, 334] on div at bounding box center [911, 333] width 1315 height 1
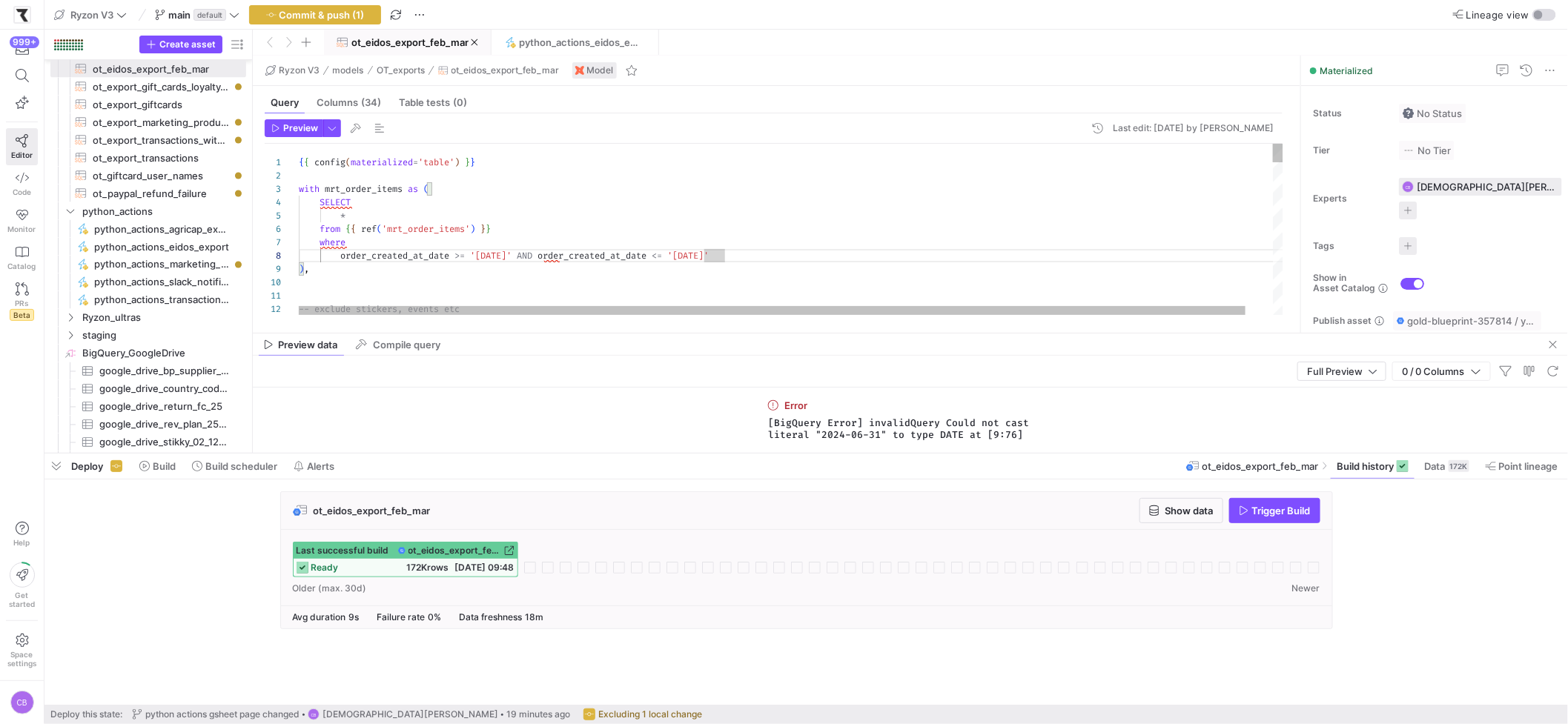
scroll to position [93, 426]
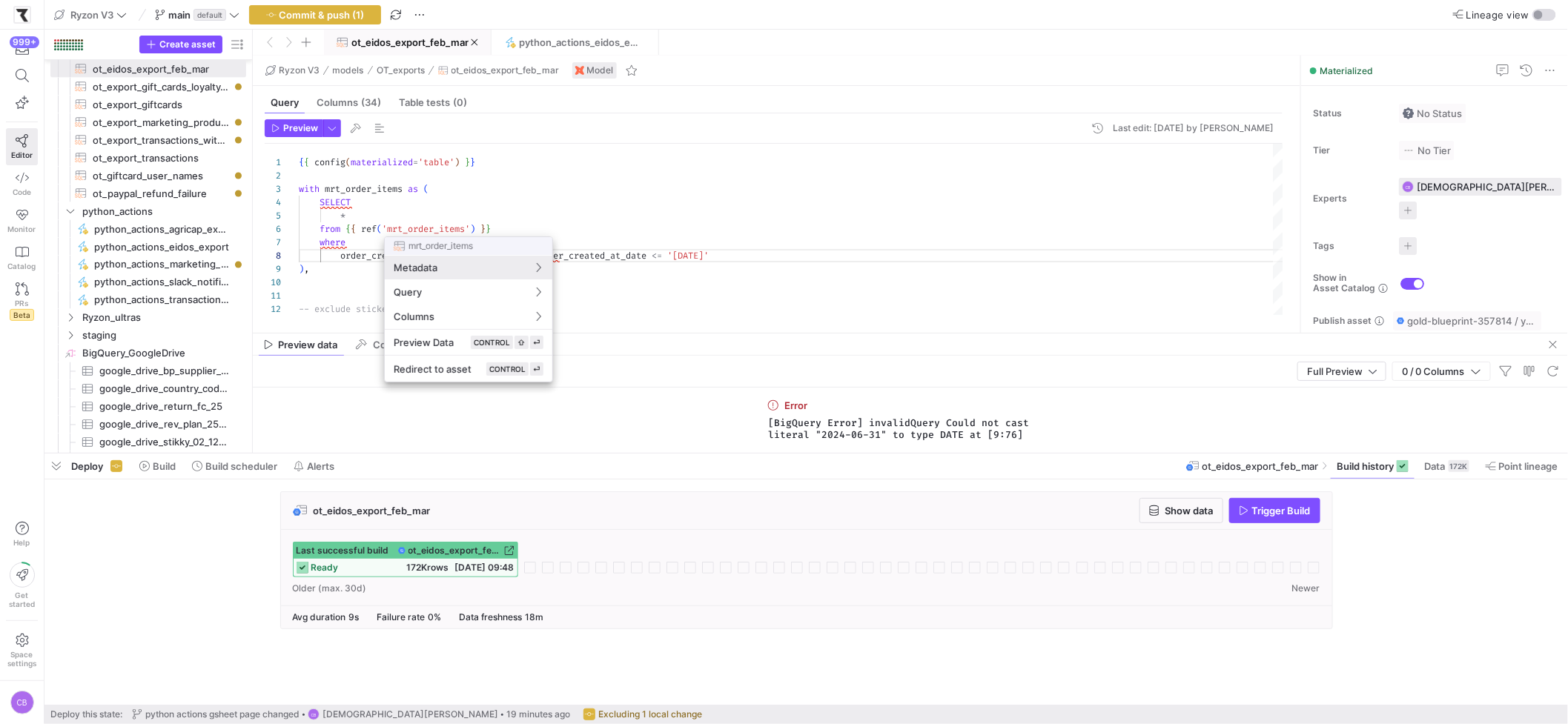
click at [311, 132] on div at bounding box center [784, 362] width 1568 height 724
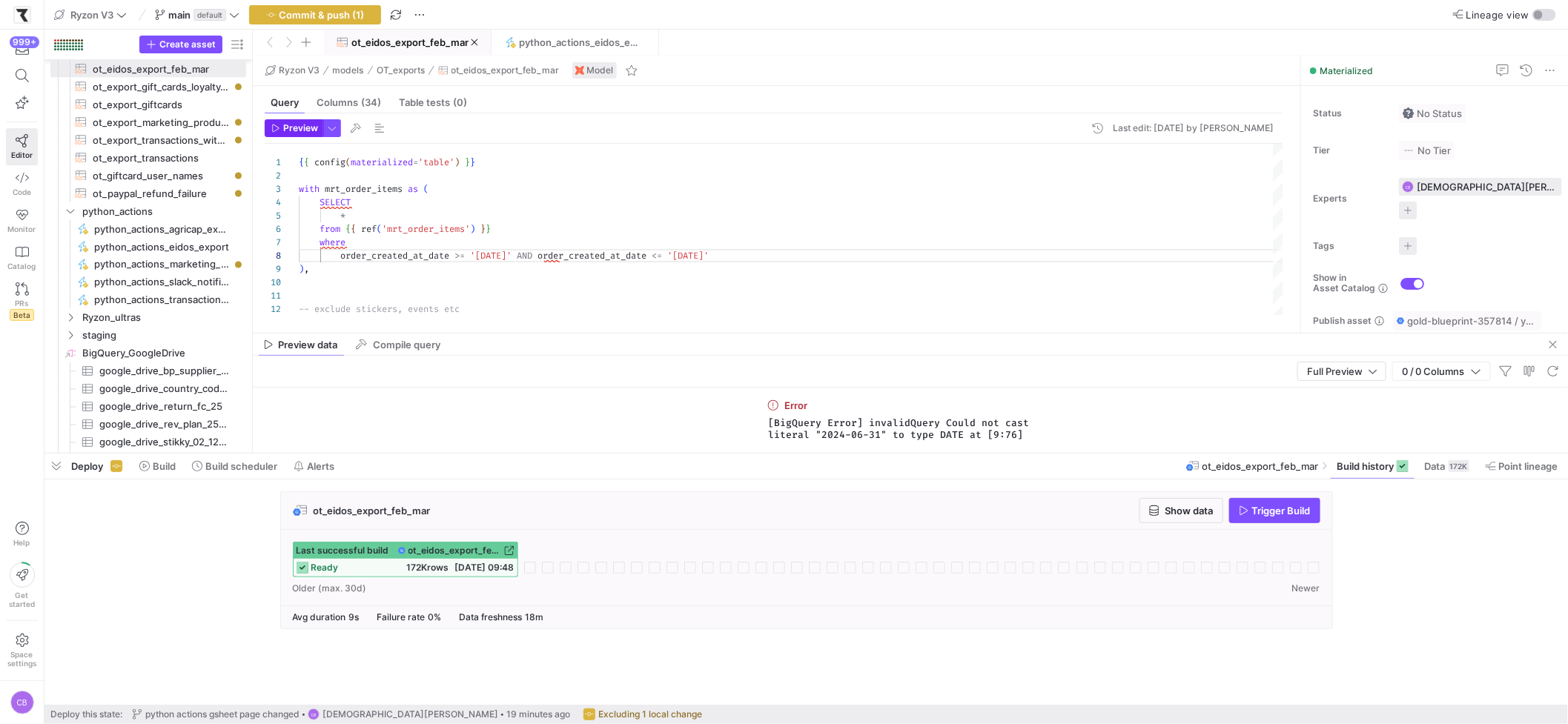
click at [309, 130] on span "Preview" at bounding box center [301, 128] width 35 height 10
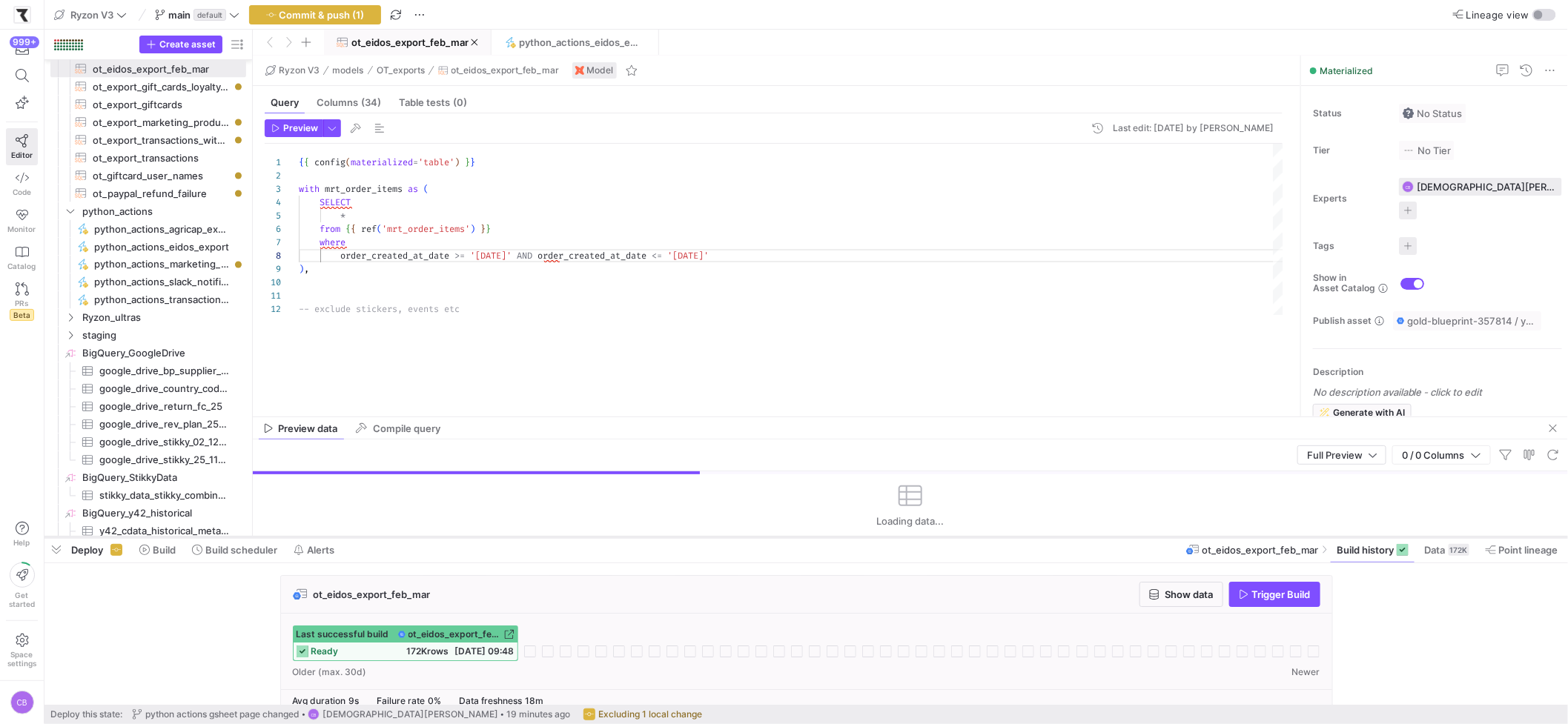
drag, startPoint x: 737, startPoint y: 455, endPoint x: 753, endPoint y: 538, distance: 84.5
click at [753, 539] on div at bounding box center [805, 536] width 1523 height 6
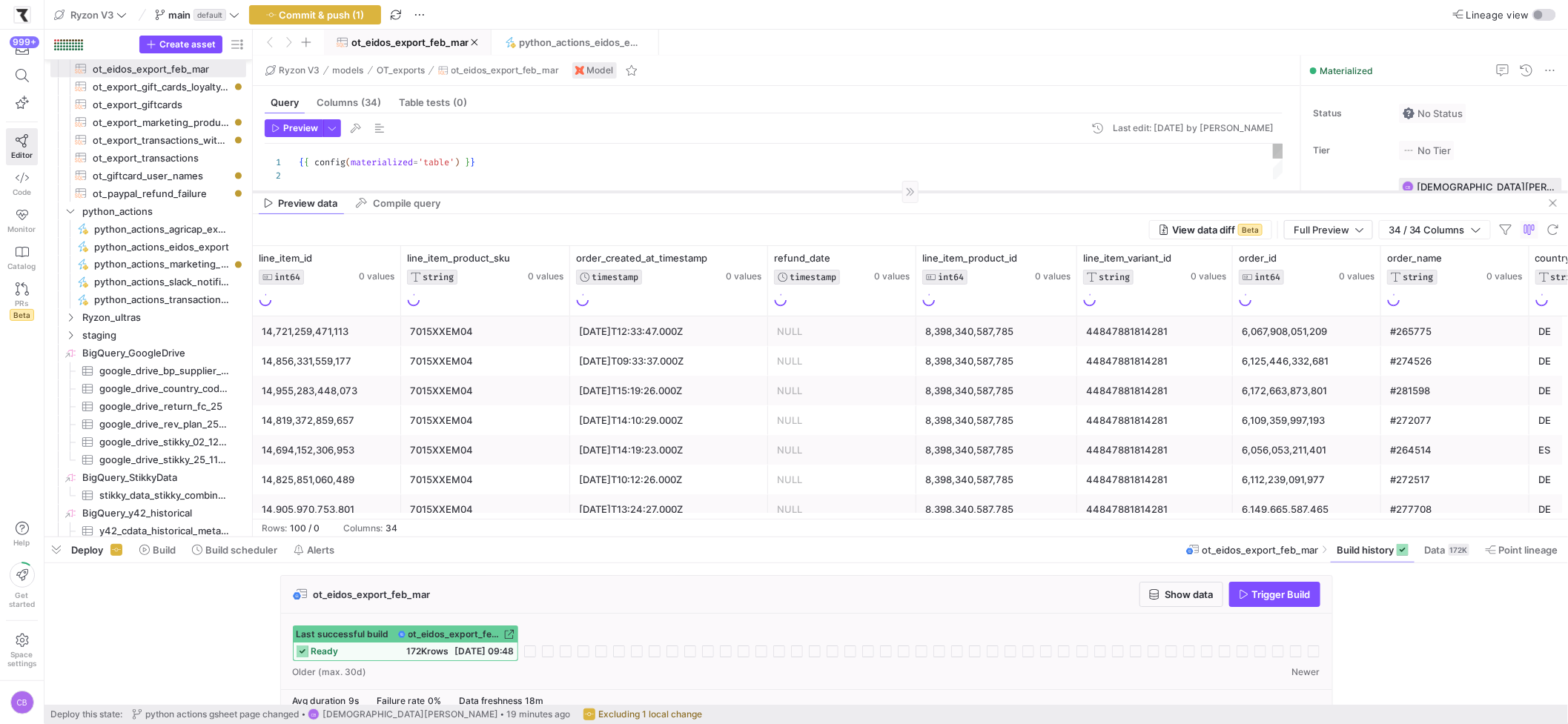
drag, startPoint x: 741, startPoint y: 417, endPoint x: 757, endPoint y: 192, distance: 225.6
click at [757, 192] on div at bounding box center [911, 191] width 1315 height 1
click at [738, 257] on icon at bounding box center [737, 259] width 12 height 12
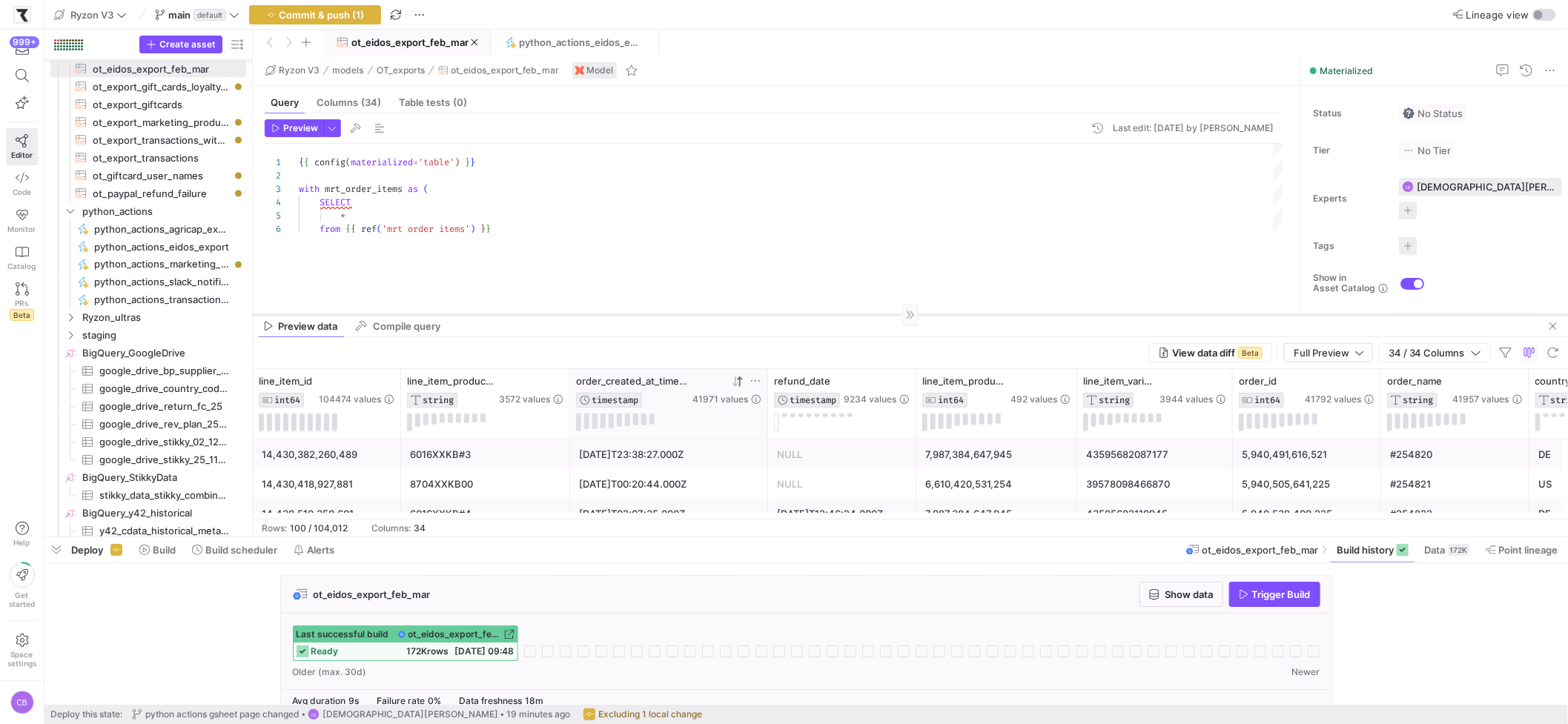
drag, startPoint x: 755, startPoint y: 192, endPoint x: 757, endPoint y: 315, distance: 123.0
click at [757, 315] on div at bounding box center [911, 314] width 1315 height 1
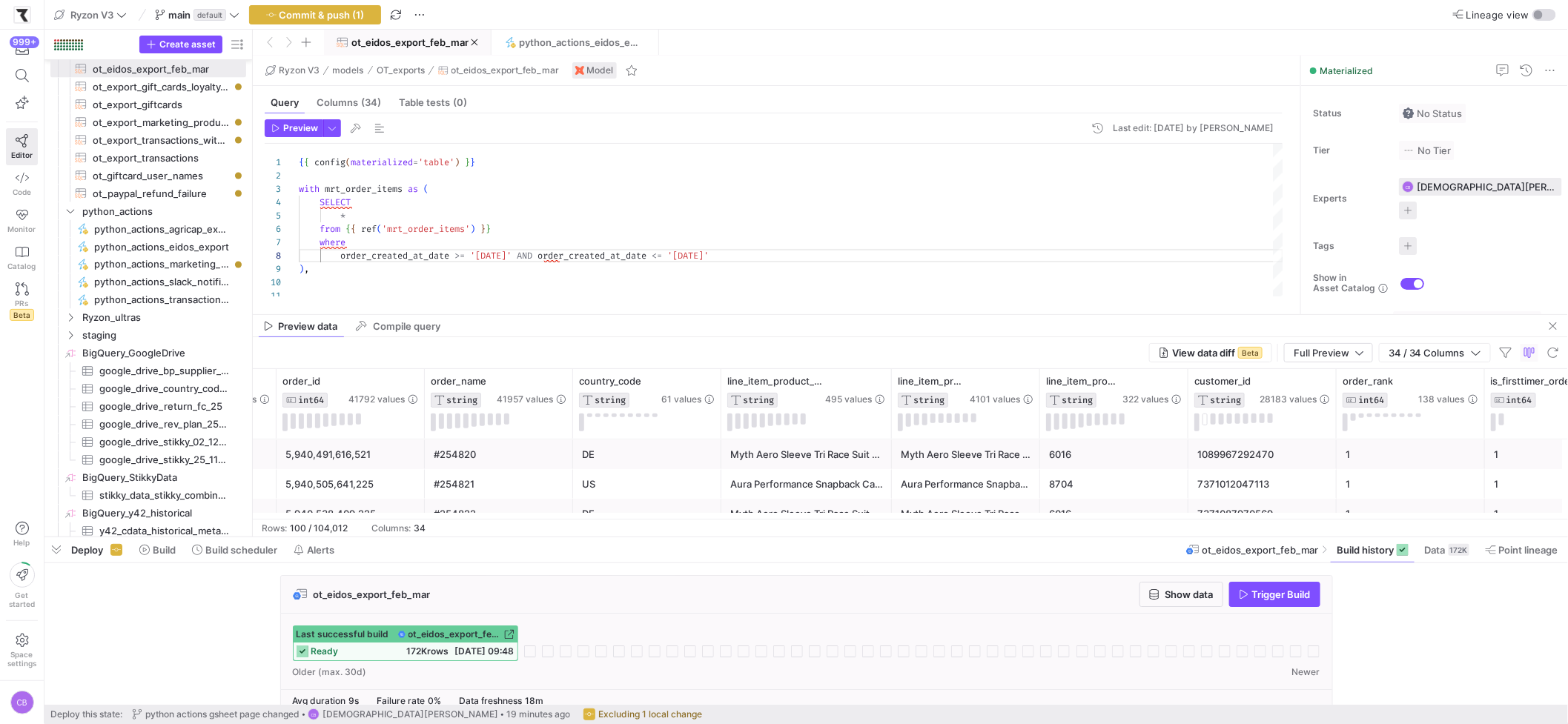
scroll to position [0, 1384]
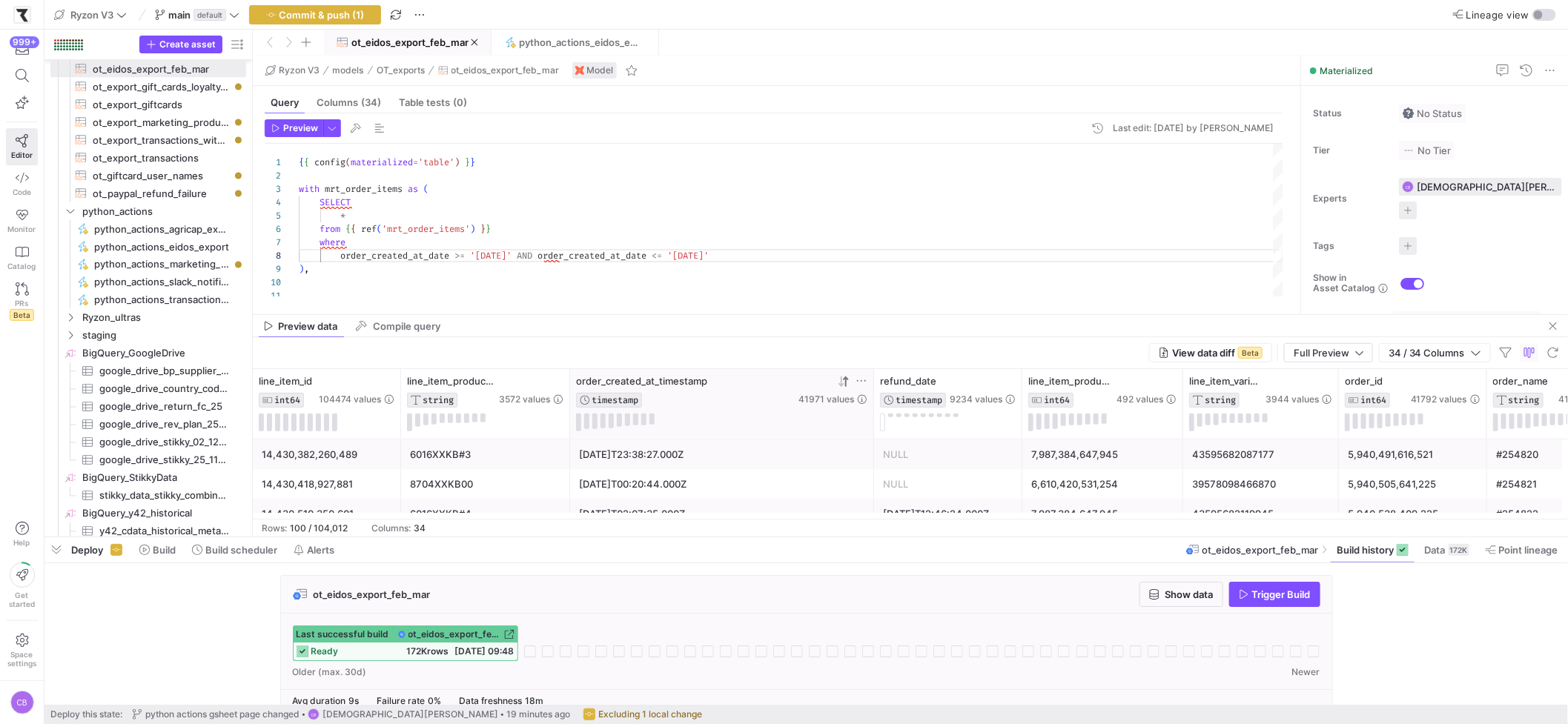
drag, startPoint x: 764, startPoint y: 382, endPoint x: 870, endPoint y: 388, distance: 106.2
click at [871, 388] on div at bounding box center [873, 403] width 6 height 70
click at [1478, 354] on icon "button" at bounding box center [1476, 353] width 10 height 10
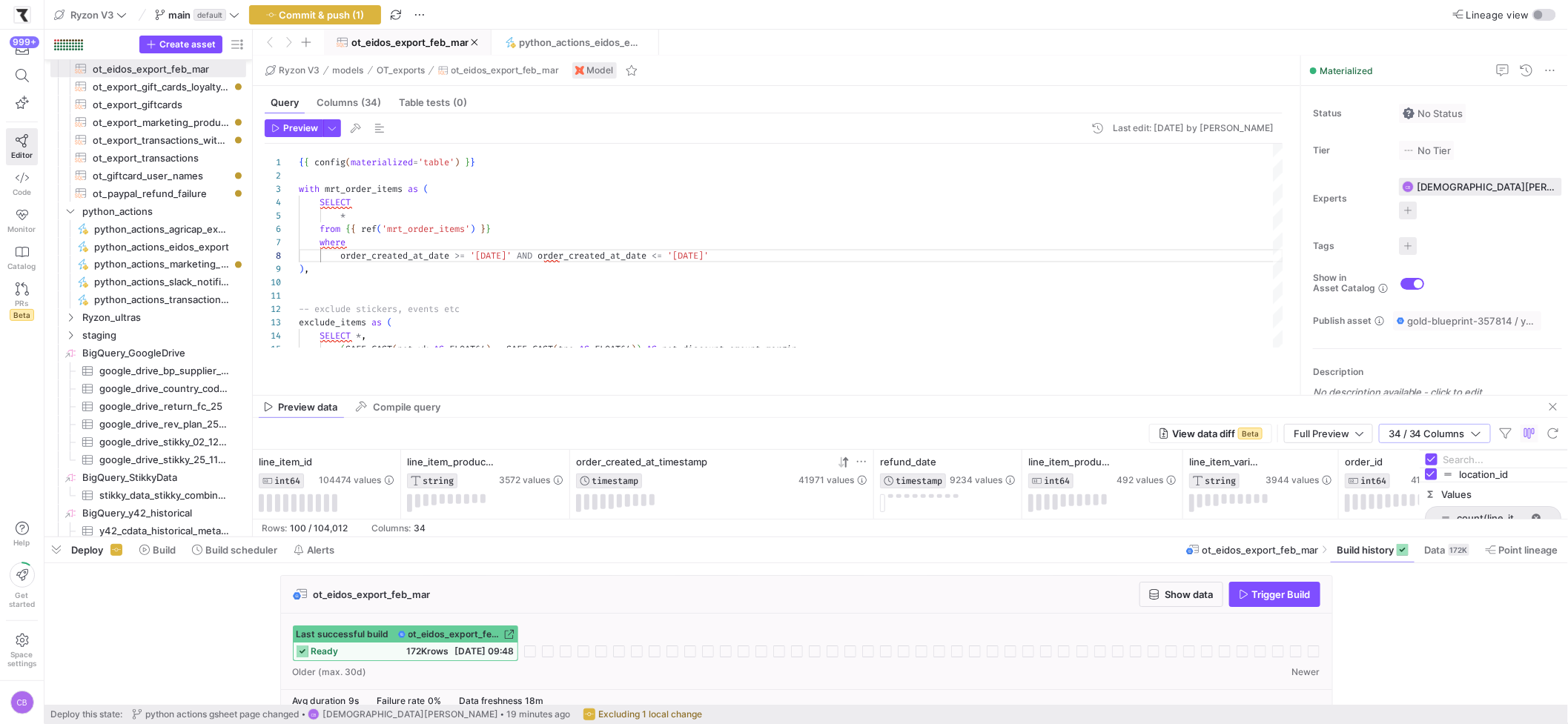
drag, startPoint x: 650, startPoint y: 315, endPoint x: 665, endPoint y: 379, distance: 65.7
click at [671, 395] on div at bounding box center [911, 395] width 1315 height 1
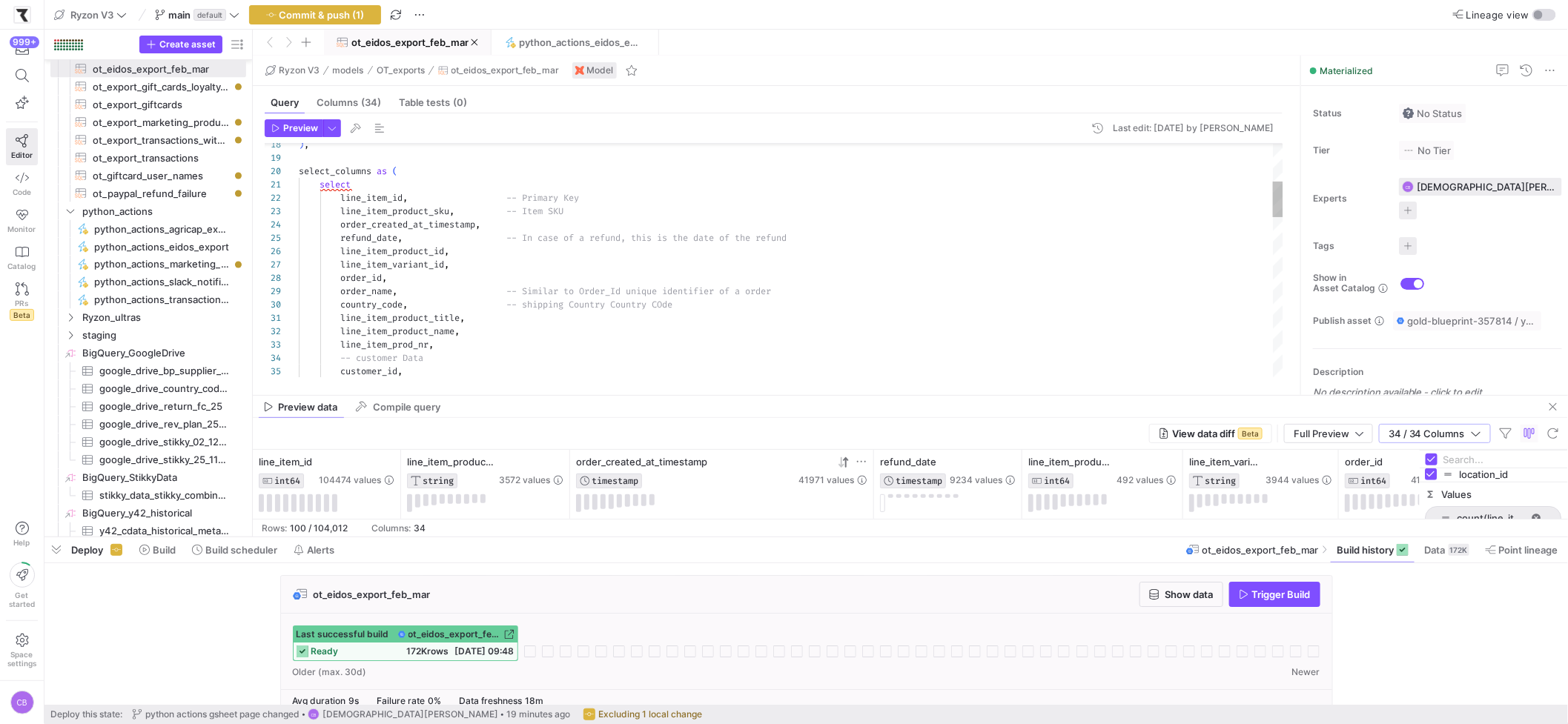
type textarea "select line_item_id, -- Primary Key line_item_product_sku, -- Item SKU order_cr…"
click at [479, 227] on div ") , select_columns as ( select line_item_id , -- Primary Key line_item_product_…" at bounding box center [791, 658] width 984 height 1518
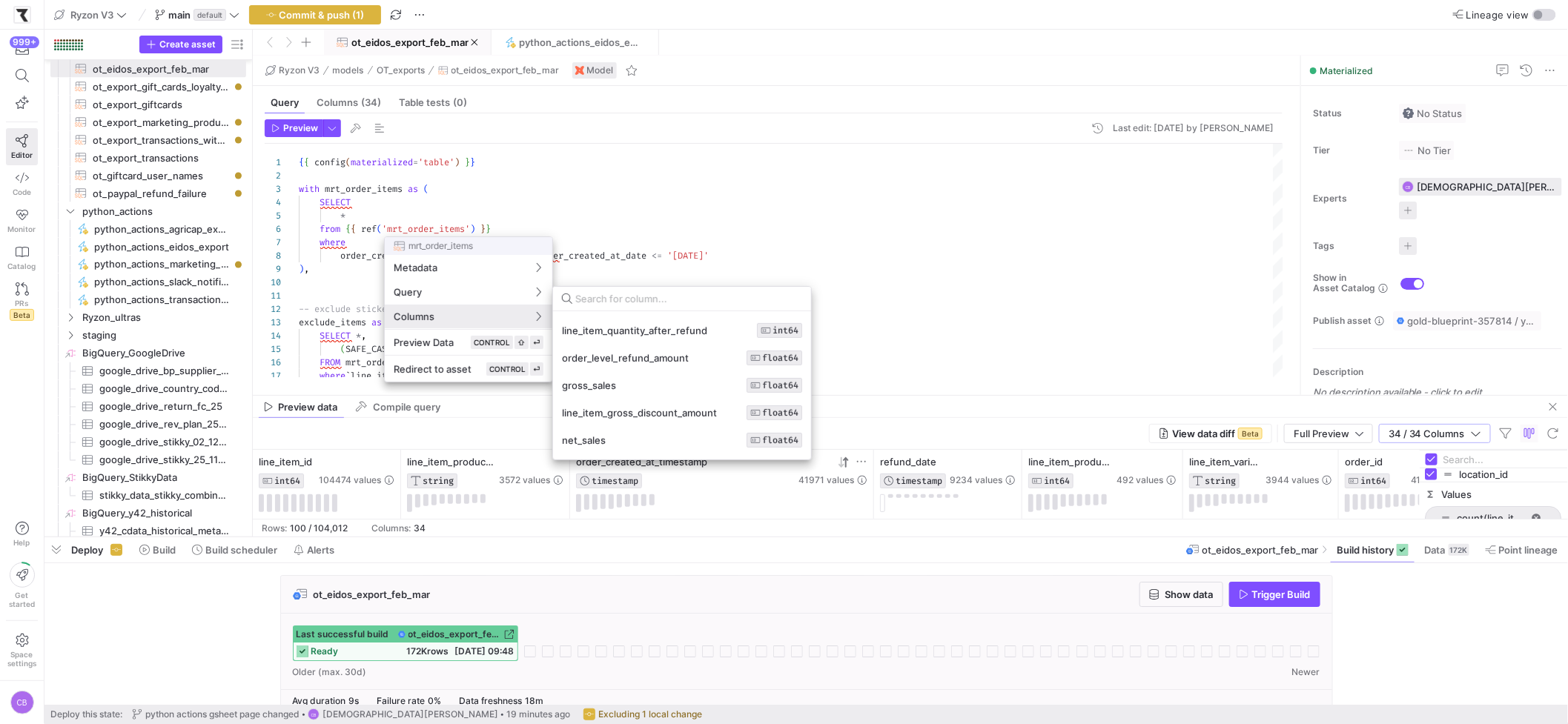
click at [637, 299] on input at bounding box center [688, 299] width 227 height 12
type input "order_"
click at [585, 199] on div at bounding box center [784, 362] width 1568 height 724
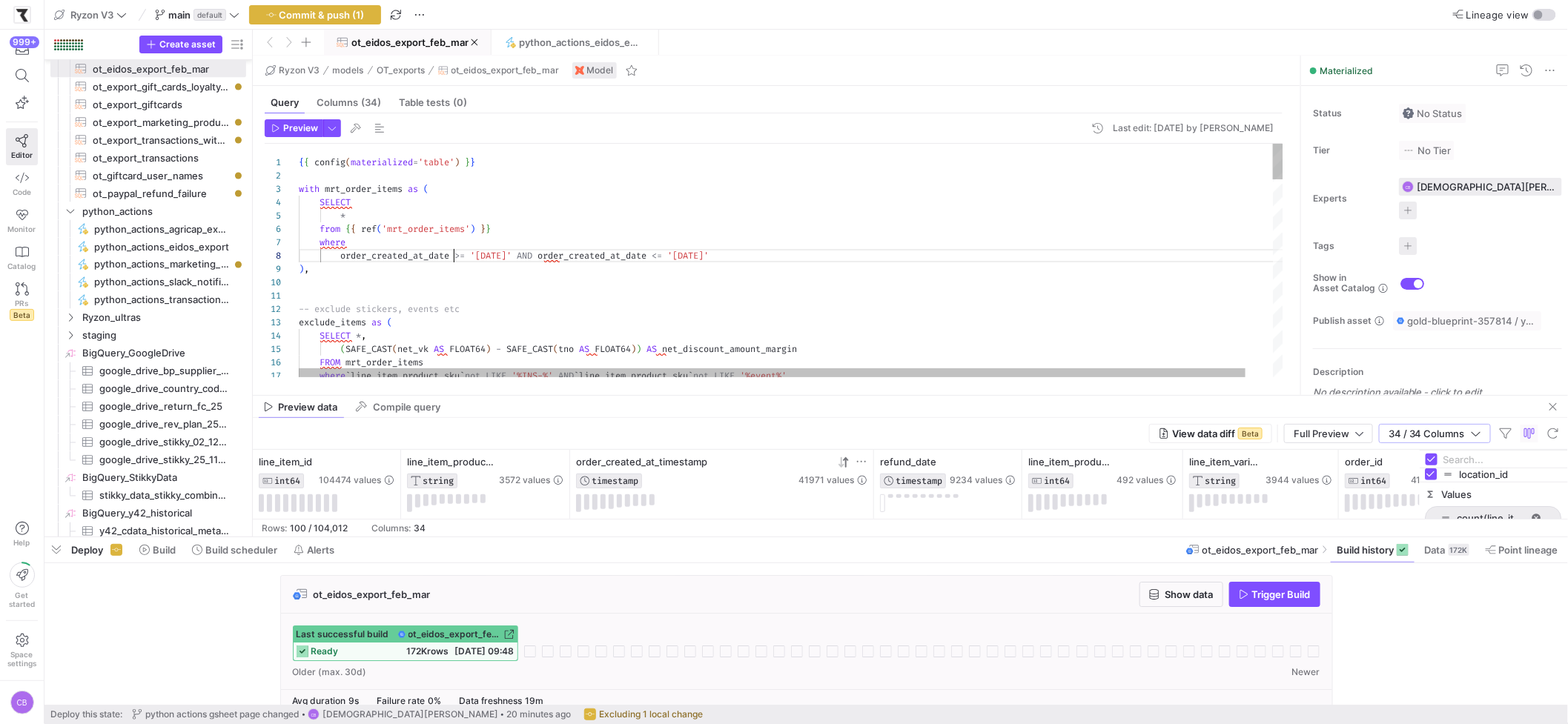
drag, startPoint x: 516, startPoint y: 258, endPoint x: 344, endPoint y: 258, distance: 172.0
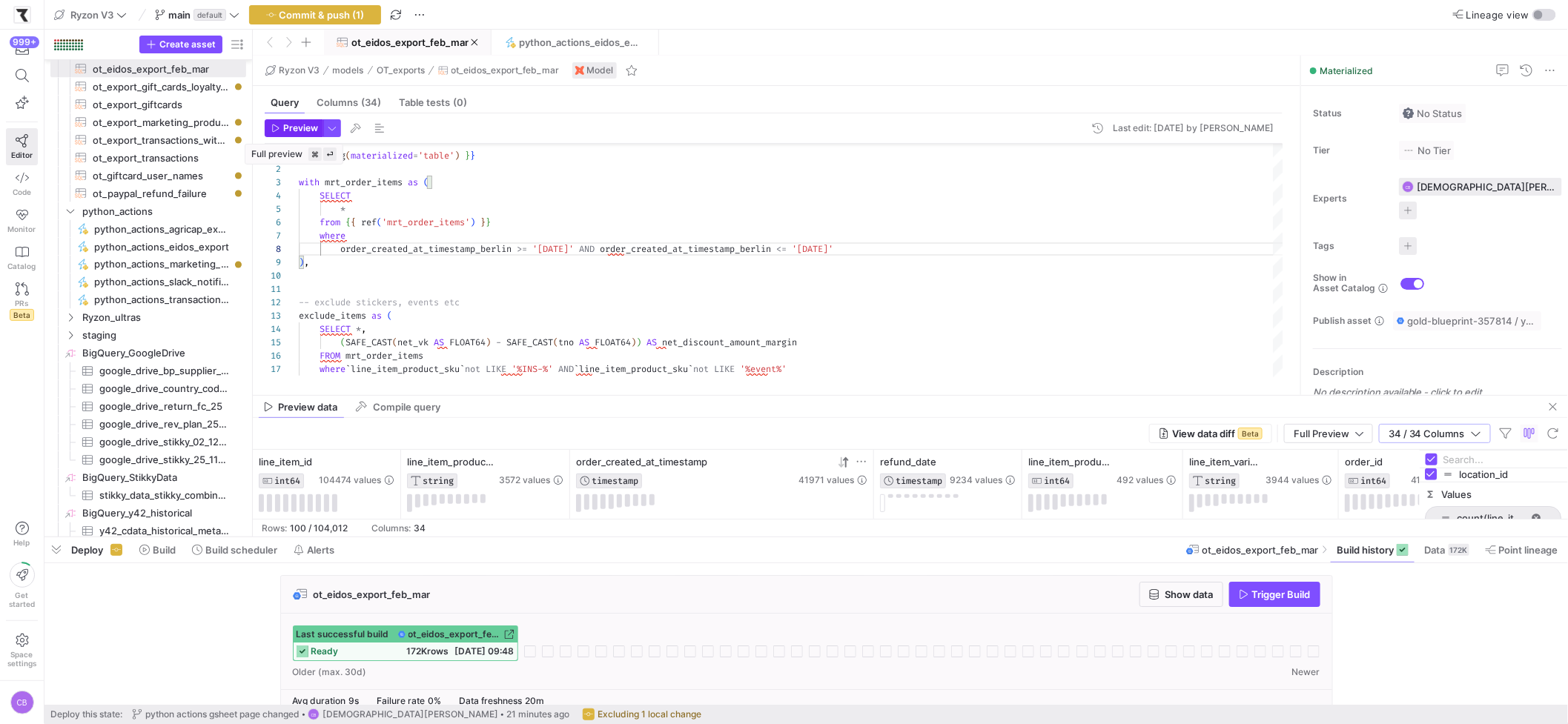
click at [279, 133] on span "Preview" at bounding box center [295, 128] width 47 height 10
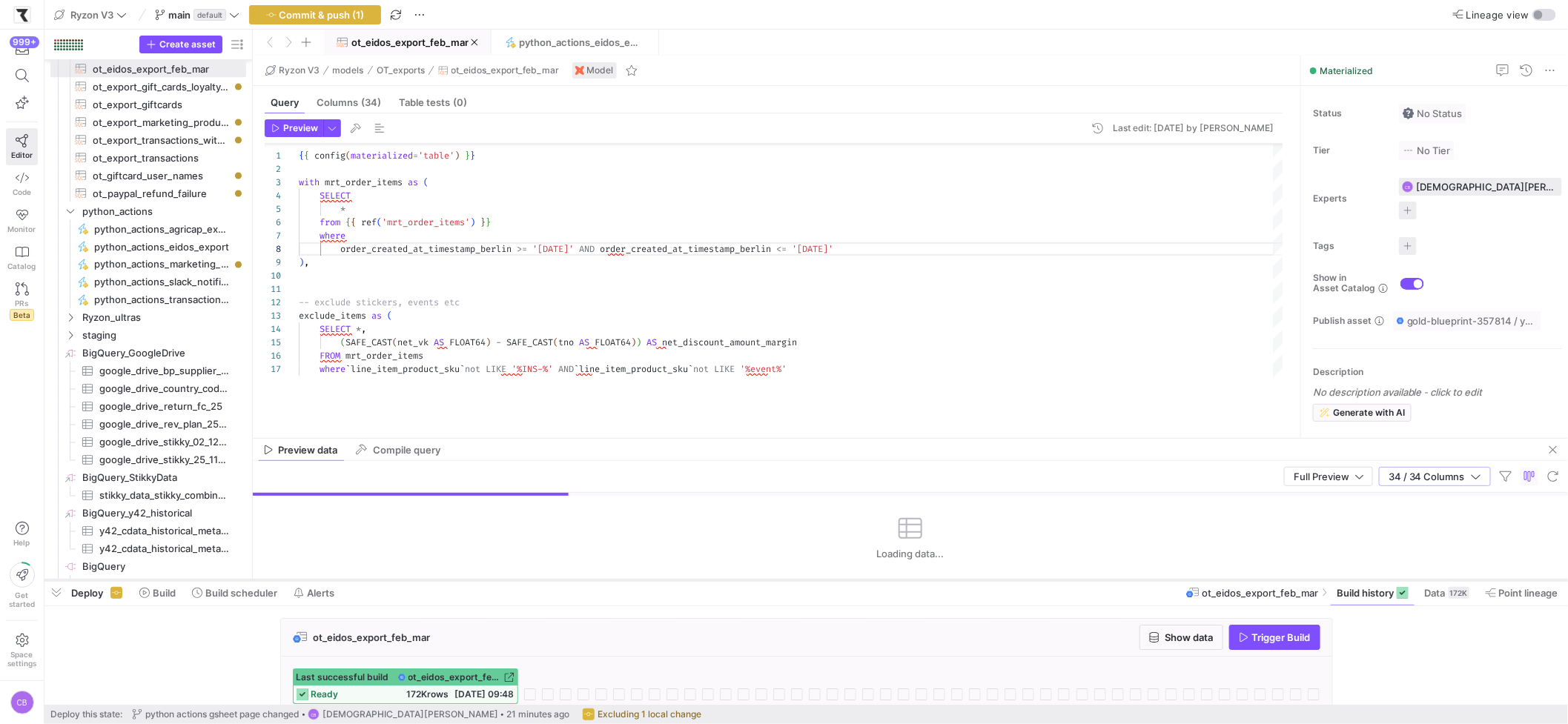
drag, startPoint x: 916, startPoint y: 536, endPoint x: 940, endPoint y: 579, distance: 49.2
click at [940, 579] on div at bounding box center [805, 580] width 1523 height 6
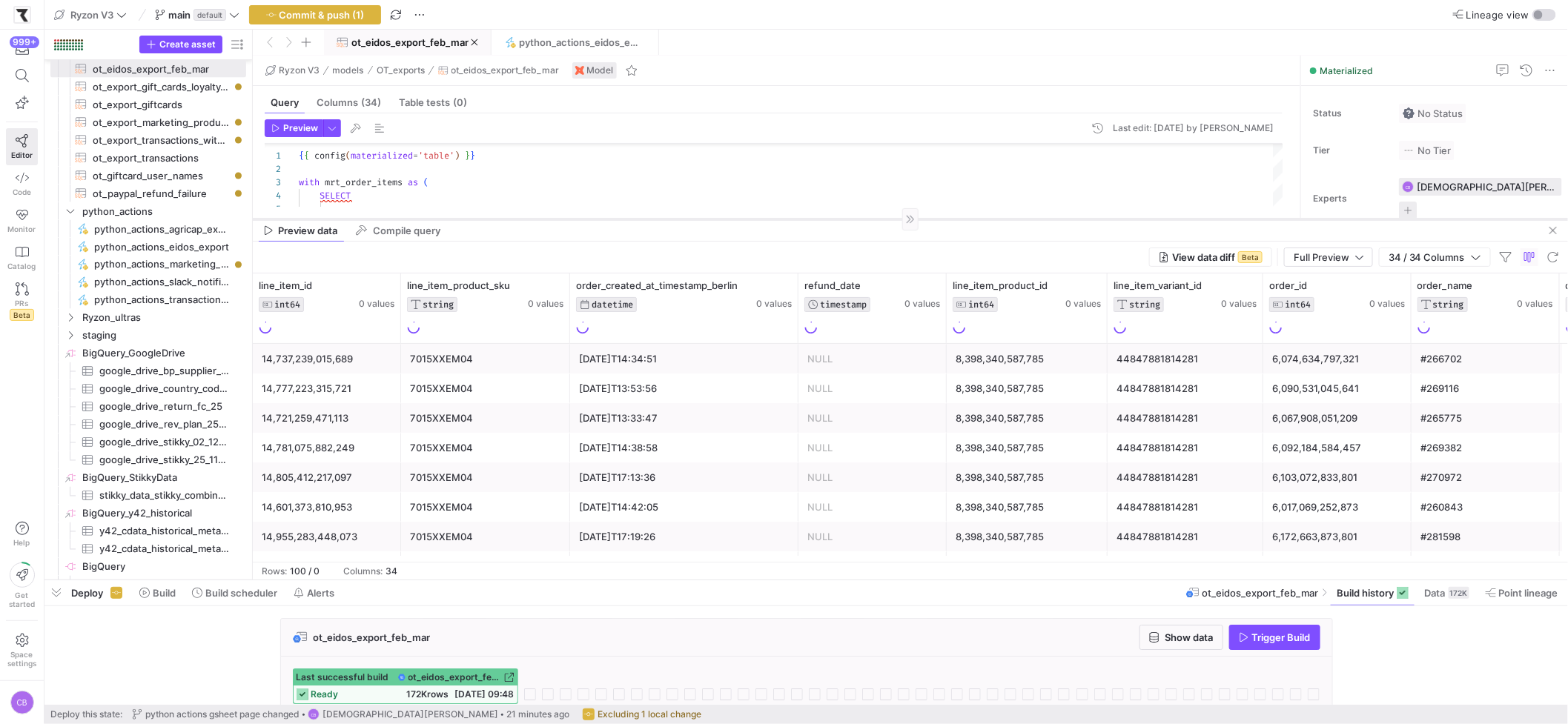
drag, startPoint x: 860, startPoint y: 437, endPoint x: 913, endPoint y: 205, distance: 238.0
click at [919, 218] on div at bounding box center [911, 218] width 1315 height 1
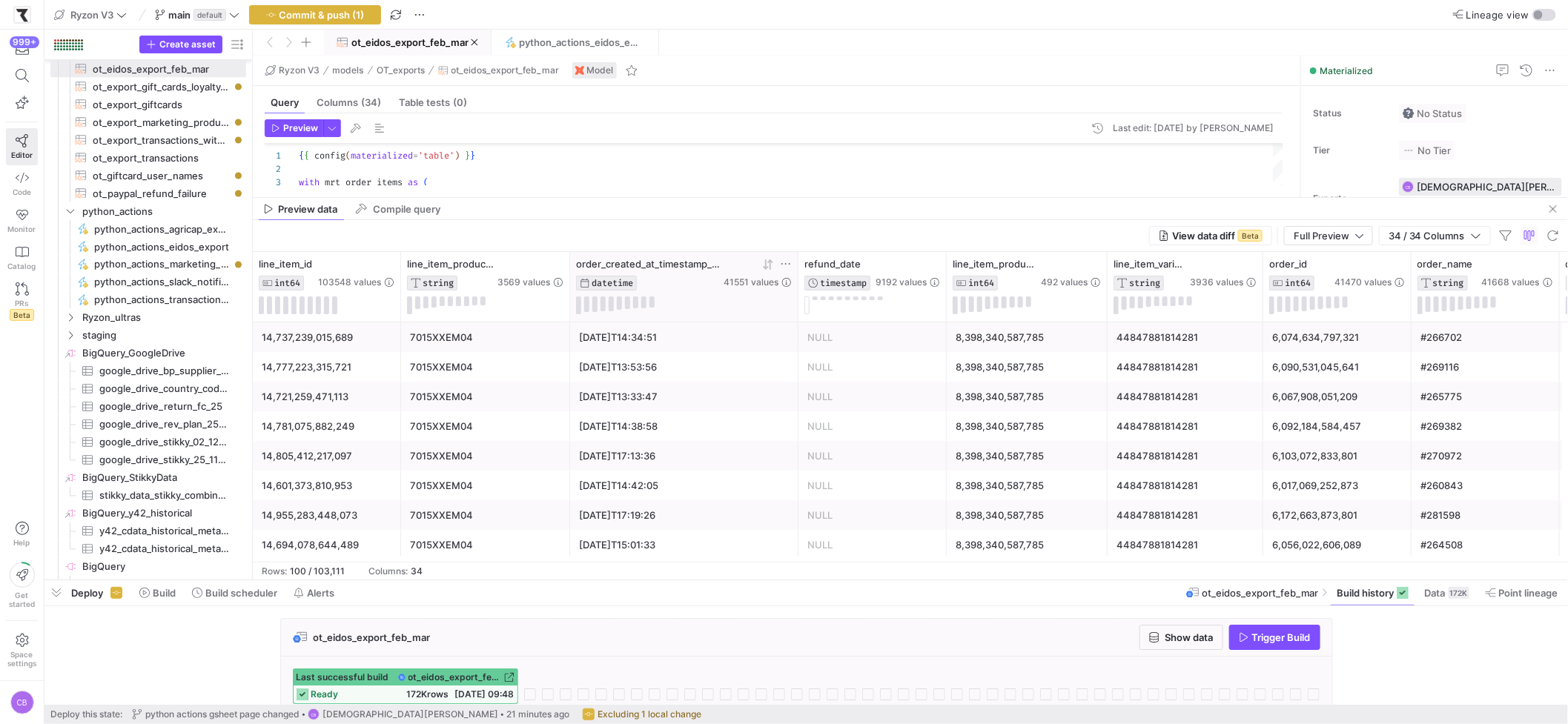
click at [771, 269] on icon at bounding box center [770, 264] width 5 height 10
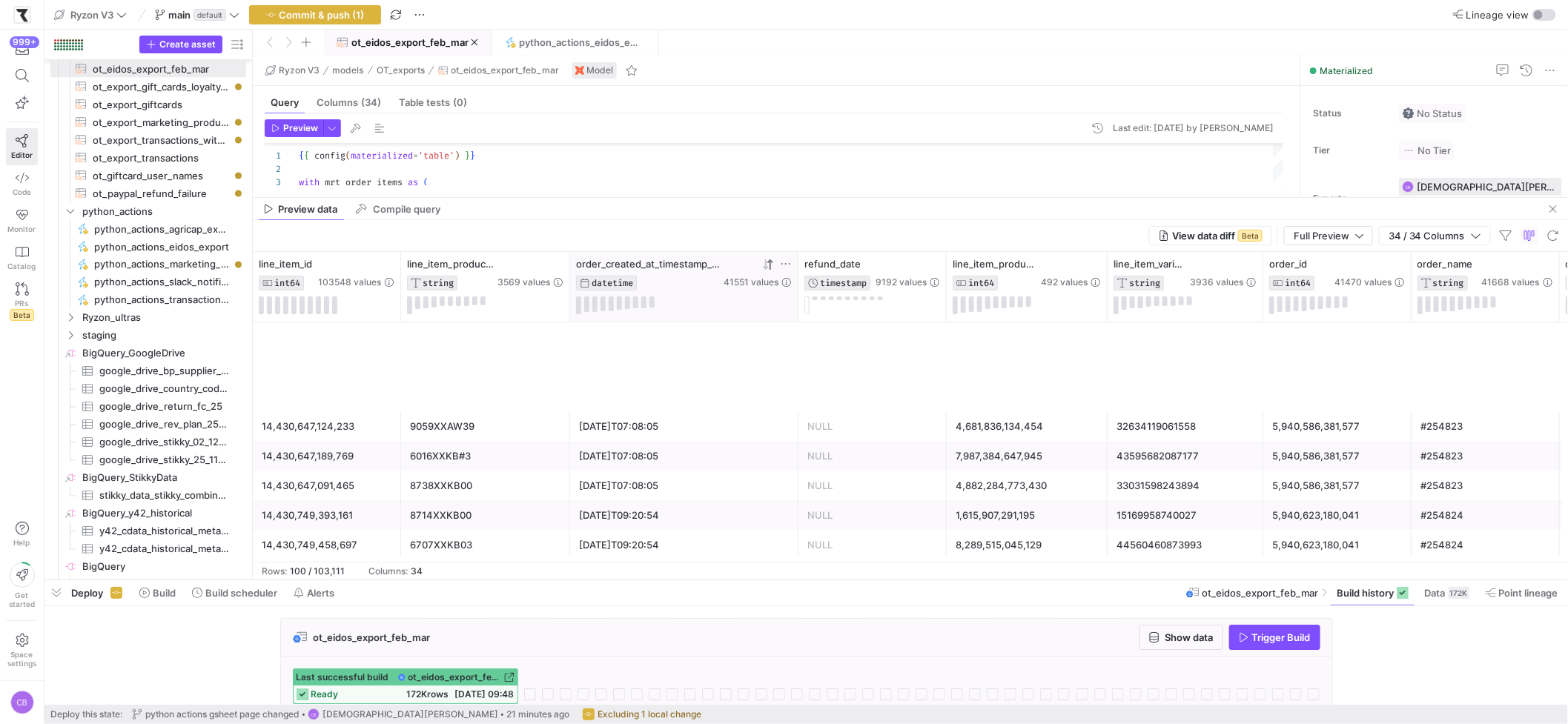
scroll to position [0, 0]
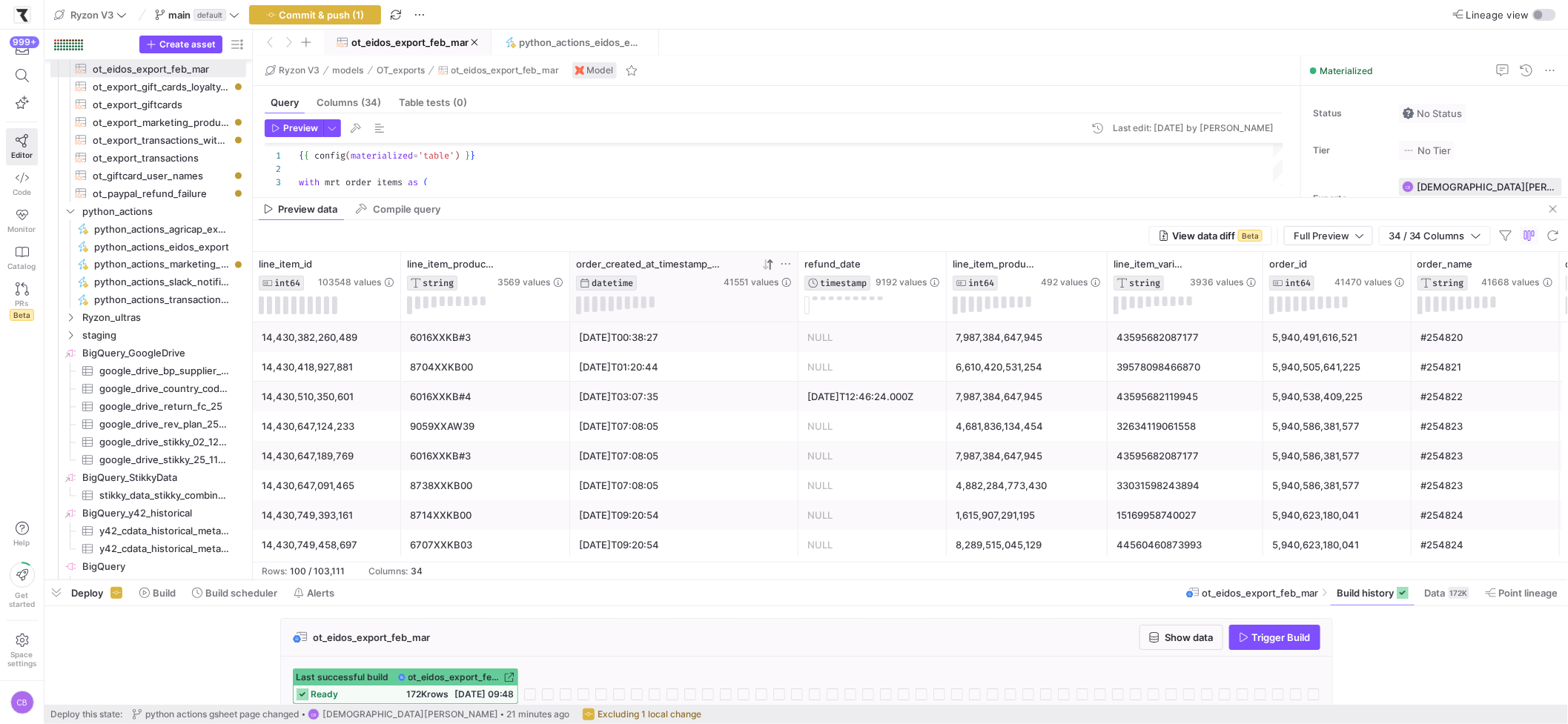
click at [764, 268] on icon at bounding box center [765, 264] width 5 height 10
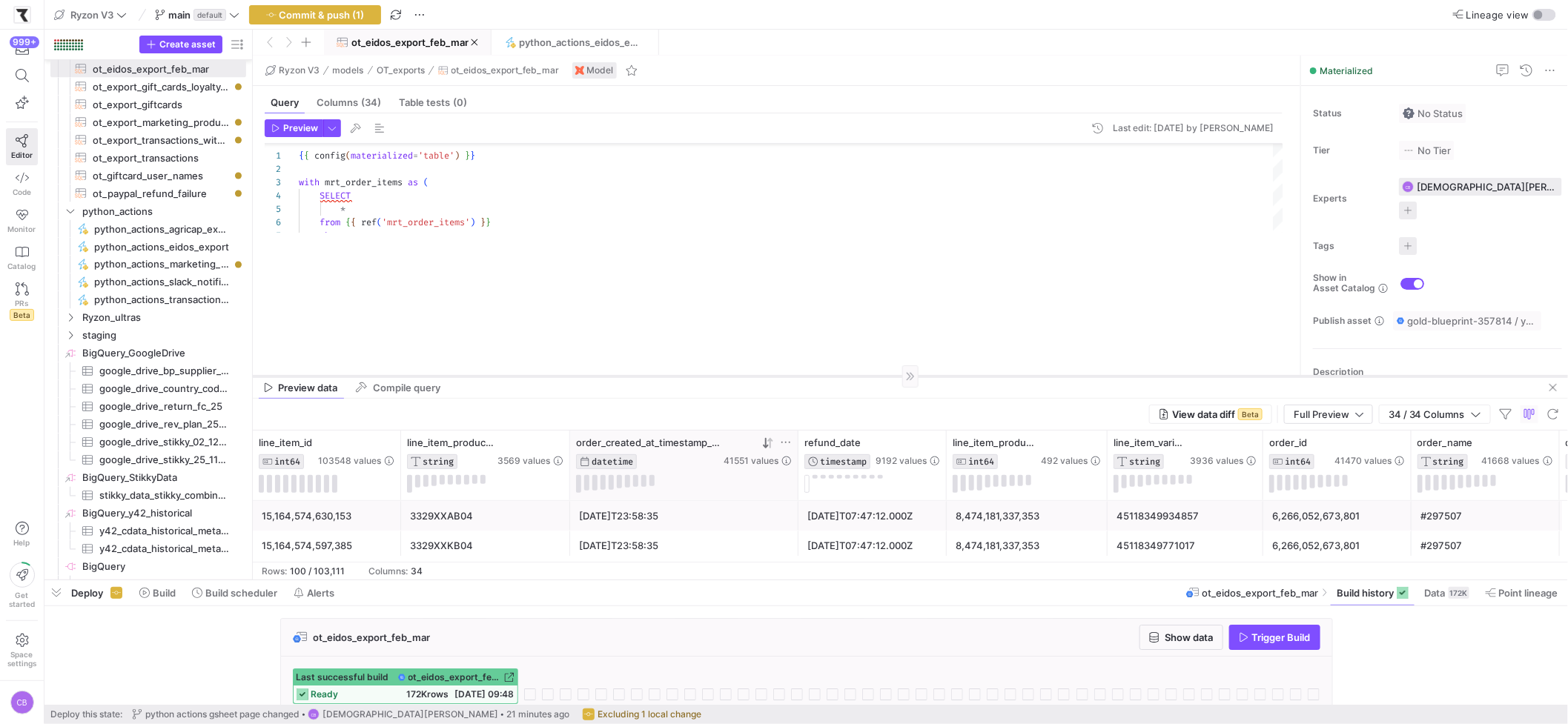
drag, startPoint x: 794, startPoint y: 197, endPoint x: 764, endPoint y: 377, distance: 182.5
click at [764, 376] on div at bounding box center [911, 375] width 1315 height 1
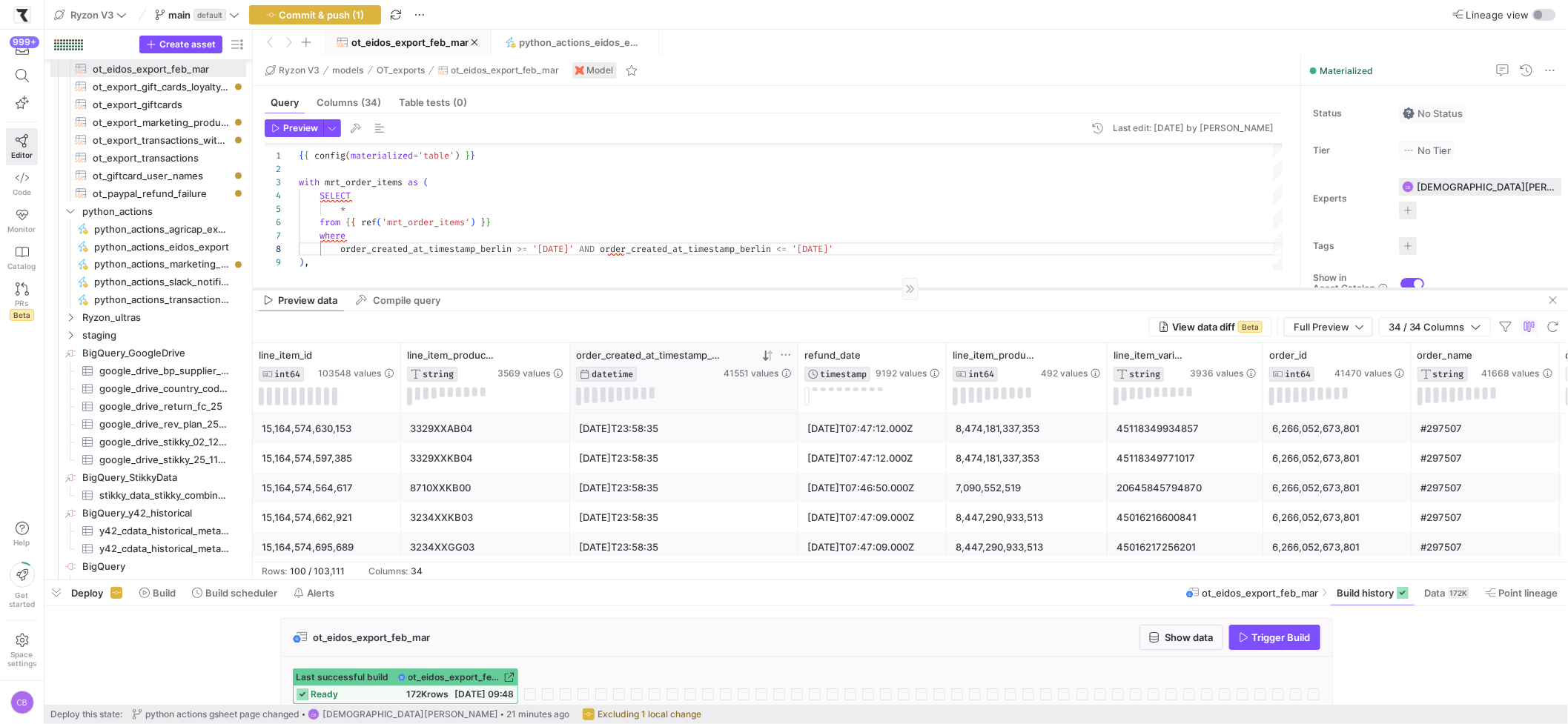
drag, startPoint x: 805, startPoint y: 376, endPoint x: 822, endPoint y: 288, distance: 89.6
click at [822, 289] on div at bounding box center [911, 289] width 1315 height 1
click at [327, 131] on span "button" at bounding box center [331, 128] width 17 height 17
click at [296, 130] on div at bounding box center [784, 362] width 1568 height 724
click at [296, 130] on span "Preview" at bounding box center [301, 128] width 35 height 10
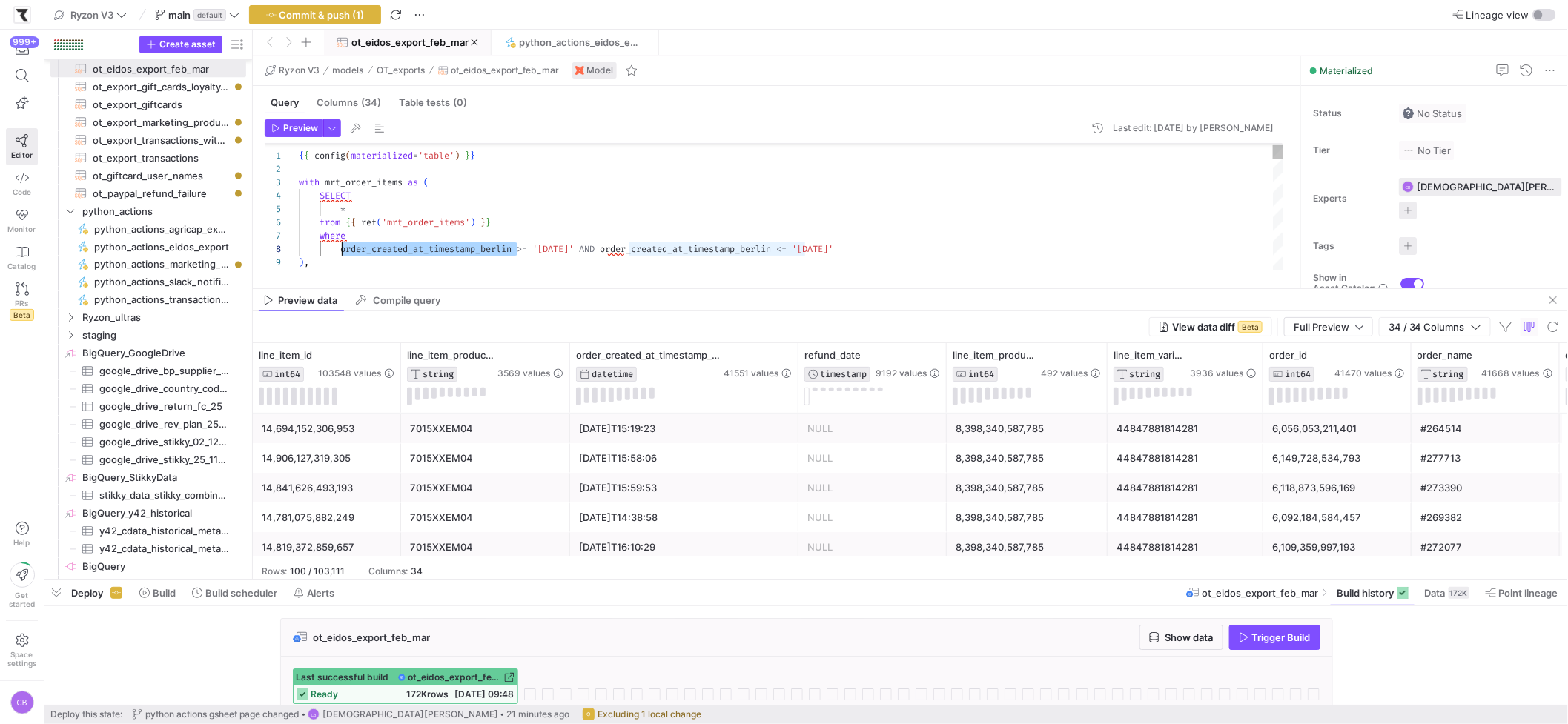
drag, startPoint x: 519, startPoint y: 247, endPoint x: 342, endPoint y: 254, distance: 177.1
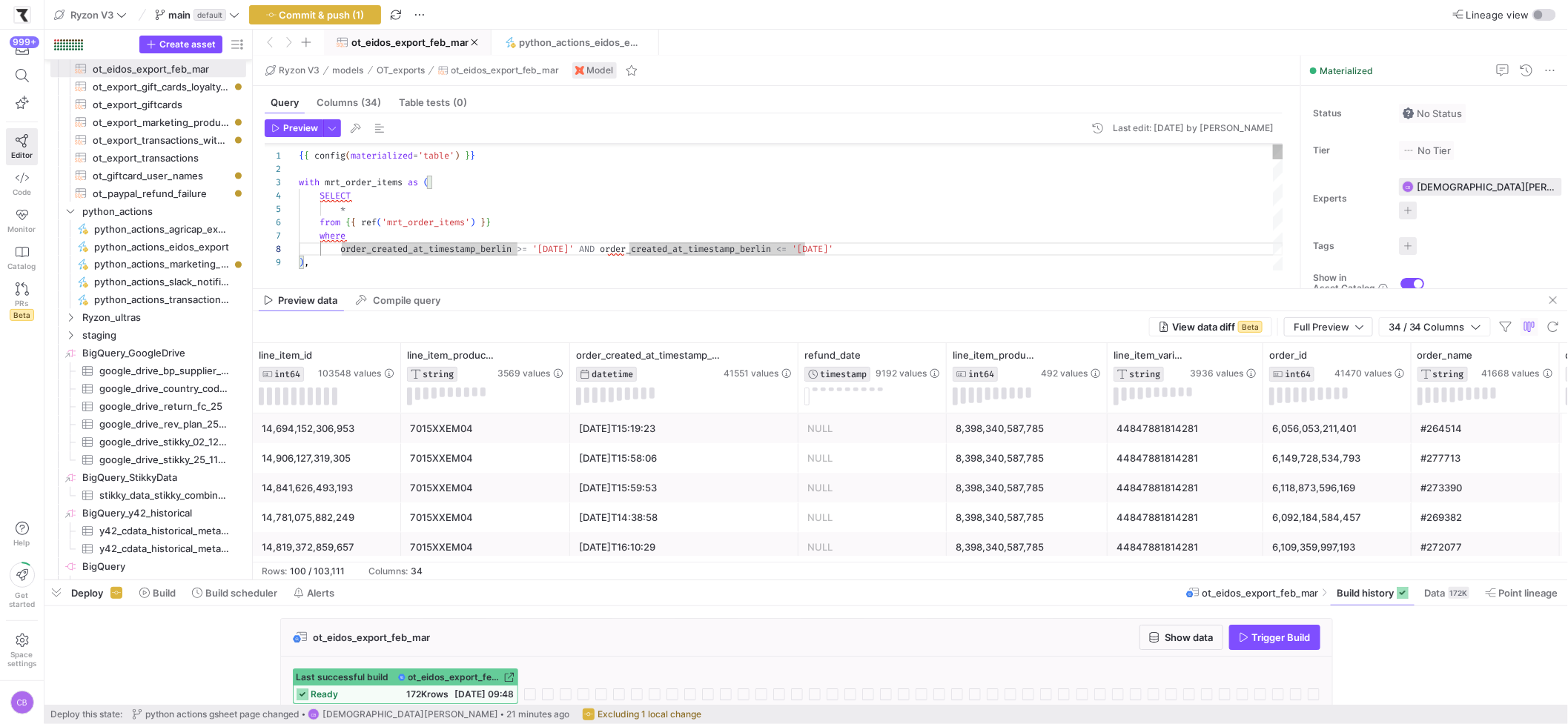
drag, startPoint x: 517, startPoint y: 252, endPoint x: 433, endPoint y: 249, distance: 84.1
drag, startPoint x: 740, startPoint y: 248, endPoint x: 655, endPoint y: 250, distance: 85.0
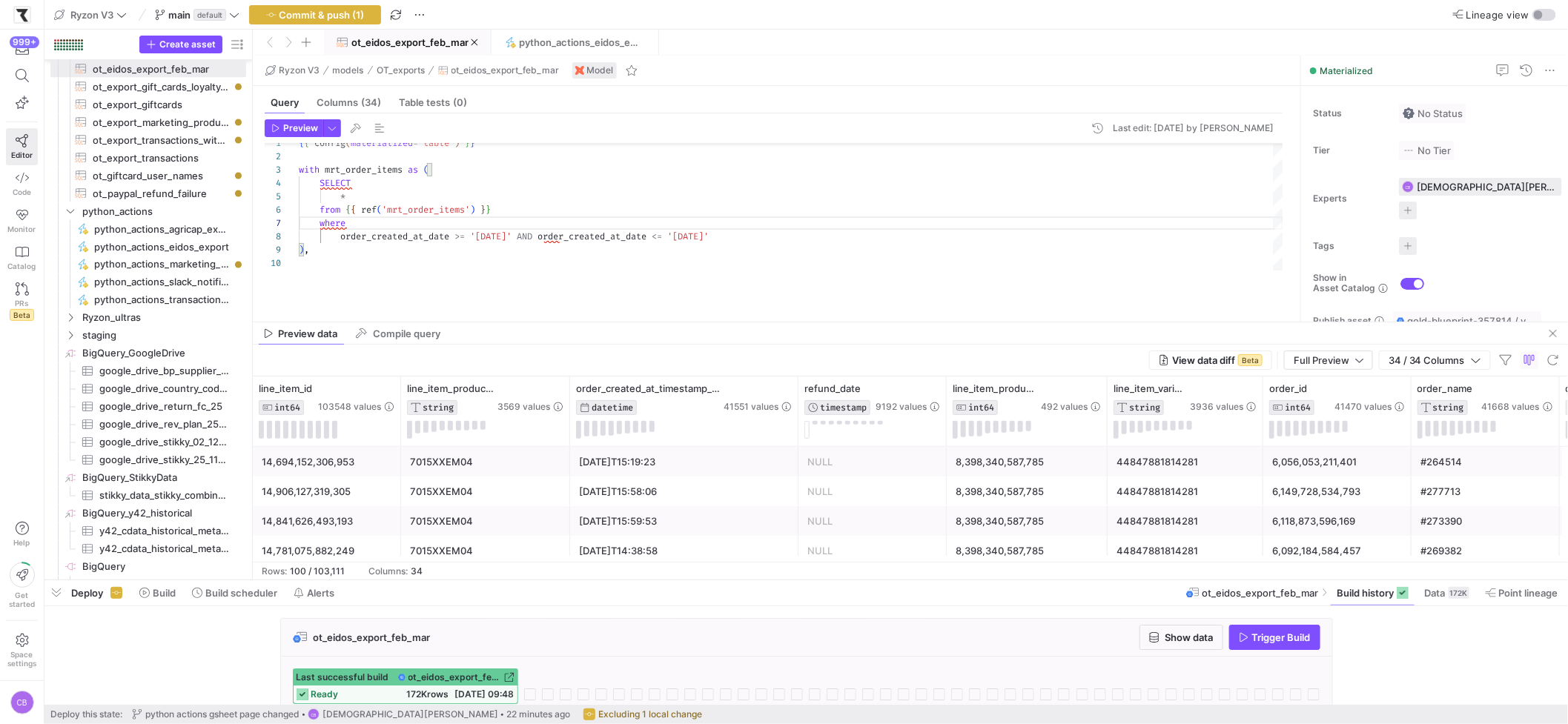
drag, startPoint x: 736, startPoint y: 290, endPoint x: 744, endPoint y: 342, distance: 52.6
click at [744, 342] on as-split "Ryzon V3 models OT_exports ot_eidos_export_feb_mar Model Query Columns (34) Tab…" at bounding box center [911, 317] width 1315 height 524
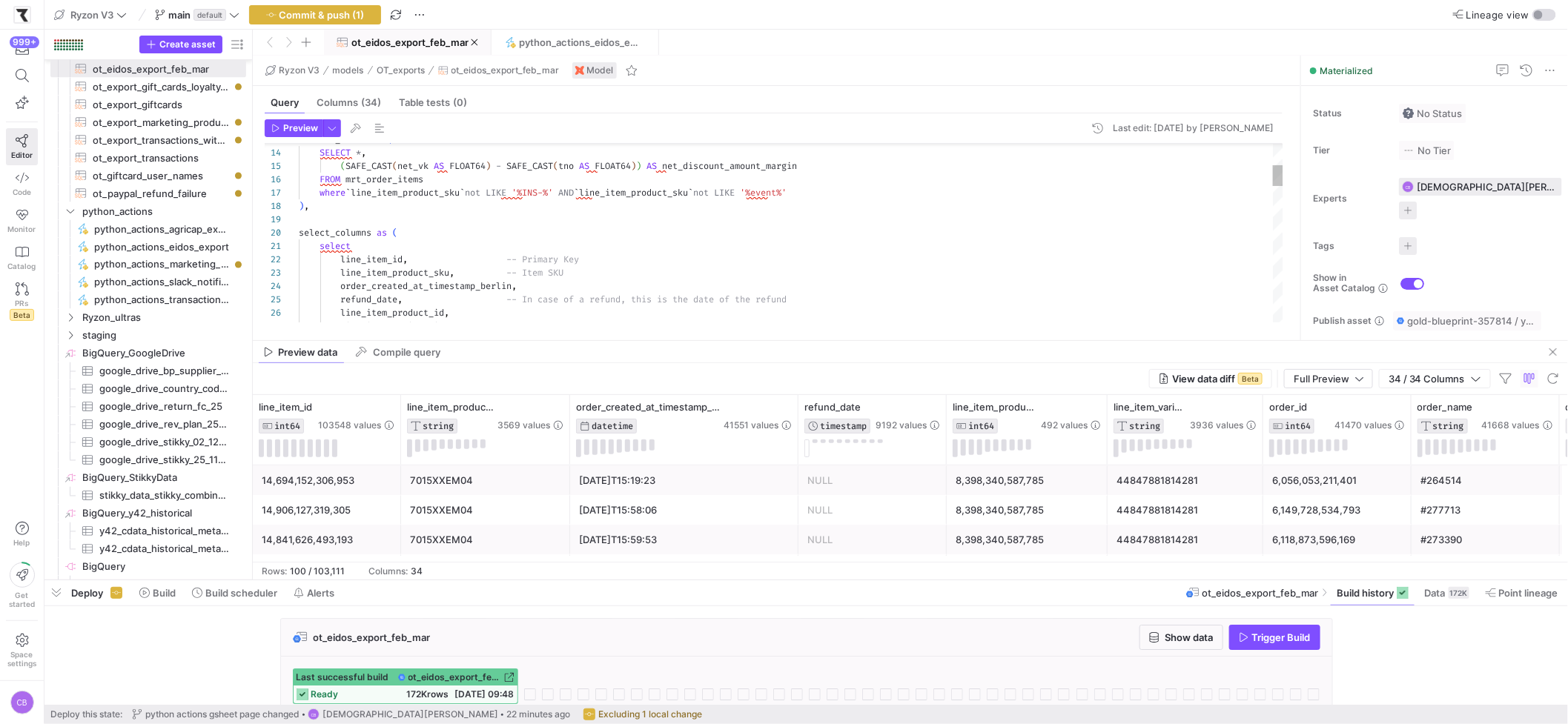
click at [534, 289] on div "exclude_items as ( SELECT * , ( SAFE_CAST ( net_vk AS FLOAT64 ) - SAFE_CAST ( t…" at bounding box center [791, 720] width 984 height 1518
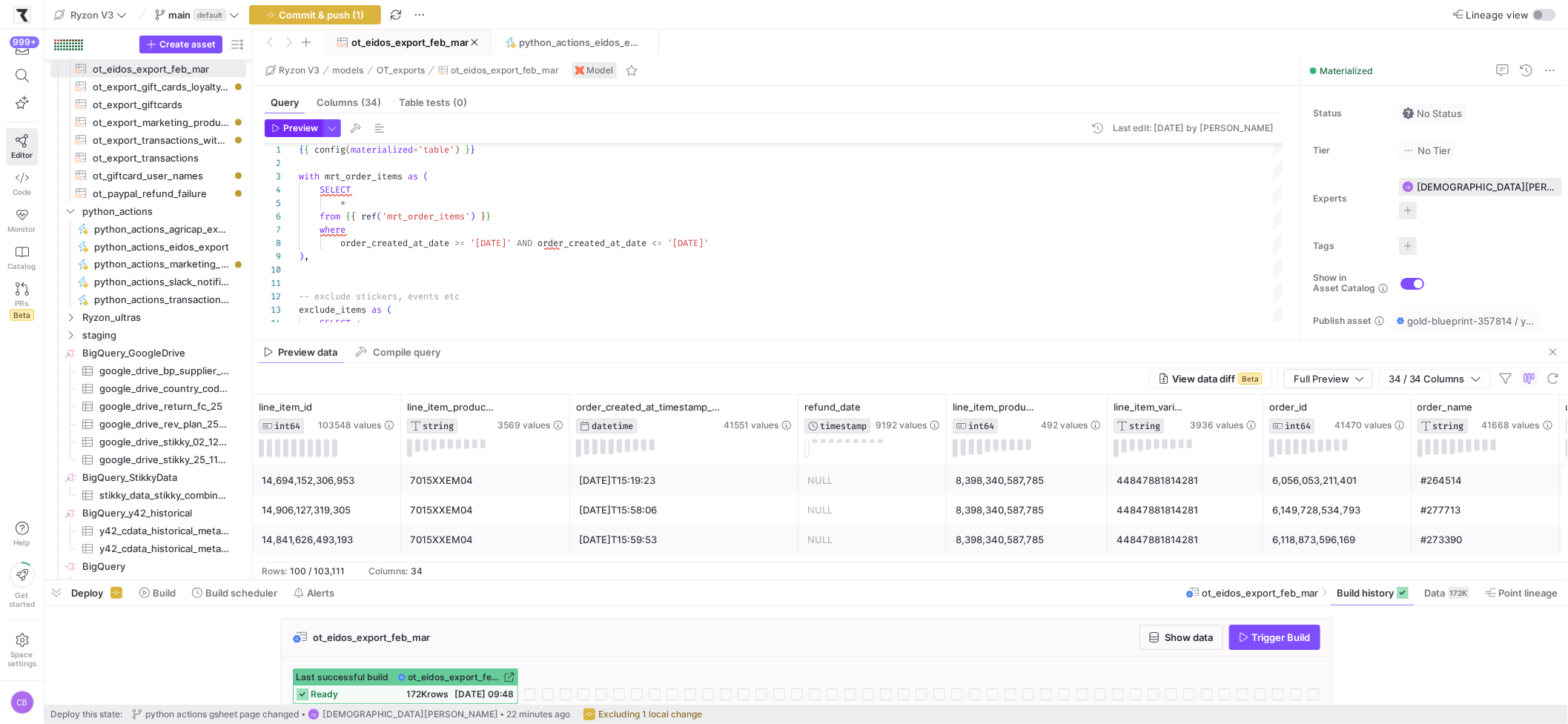
type textarea "select line_item_id, -- Primary Key line_item_product_sku, -- Item SKU order_cr…"
click at [310, 128] on span "Preview" at bounding box center [301, 128] width 35 height 10
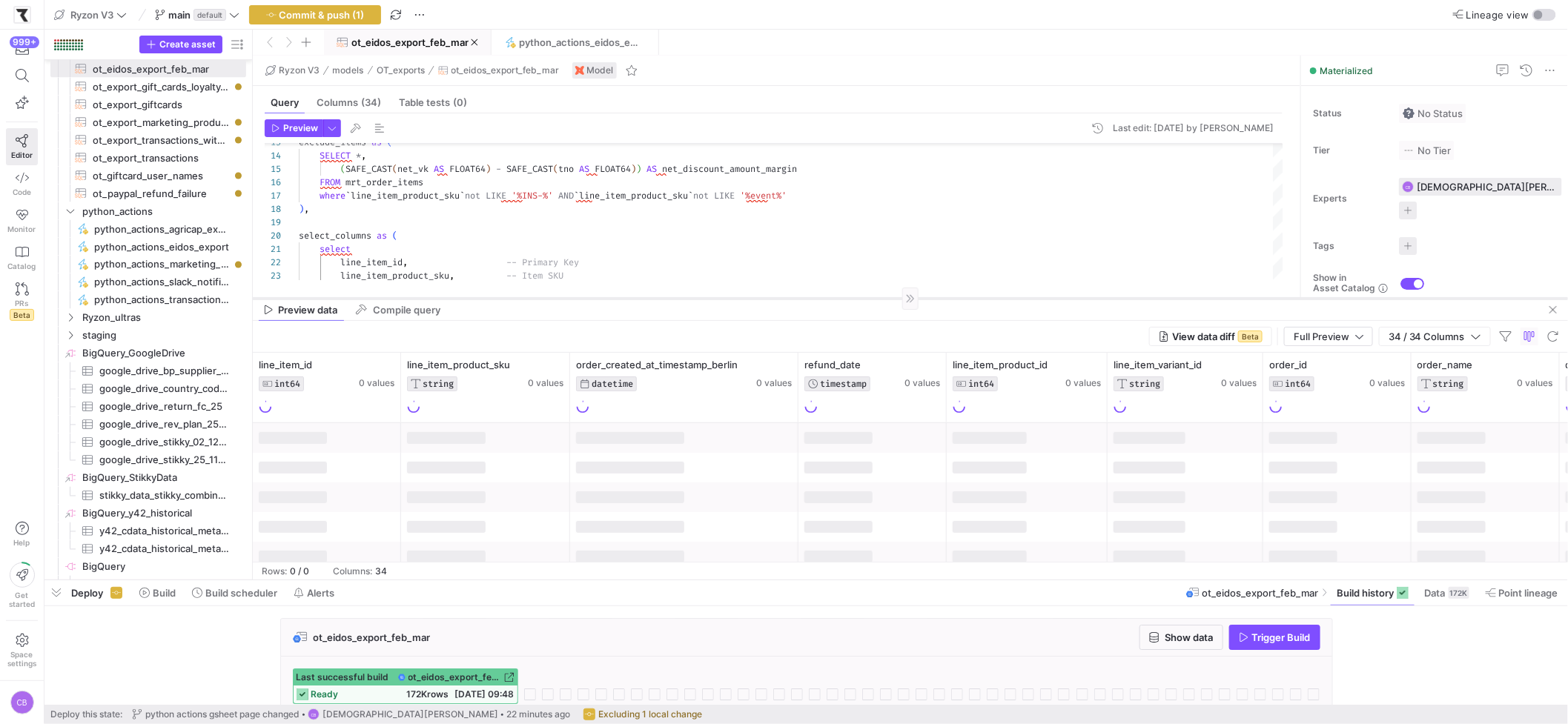
drag, startPoint x: 582, startPoint y: 341, endPoint x: 583, endPoint y: 298, distance: 43.0
click at [583, 298] on div at bounding box center [911, 298] width 1315 height 1
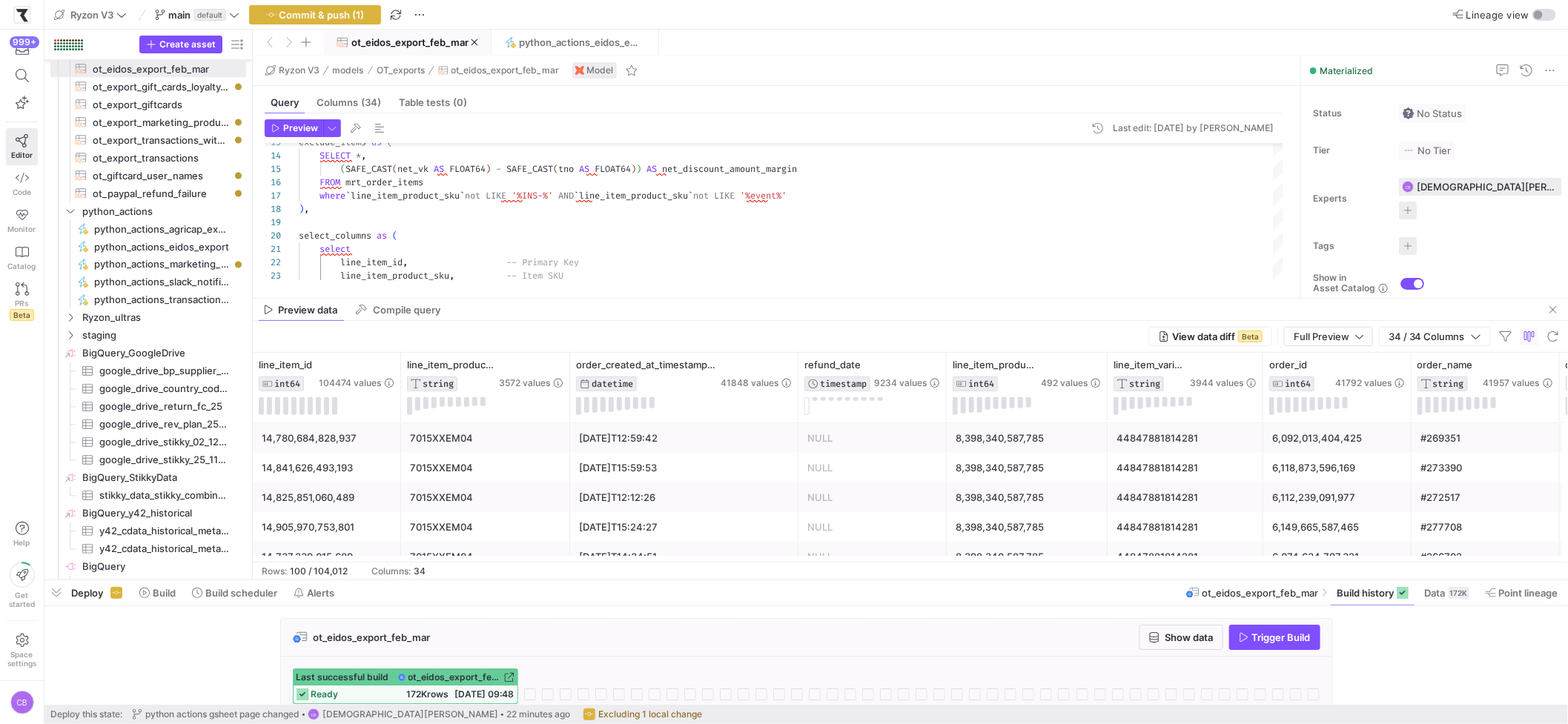
click at [771, 368] on icon at bounding box center [768, 365] width 12 height 12
click at [765, 369] on icon at bounding box center [765, 365] width 5 height 10
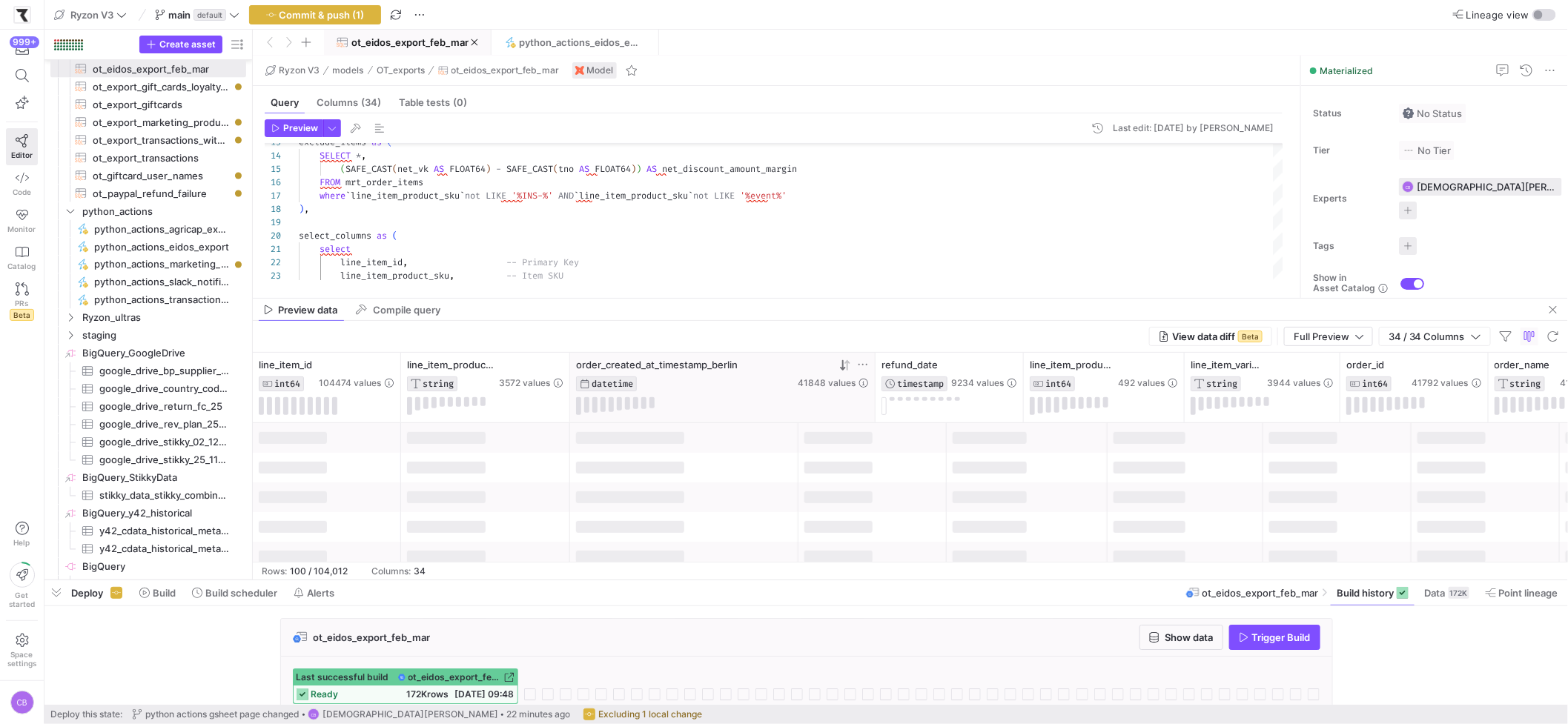
drag, startPoint x: 793, startPoint y: 379, endPoint x: 878, endPoint y: 387, distance: 85.4
click at [876, 386] on div "order_created_at_timestamp_berlin DATETIME 41848 values" at bounding box center [722, 388] width 305 height 70
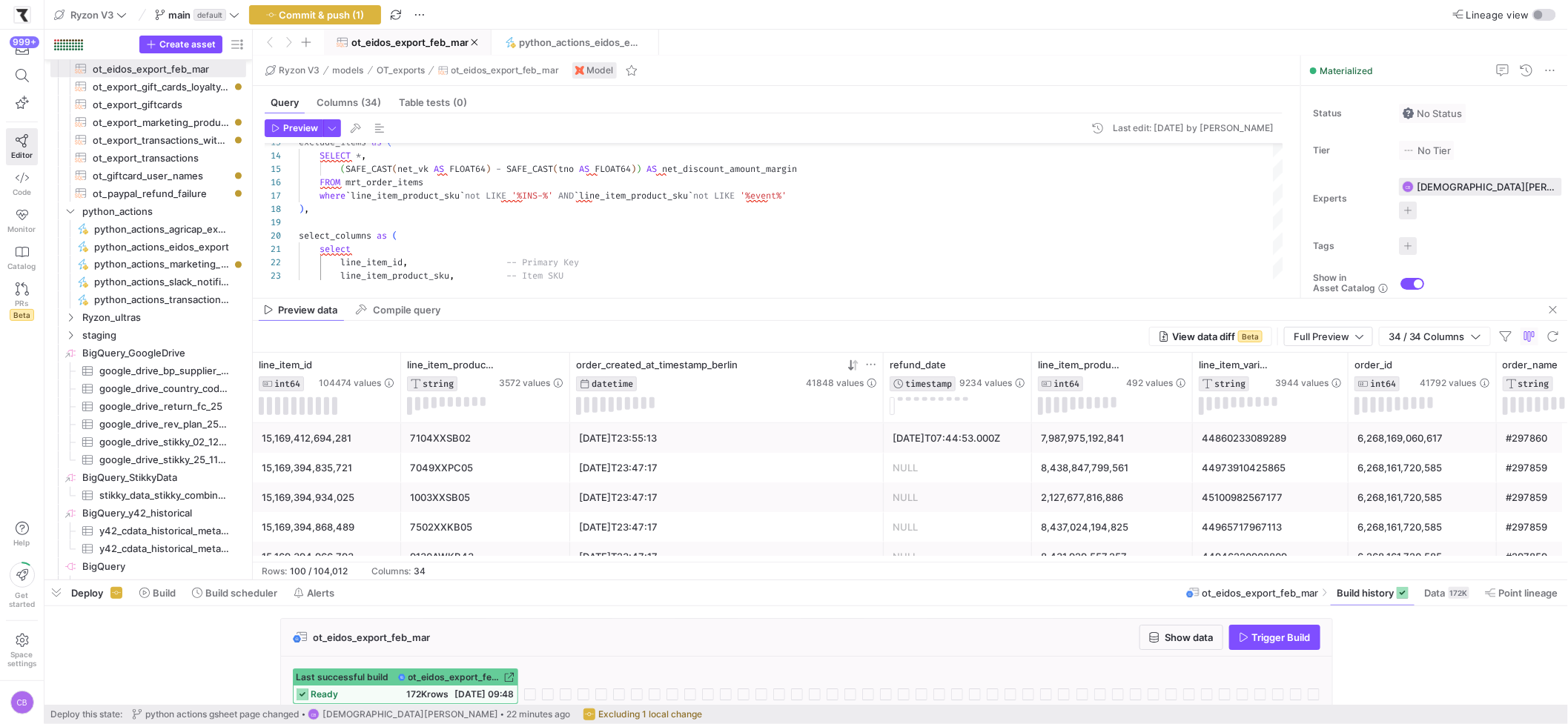
click at [856, 364] on icon at bounding box center [853, 365] width 12 height 12
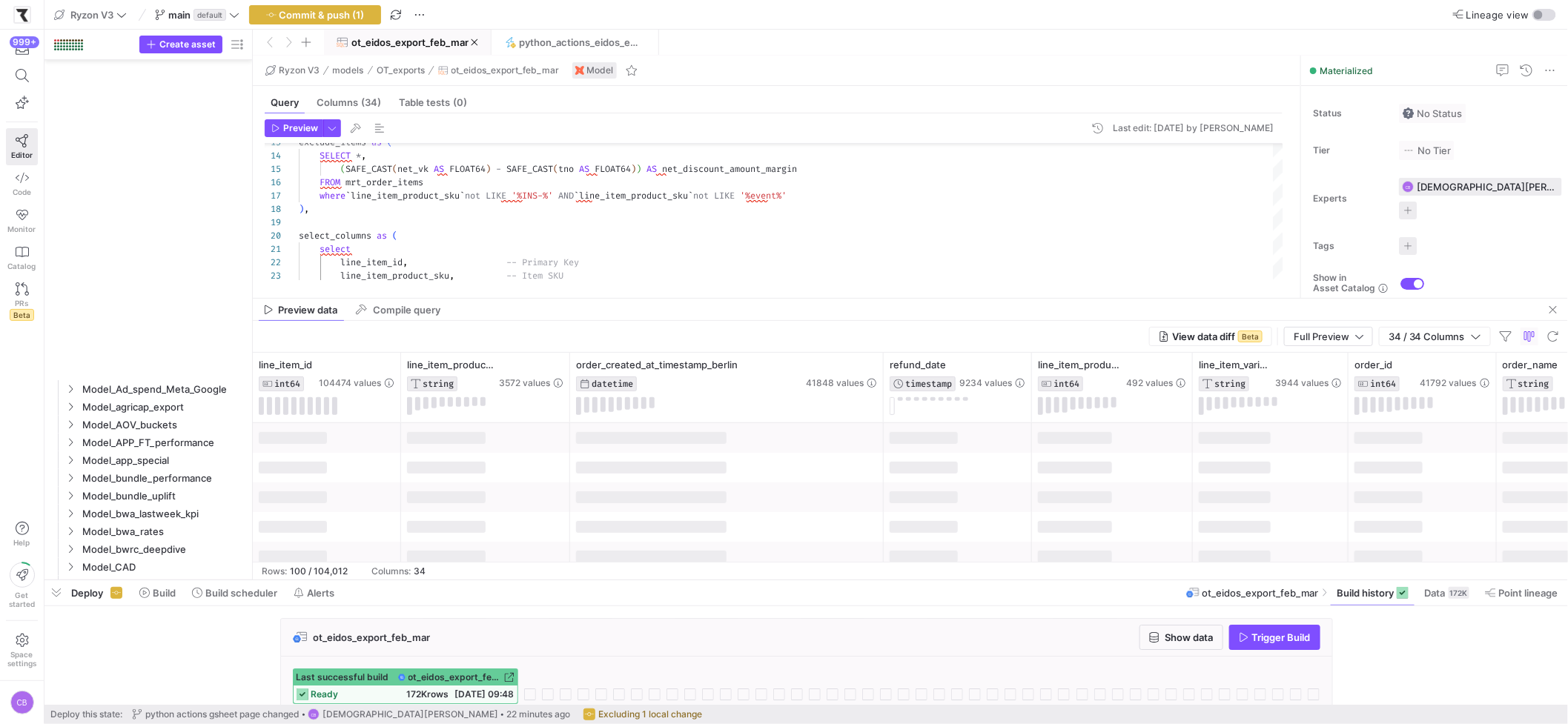
scroll to position [40, 224]
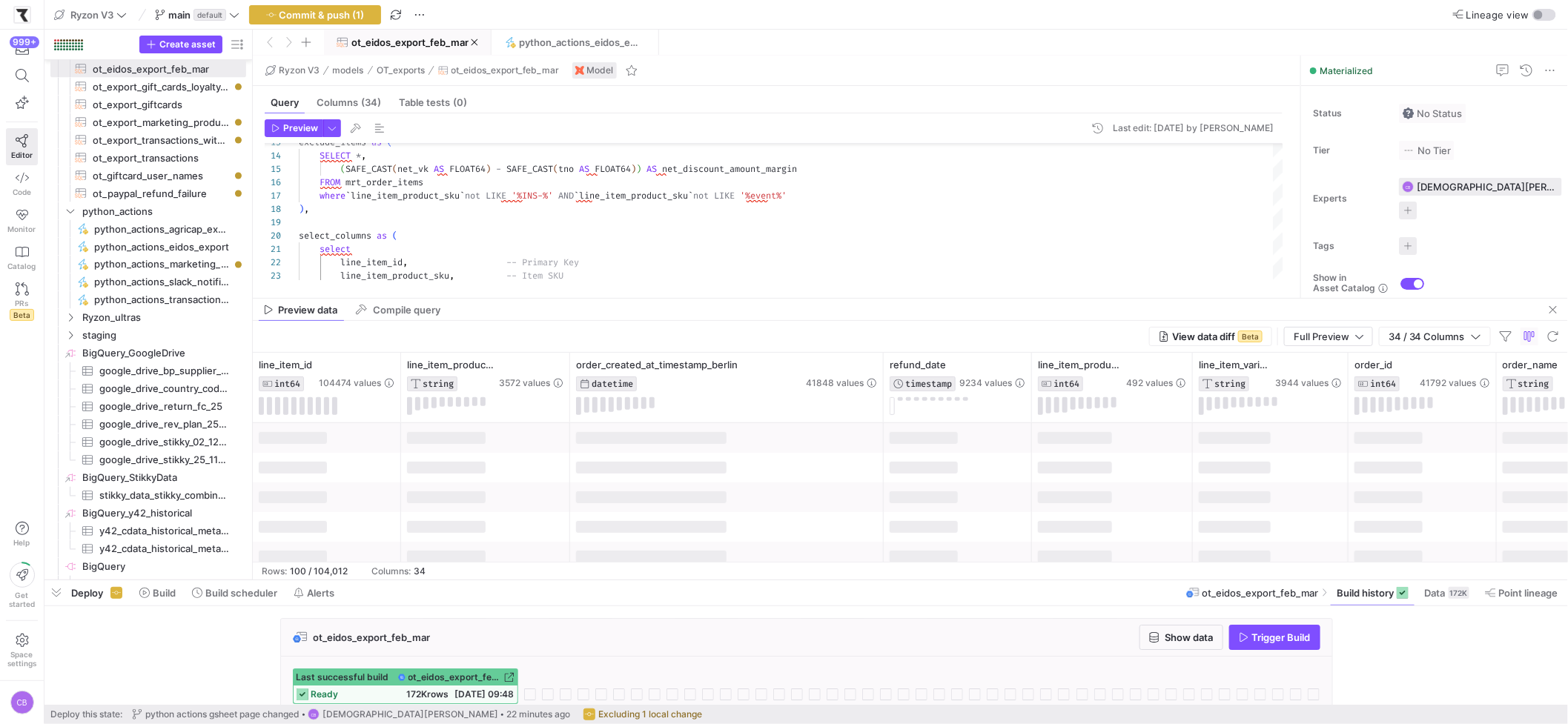
click at [856, 364] on icon at bounding box center [853, 365] width 12 height 12
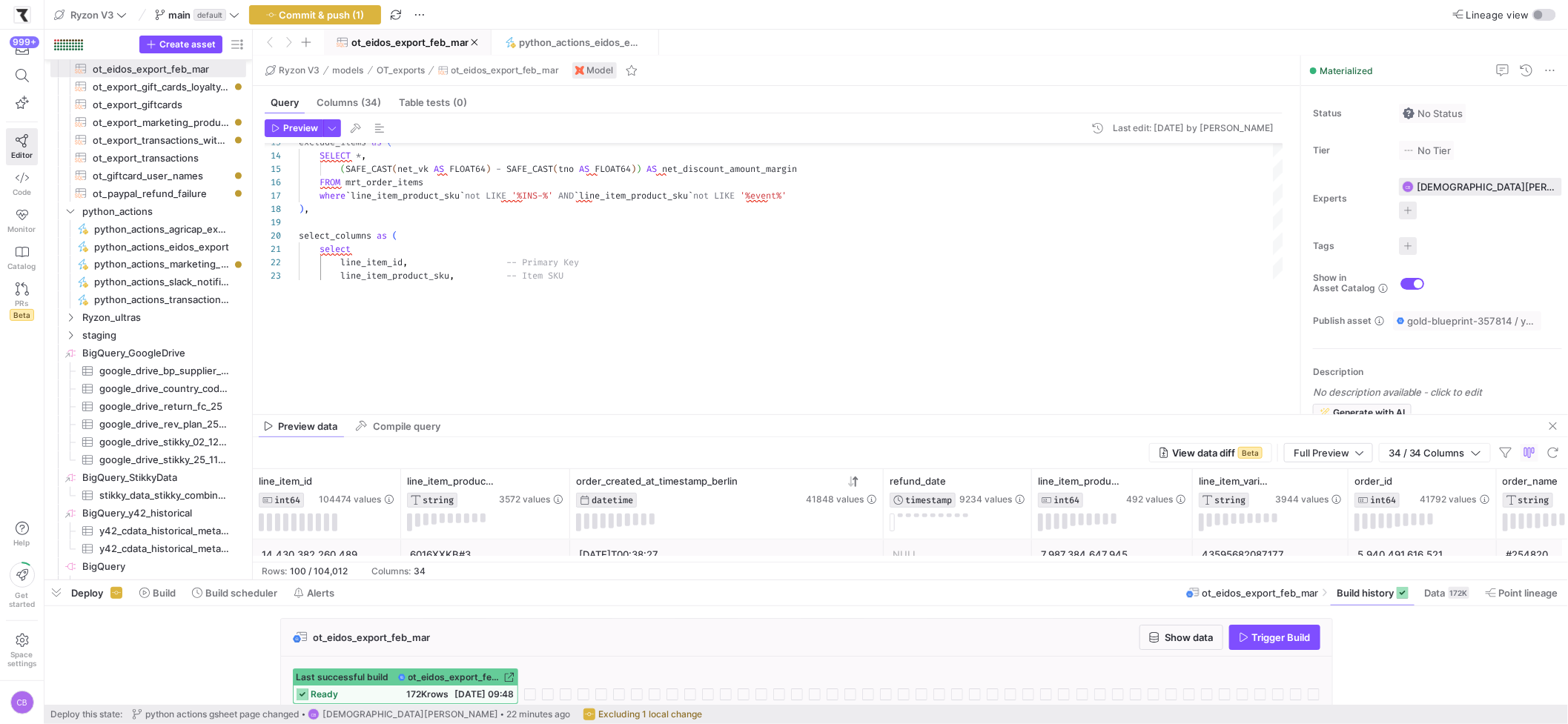
drag, startPoint x: 836, startPoint y: 296, endPoint x: 874, endPoint y: 413, distance: 123.0
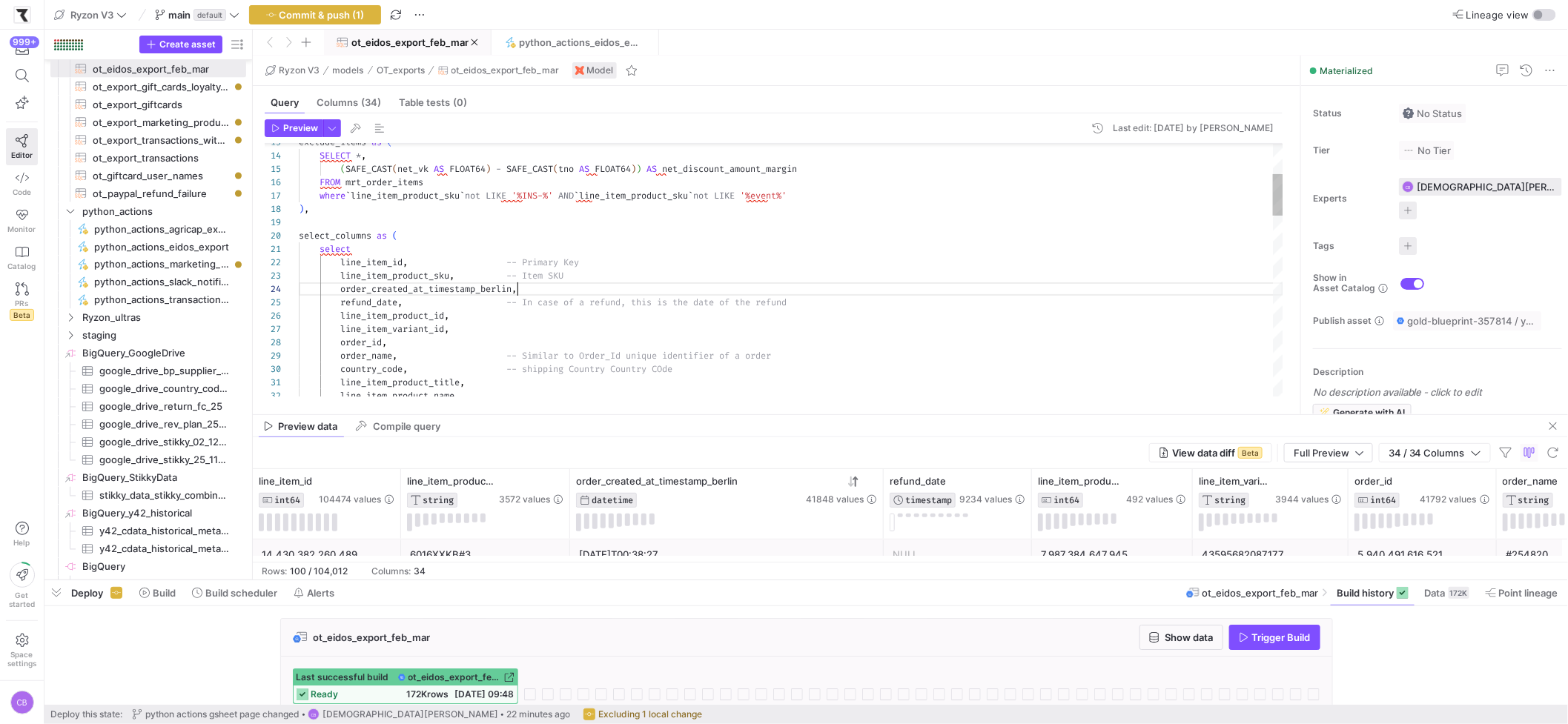
click at [518, 293] on div "SELECT * , ( SAFE_CAST ( net_vk AS FLOAT64 ) - SAFE_CAST ( tno AS FLOAT64 ) ) A…" at bounding box center [791, 722] width 984 height 1518
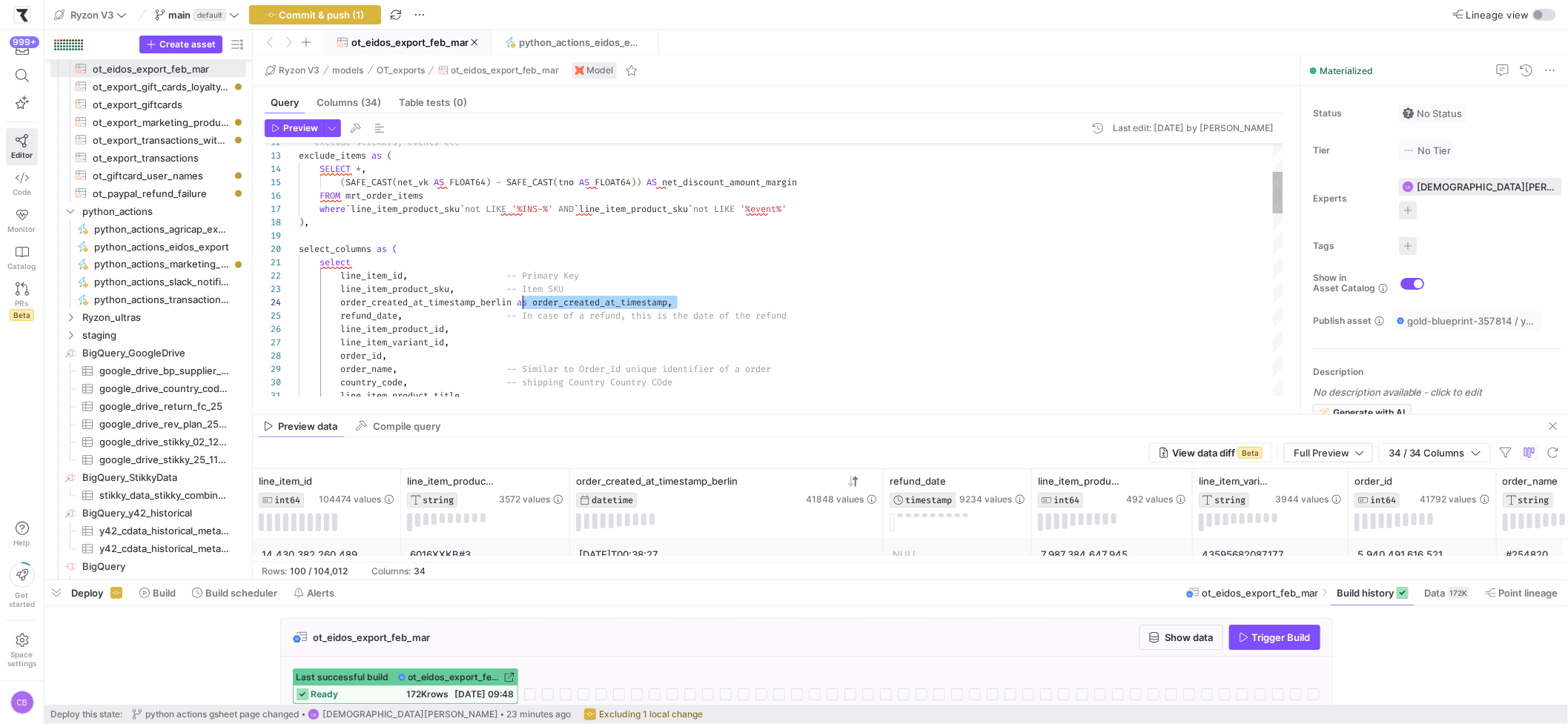
drag, startPoint x: 677, startPoint y: 303, endPoint x: 520, endPoint y: 303, distance: 157.0
click at [294, 127] on span "Preview" at bounding box center [301, 128] width 35 height 10
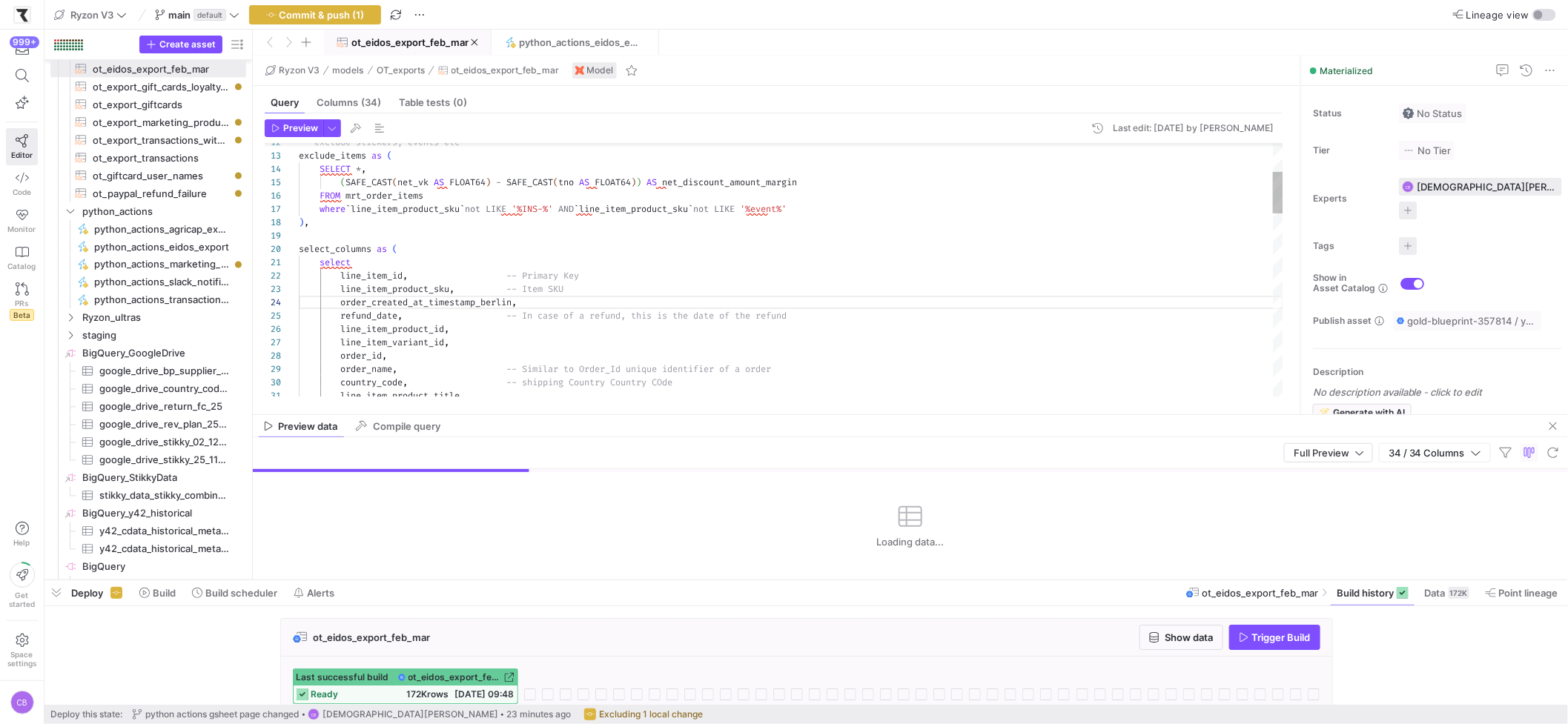
click at [560, 303] on div "SELECT * , ( SAFE_CAST ( net_vk AS FLOAT64 ) - SAFE_CAST ( tno AS FLOAT64 ) ) A…" at bounding box center [791, 736] width 984 height 1518
click at [822, 298] on div "SELECT * , ( SAFE_CAST ( net_vk AS FLOAT64 ) - SAFE_CAST ( tno AS FLOAT64 ) ) A…" at bounding box center [791, 736] width 984 height 1518
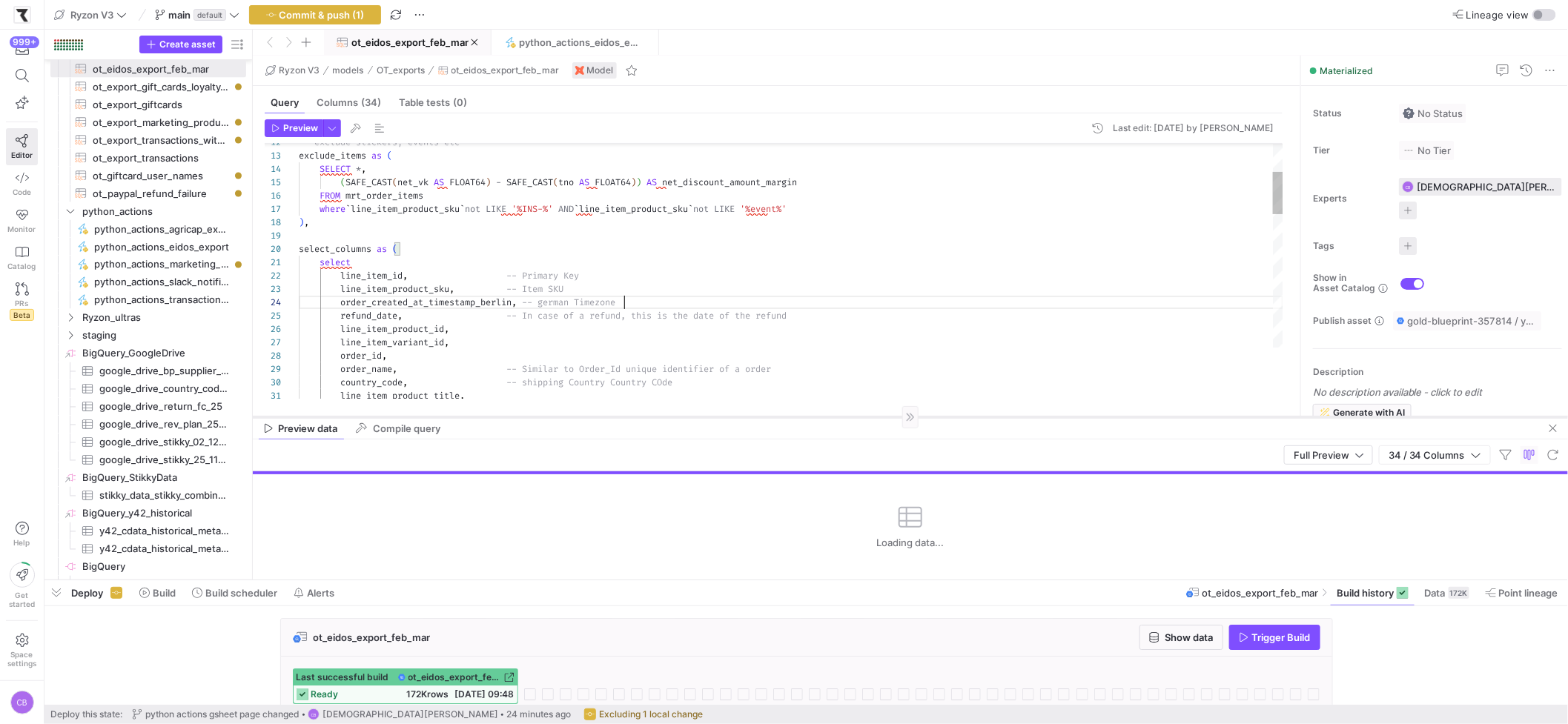
drag, startPoint x: 716, startPoint y: 415, endPoint x: 724, endPoint y: 417, distance: 8.2
click at [724, 417] on div at bounding box center [911, 416] width 1315 height 1
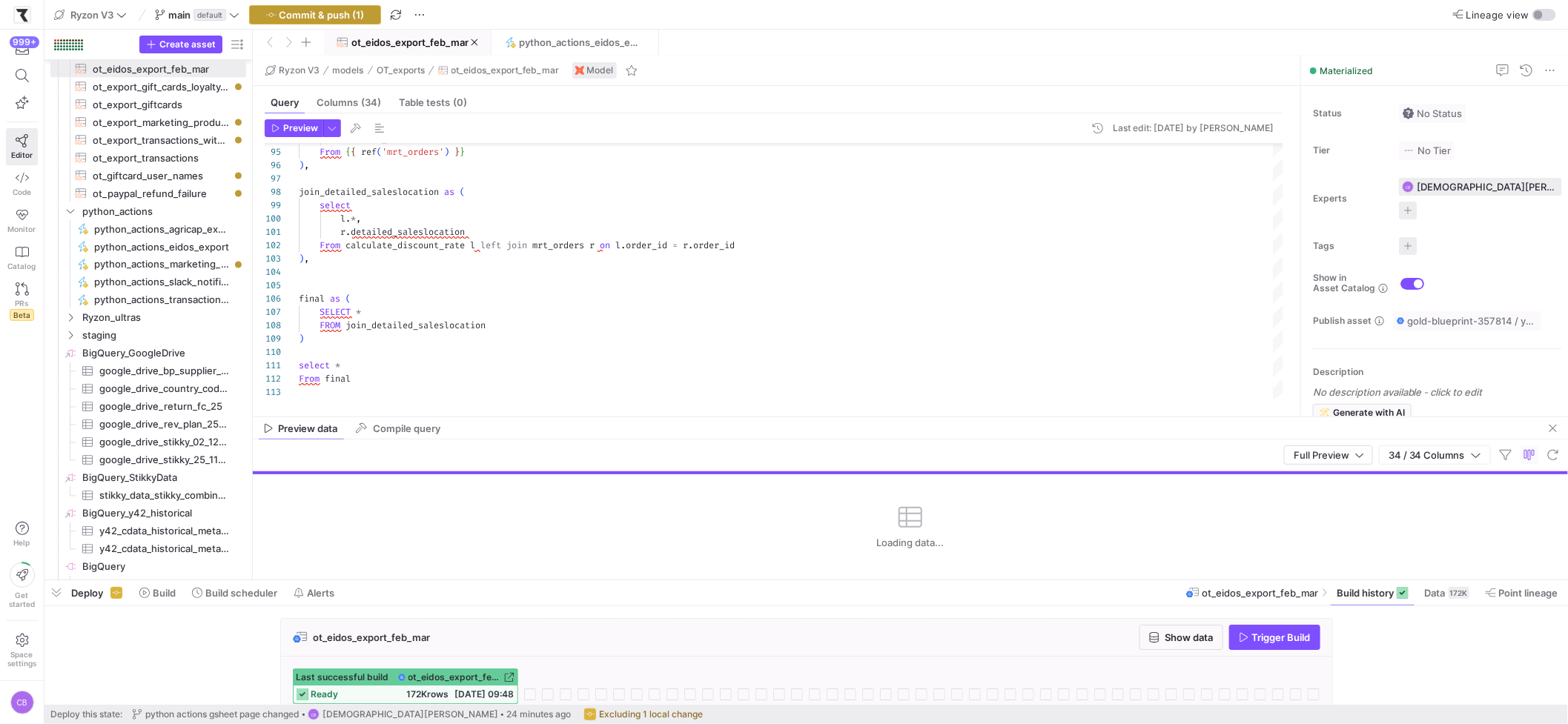
click at [344, 23] on span "button" at bounding box center [315, 15] width 130 height 17
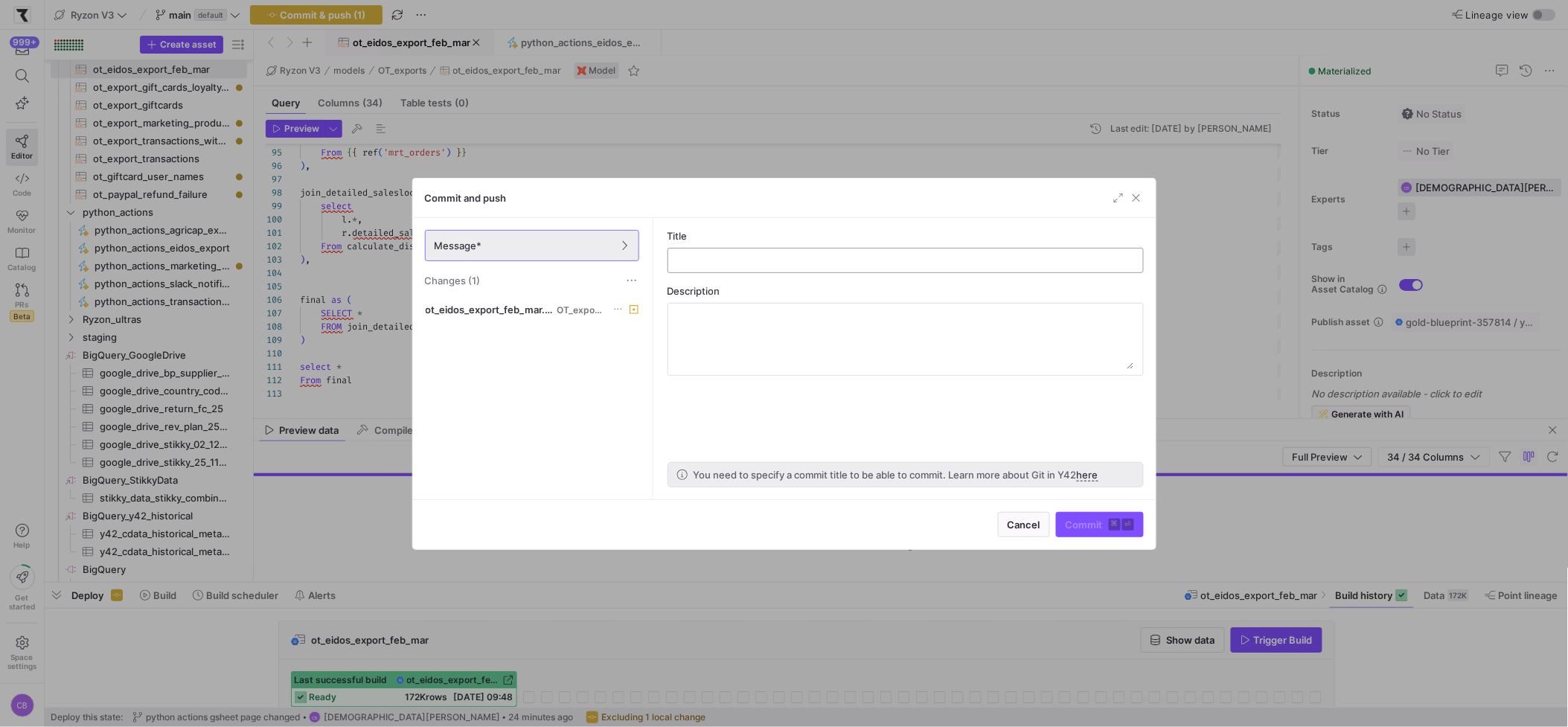
click at [739, 262] on input "text" at bounding box center [905, 260] width 450 height 12
click at [791, 164] on div at bounding box center [784, 363] width 1568 height 727
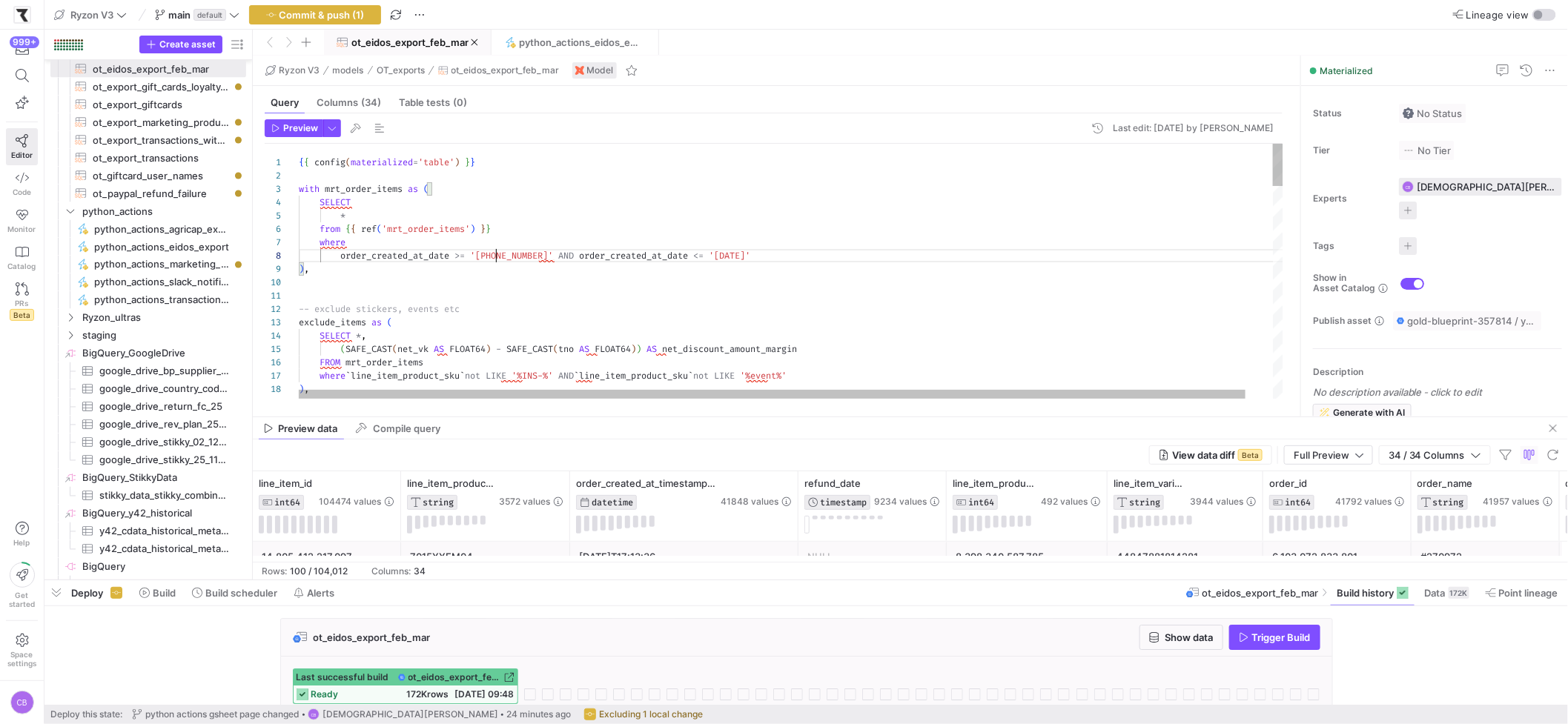
scroll to position [93, 203]
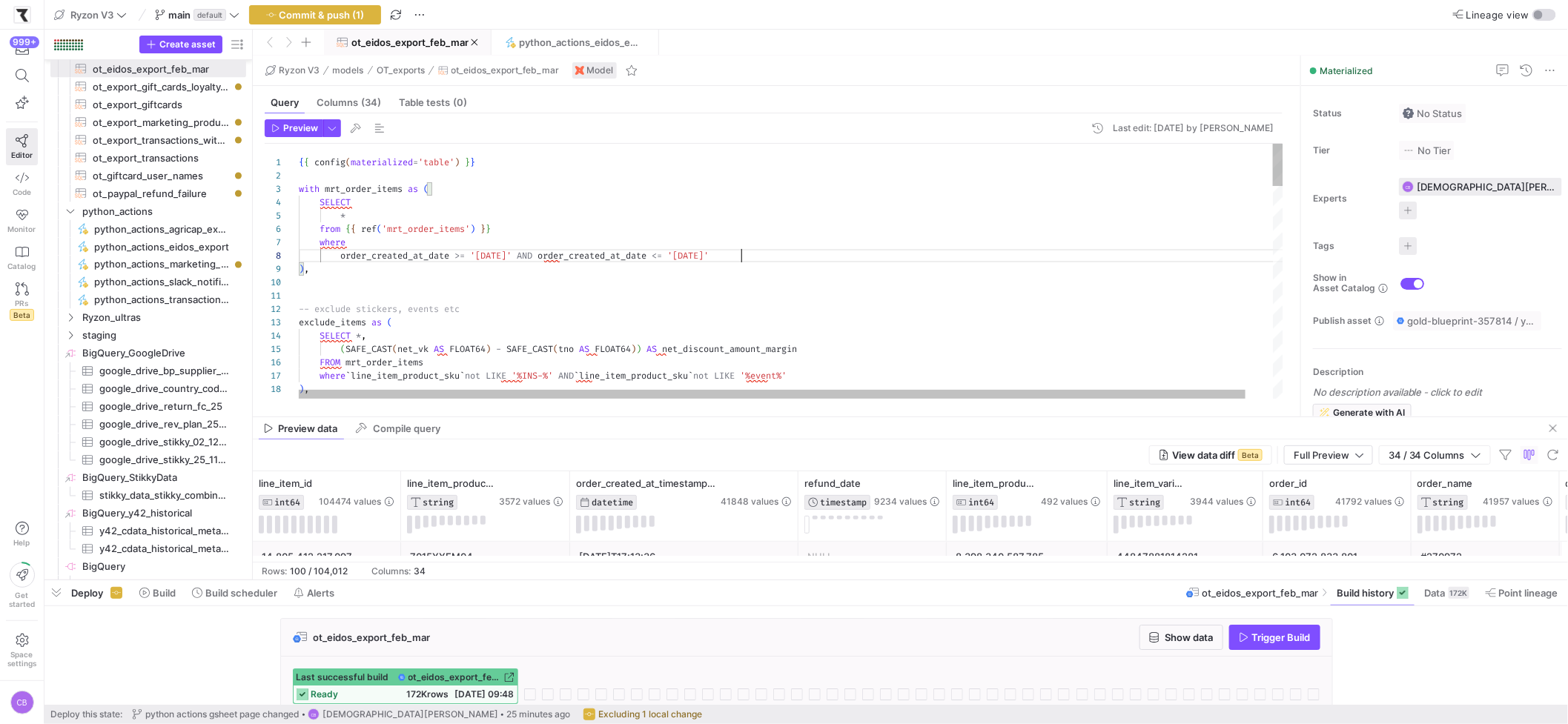
scroll to position [93, 453]
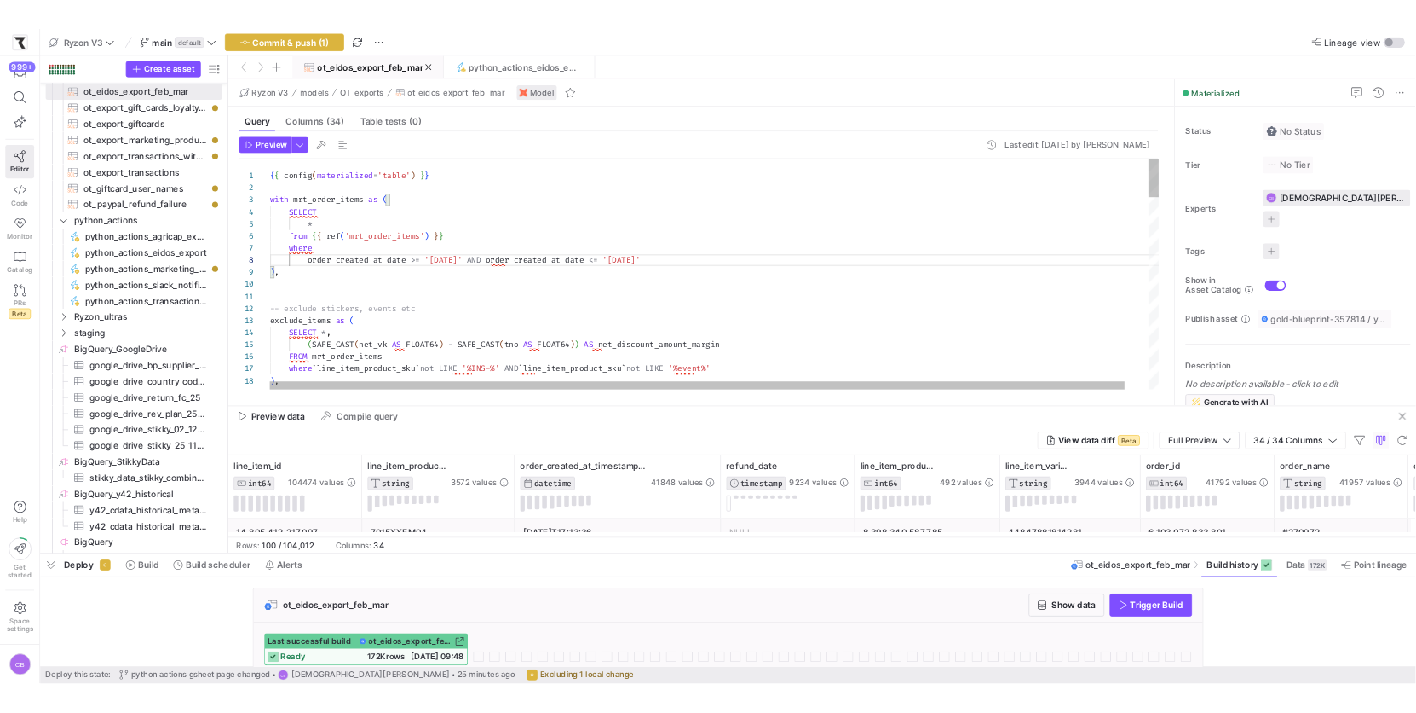
scroll to position [14, 190]
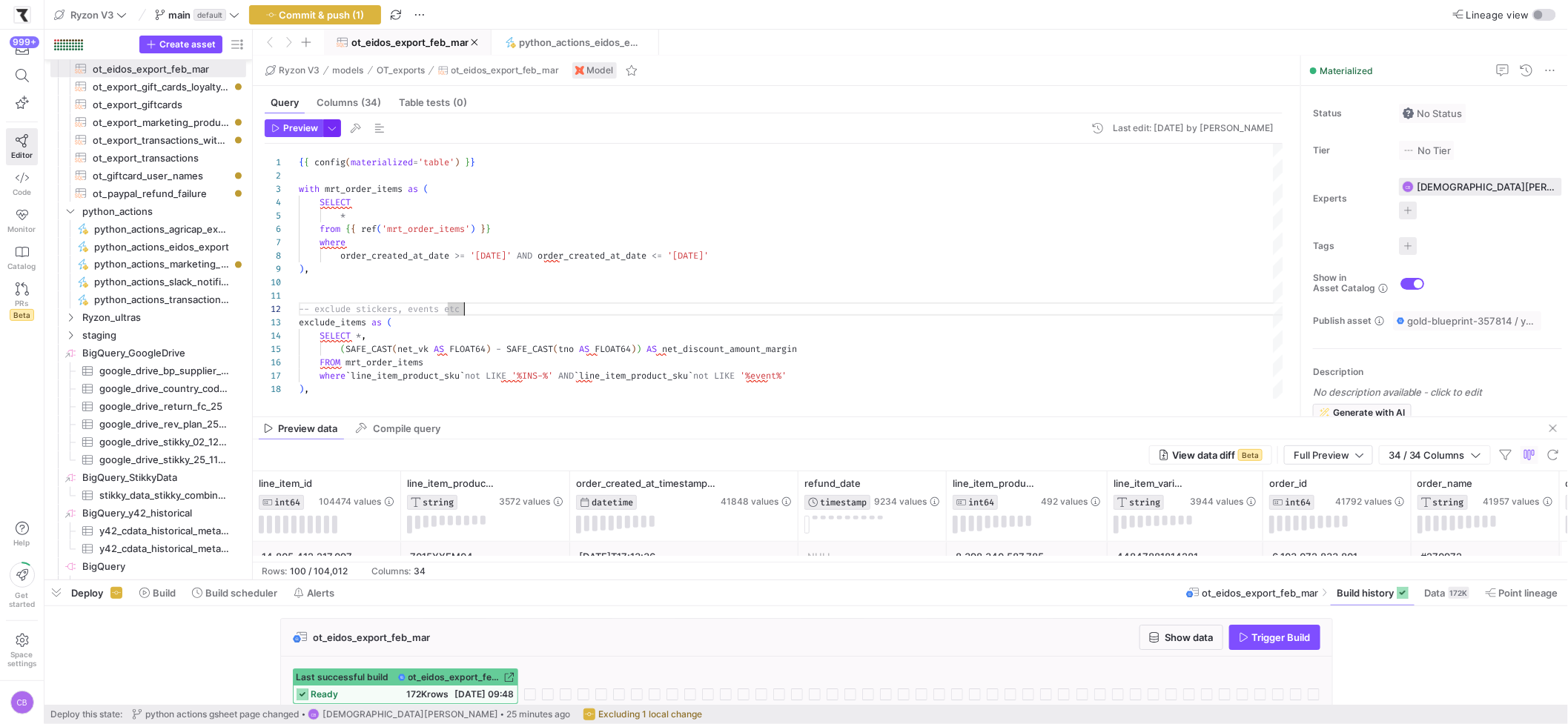
type textarea "-- exclude stickers, events etc exclude_items as ( SELECT *, (SAFE_CAST(net_vk …"
click at [328, 130] on span "button" at bounding box center [331, 128] width 17 height 17
click at [265, 221] on p "Full Preview" at bounding box center [237, 219] width 129 height 12
click at [166, 221] on input "Full Preview Slower but complete preview" at bounding box center [160, 225] width 12 height 12
click at [277, 131] on div at bounding box center [784, 362] width 1568 height 724
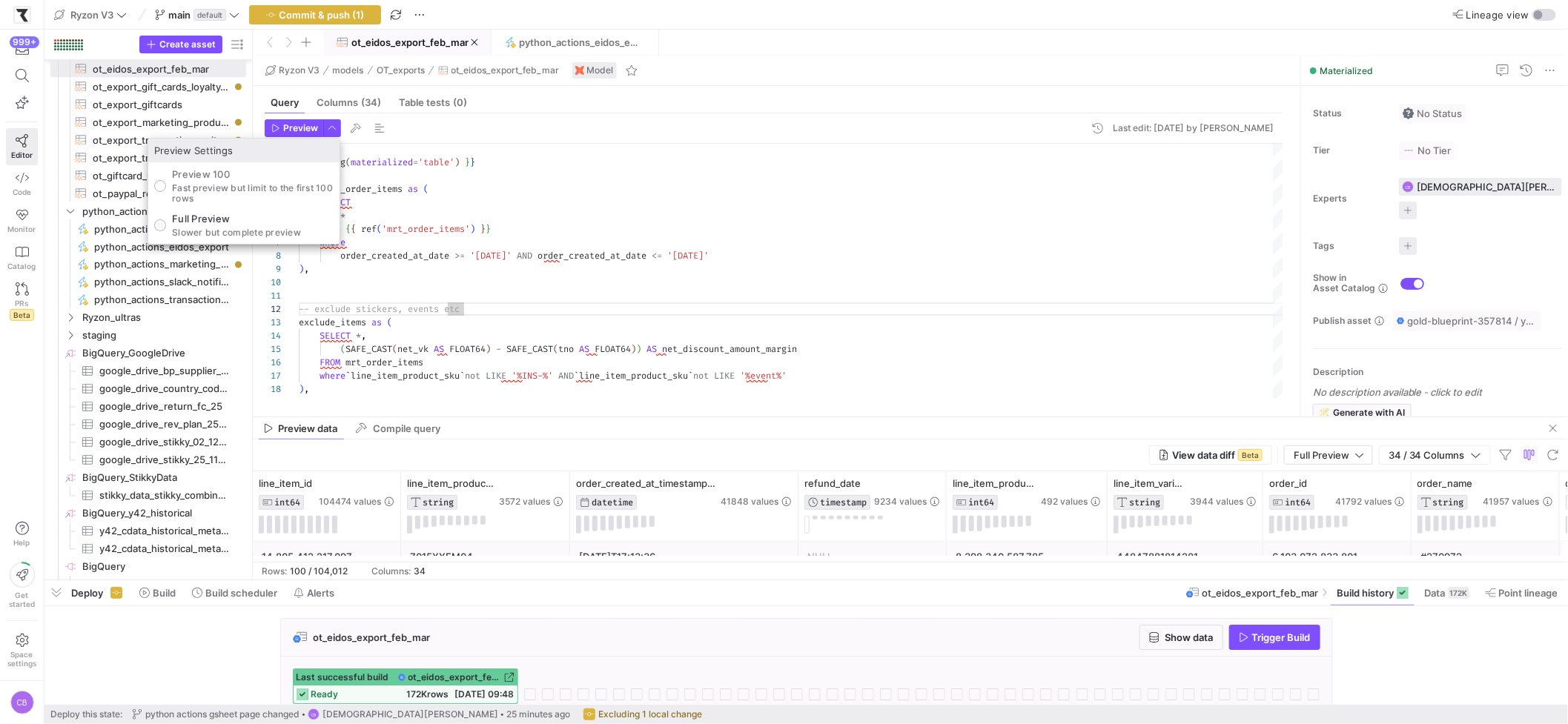
click at [277, 131] on icon "button" at bounding box center [276, 128] width 9 height 9
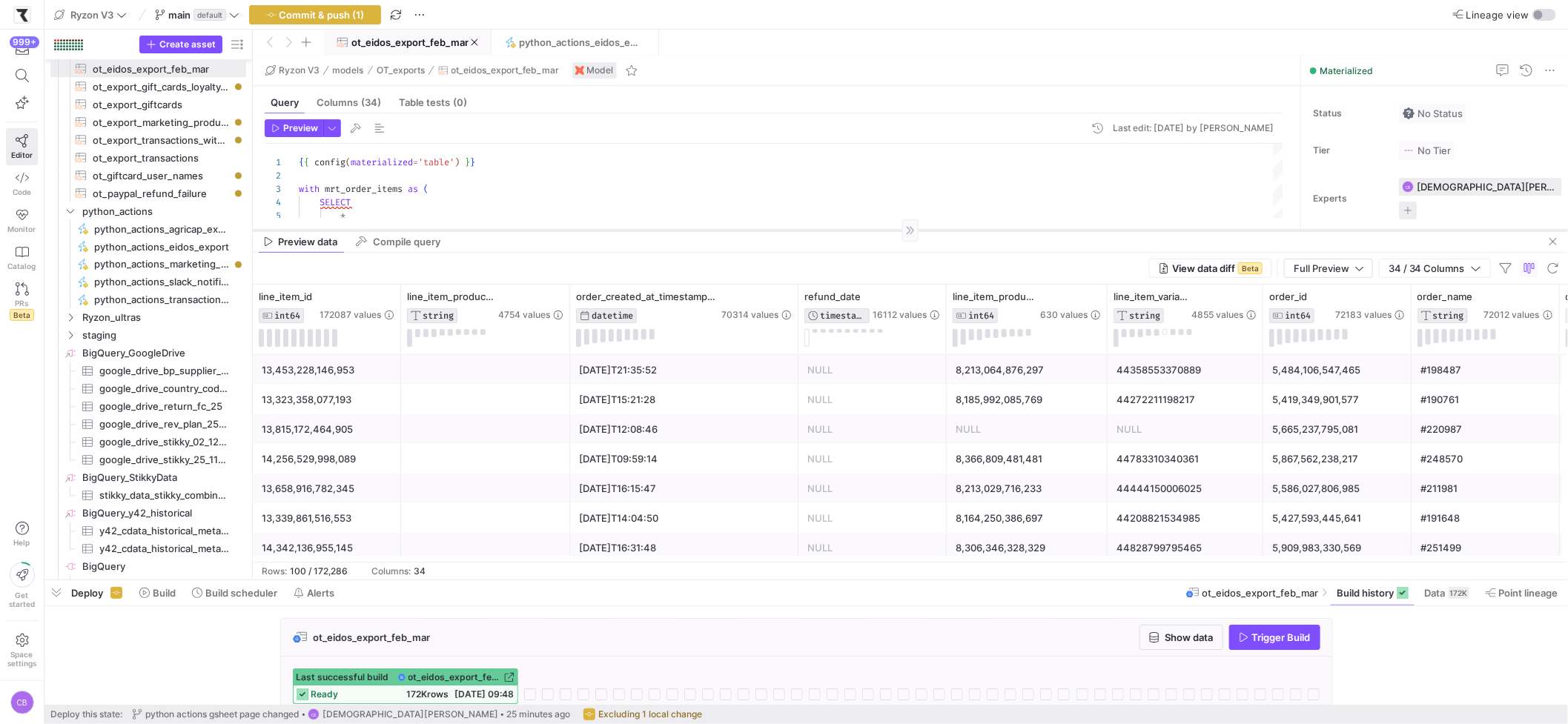
drag, startPoint x: 859, startPoint y: 416, endPoint x: 871, endPoint y: 229, distance: 187.4
click at [871, 229] on div at bounding box center [911, 229] width 1315 height 1
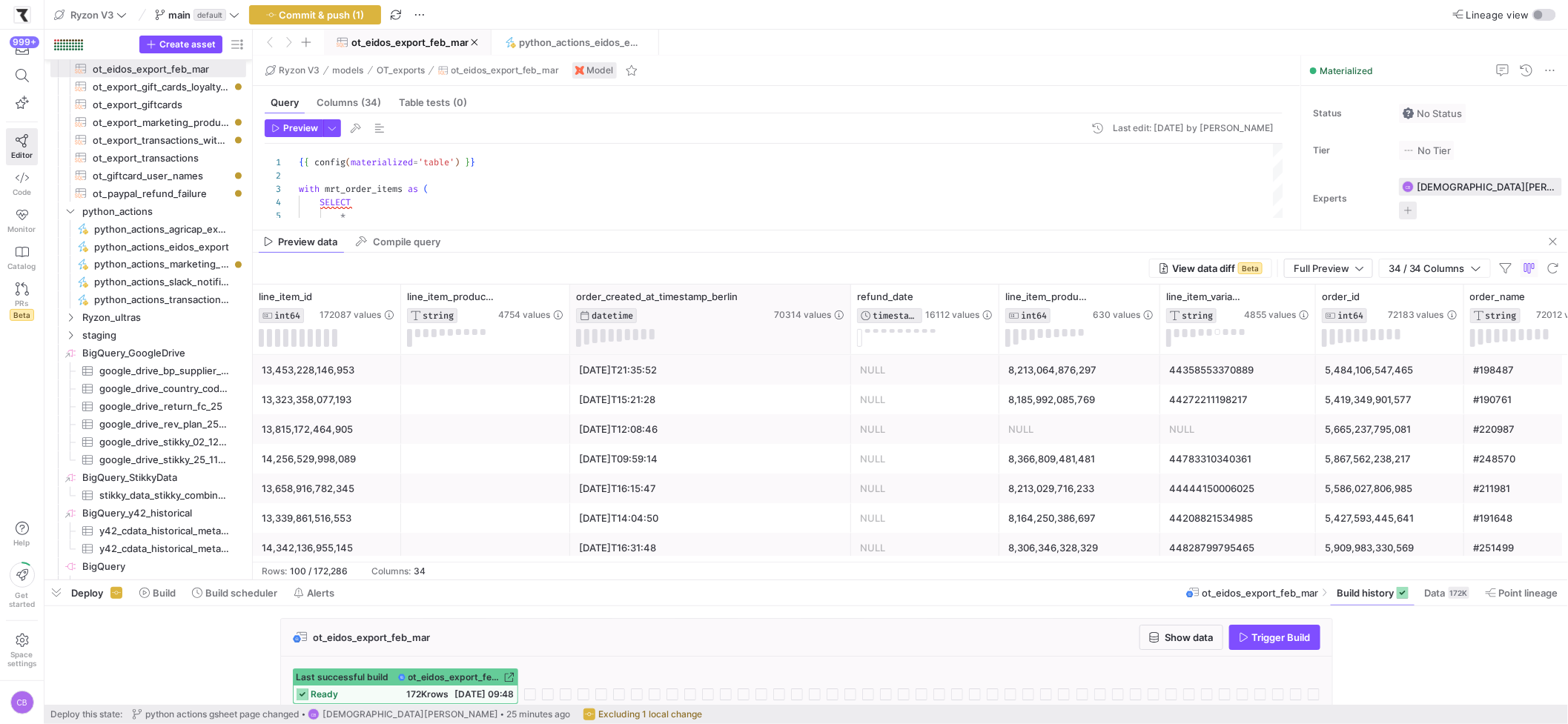
drag, startPoint x: 796, startPoint y: 335, endPoint x: 849, endPoint y: 352, distance: 55.7
click at [849, 352] on div at bounding box center [850, 319] width 6 height 70
click at [824, 298] on icon at bounding box center [821, 297] width 12 height 12
click at [817, 302] on icon at bounding box center [818, 297] width 5 height 10
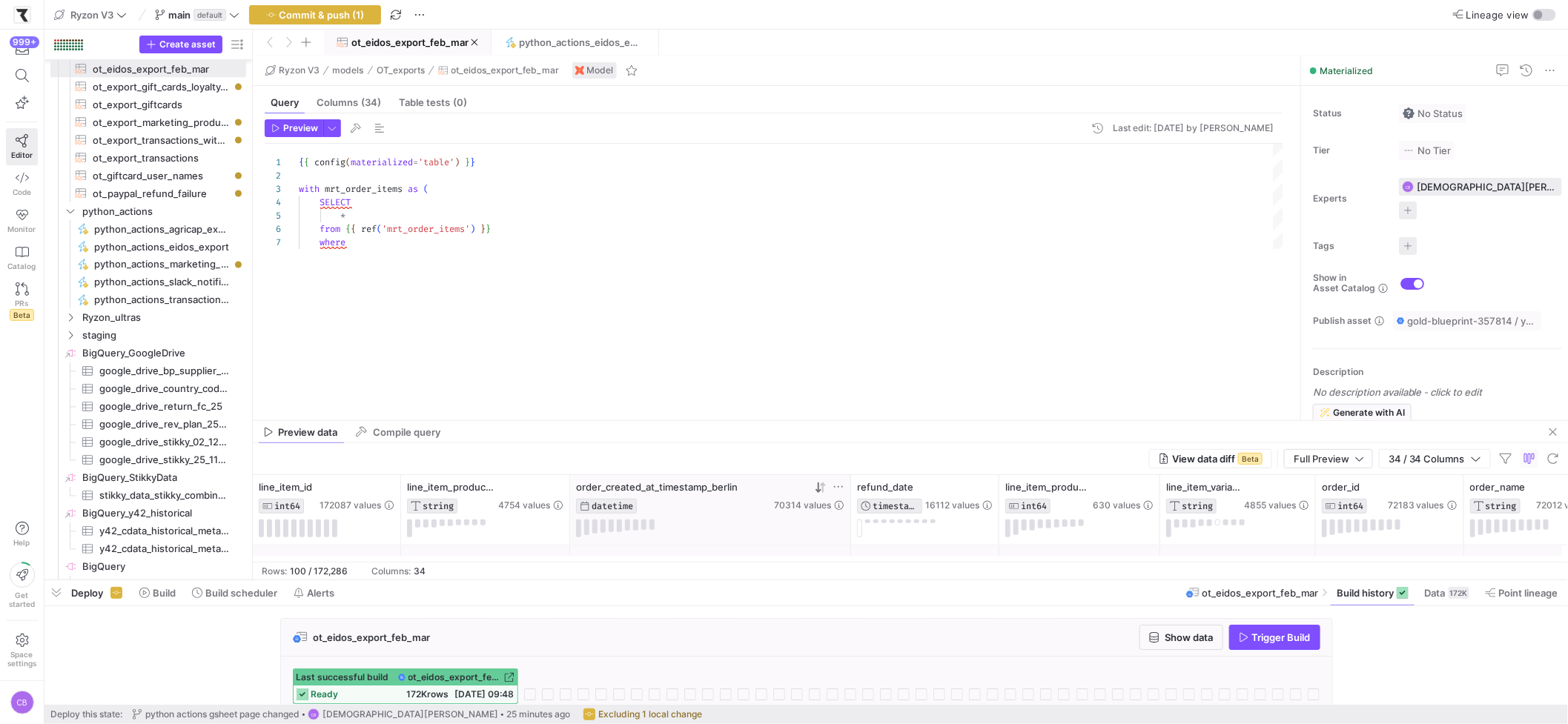
drag, startPoint x: 843, startPoint y: 231, endPoint x: 899, endPoint y: 422, distance: 199.0
click at [899, 422] on as-split "Ryzon V3 models OT_exports ot_eidos_export_feb_mar Model Query Columns (34) Tab…" at bounding box center [911, 317] width 1315 height 524
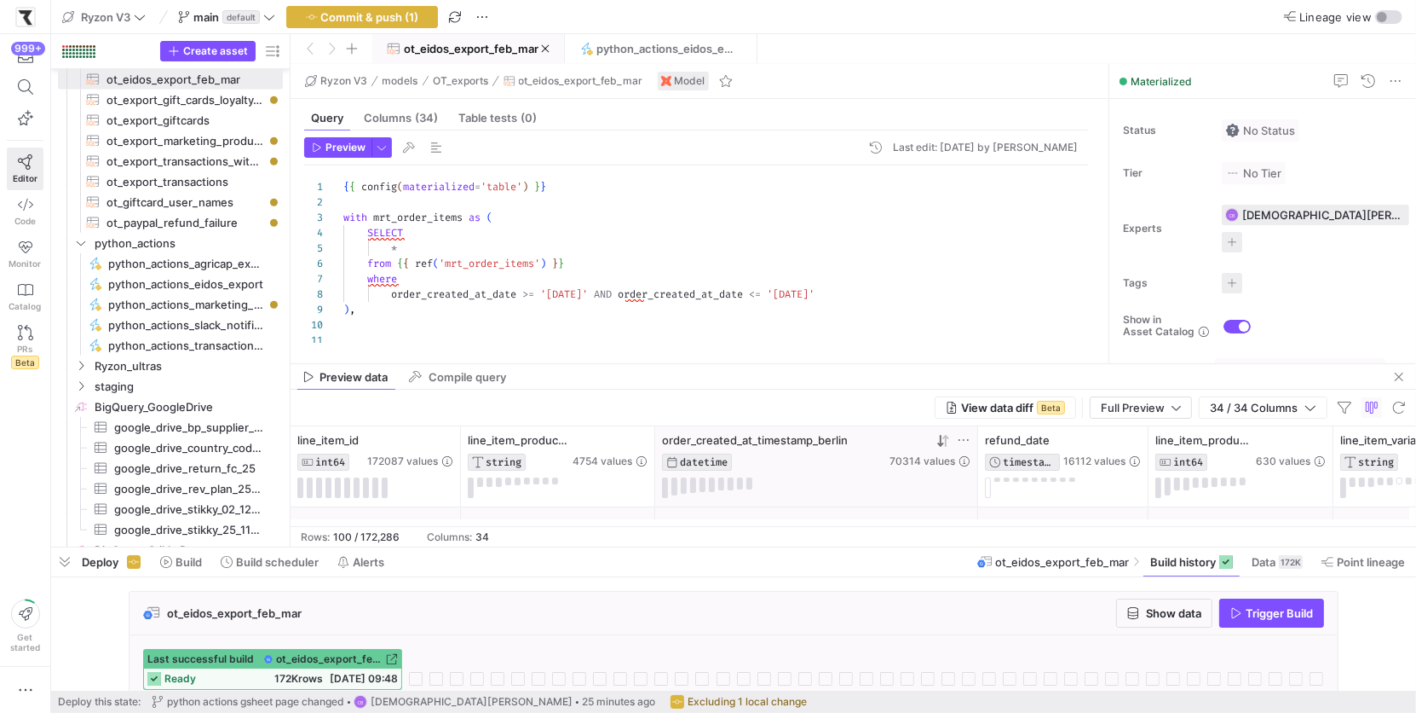
scroll to position [14, 189]
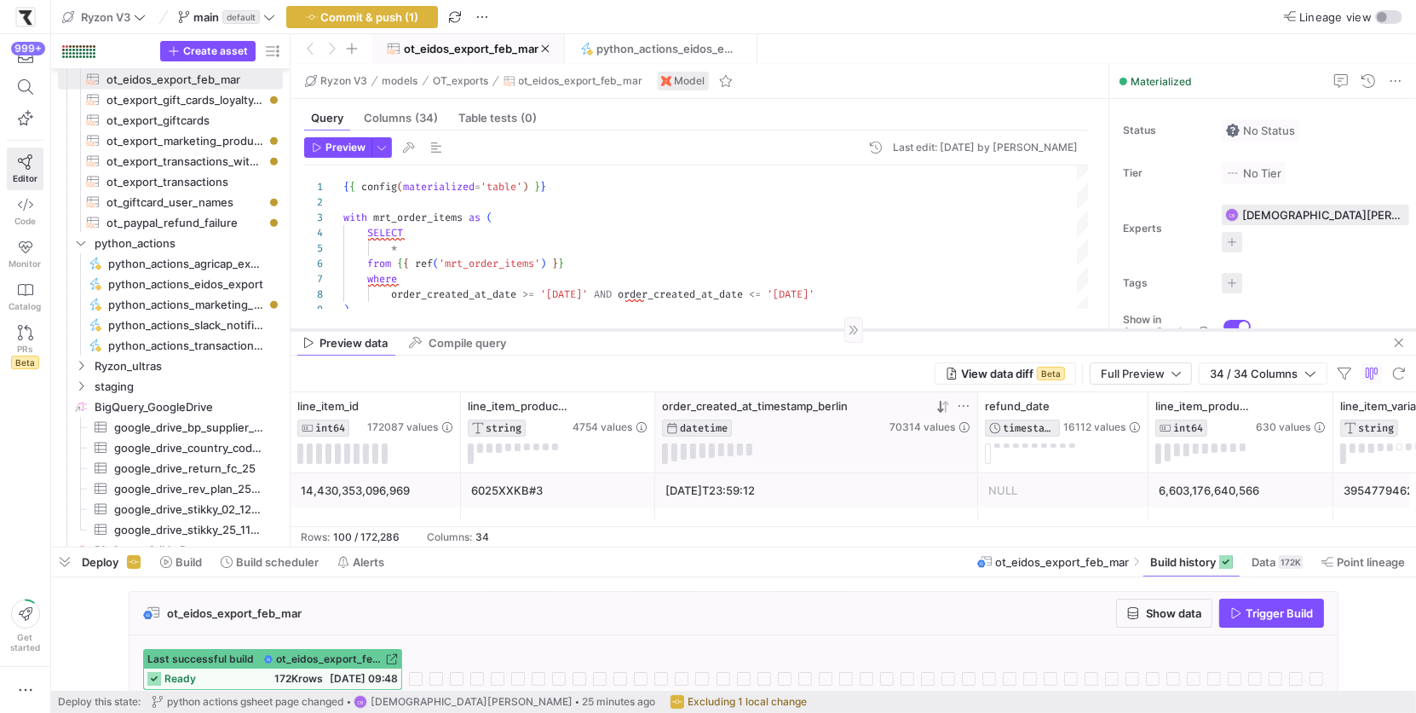
drag, startPoint x: 638, startPoint y: 364, endPoint x: 643, endPoint y: 330, distance: 34.4
click at [643, 330] on div at bounding box center [854, 329] width 1126 height 1
click at [422, 14] on span "button" at bounding box center [362, 17] width 150 height 20
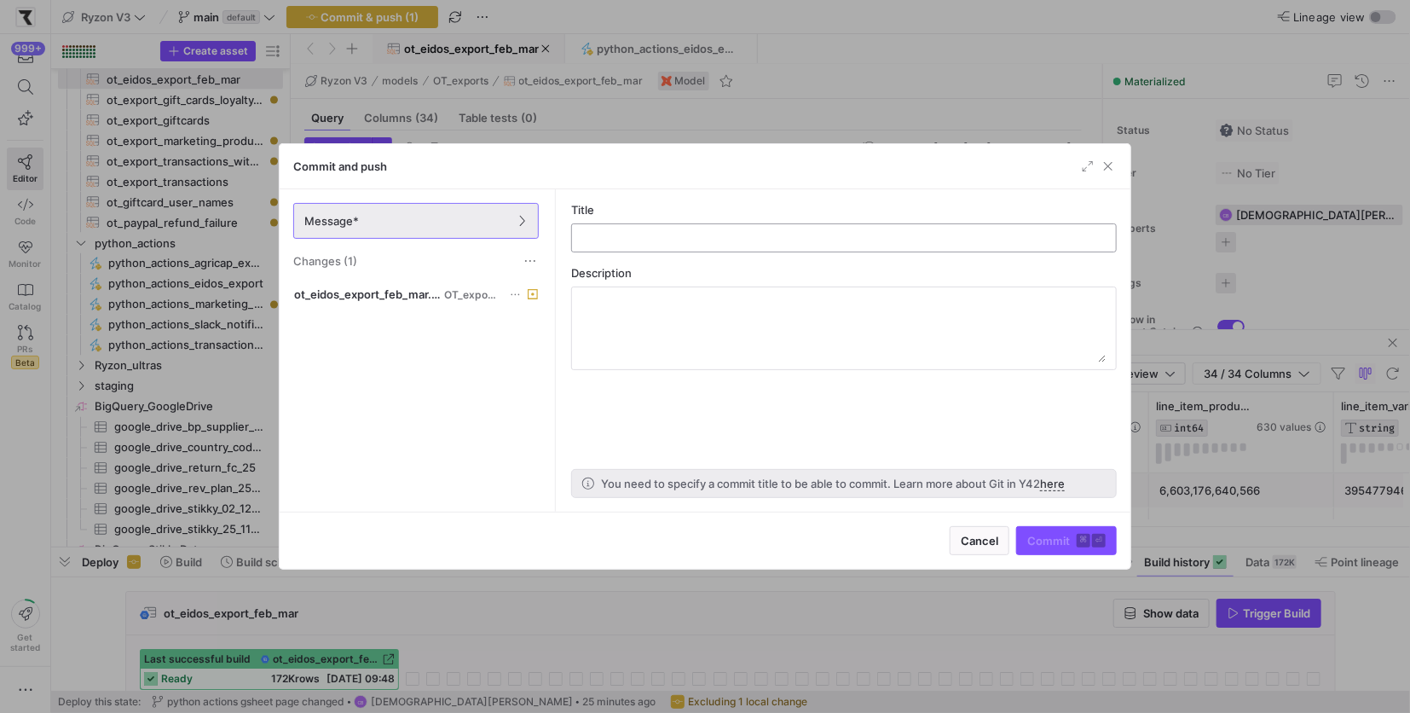
click at [614, 240] on input "text" at bounding box center [844, 238] width 516 height 14
type input "m"
type input "2023 eidos data berlin"
click at [1061, 544] on span "Commit ⌘ ⏎" at bounding box center [1066, 541] width 78 height 14
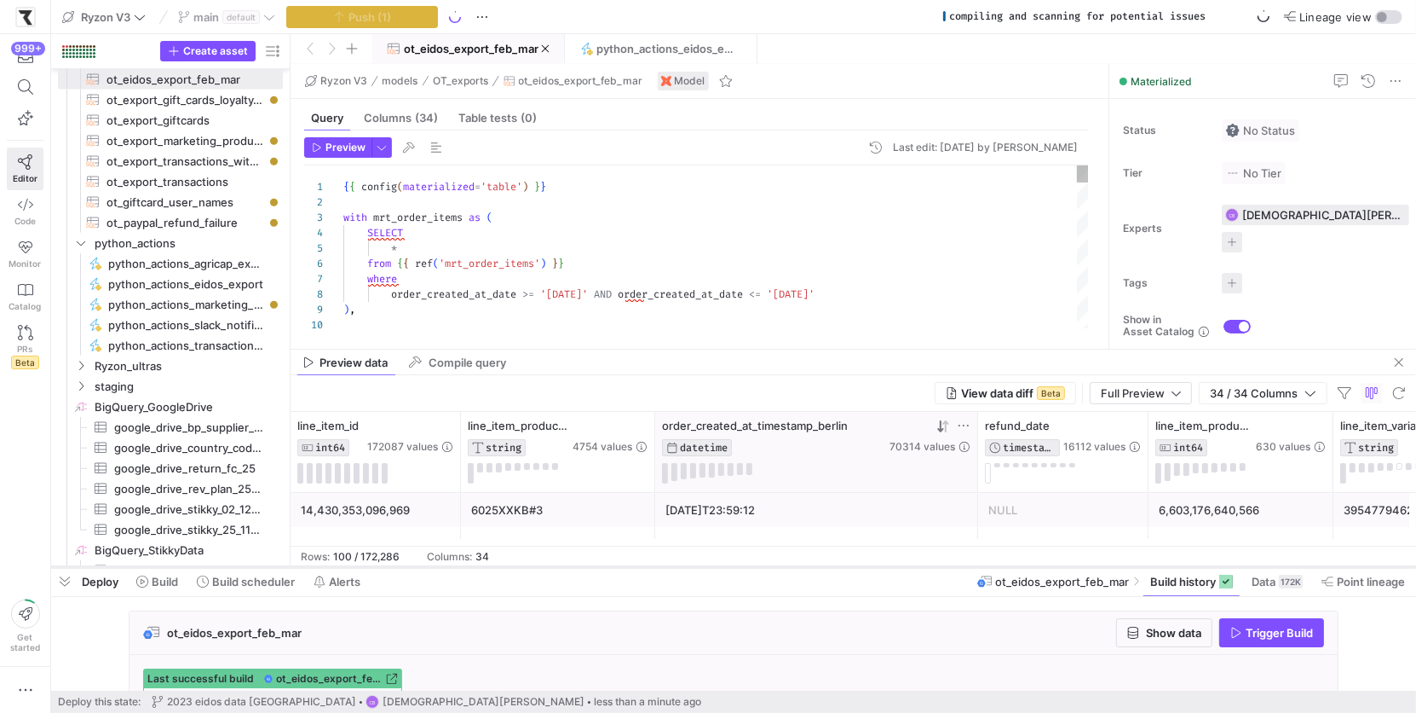
drag, startPoint x: 783, startPoint y: 549, endPoint x: 819, endPoint y: 568, distance: 40.8
click at [819, 568] on div at bounding box center [733, 566] width 1365 height 7
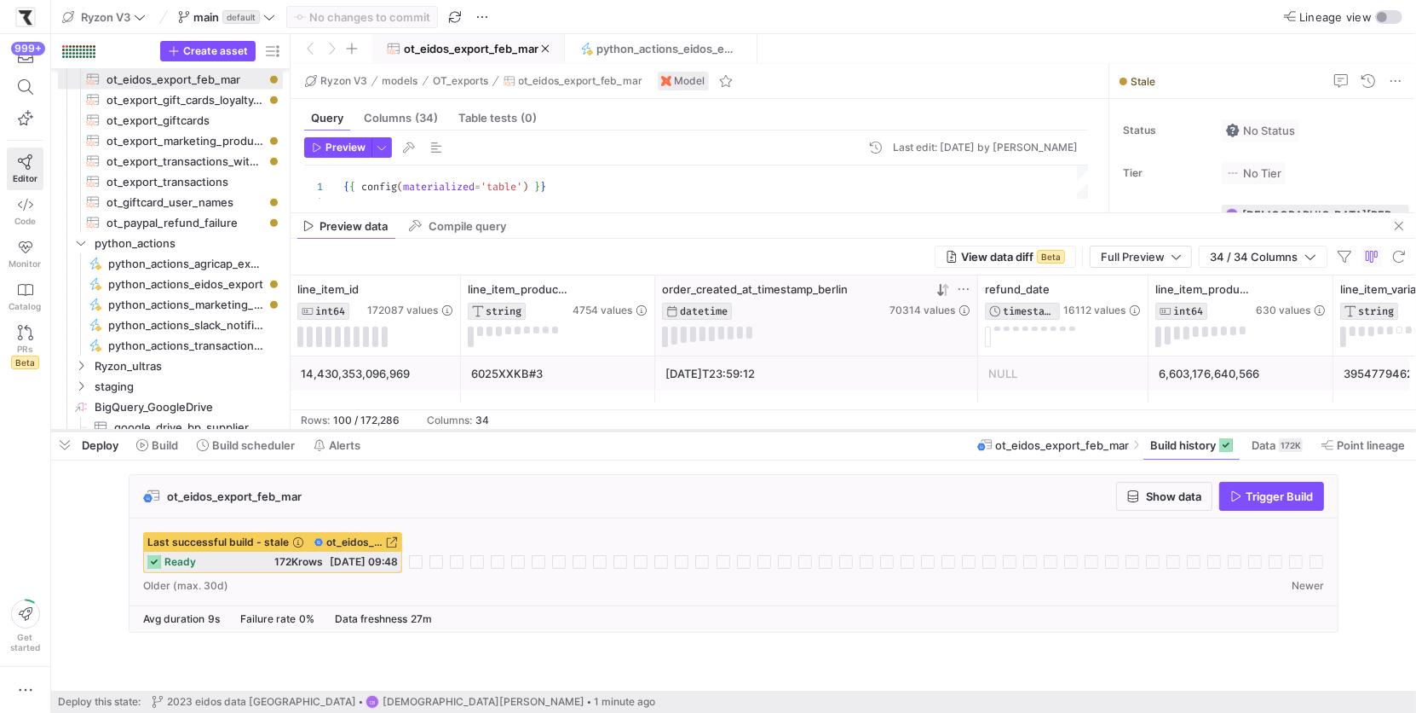
drag, startPoint x: 766, startPoint y: 565, endPoint x: 767, endPoint y: 429, distance: 136.4
click at [767, 429] on div at bounding box center [733, 430] width 1365 height 7
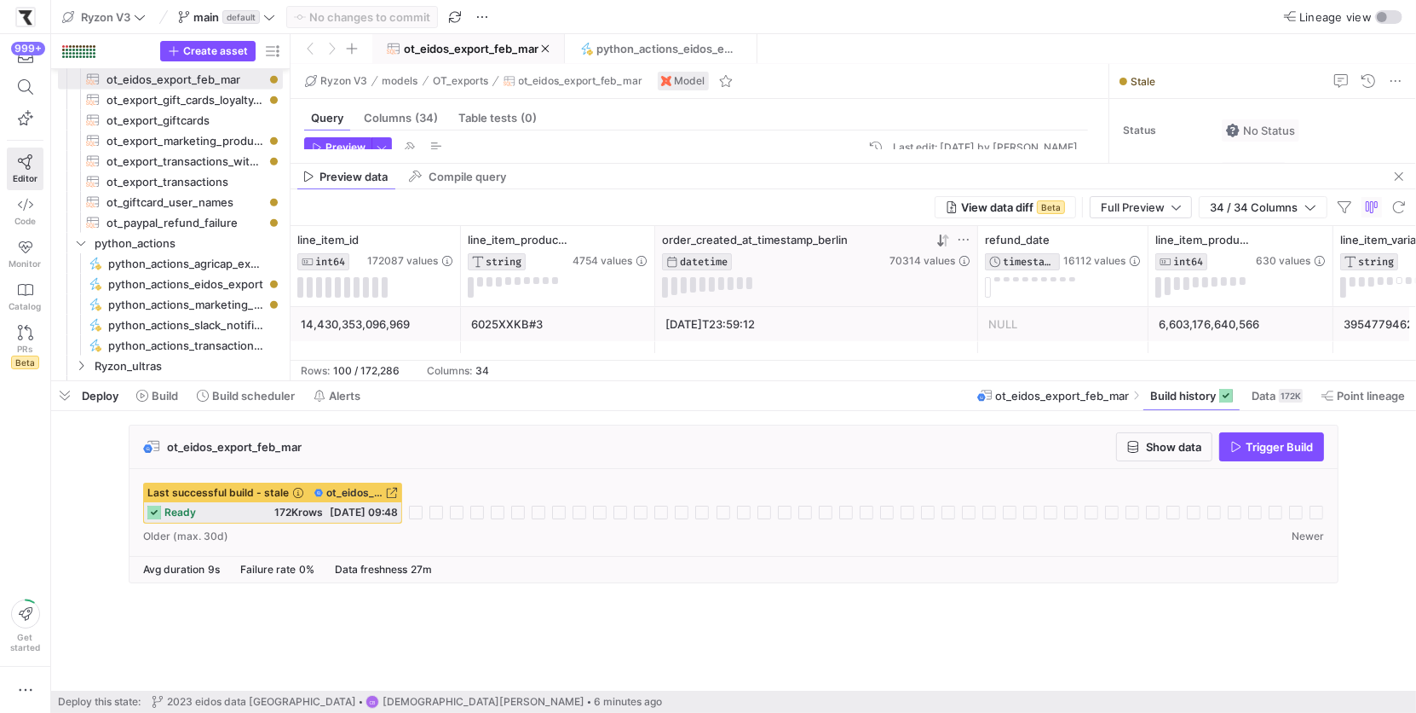
drag, startPoint x: 425, startPoint y: 428, endPoint x: 500, endPoint y: 384, distance: 86.7
click at [468, 378] on div at bounding box center [733, 381] width 1365 height 7
click at [1244, 456] on span "button" at bounding box center [1271, 445] width 103 height 27
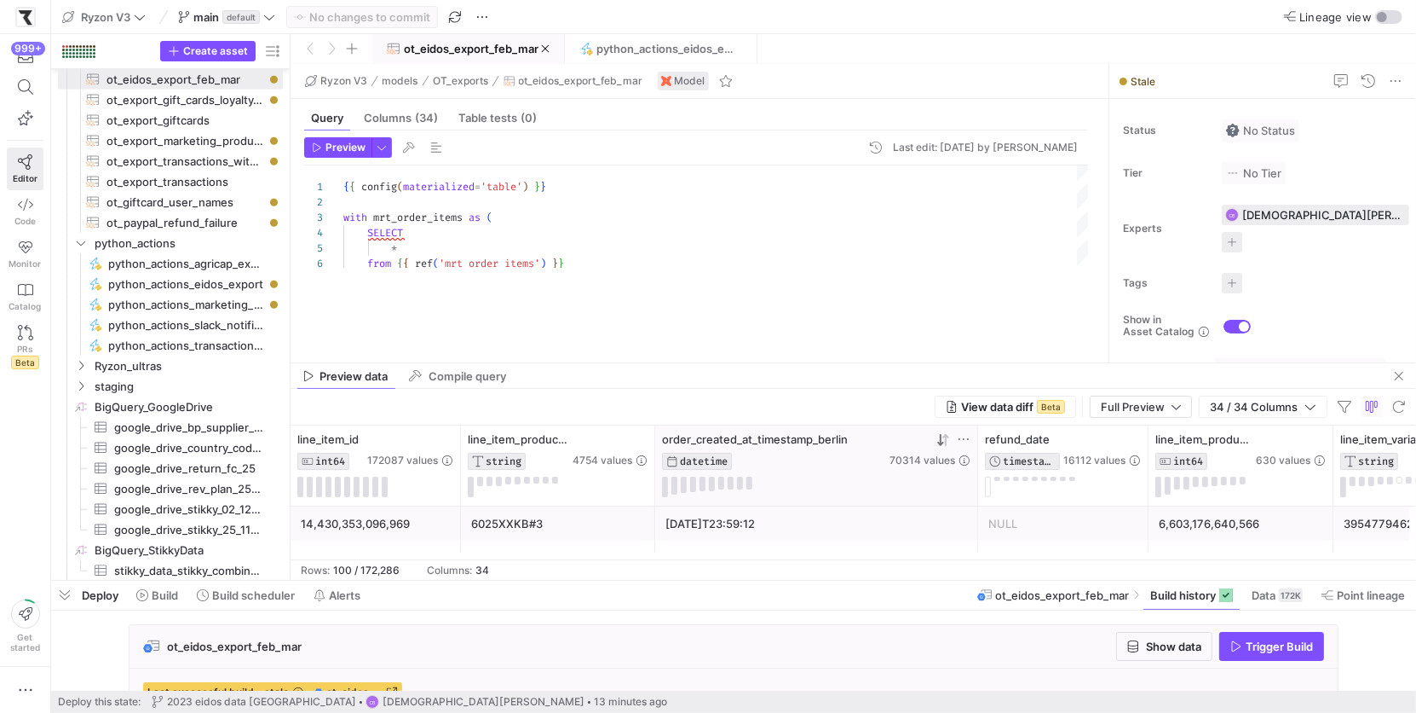
drag, startPoint x: 567, startPoint y: 383, endPoint x: 574, endPoint y: 591, distance: 208.1
click at [574, 584] on div at bounding box center [733, 580] width 1365 height 7
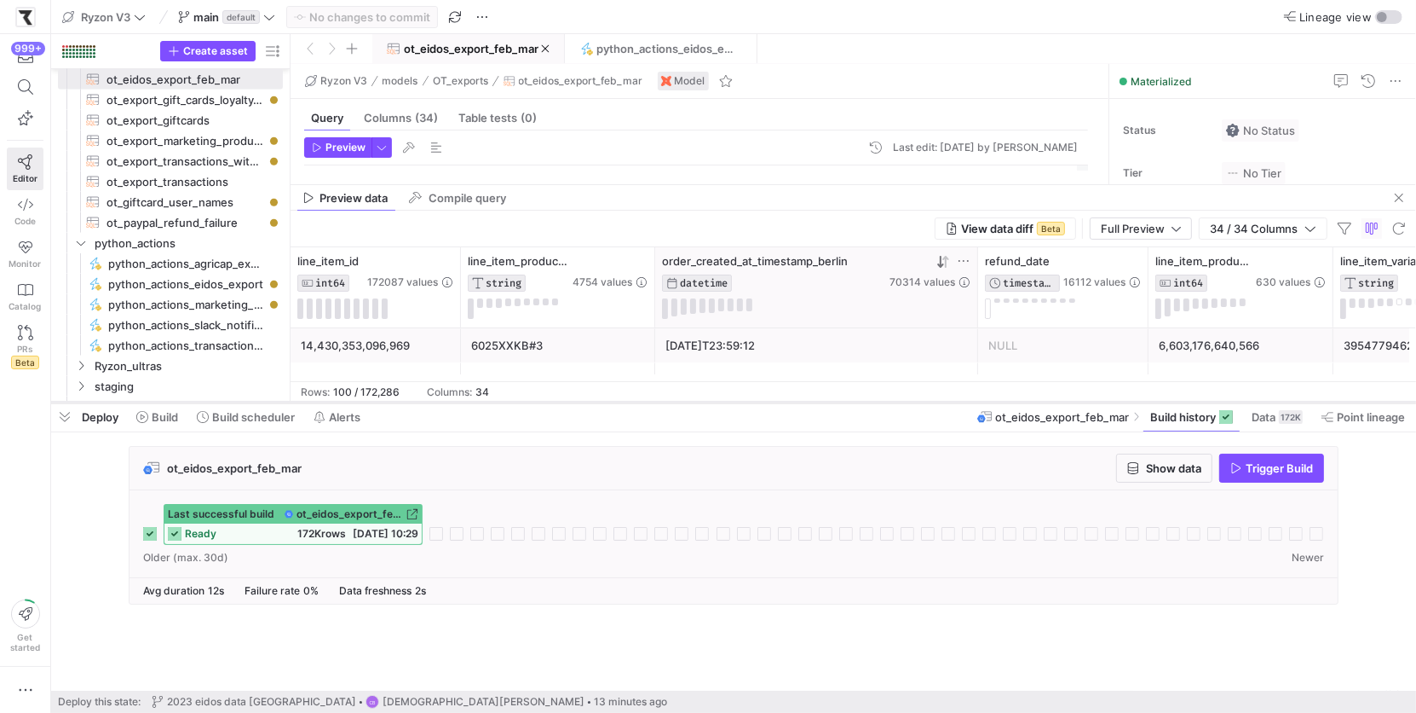
drag, startPoint x: 870, startPoint y: 589, endPoint x: 905, endPoint y: 403, distance: 189.1
click at [905, 403] on div at bounding box center [733, 402] width 1365 height 7
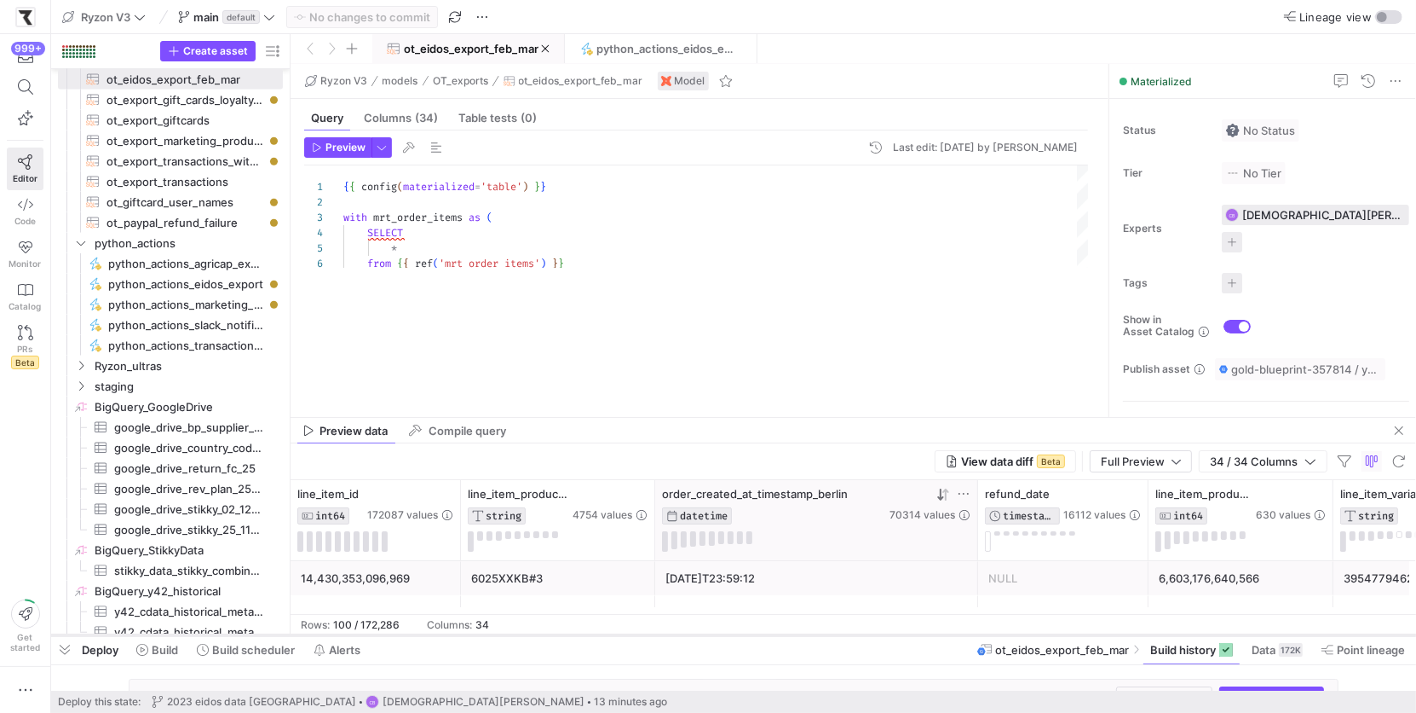
drag, startPoint x: 598, startPoint y: 401, endPoint x: 617, endPoint y: 634, distance: 233.4
click at [617, 634] on div at bounding box center [733, 635] width 1365 height 7
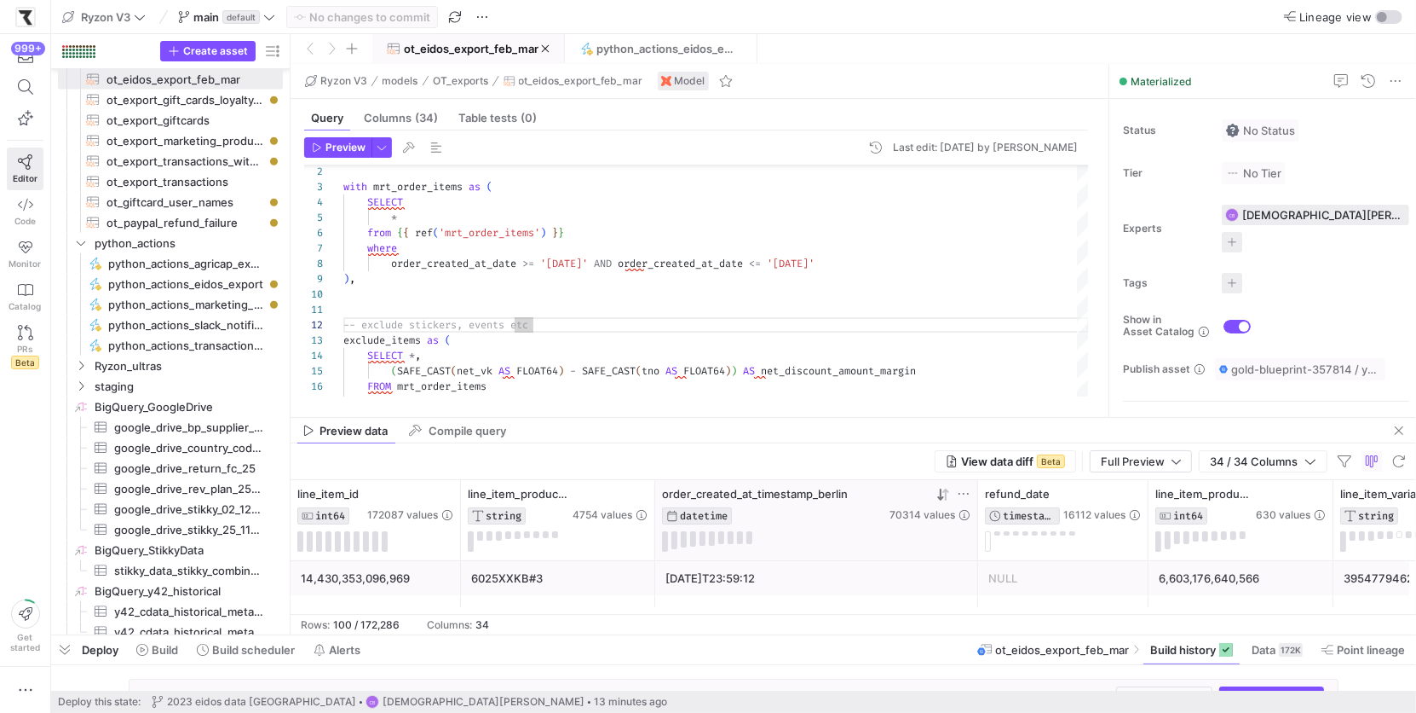
click at [949, 489] on icon at bounding box center [944, 495] width 14 height 14
click at [941, 493] on icon at bounding box center [941, 494] width 6 height 12
click at [941, 497] on icon at bounding box center [941, 494] width 6 height 12
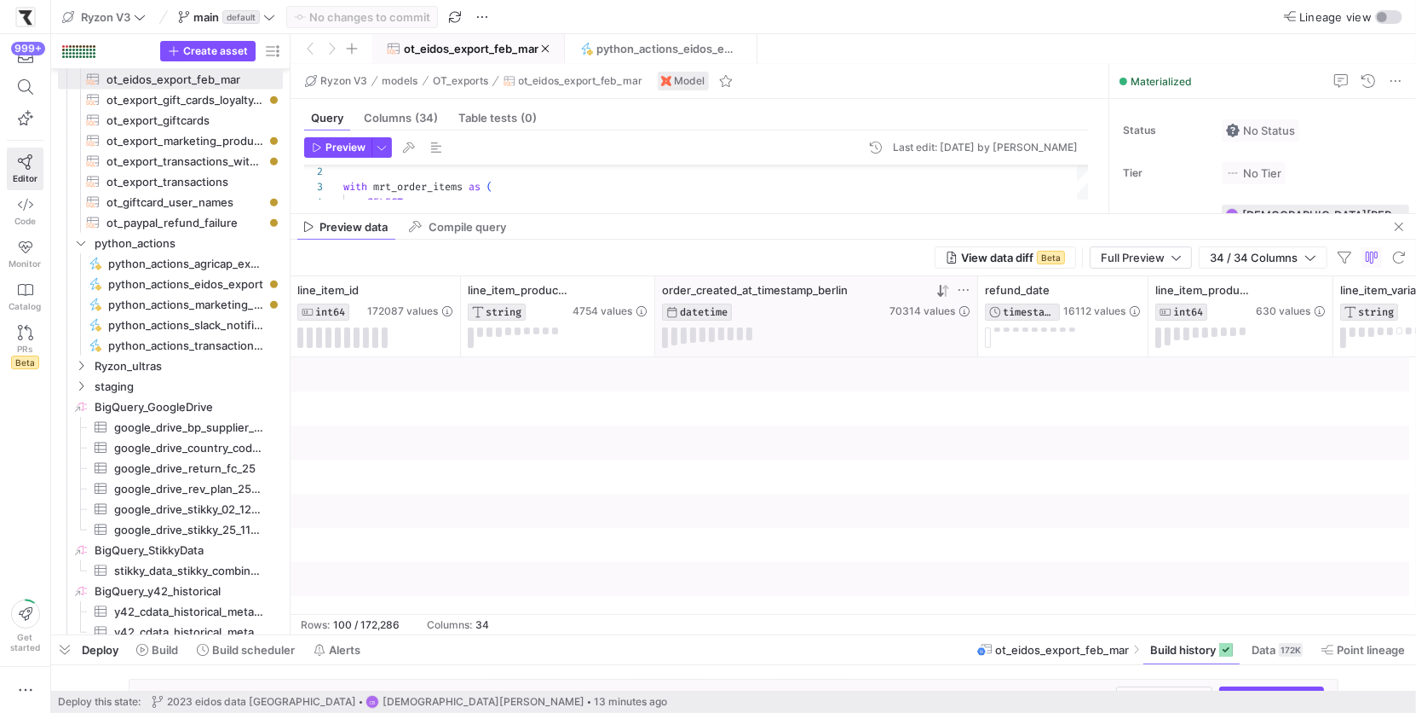
drag, startPoint x: 923, startPoint y: 416, endPoint x: 963, endPoint y: 113, distance: 306.0
click at [963, 113] on as-split "Ryzon V3 models OT_exports ot_eidos_export_feb_mar Model Query Columns (34) Tab…" at bounding box center [854, 349] width 1126 height 570
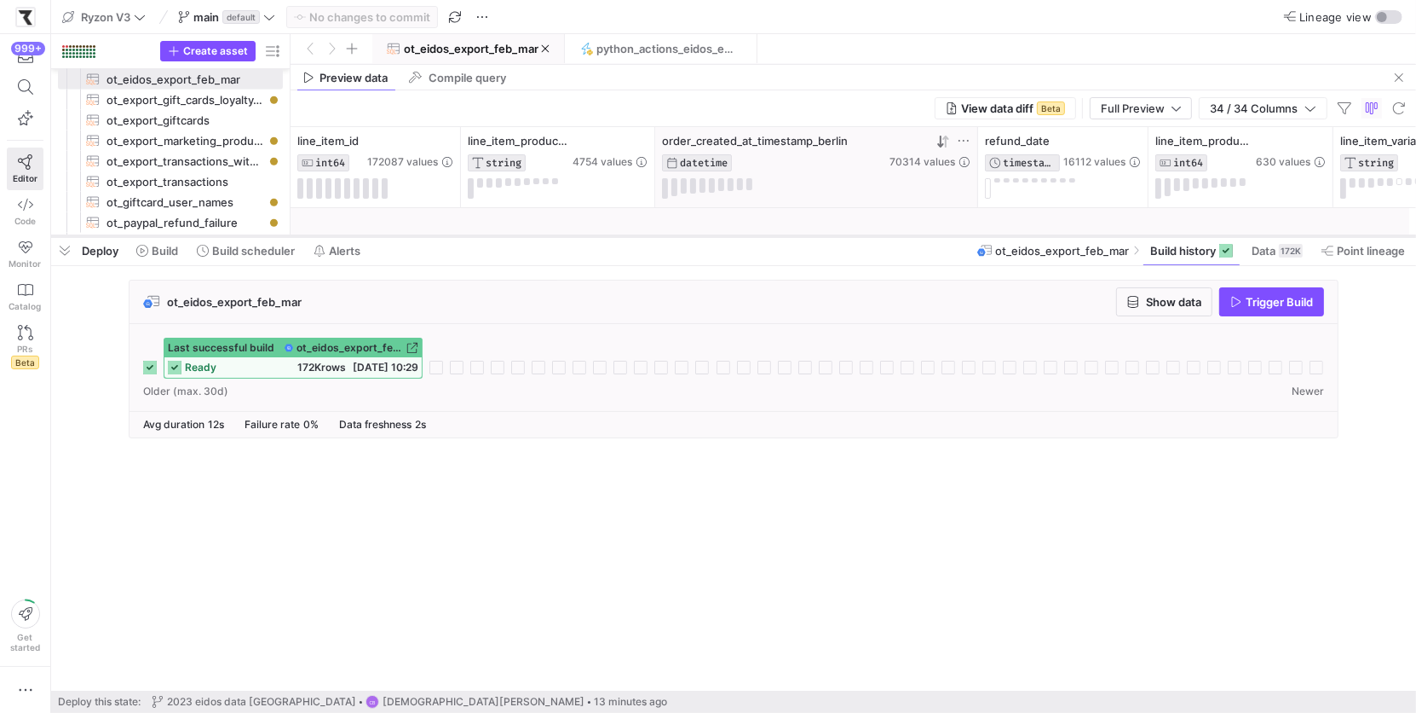
drag, startPoint x: 558, startPoint y: 632, endPoint x: 603, endPoint y: 232, distance: 402.3
click at [603, 233] on div at bounding box center [733, 236] width 1365 height 7
click at [654, 48] on span "python_actions_eidos_export" at bounding box center [665, 49] width 137 height 14
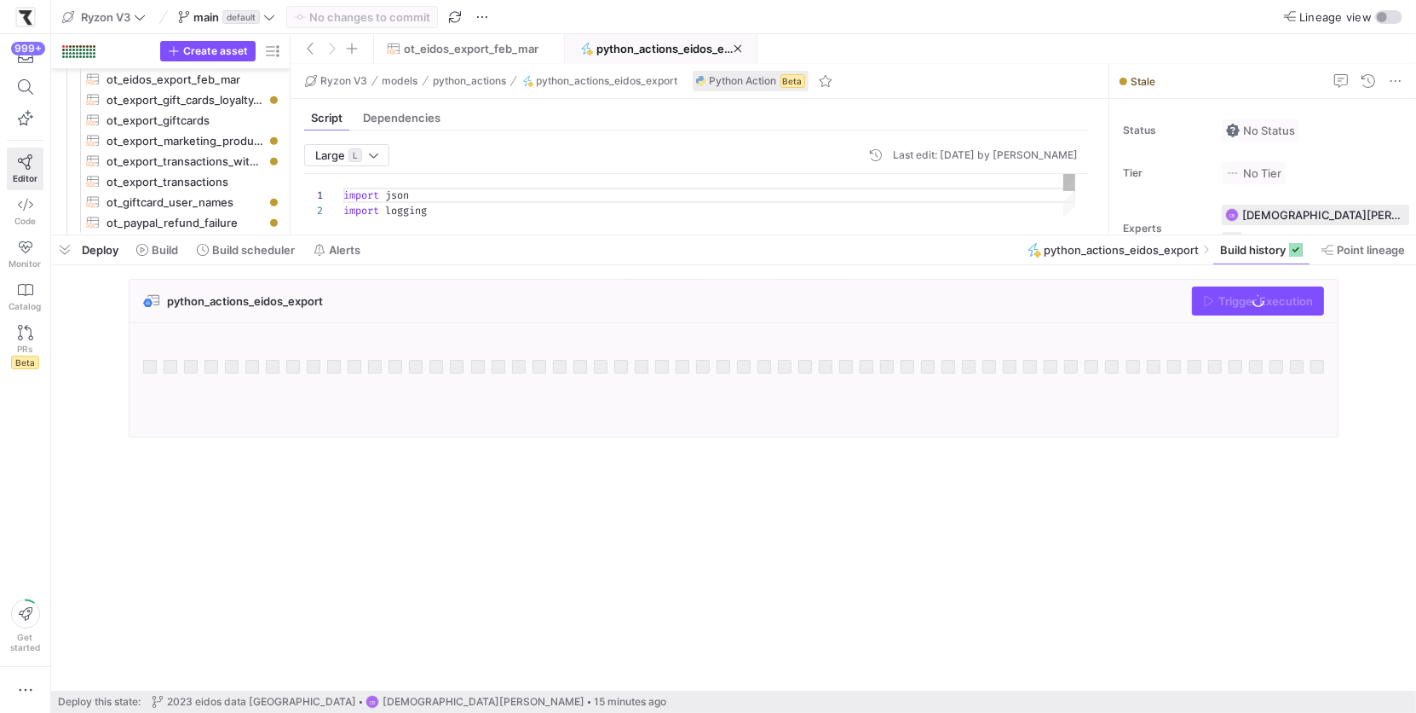
scroll to position [1450, 0]
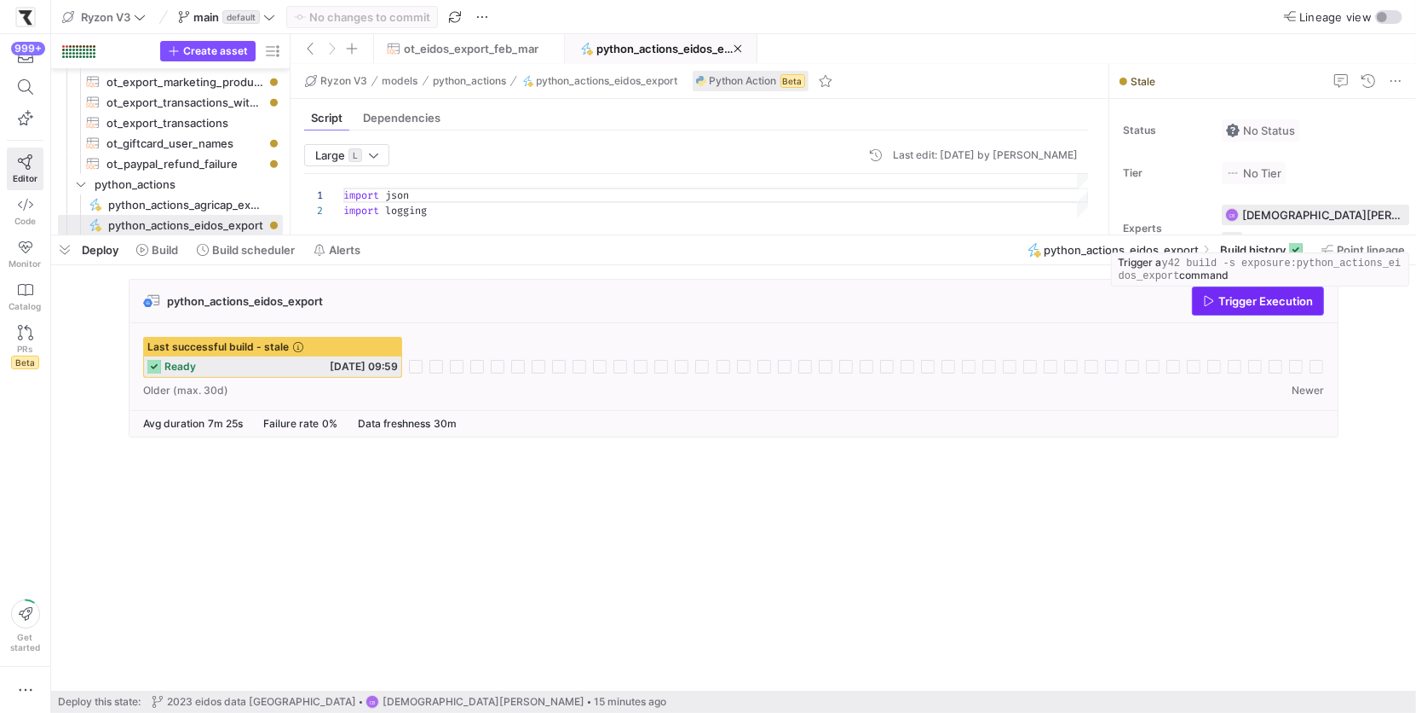
click at [1211, 297] on icon "button" at bounding box center [1209, 301] width 12 height 12
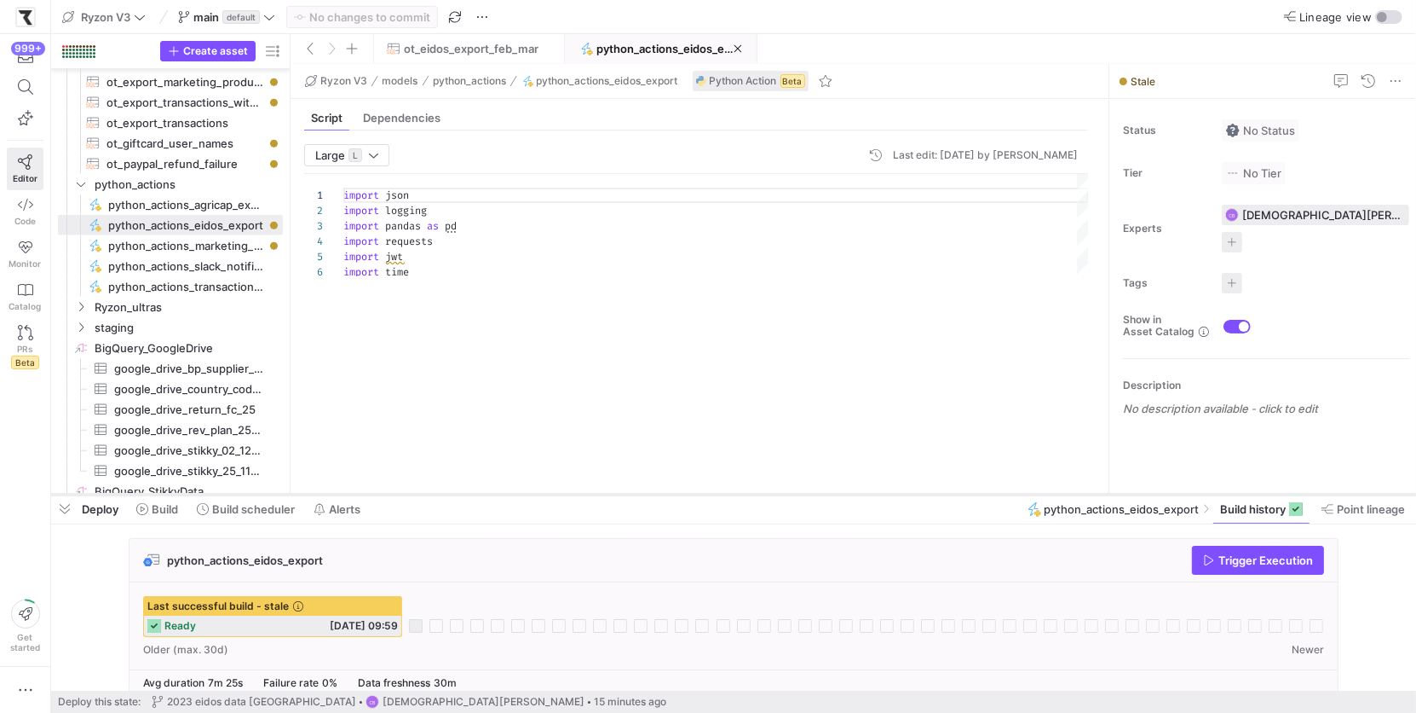
drag, startPoint x: 922, startPoint y: 233, endPoint x: 899, endPoint y: 492, distance: 260.1
click at [899, 492] on div at bounding box center [733, 494] width 1365 height 7
